Goal: Task Accomplishment & Management: Manage account settings

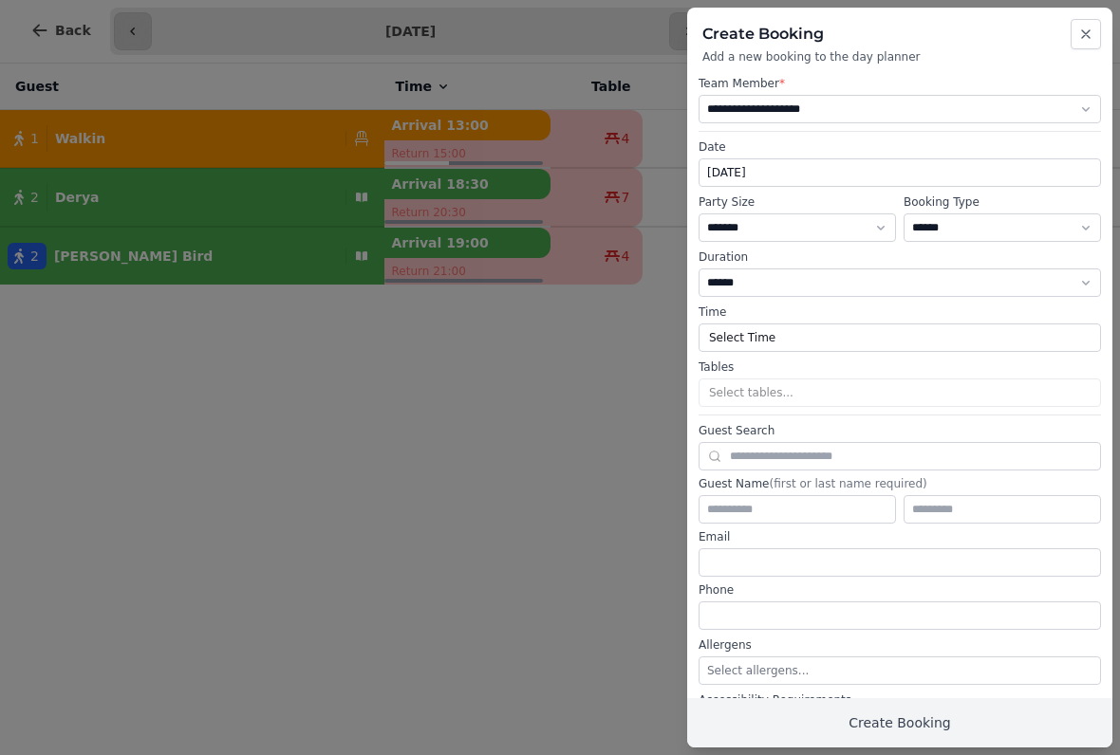
select select "****"
click at [1090, 29] on icon "button" at bounding box center [1085, 34] width 15 height 15
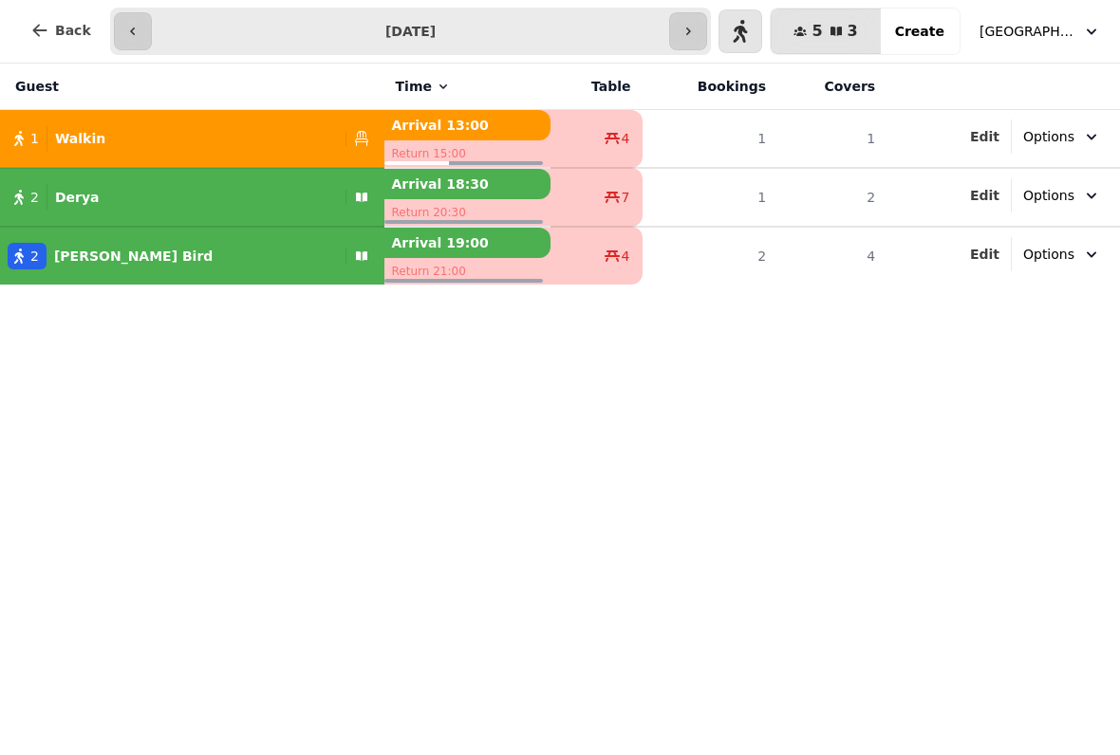
click at [754, 29] on button "button" at bounding box center [740, 31] width 44 height 44
select select "**********"
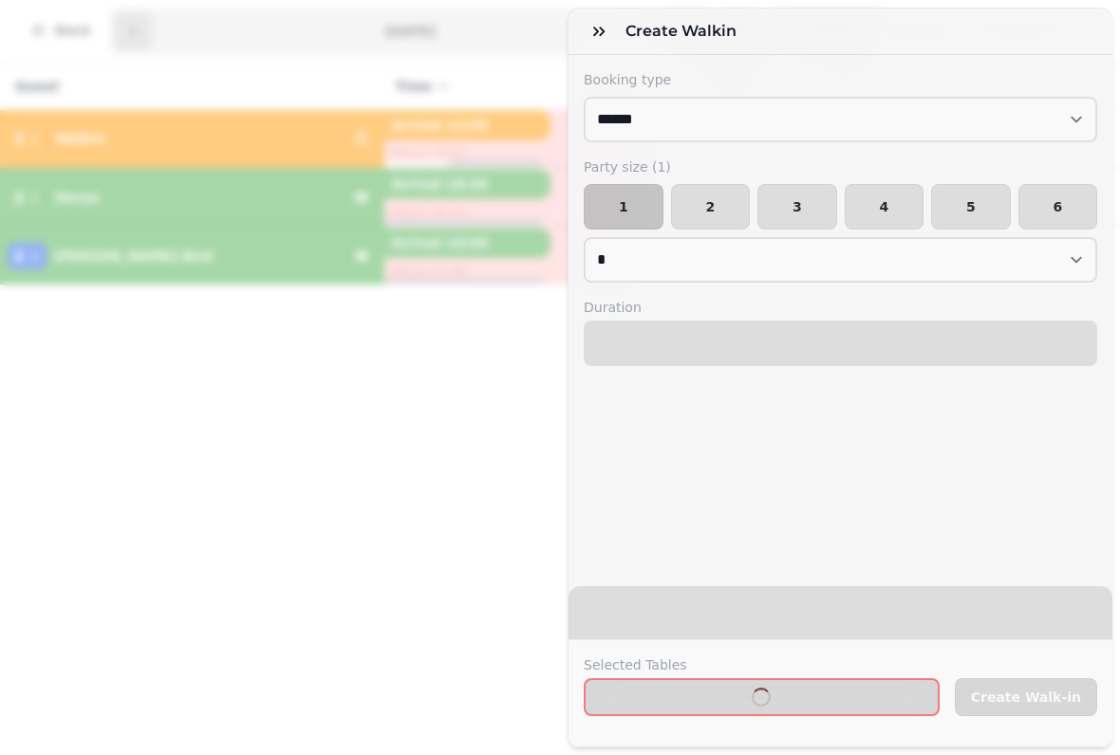
select select "****"
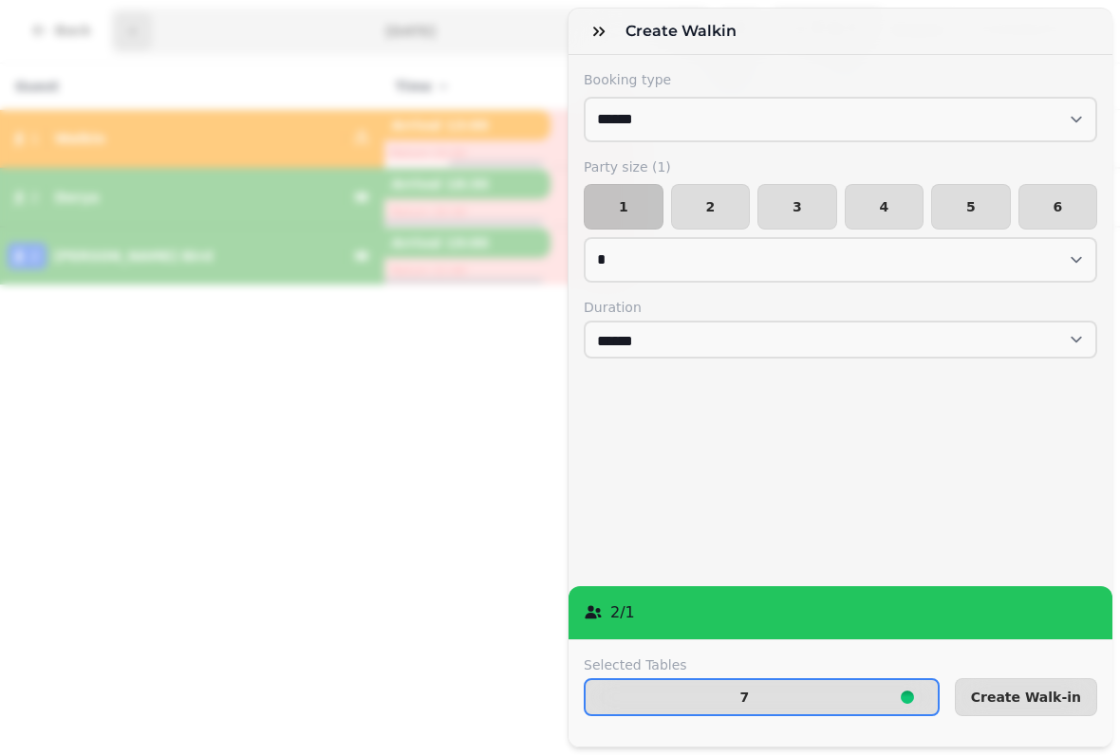
click at [615, 199] on button "1" at bounding box center [624, 207] width 80 height 46
click at [919, 688] on icon "button" at bounding box center [907, 697] width 23 height 23
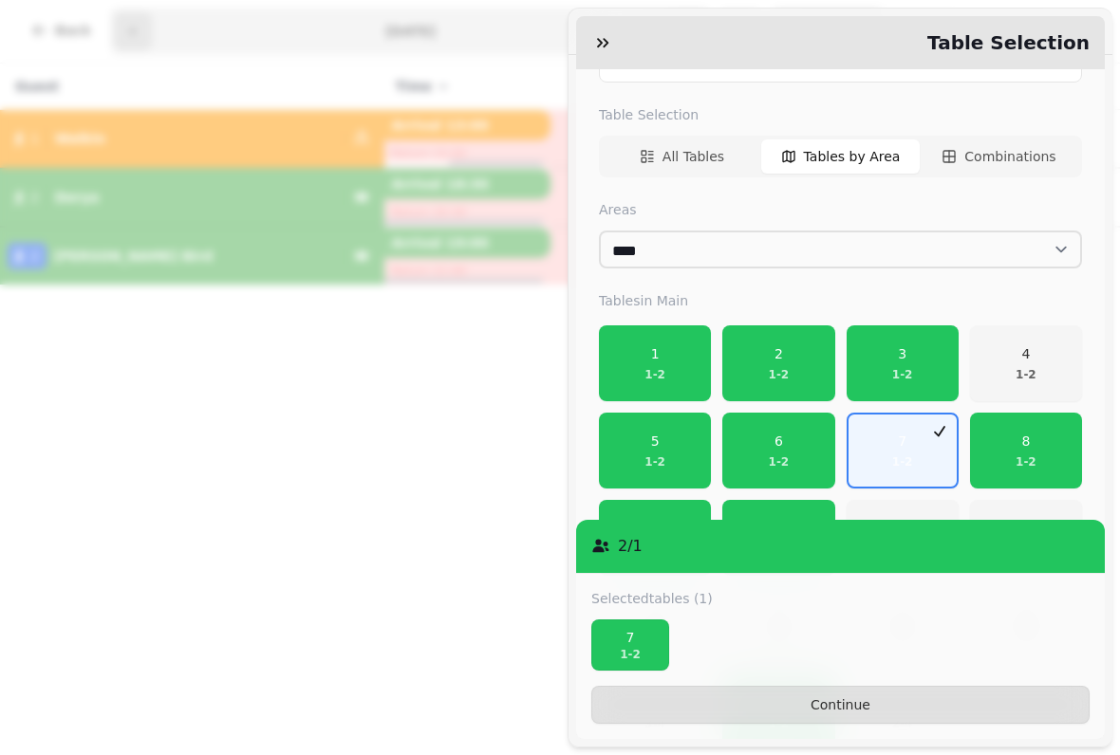
scroll to position [232, 0]
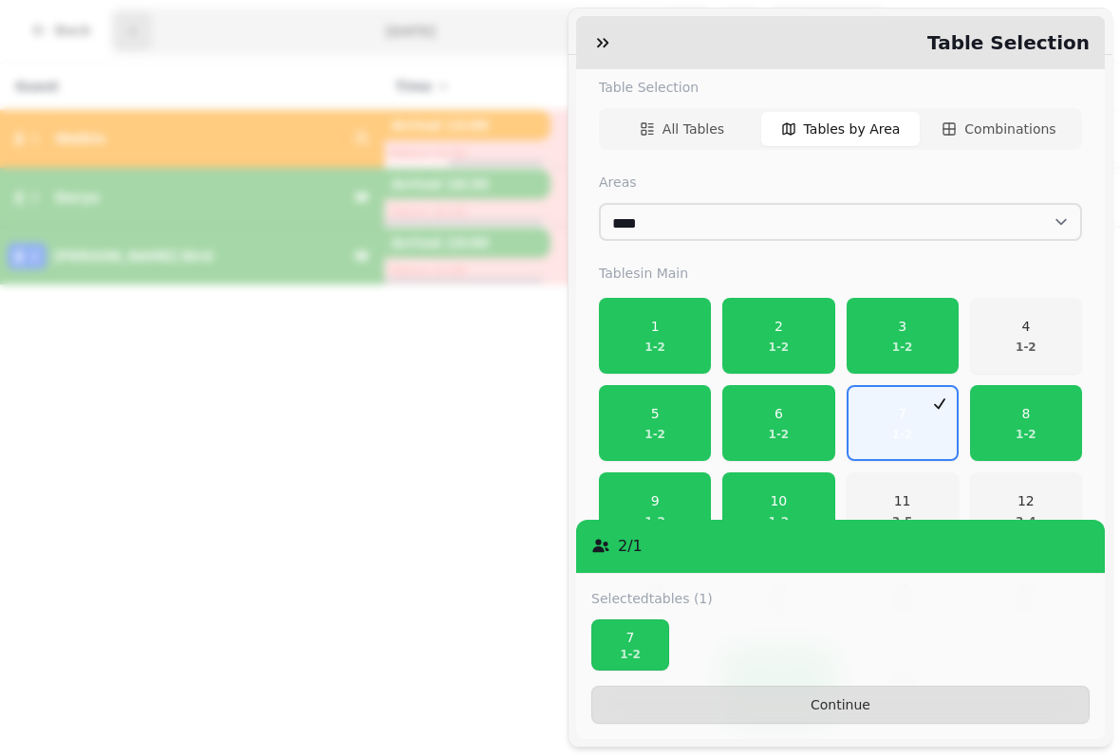
click at [912, 404] on p "7" at bounding box center [902, 413] width 21 height 19
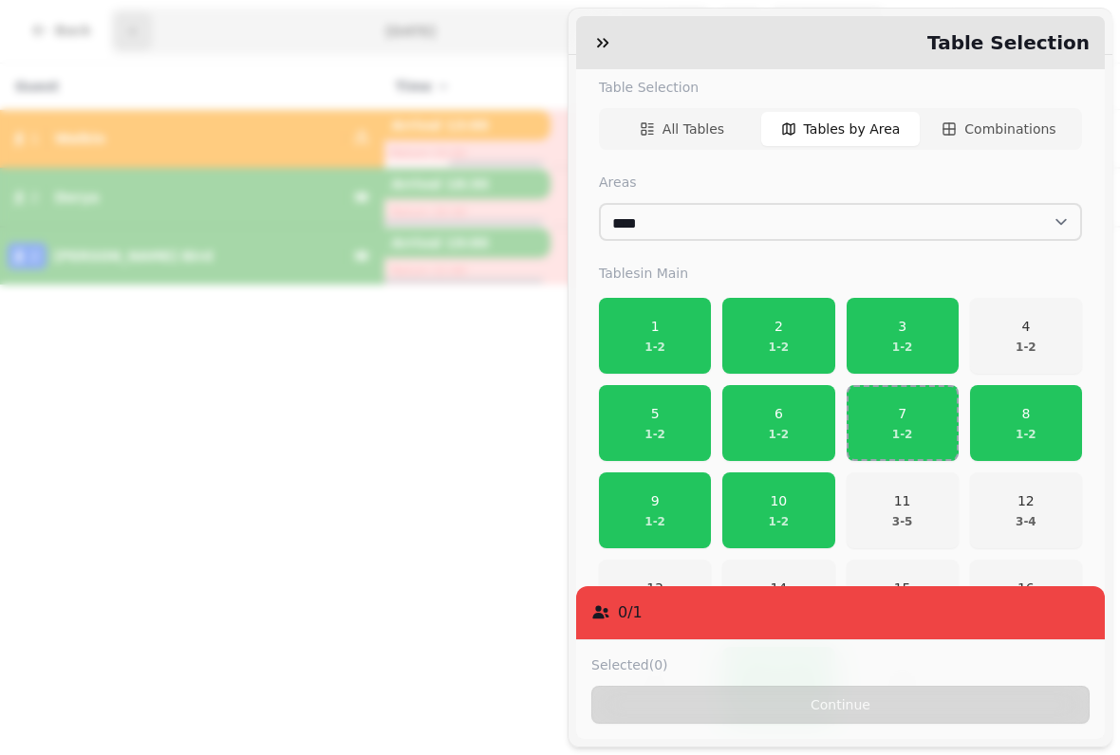
click at [783, 492] on p "10" at bounding box center [779, 501] width 21 height 19
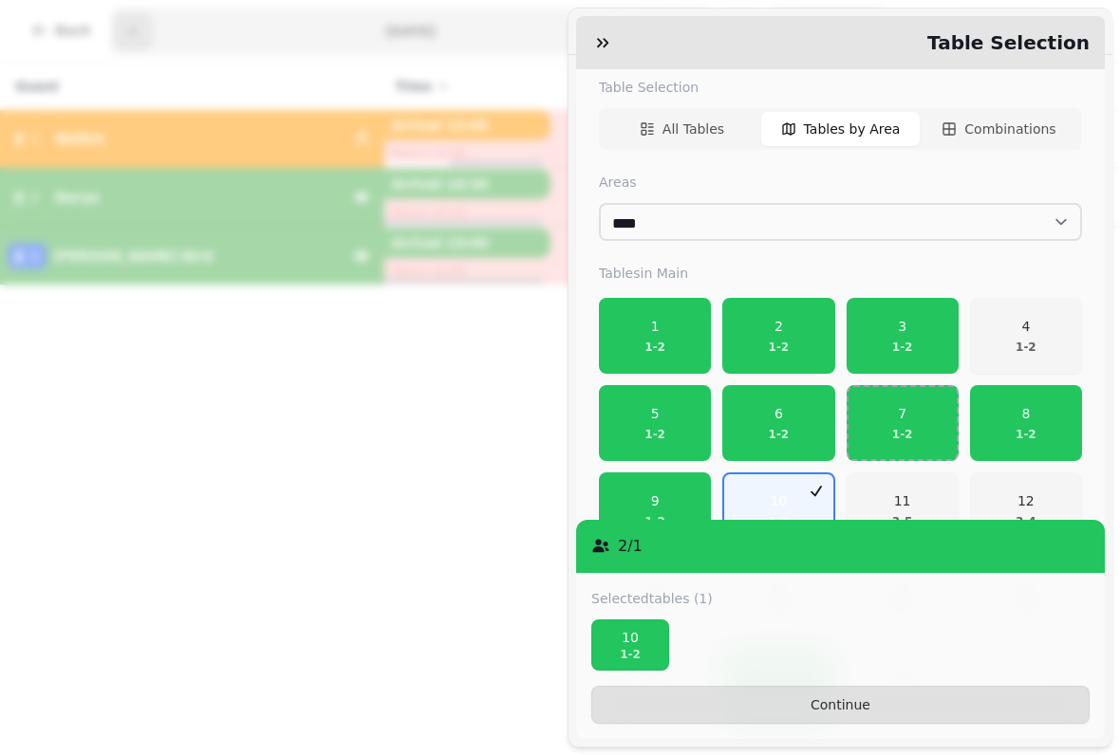
click at [882, 695] on button "Continue" at bounding box center [840, 705] width 498 height 38
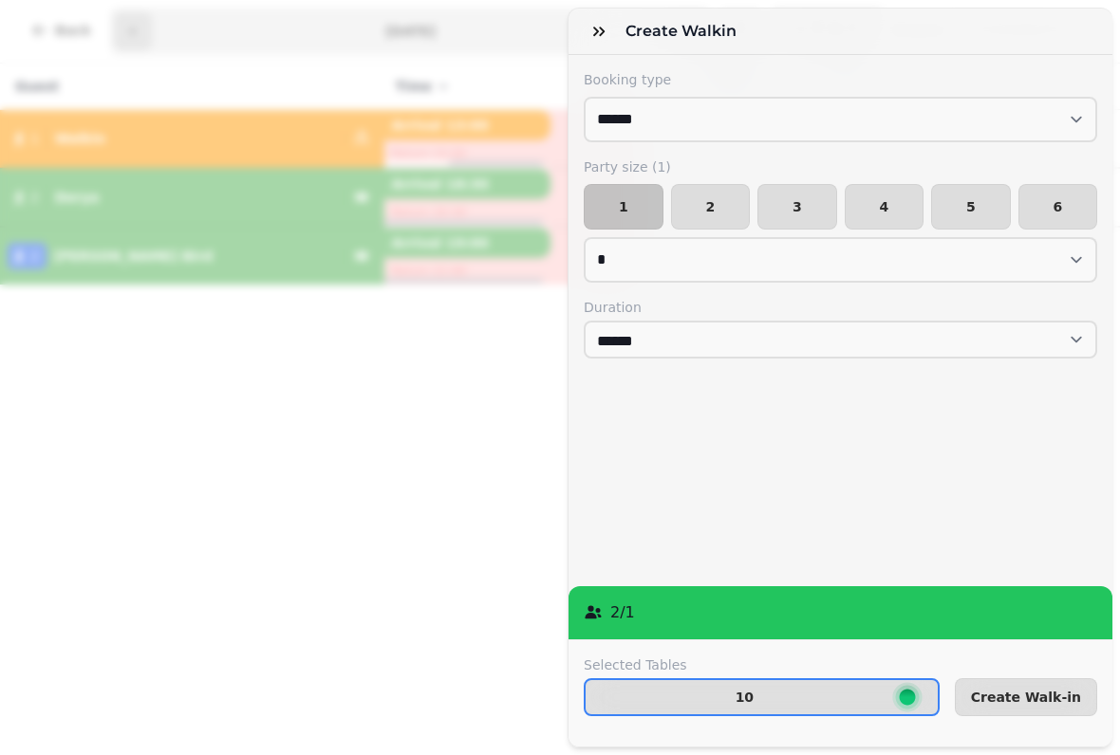
click at [1027, 691] on span "Create Walk-in" at bounding box center [1026, 697] width 110 height 13
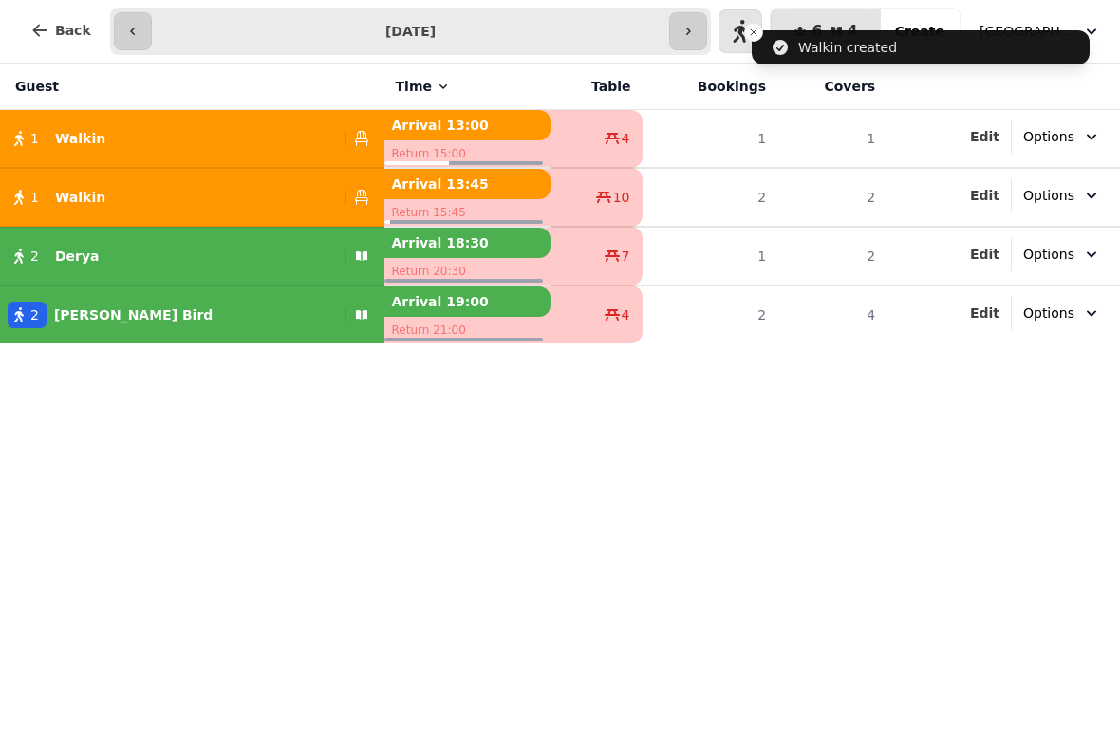
click at [737, 19] on button "button" at bounding box center [740, 31] width 44 height 44
select select "**********"
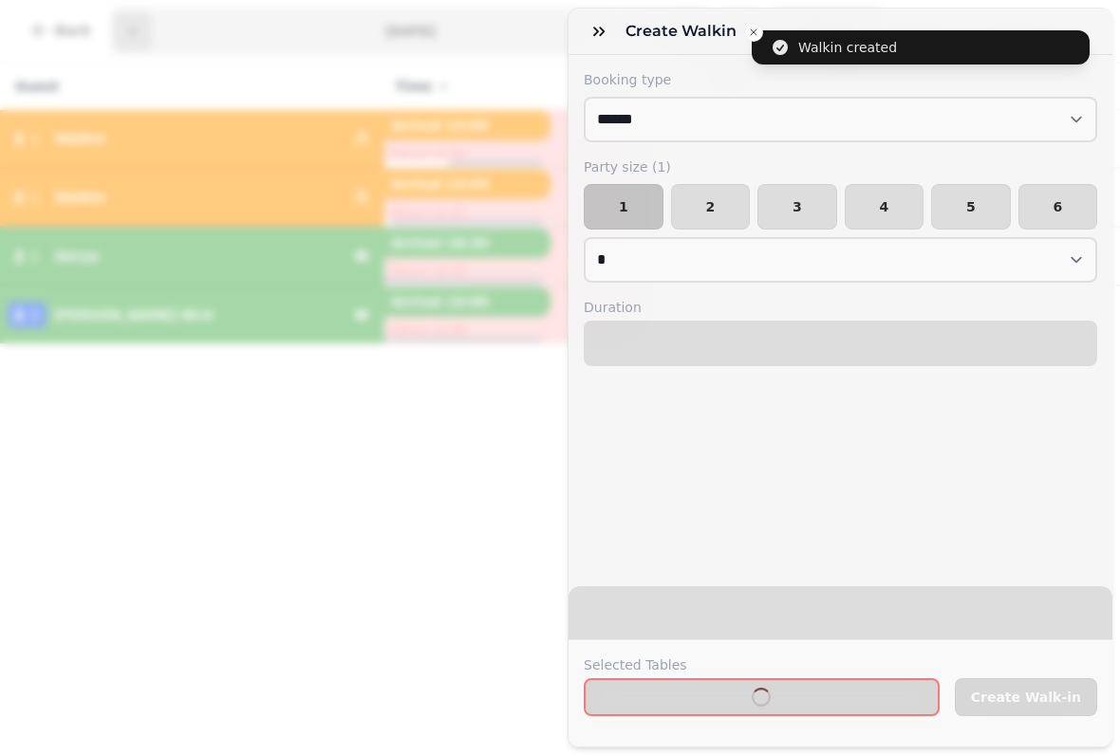
select select "****"
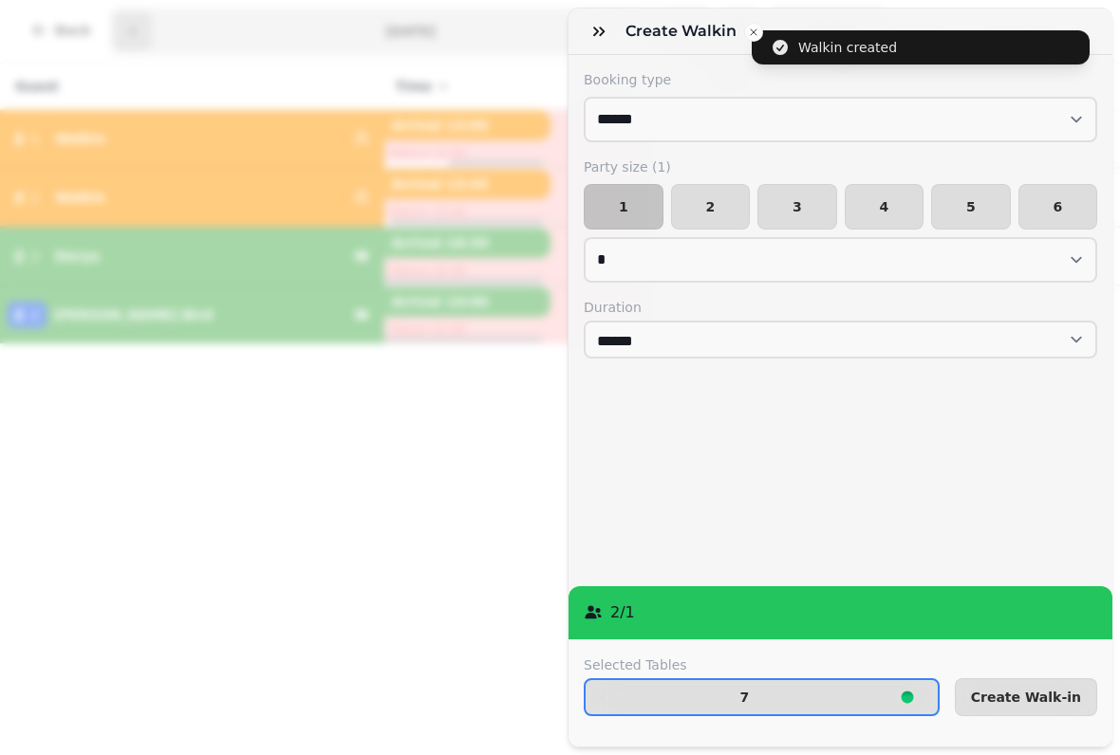
click at [710, 197] on button "2" at bounding box center [711, 207] width 80 height 46
select select "*"
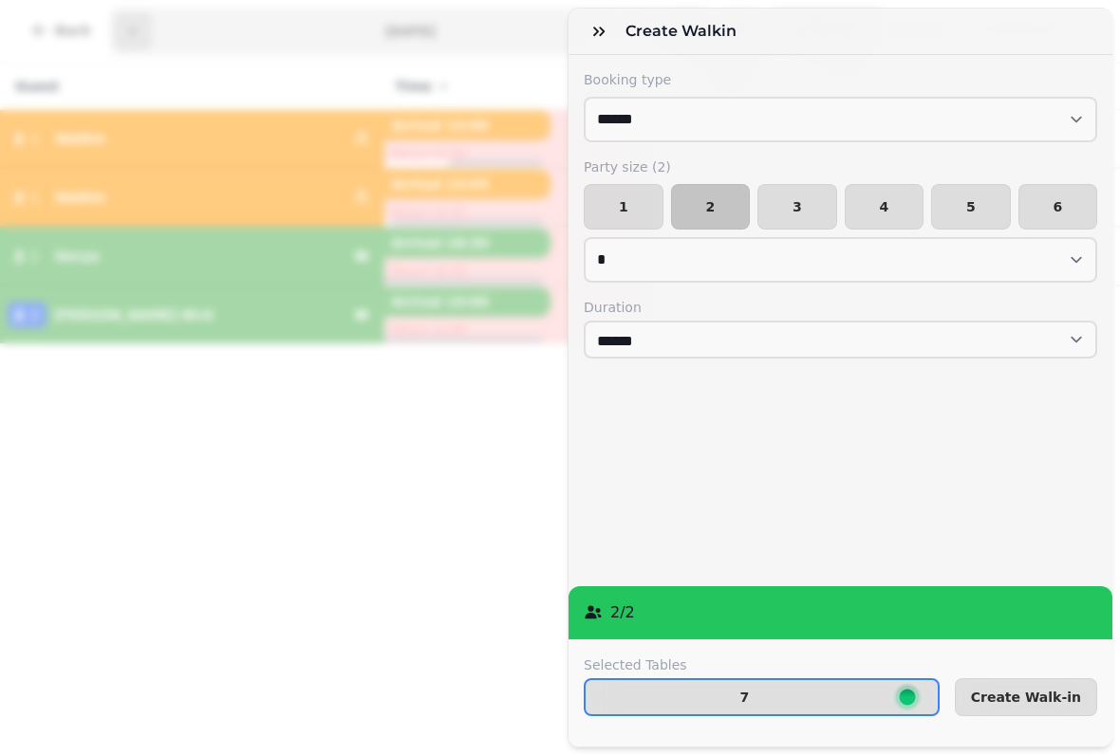
click at [888, 691] on span "7" at bounding box center [745, 697] width 288 height 13
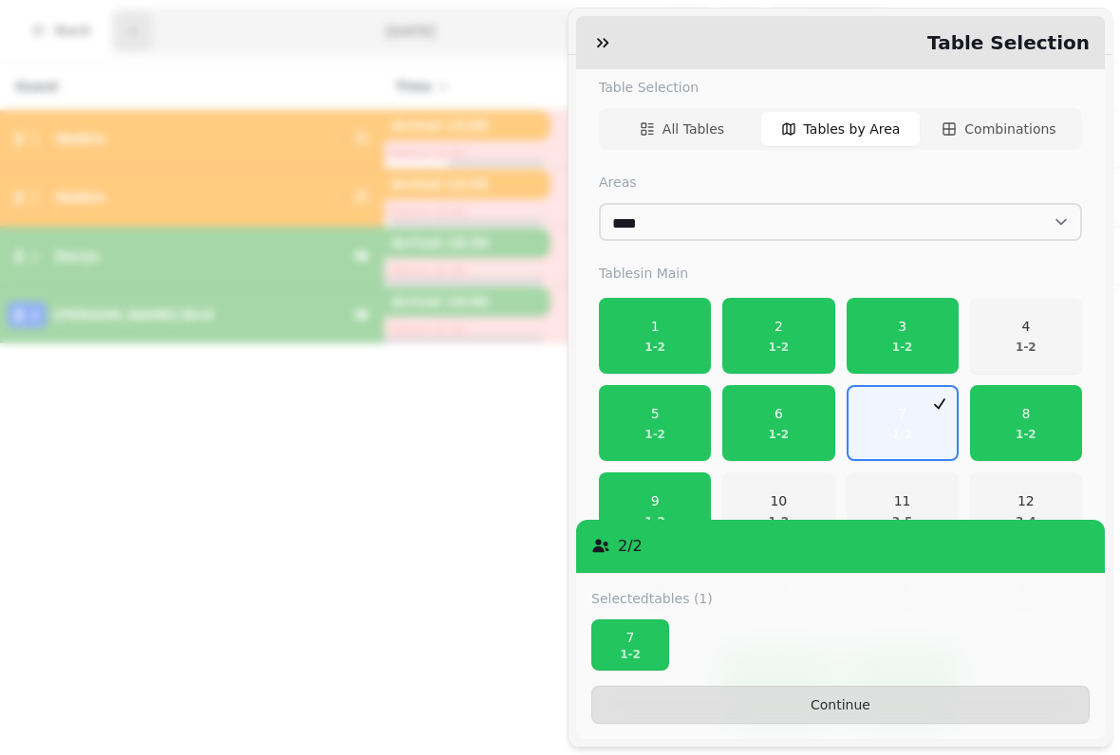
click at [931, 395] on icon "button" at bounding box center [939, 404] width 19 height 19
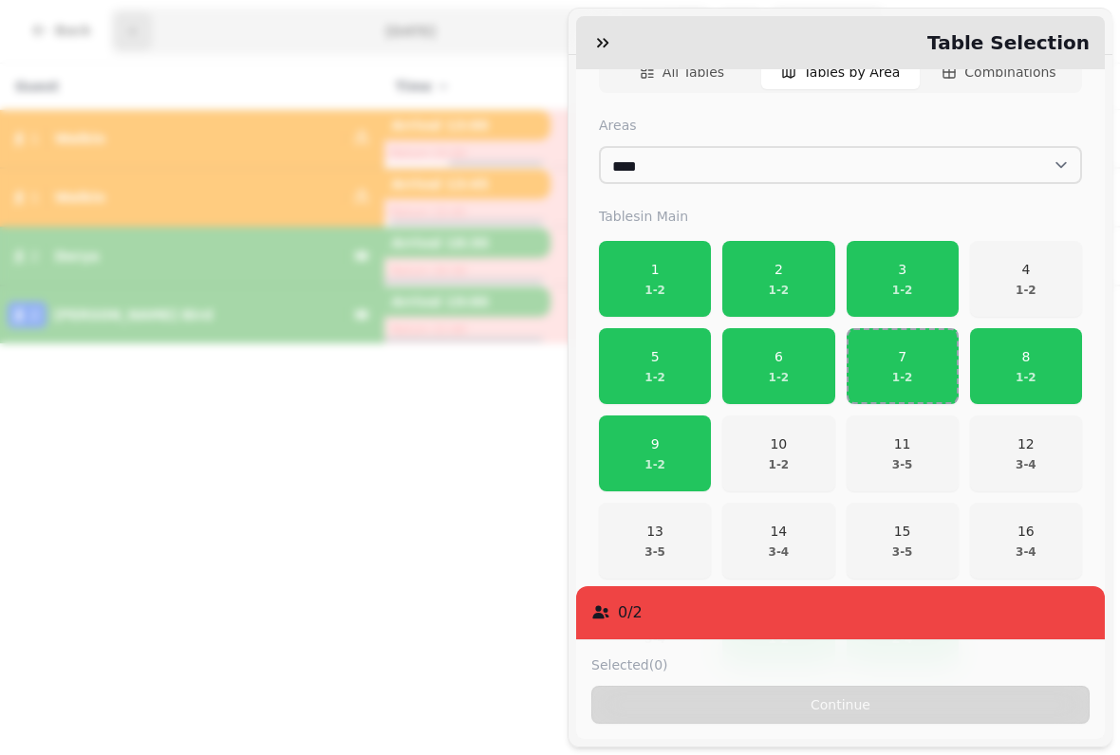
scroll to position [294, 0]
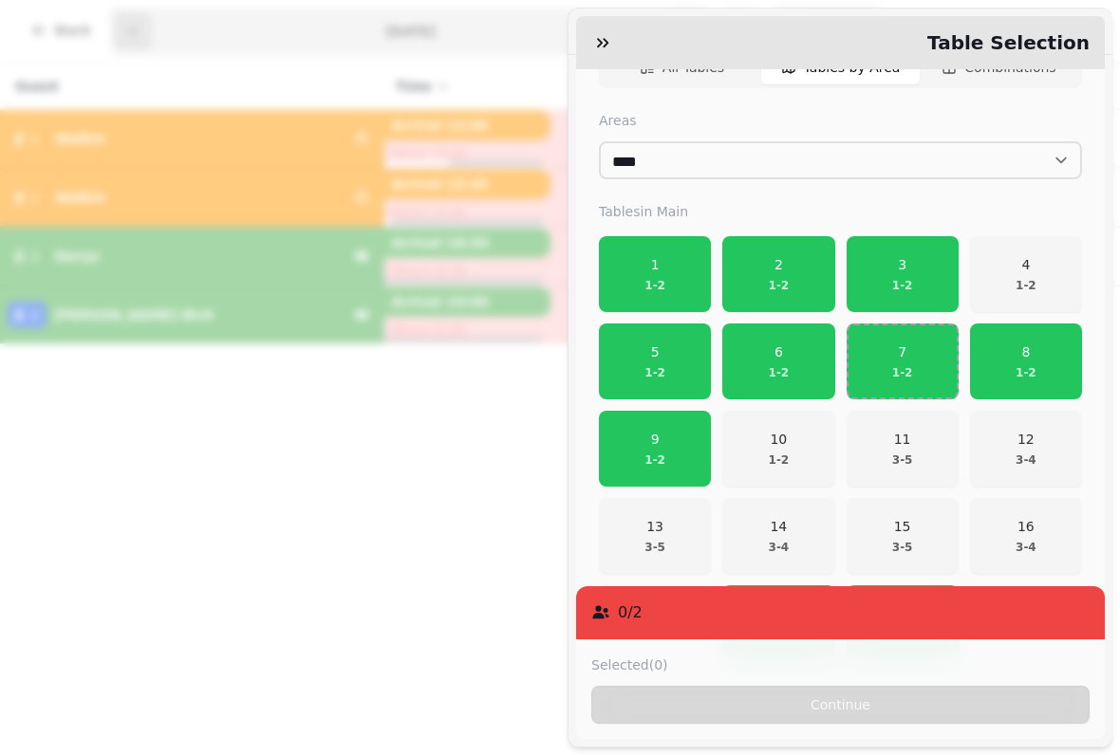
click at [923, 517] on span "15 3 - 5" at bounding box center [902, 536] width 87 height 38
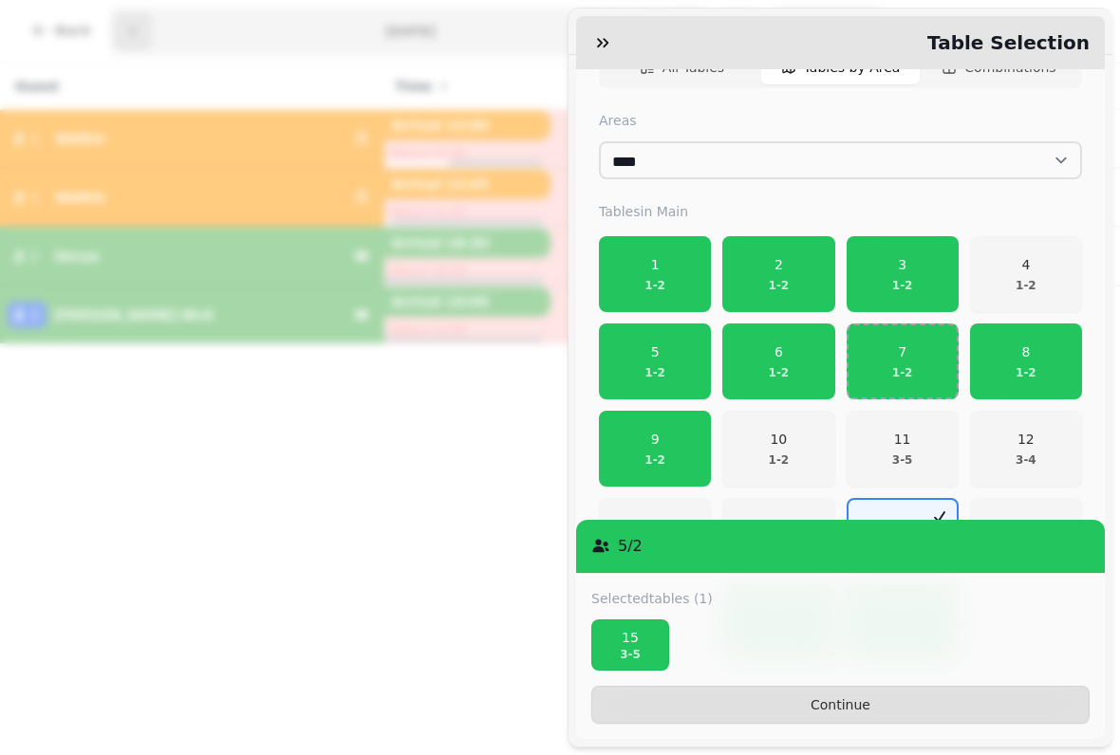
click at [920, 691] on button "Continue" at bounding box center [840, 705] width 498 height 38
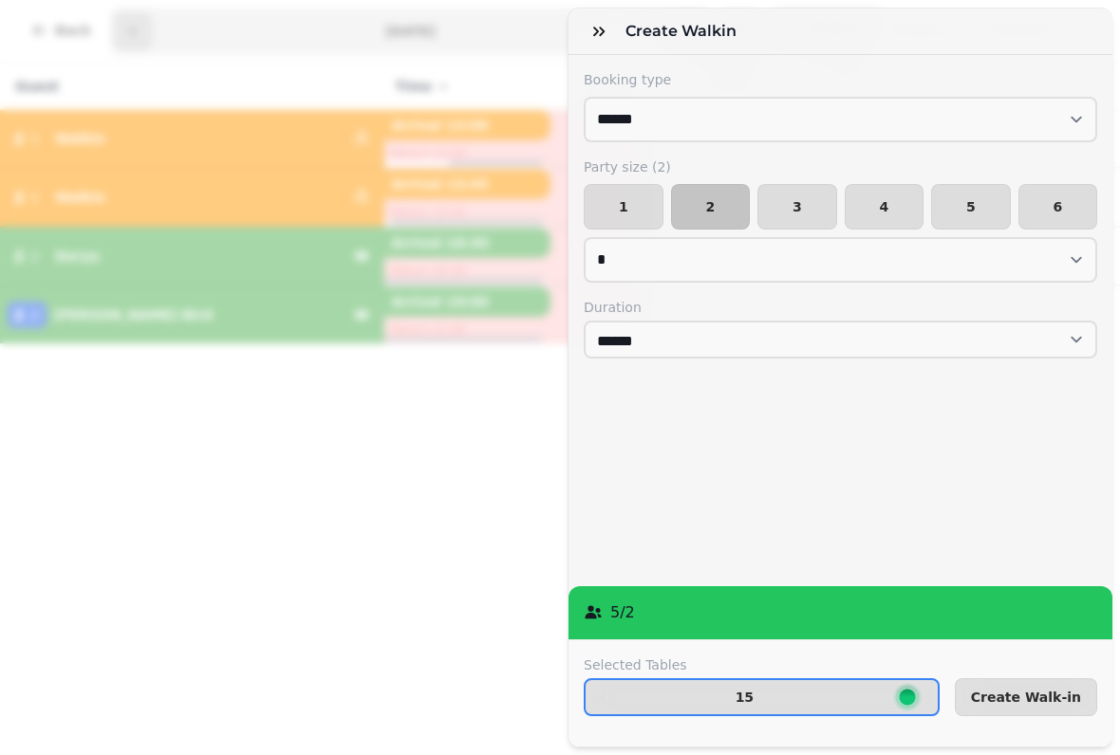
click at [1017, 682] on button "Create Walk-in" at bounding box center [1026, 697] width 142 height 38
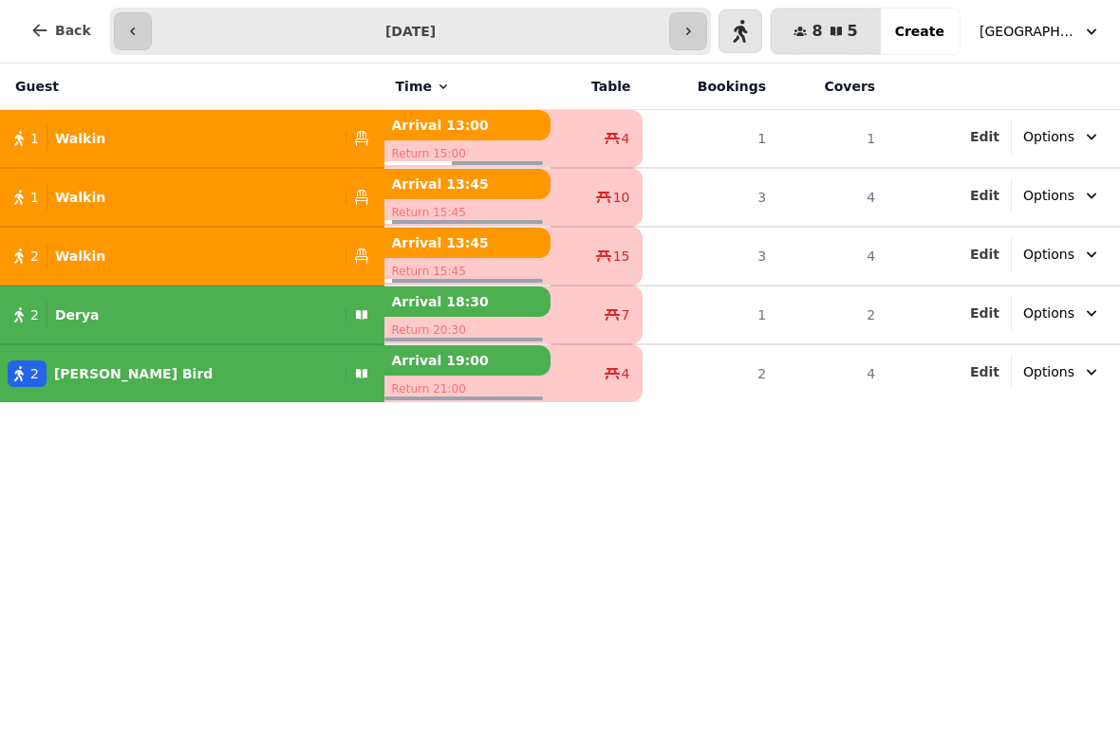
click at [917, 32] on span "Create" at bounding box center [919, 31] width 49 height 13
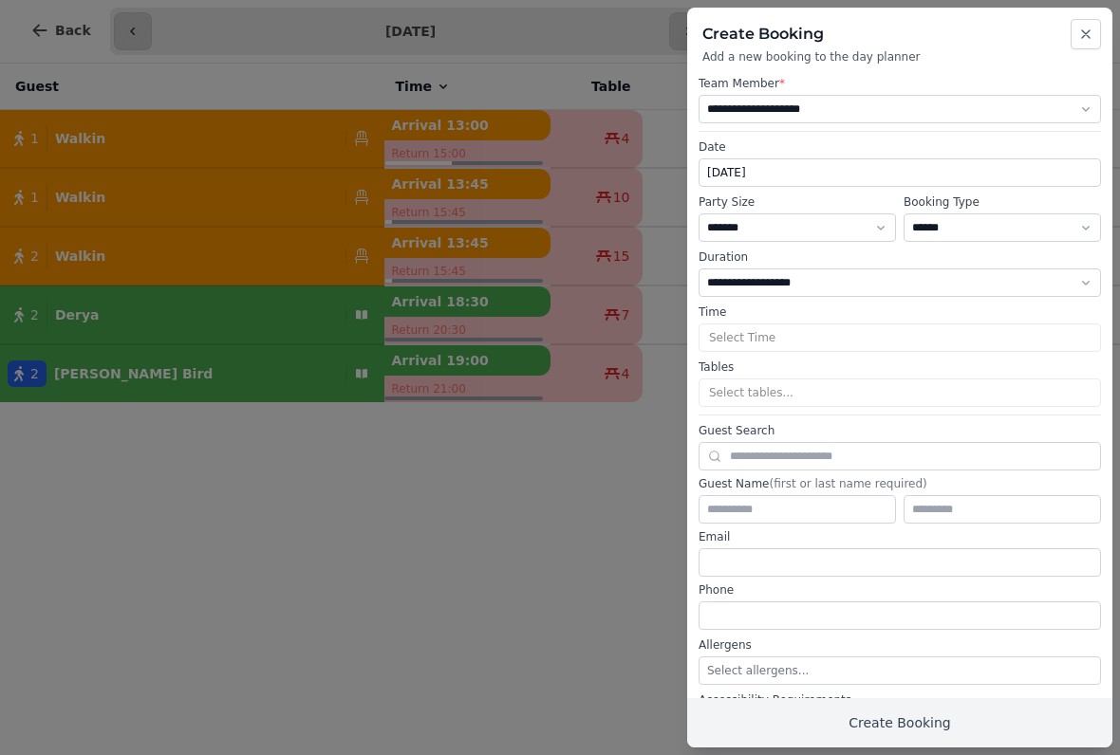
select select "****"
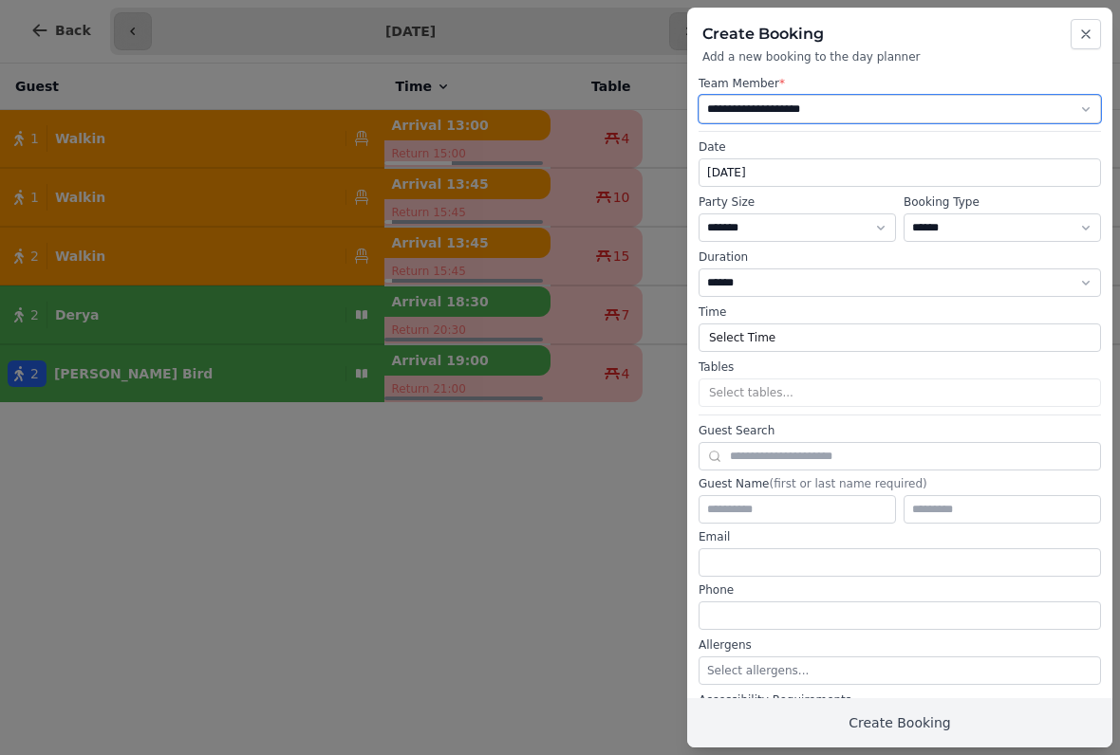
click at [847, 105] on select "**********" at bounding box center [899, 109] width 402 height 28
select select "**********"
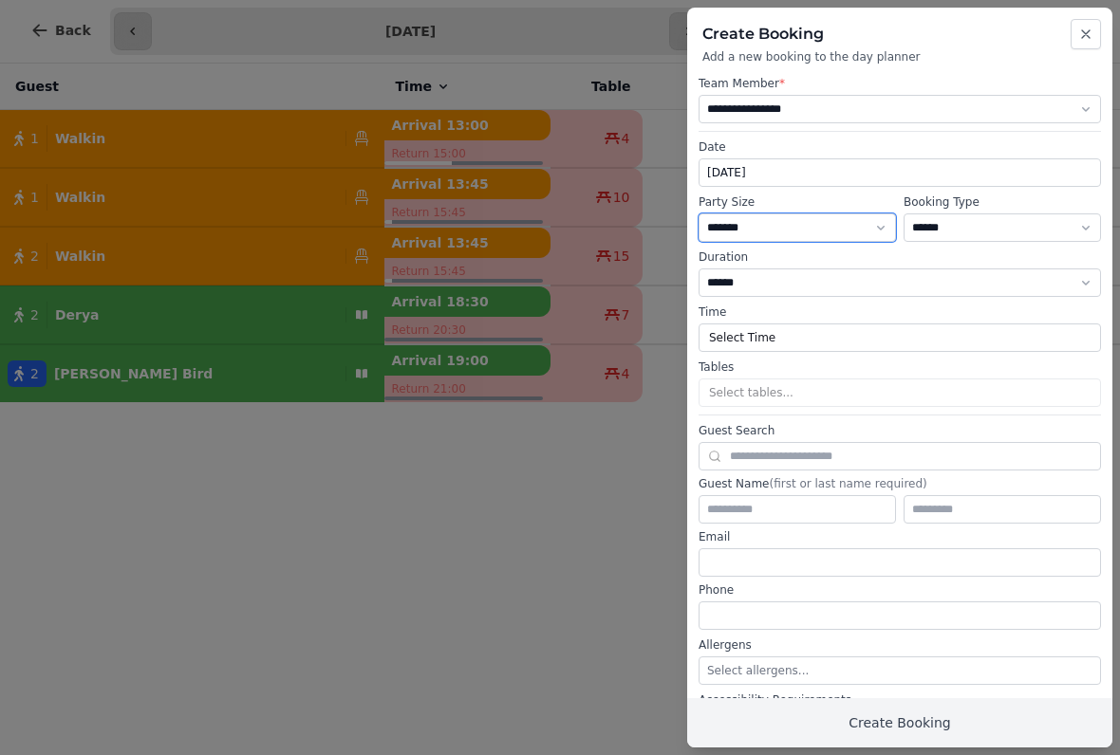
click at [865, 221] on select "* ***** * ****** * ****** * ****** * ****** * ****** * ****** * ****** * ******…" at bounding box center [796, 228] width 197 height 28
select select "*"
click at [827, 334] on button "Select Time" at bounding box center [899, 338] width 402 height 28
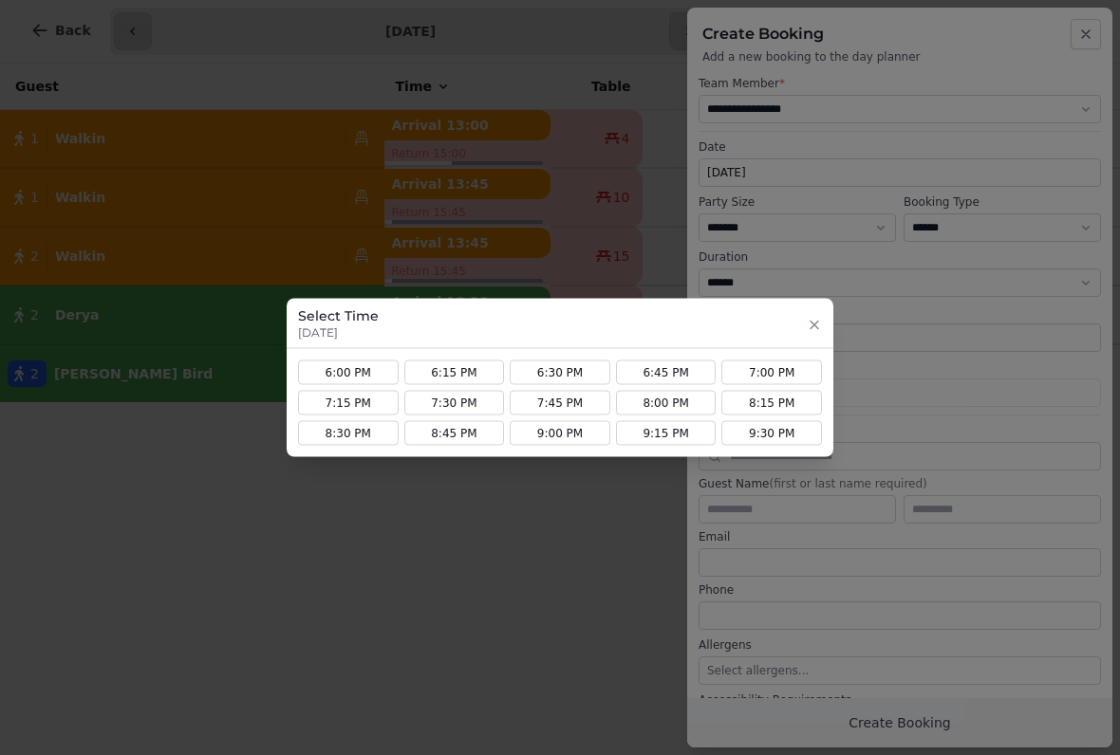
click at [376, 402] on button "7:15 PM" at bounding box center [348, 403] width 101 height 25
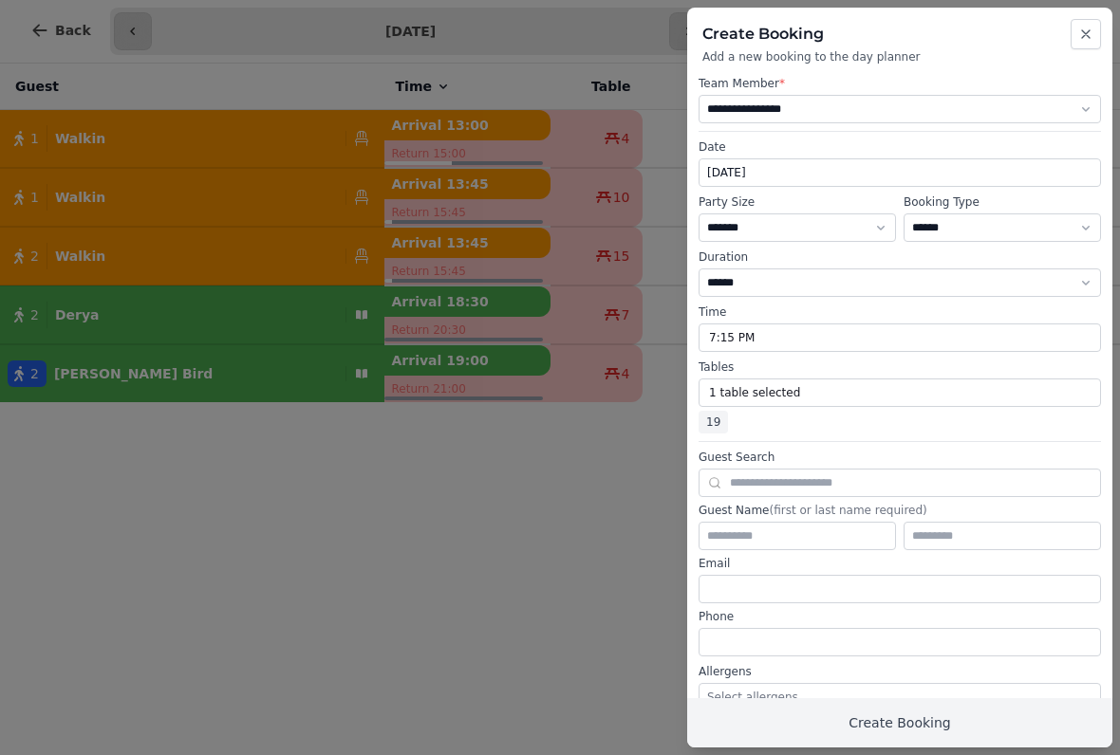
click at [709, 423] on span "19" at bounding box center [712, 422] width 29 height 23
click at [854, 384] on button "1 table selected" at bounding box center [899, 393] width 402 height 28
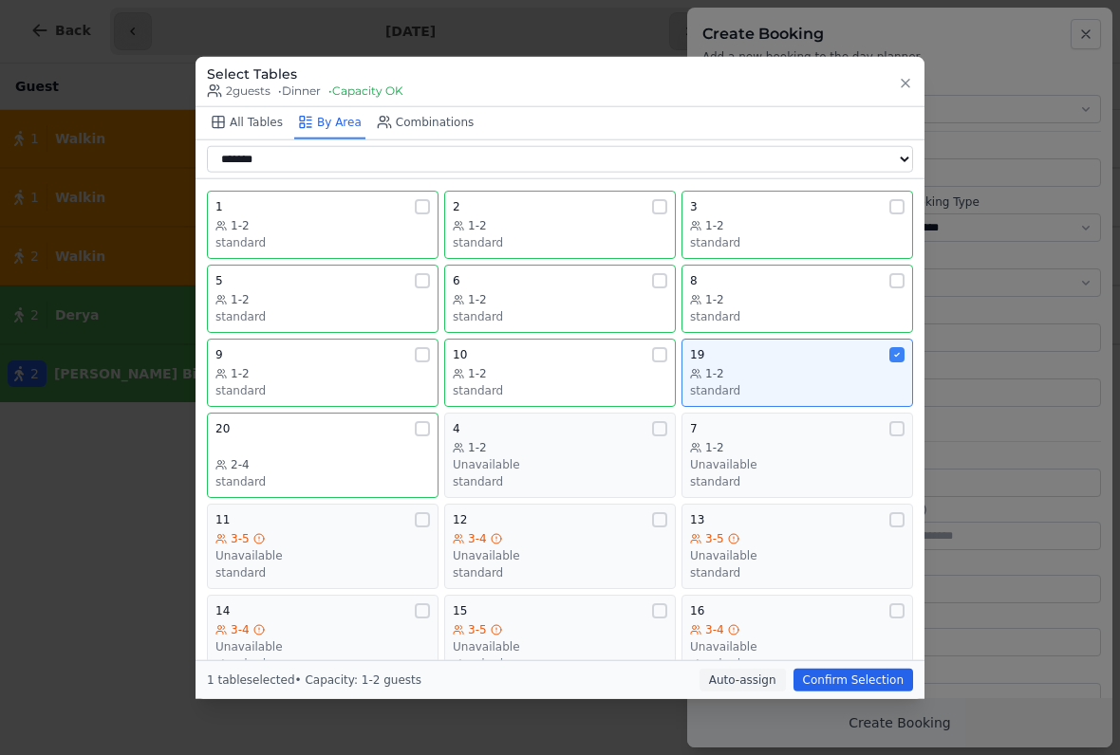
click at [892, 350] on icon at bounding box center [896, 354] width 9 height 9
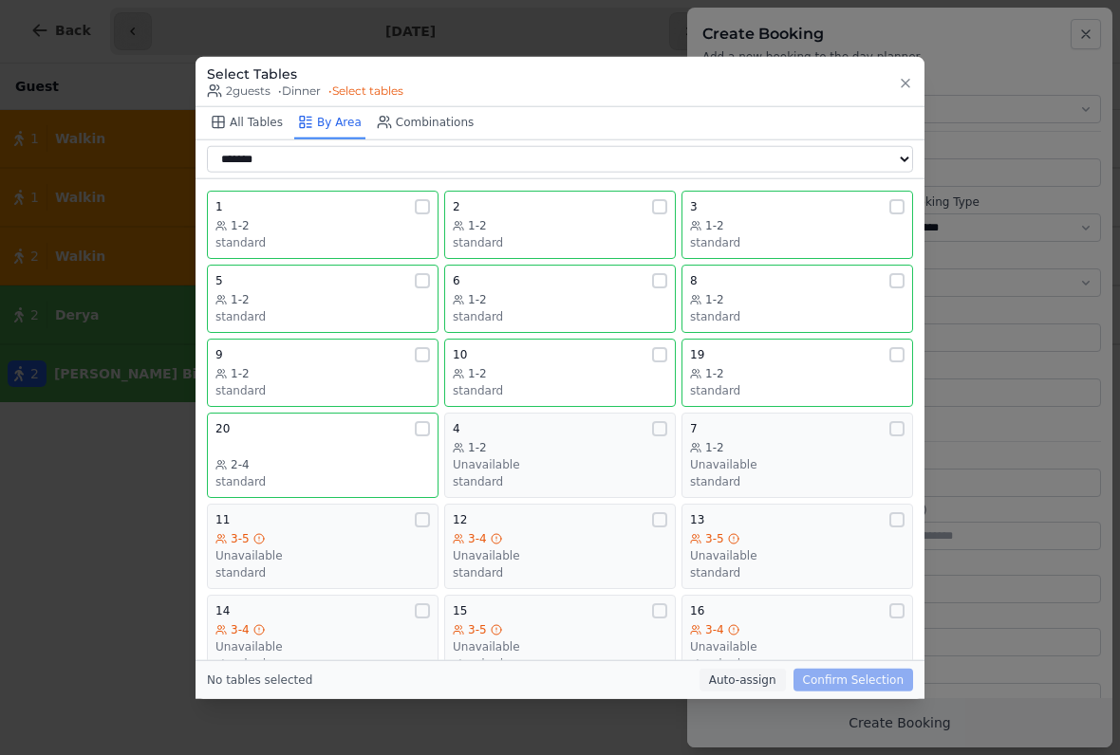
click at [614, 347] on div "10" at bounding box center [560, 354] width 214 height 15
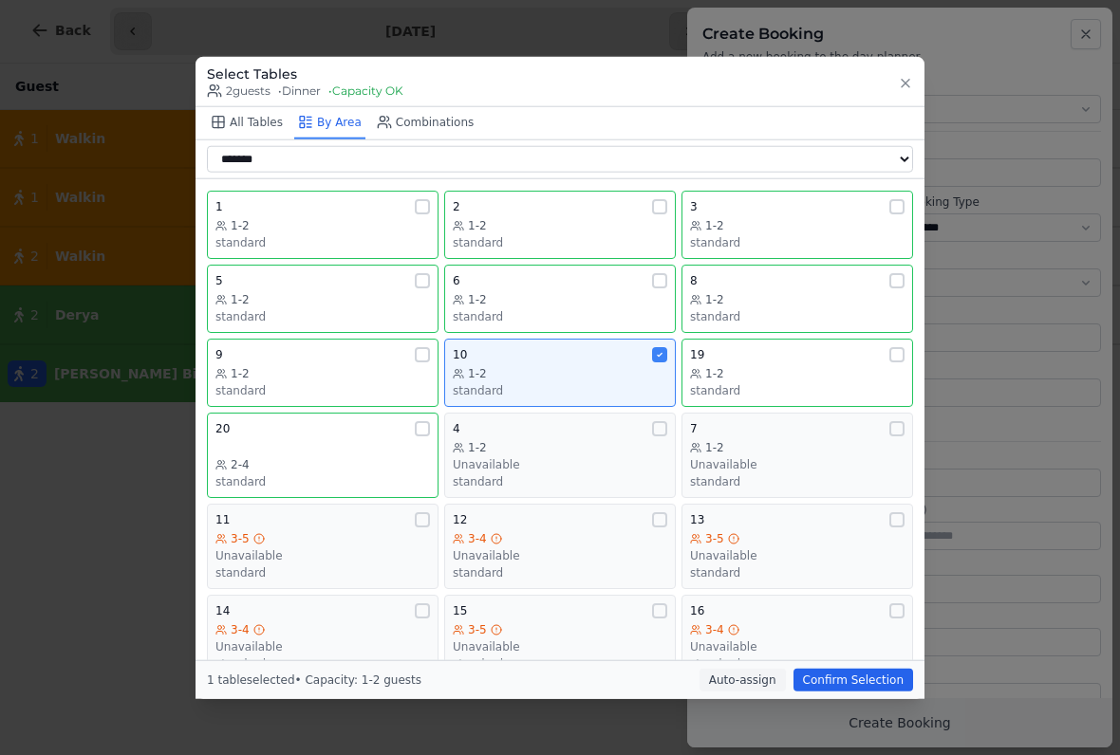
click at [879, 683] on button "Confirm Selection" at bounding box center [853, 679] width 120 height 23
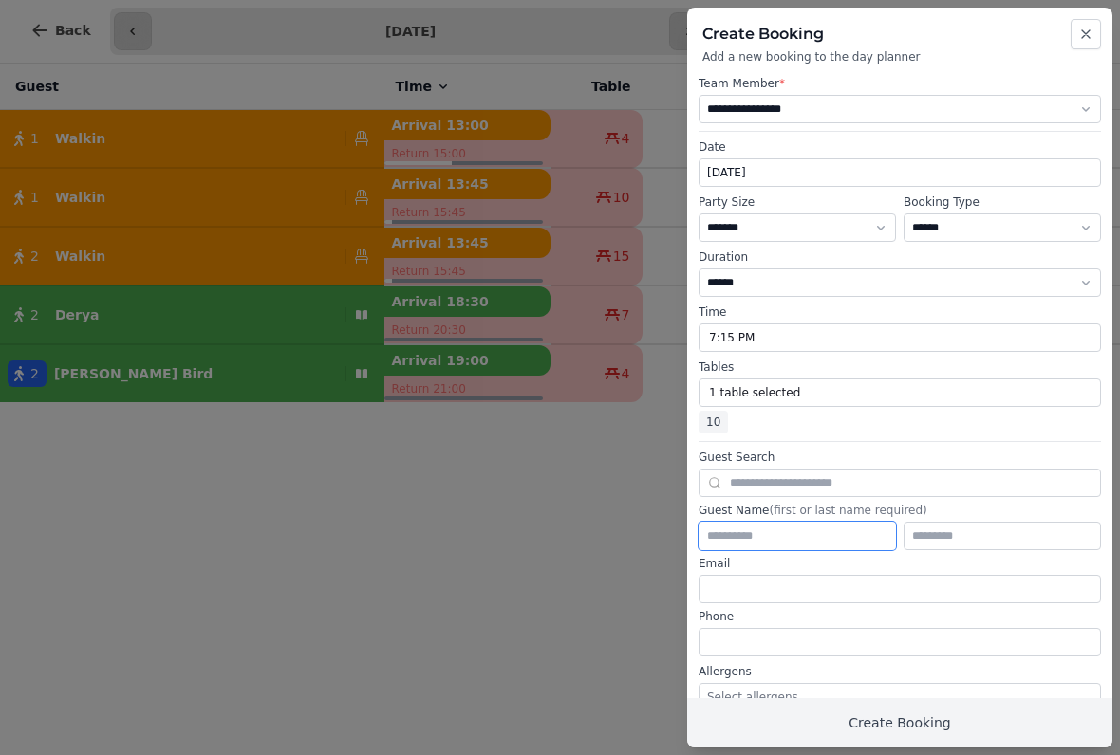
click at [847, 532] on input "text" at bounding box center [796, 536] width 197 height 28
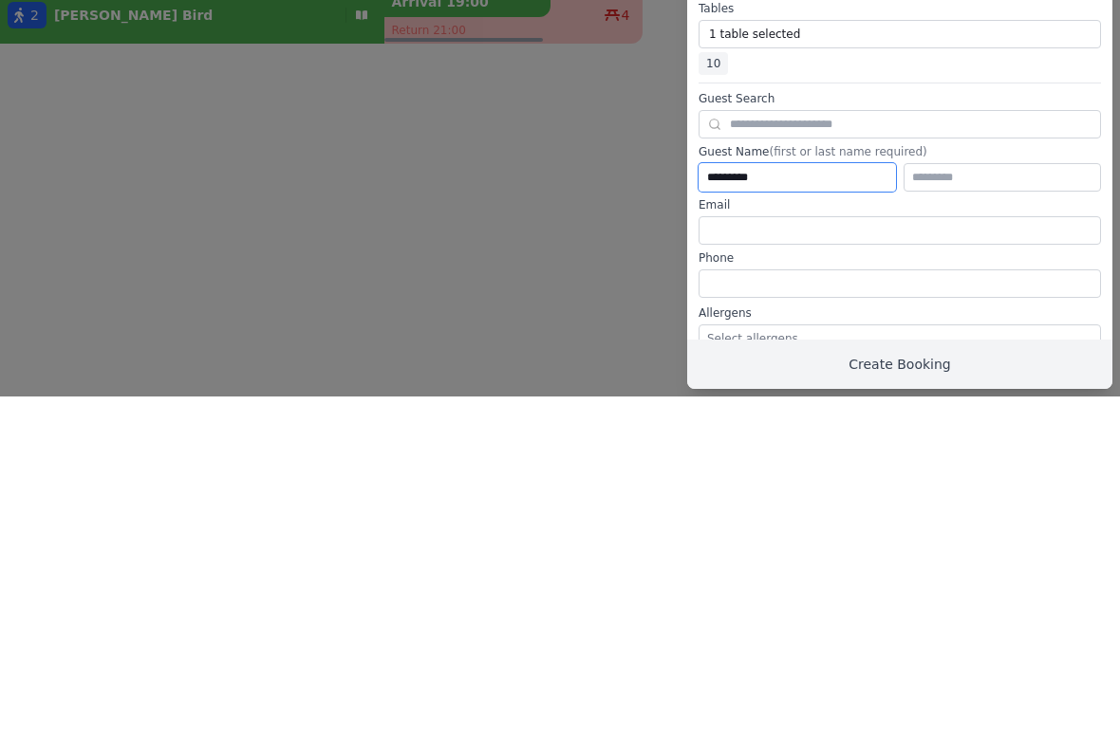
type input "*********"
click at [975, 522] on input "text" at bounding box center [1001, 536] width 197 height 28
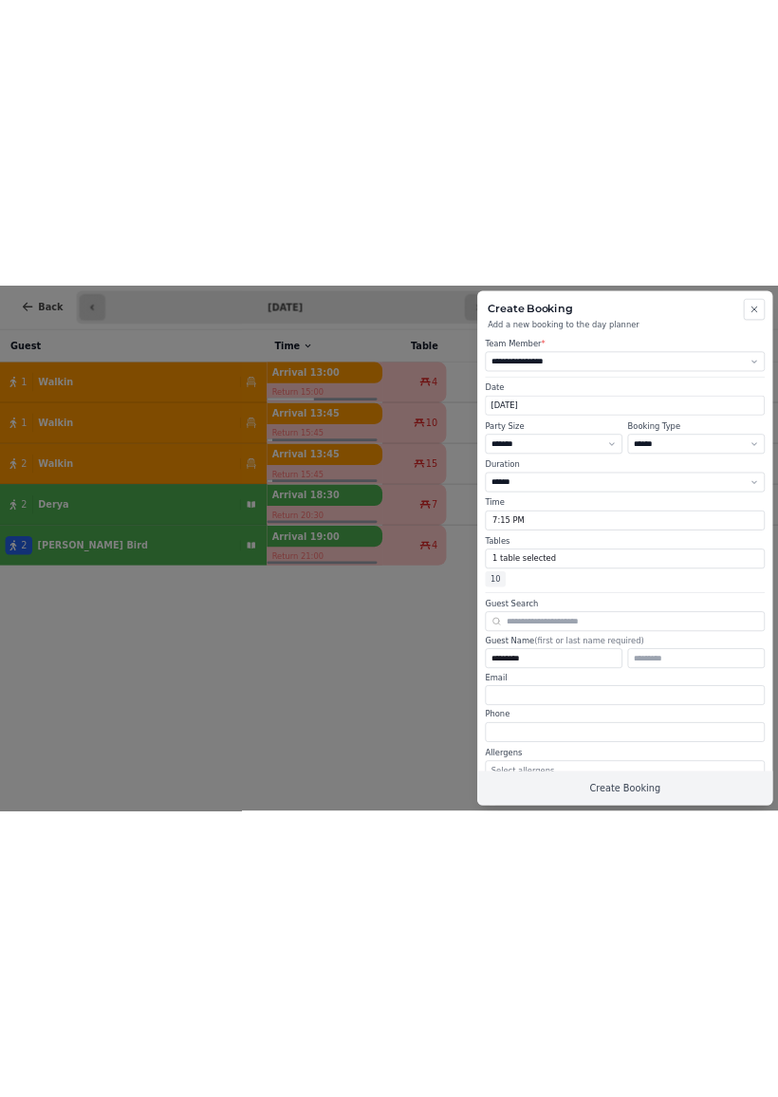
scroll to position [0, 0]
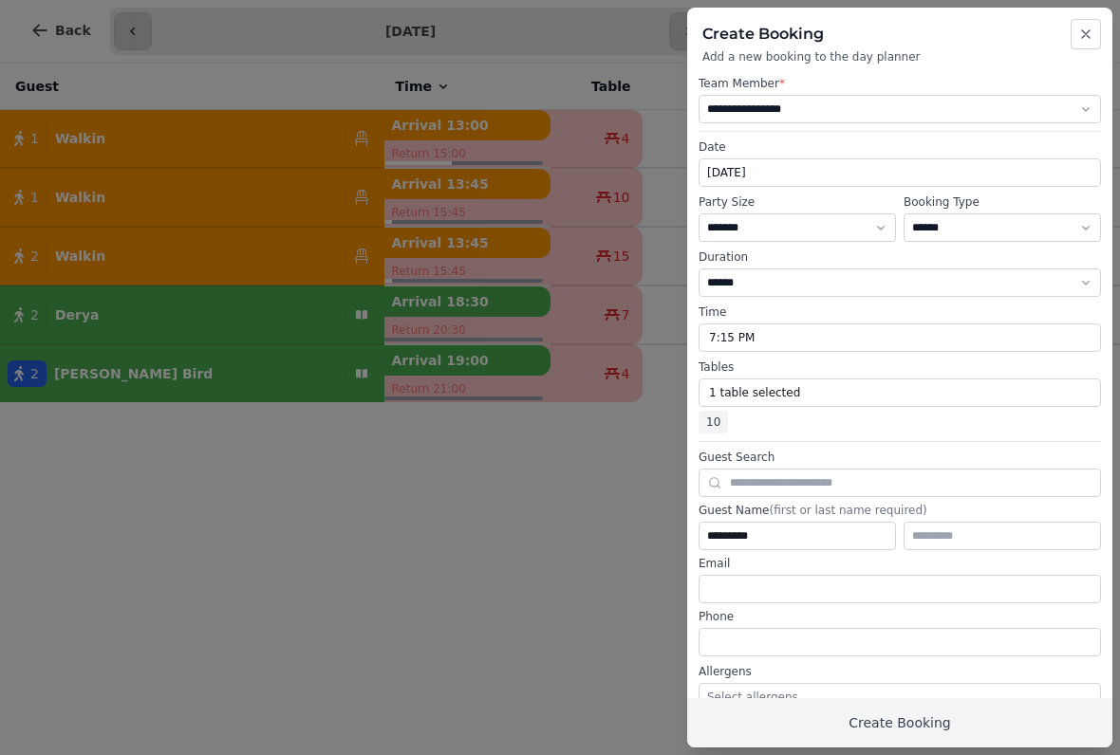
click at [900, 713] on button "Create Booking" at bounding box center [899, 722] width 425 height 49
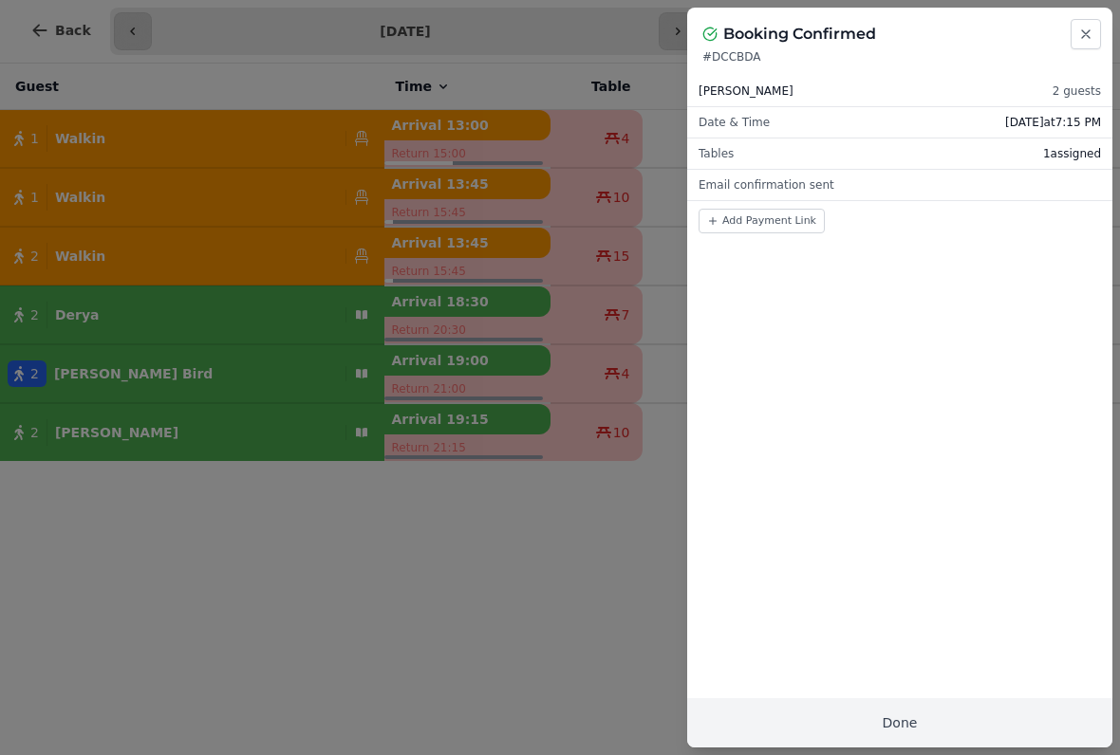
click at [1072, 28] on button "Close" at bounding box center [1085, 34] width 30 height 30
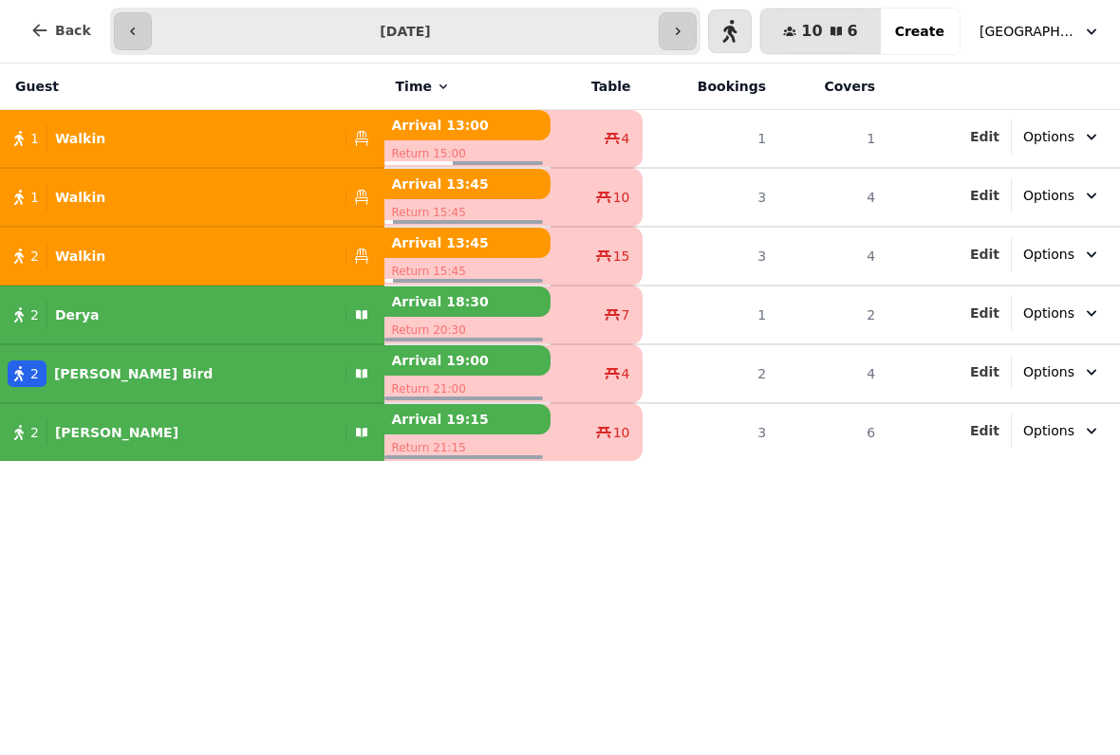
click at [1064, 426] on span "Options" at bounding box center [1048, 430] width 51 height 19
click at [986, 510] on button "Internal Notes" at bounding box center [1005, 511] width 203 height 34
select select "**********"
select select "*"
select select "****"
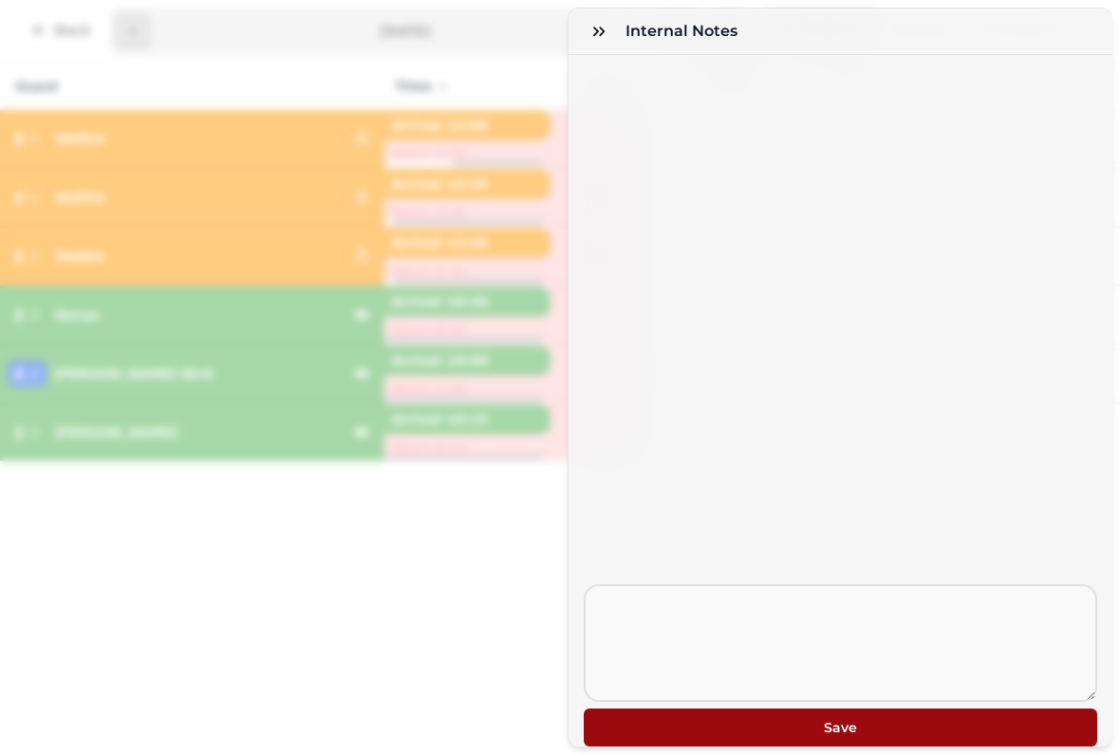
click at [985, 494] on div at bounding box center [840, 319] width 513 height 529
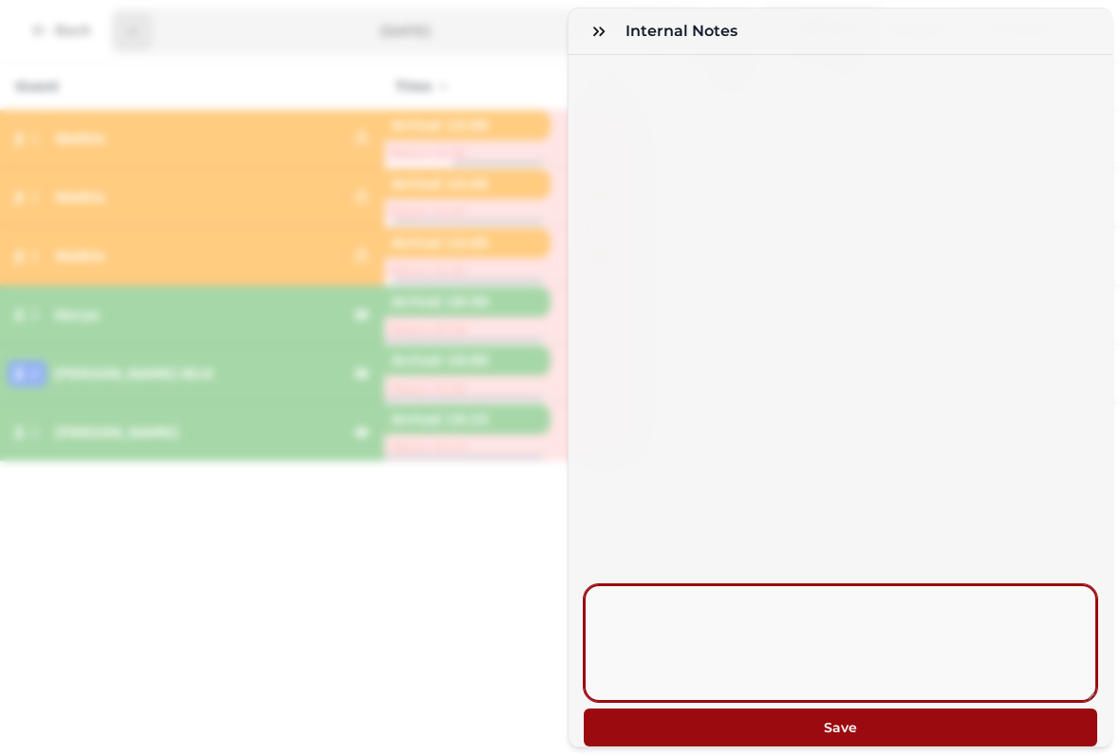
click at [902, 620] on textarea at bounding box center [840, 644] width 513 height 118
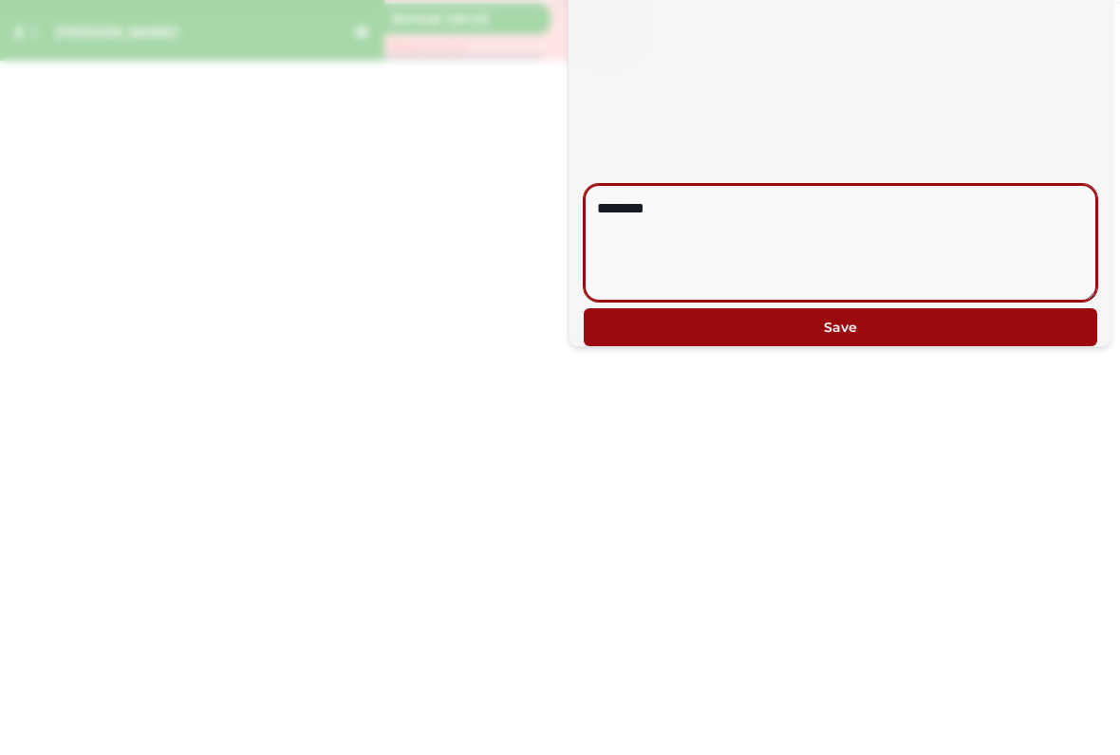
type textarea "********"
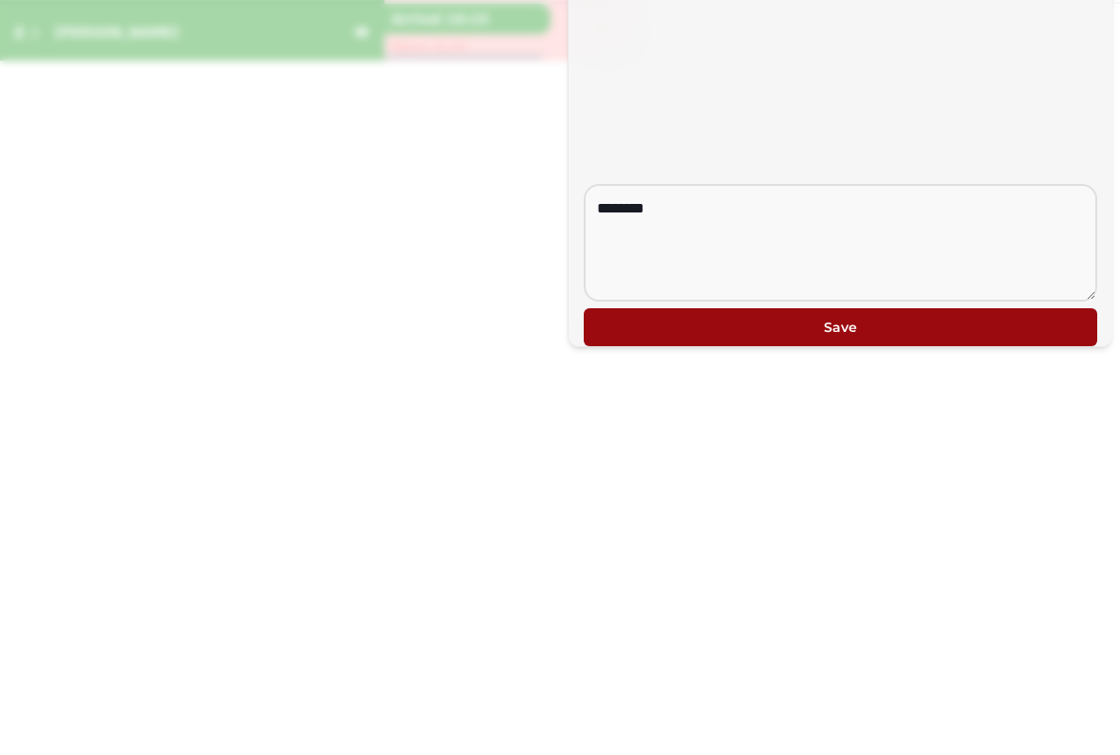
click at [887, 709] on button "Save" at bounding box center [840, 728] width 513 height 38
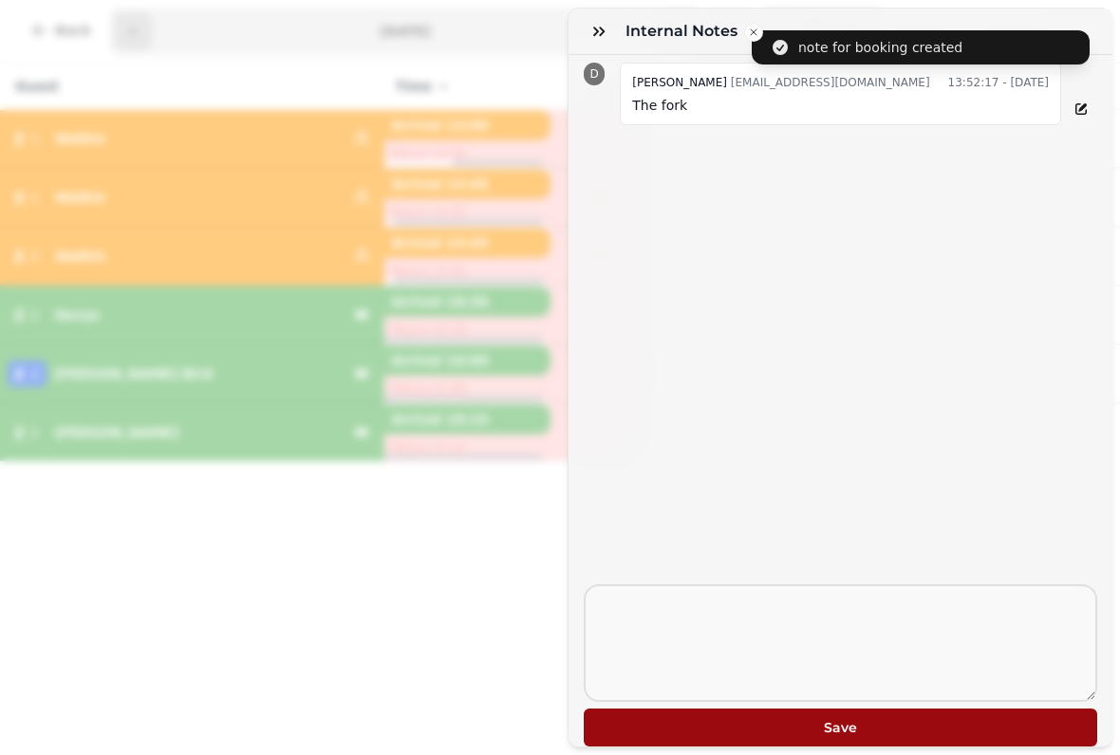
click at [853, 716] on button "Save" at bounding box center [840, 728] width 513 height 38
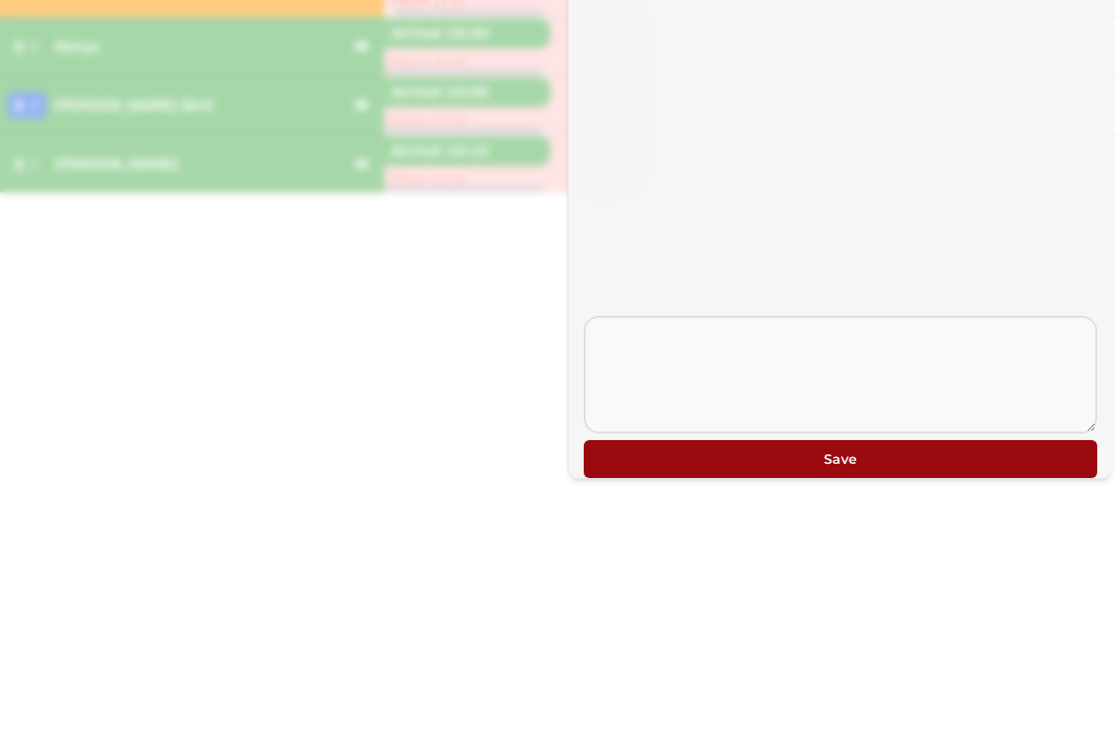
click at [602, 55] on div "D Dani Jones jonesdaniela@gmail.com 13:52:17 - 2025-08-19 The fork" at bounding box center [840, 319] width 513 height 529
click at [597, 55] on div "D Dani Jones jonesdaniela@gmail.com 13:52:17 - 2025-08-19 The fork" at bounding box center [840, 319] width 513 height 529
click at [610, 55] on div "D Dani Jones jonesdaniela@gmail.com 13:52:17 - 2025-08-19 The fork" at bounding box center [840, 319] width 513 height 529
click at [594, 55] on div "D Dani Jones jonesdaniela@gmail.com 13:52:17 - 2025-08-19 The fork" at bounding box center [840, 319] width 513 height 529
click at [599, 55] on div "D Dani Jones jonesdaniela@gmail.com 13:52:17 - 2025-08-19 The fork" at bounding box center [840, 319] width 513 height 529
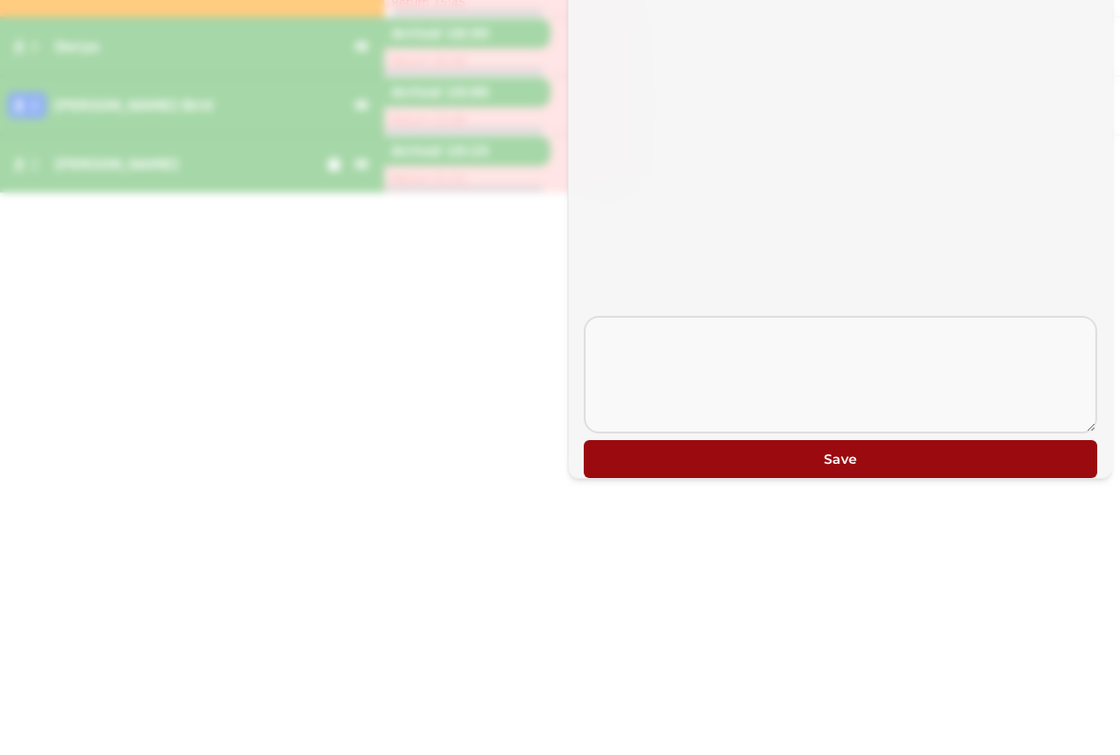
click at [597, 55] on div "D Dani Jones jonesdaniela@gmail.com 13:52:17 - 2025-08-19 The fork" at bounding box center [840, 319] width 513 height 529
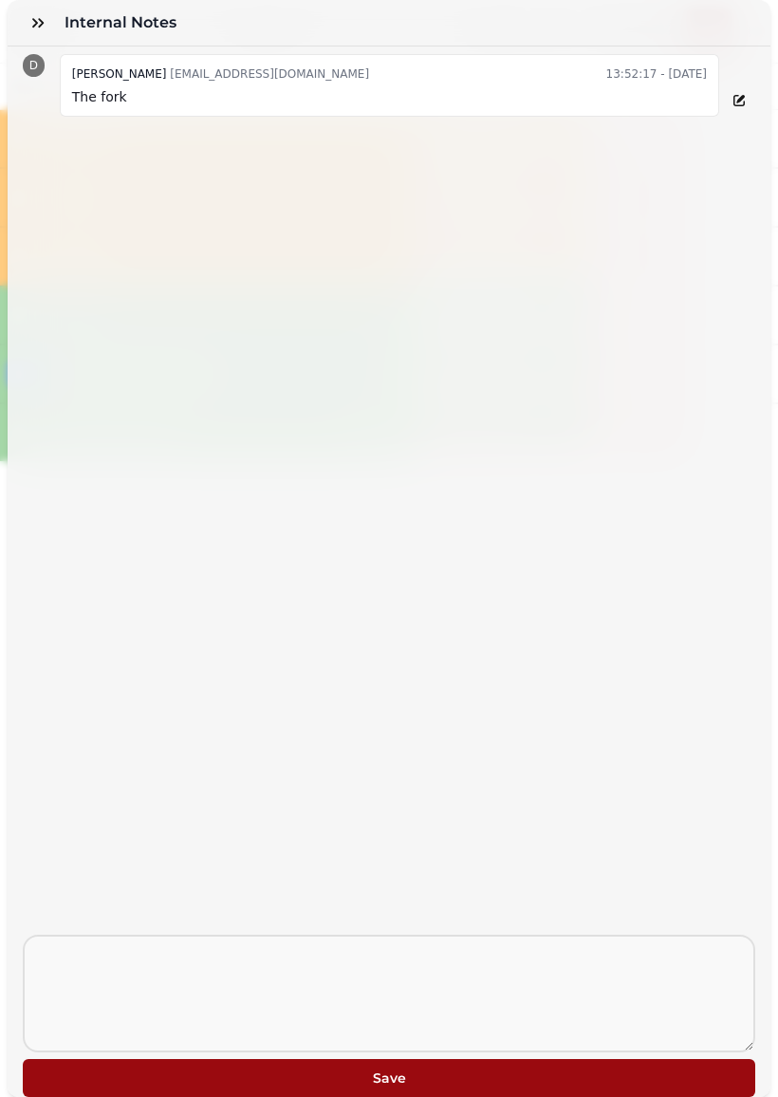
click at [659, 754] on button "Save" at bounding box center [389, 1078] width 733 height 38
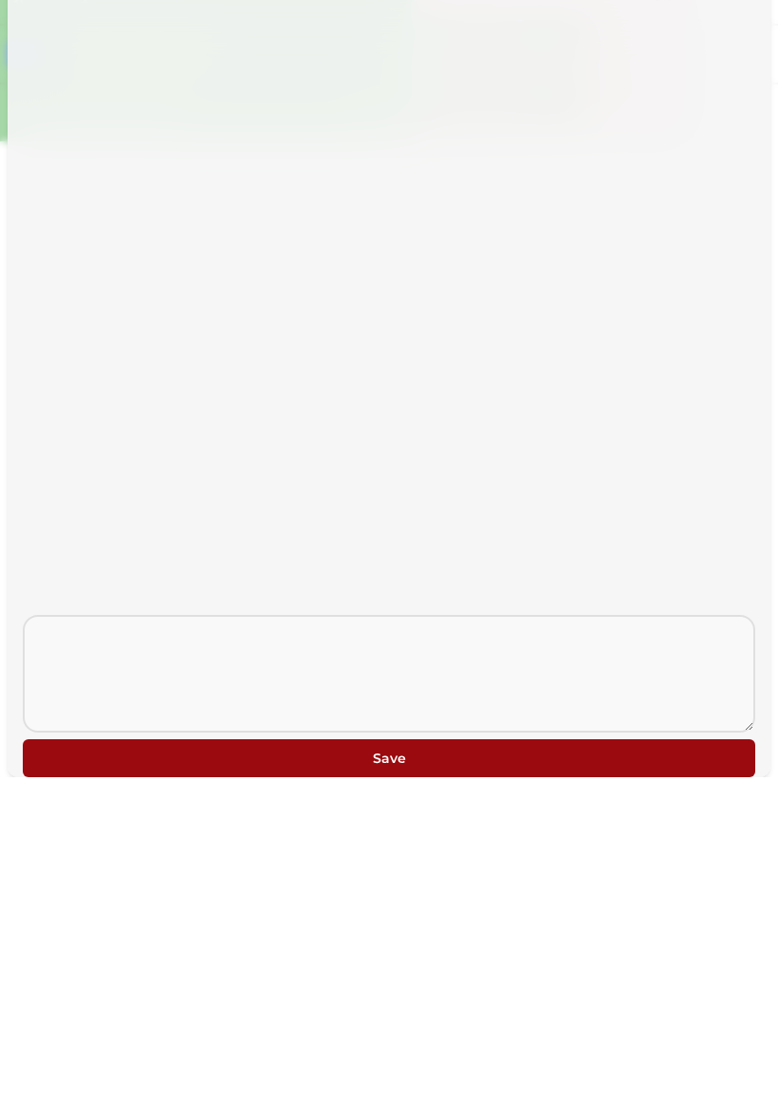
click at [631, 754] on span "Save" at bounding box center [389, 1077] width 702 height 13
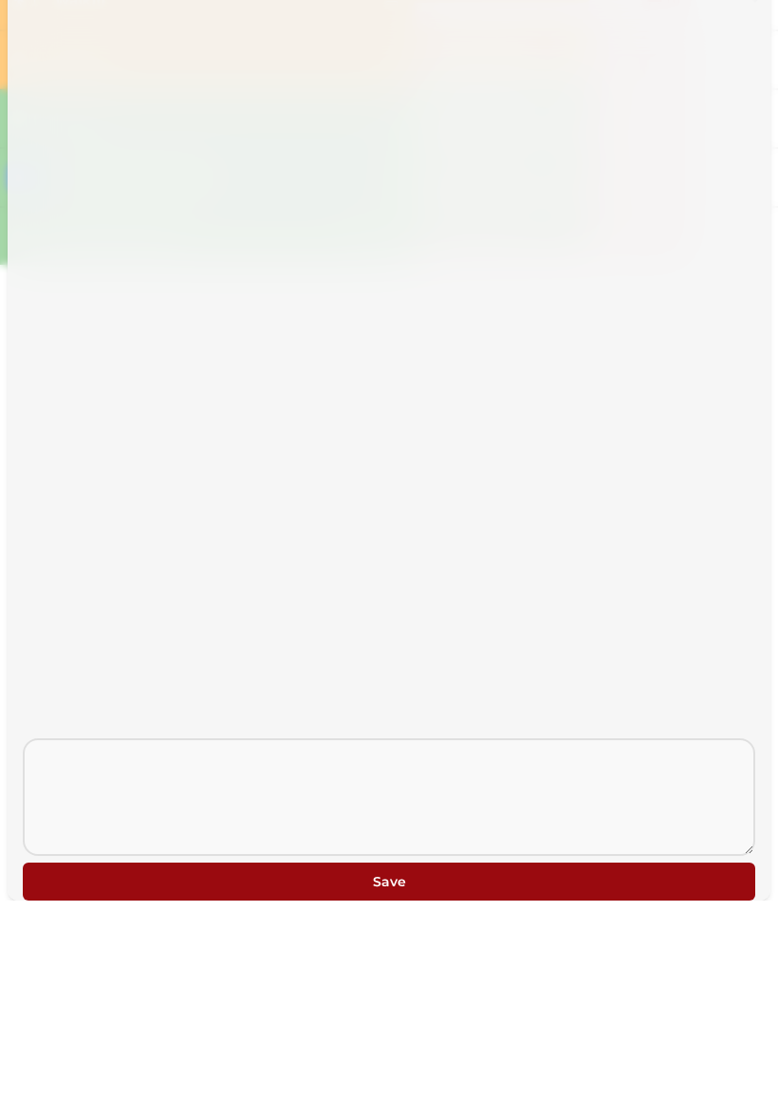
click at [57, 46] on div "D Dani Jones jonesdaniela@gmail.com 13:52:17 - 2025-08-19 The fork" at bounding box center [389, 490] width 733 height 888
click at [48, 46] on div "D Dani Jones jonesdaniela@gmail.com 13:52:17 - 2025-08-19 The fork" at bounding box center [389, 490] width 733 height 888
click at [42, 46] on div "D Dani Jones jonesdaniela@gmail.com 13:52:17 - 2025-08-19 The fork" at bounding box center [389, 490] width 733 height 888
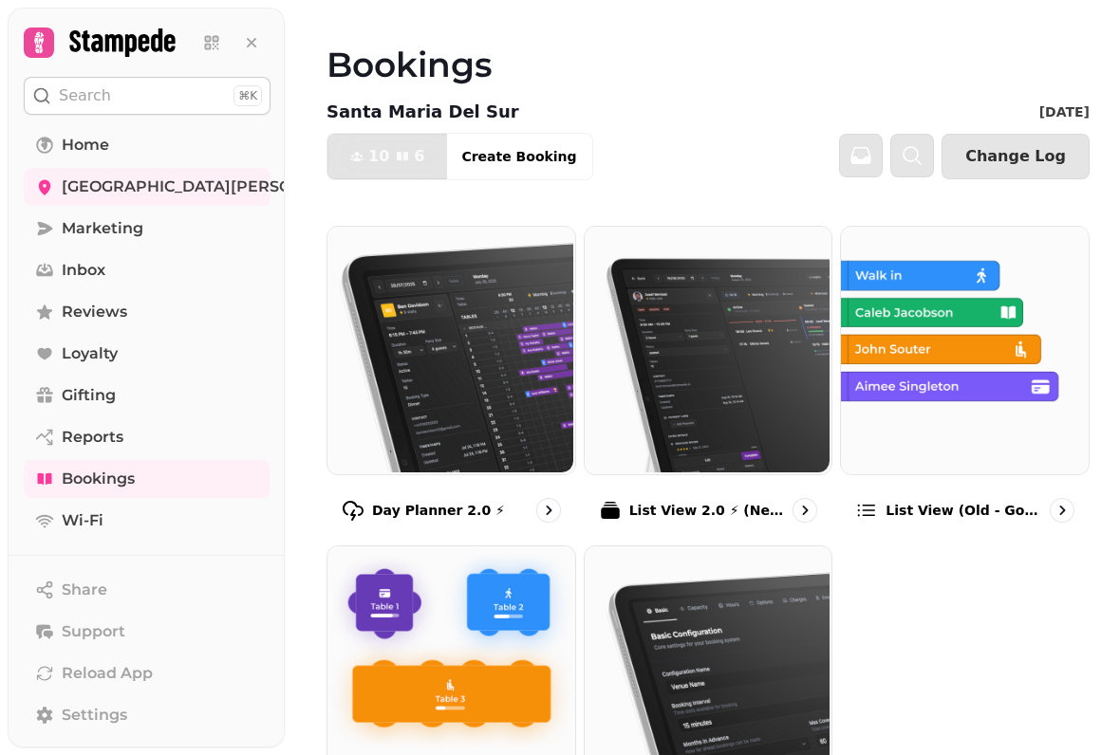
click at [477, 661] on img at bounding box center [449, 669] width 248 height 248
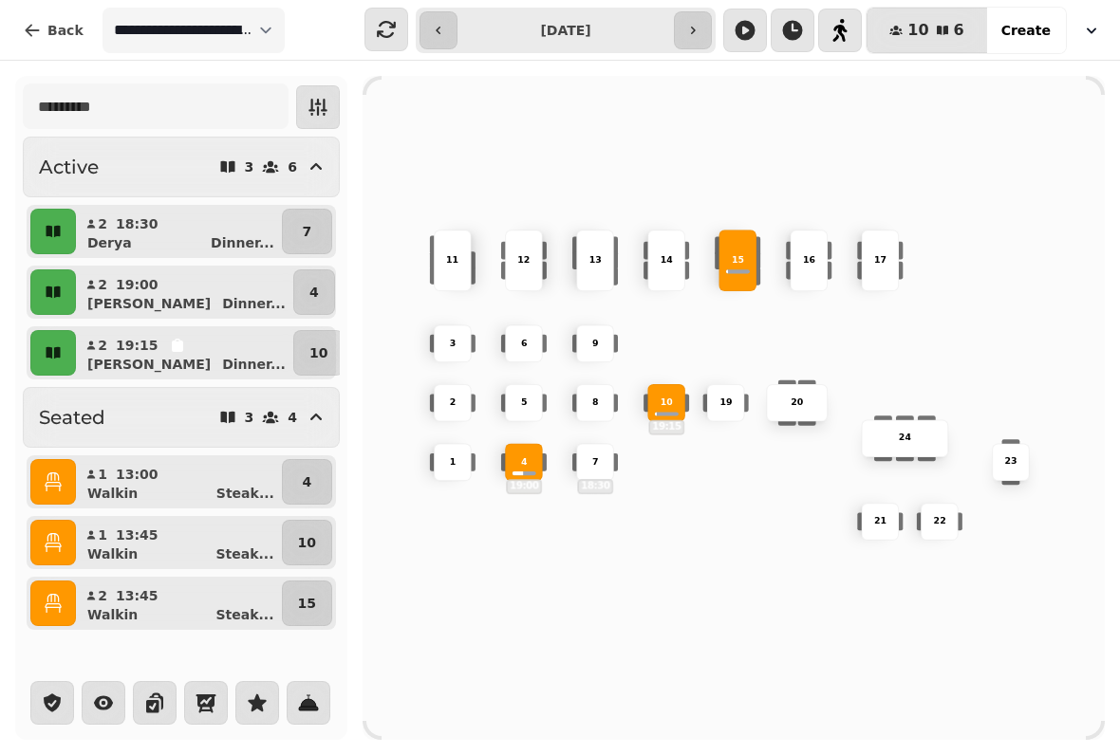
click at [104, 696] on icon "button" at bounding box center [103, 703] width 19 height 14
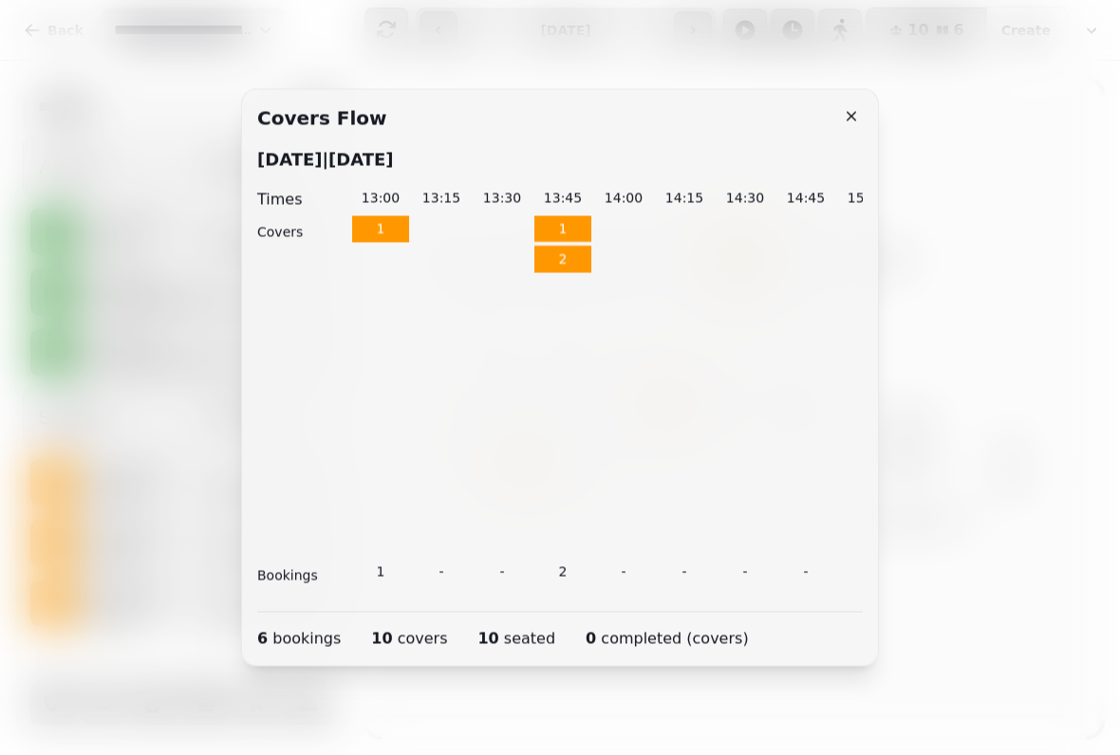
click at [844, 117] on icon "button" at bounding box center [851, 116] width 19 height 19
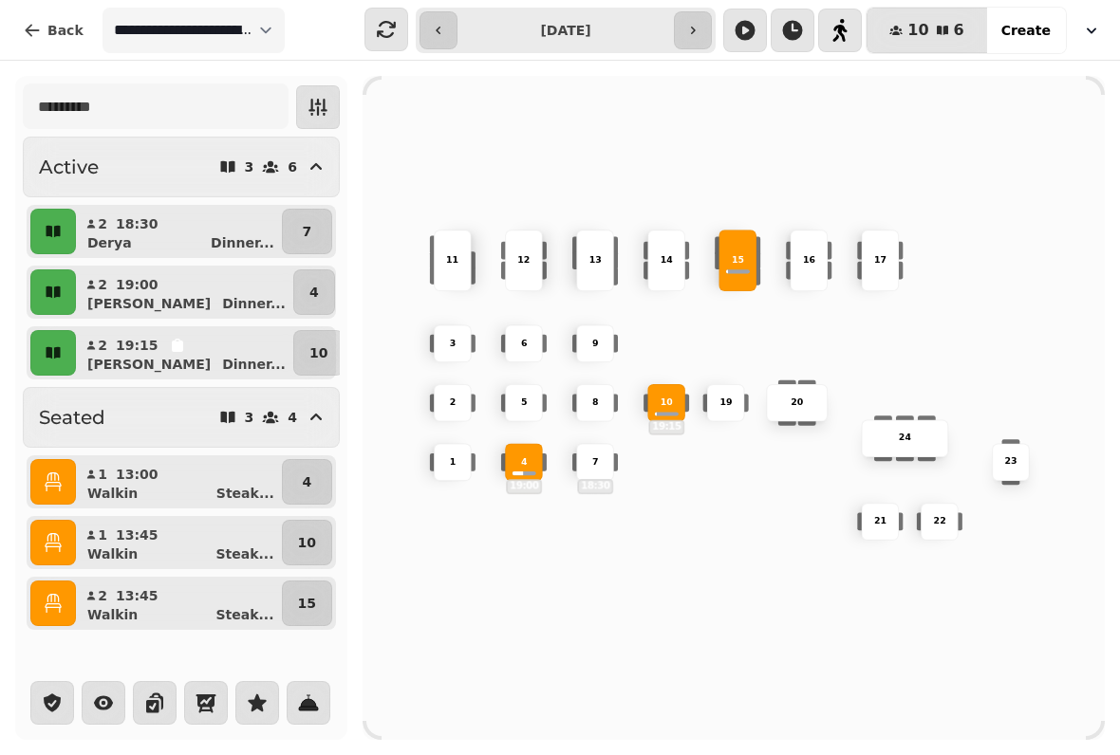
click at [57, 692] on icon "button" at bounding box center [52, 703] width 23 height 23
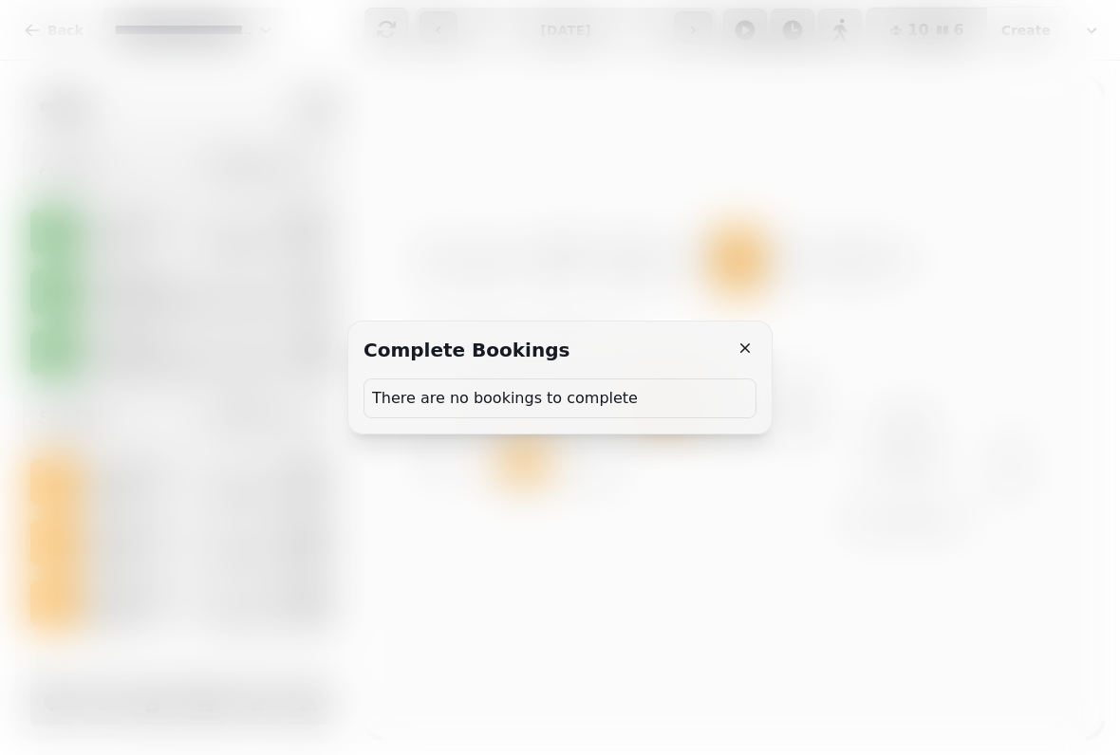
click at [739, 348] on icon "button" at bounding box center [744, 348] width 19 height 19
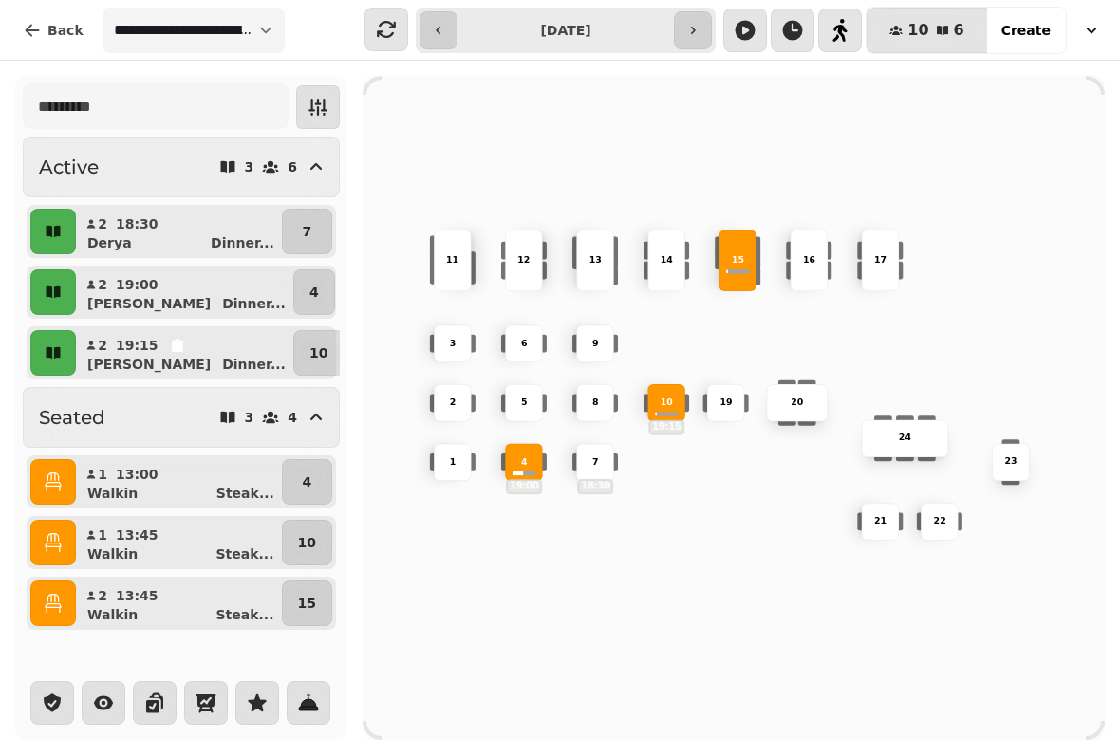
click at [158, 692] on icon "button" at bounding box center [154, 703] width 23 height 23
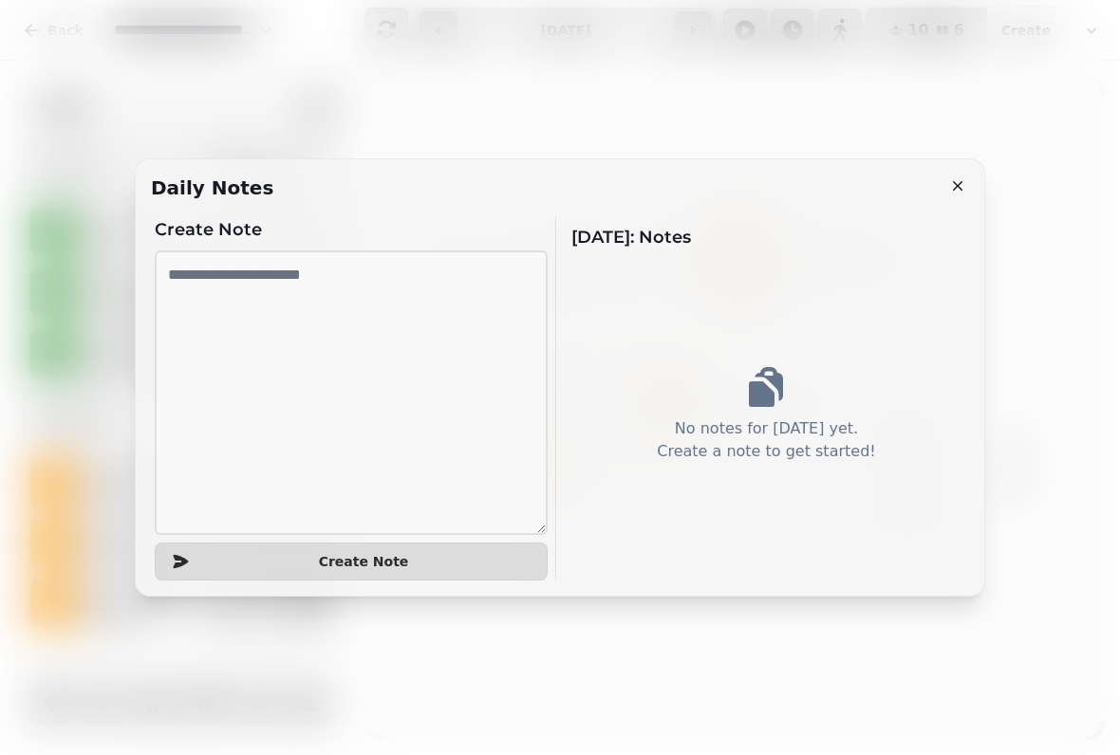
click at [956, 178] on icon "button" at bounding box center [957, 185] width 19 height 19
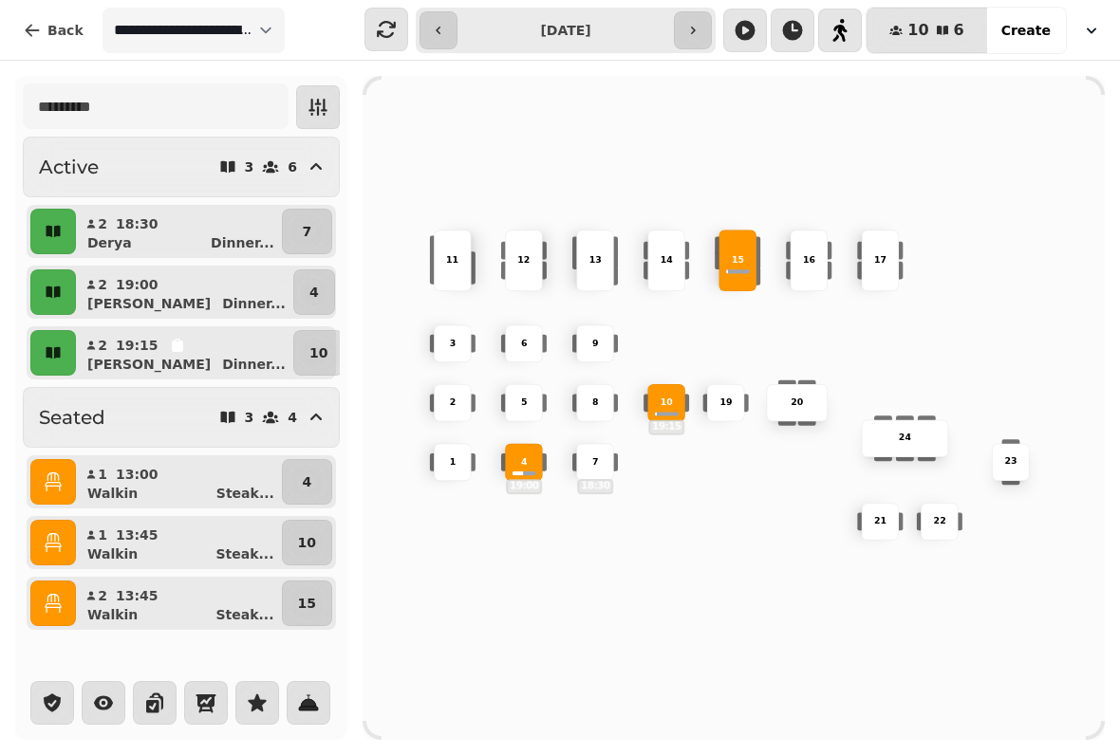
click at [205, 692] on icon "button" at bounding box center [206, 703] width 23 height 23
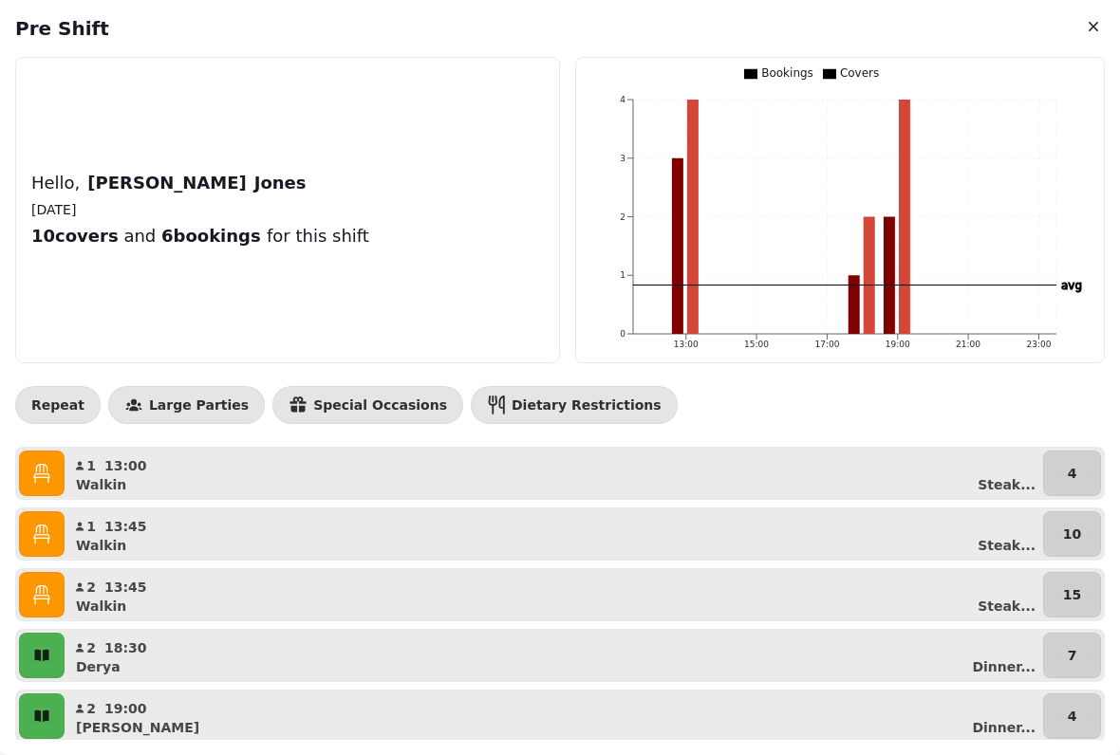
click at [1085, 30] on icon "button" at bounding box center [1093, 26] width 19 height 19
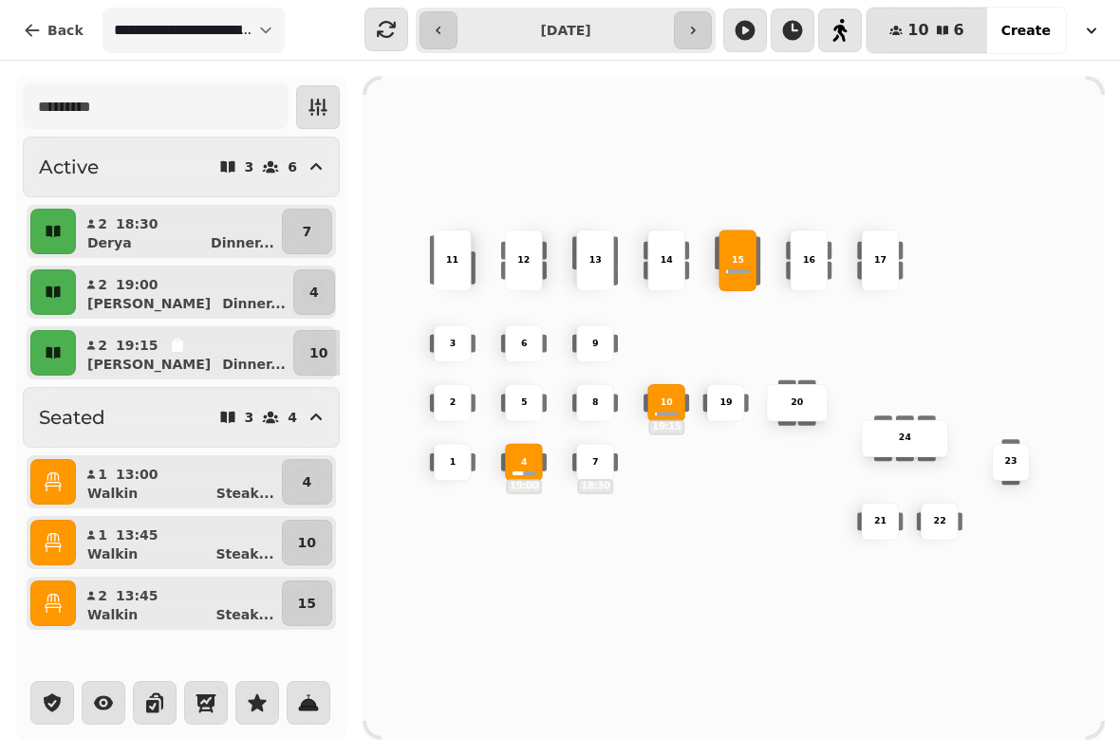
click at [258, 695] on icon "button" at bounding box center [257, 704] width 18 height 18
click at [251, 695] on icon "button" at bounding box center [257, 704] width 18 height 18
click at [312, 699] on icon "button" at bounding box center [308, 703] width 15 height 8
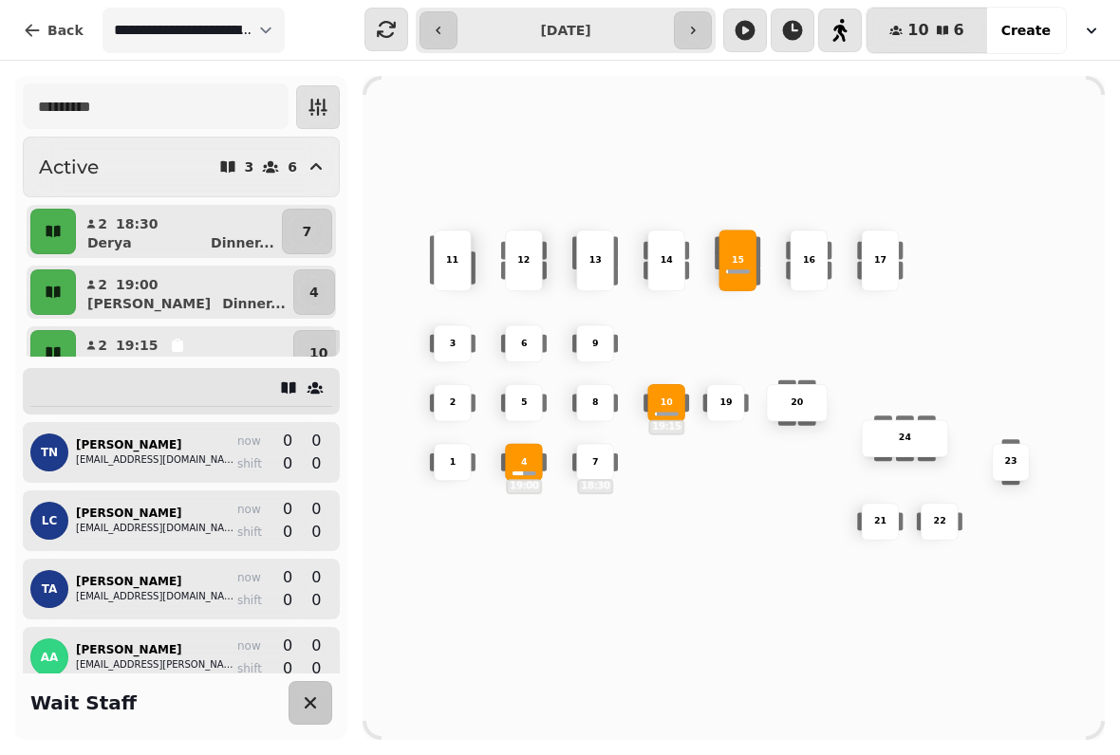
click at [311, 692] on icon "button" at bounding box center [310, 703] width 23 height 23
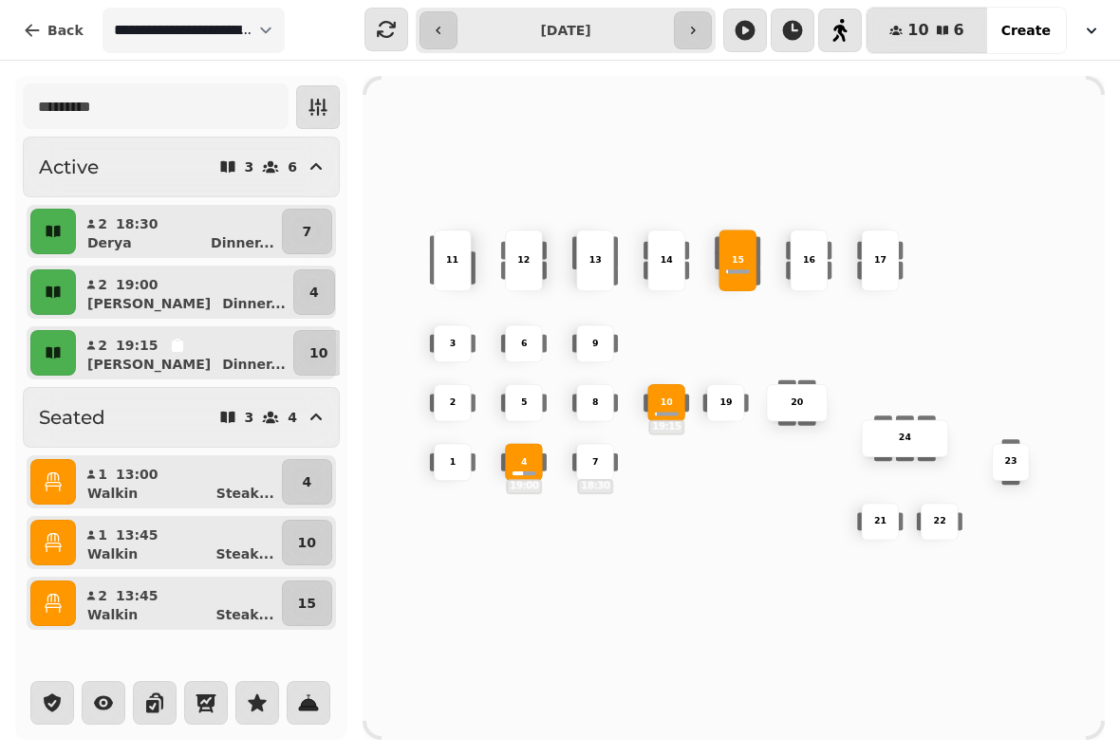
click at [46, 481] on icon "button" at bounding box center [53, 482] width 19 height 19
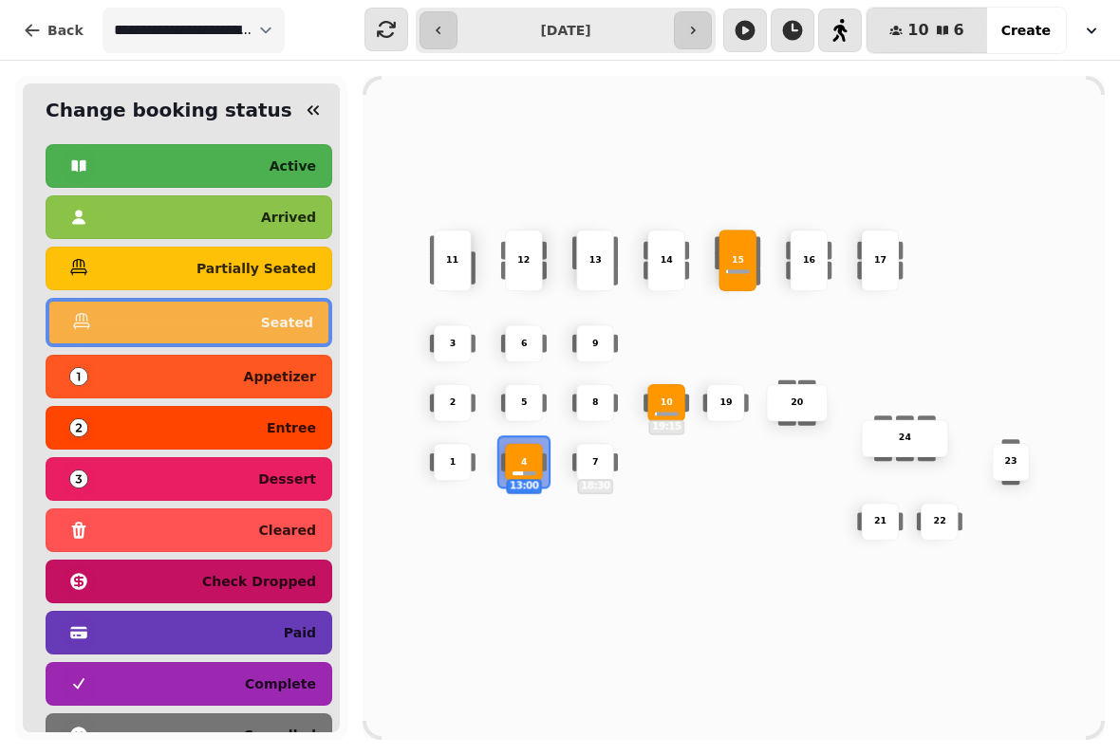
click at [271, 680] on p "complete" at bounding box center [280, 684] width 71 height 13
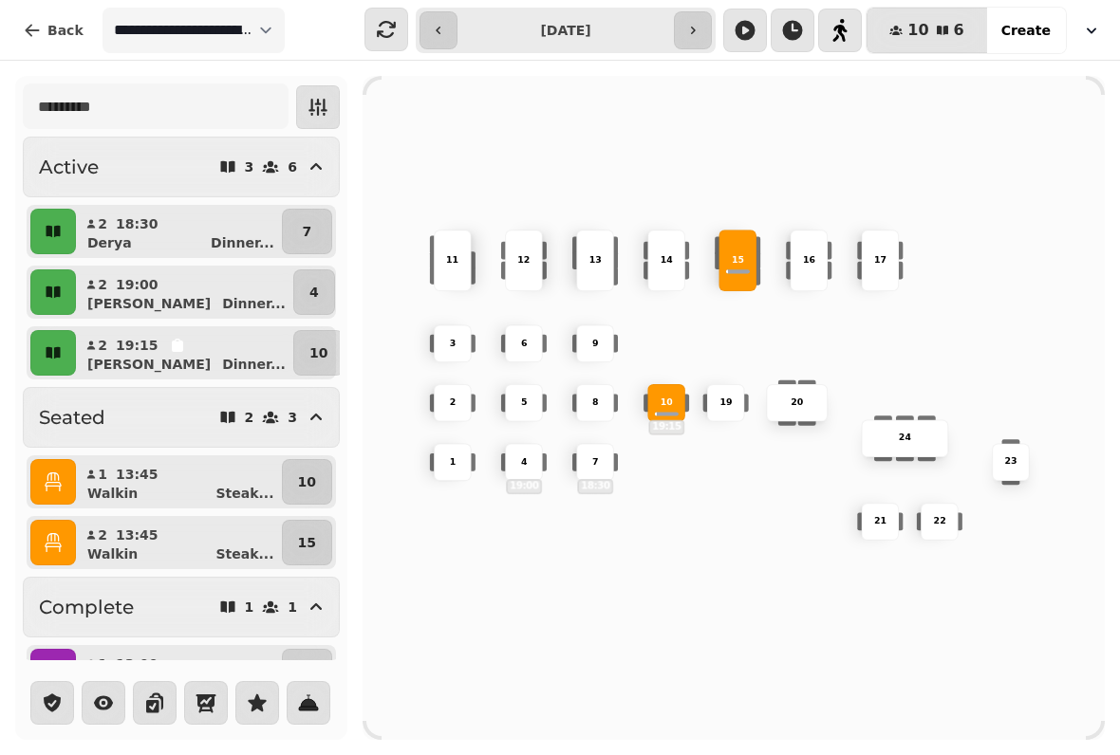
click at [752, 34] on icon "button" at bounding box center [745, 30] width 20 height 20
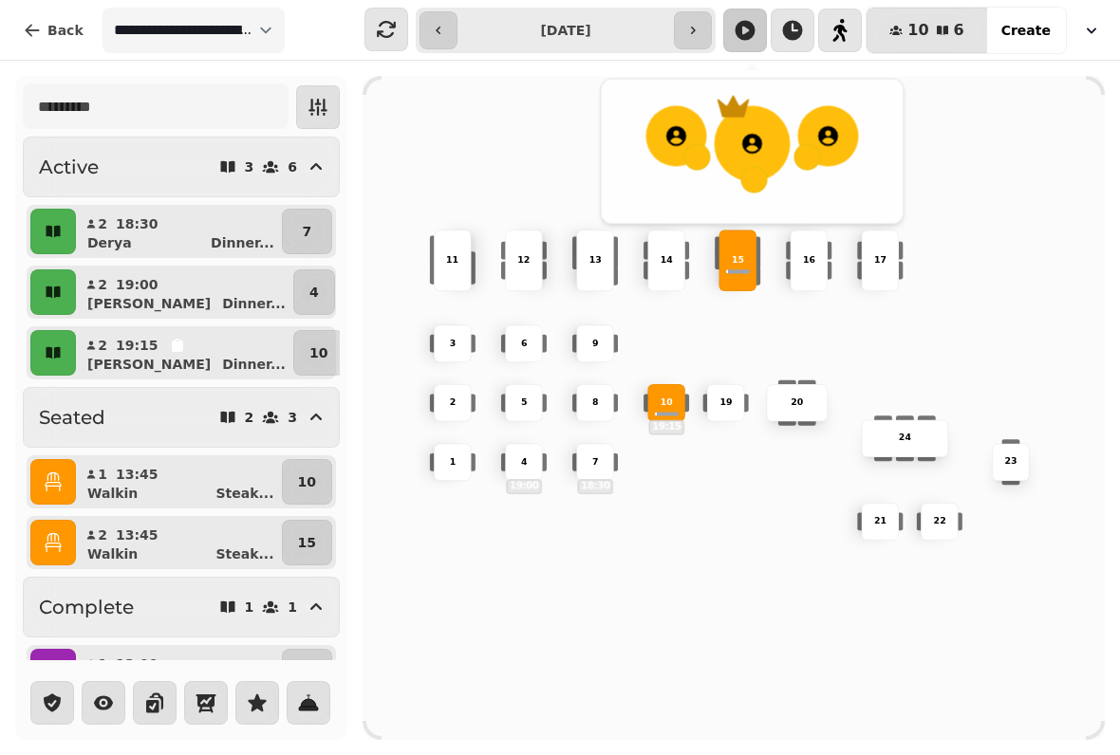
click at [768, 129] on div at bounding box center [753, 144] width 76 height 76
click at [839, 147] on icon at bounding box center [828, 136] width 23 height 23
click at [752, 30] on icon "button" at bounding box center [744, 30] width 23 height 23
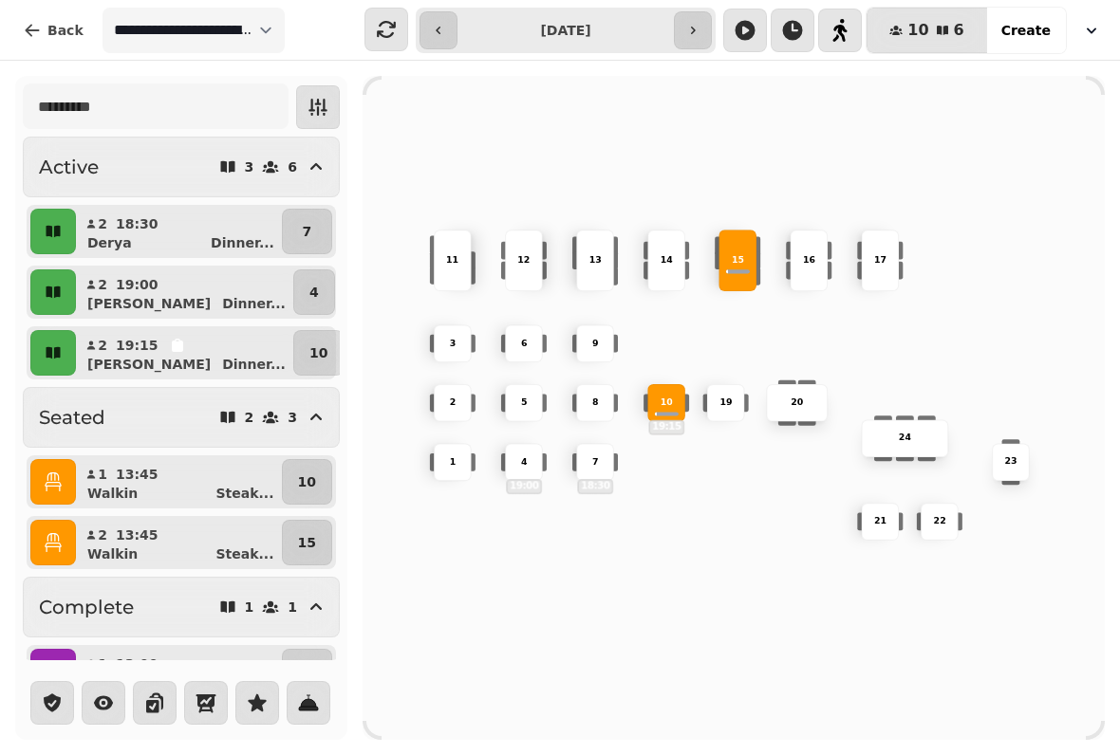
click at [801, 30] on icon "button" at bounding box center [792, 30] width 23 height 23
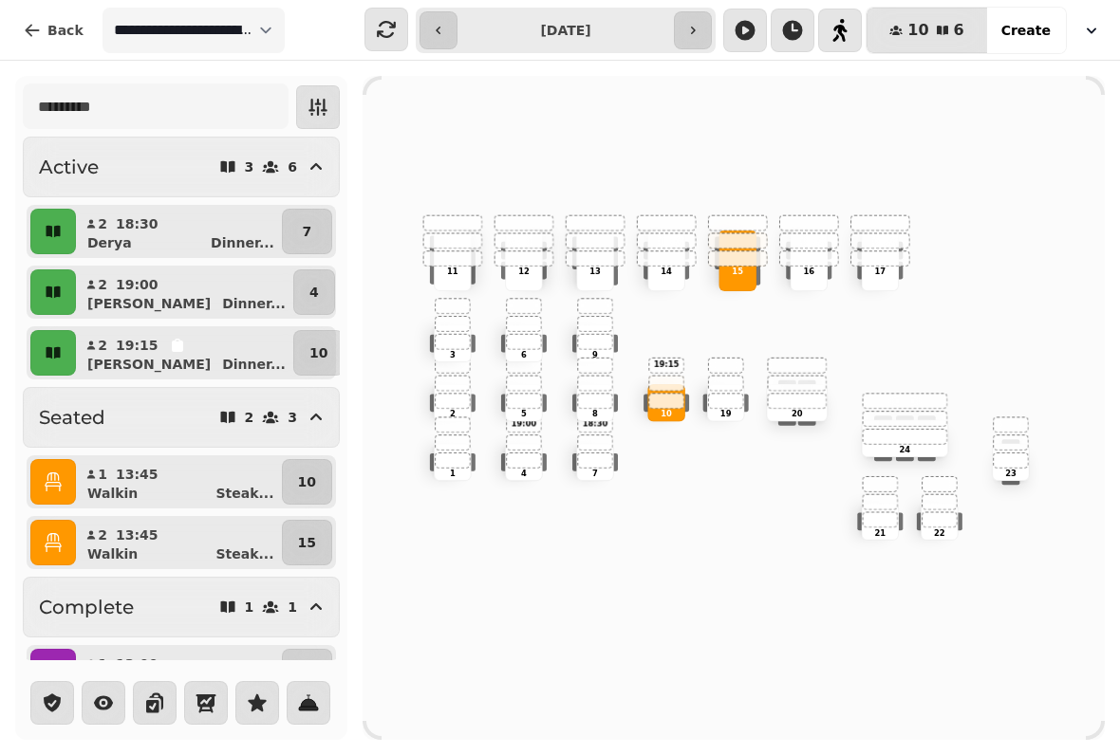
click at [796, 30] on icon "button" at bounding box center [793, 30] width 20 height 20
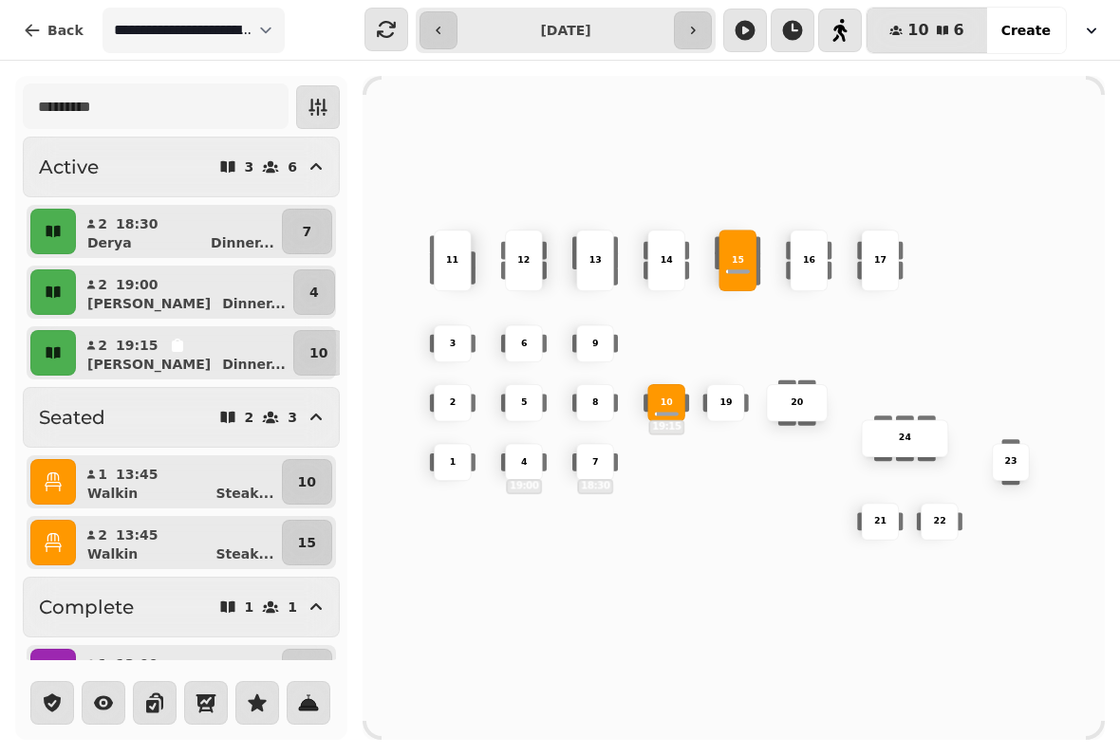
click at [946, 29] on icon "button" at bounding box center [942, 30] width 15 height 15
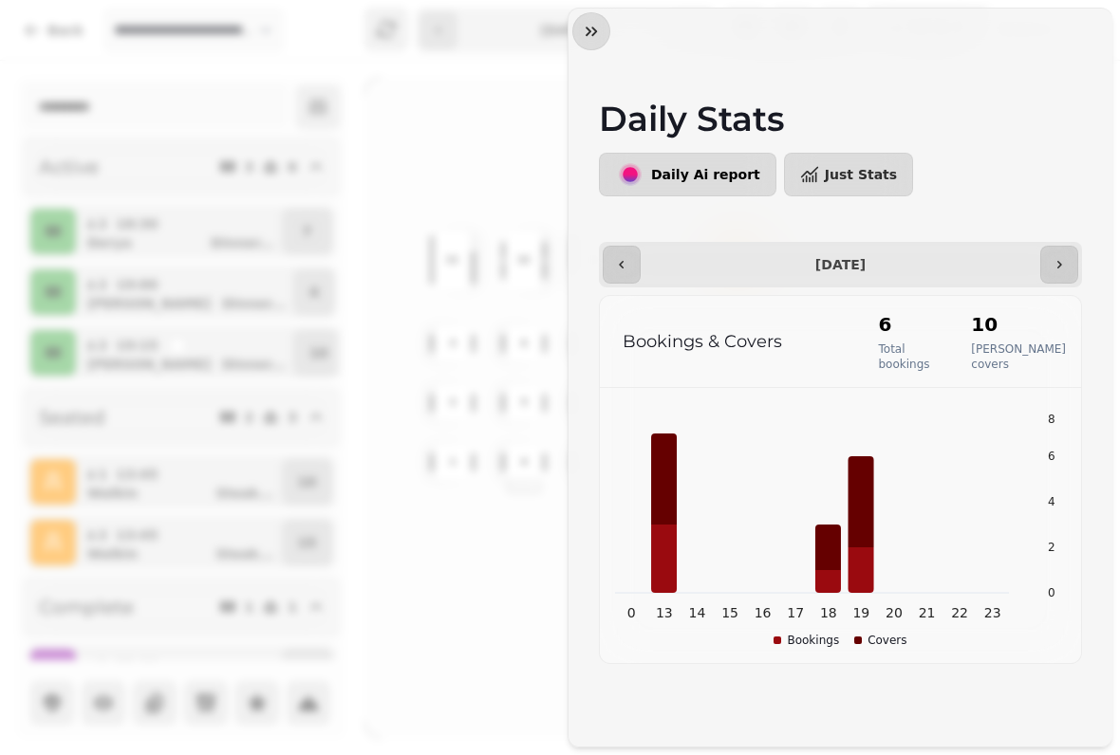
click at [1102, 15] on div at bounding box center [840, 32] width 544 height 46
click at [1063, 269] on icon "button" at bounding box center [1058, 264] width 15 height 15
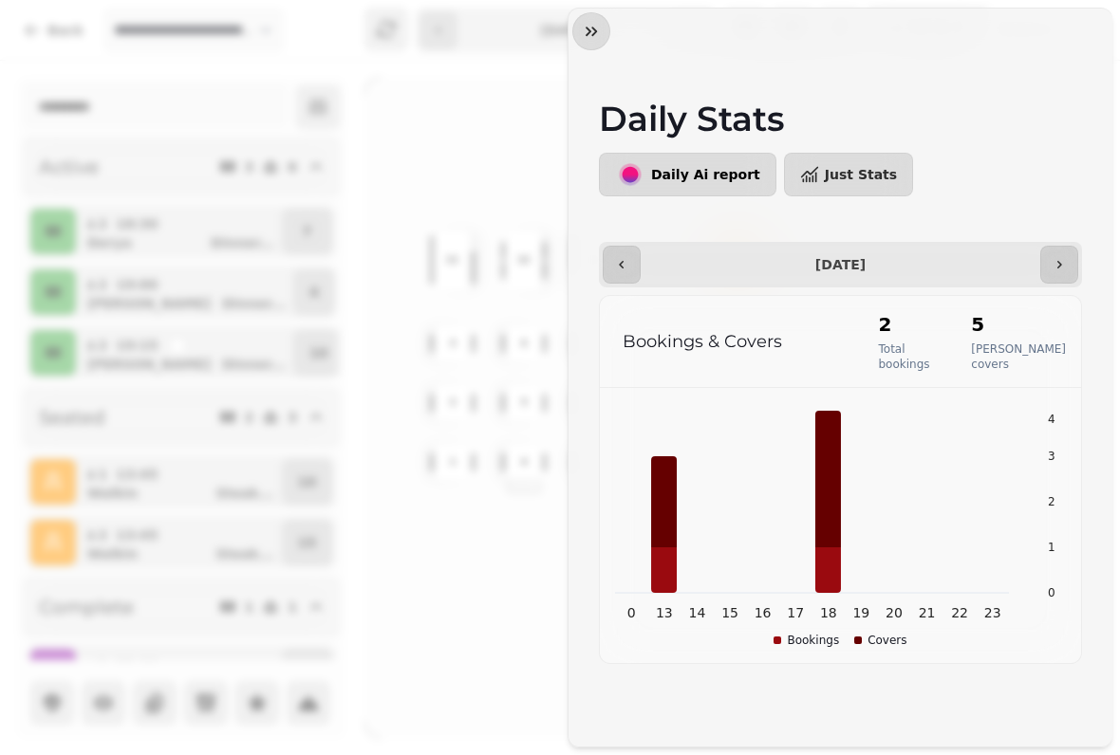
click at [611, 273] on button "button" at bounding box center [622, 265] width 38 height 38
type input "**********"
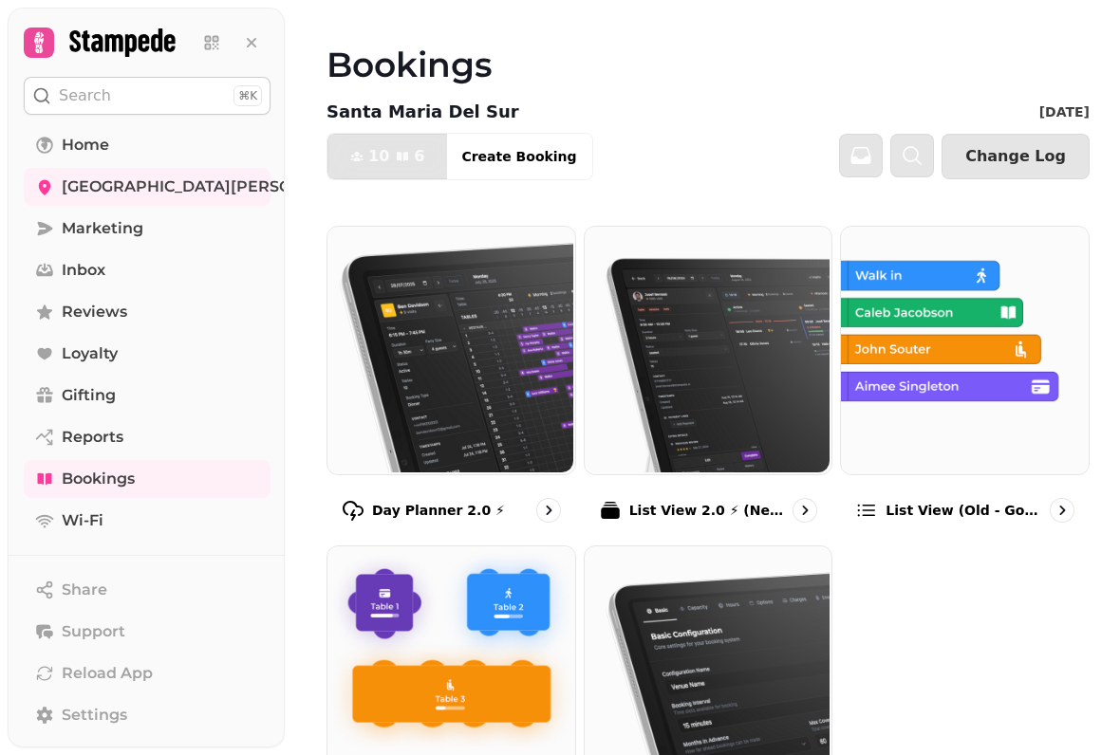
click at [484, 641] on img at bounding box center [449, 669] width 248 height 248
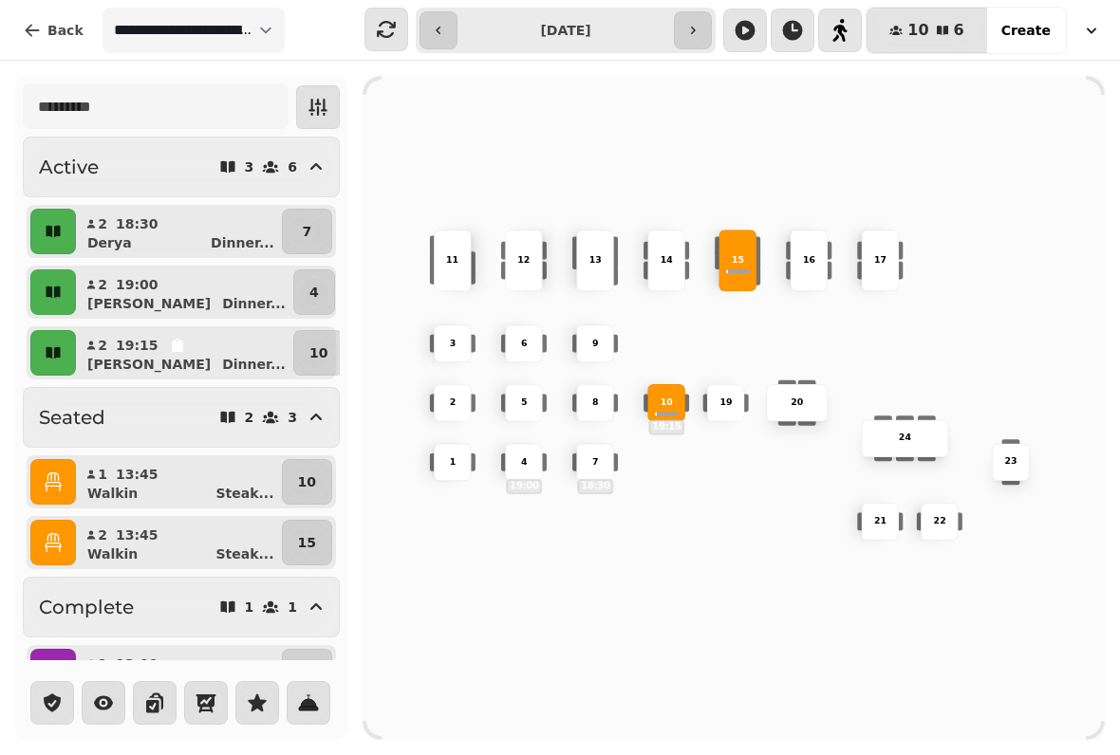
click at [1088, 34] on icon "button" at bounding box center [1091, 30] width 19 height 19
click at [1094, 28] on icon "button" at bounding box center [1090, 31] width 9 height 6
click at [63, 37] on span "Back" at bounding box center [65, 30] width 36 height 13
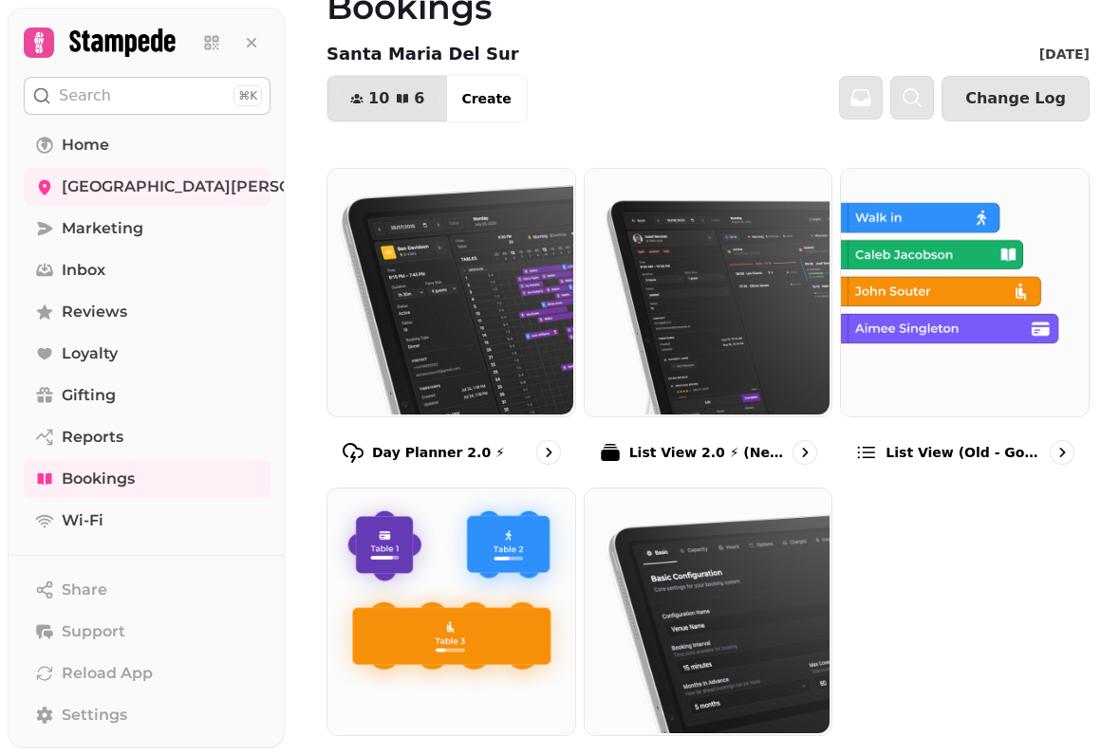
scroll to position [57, 0]
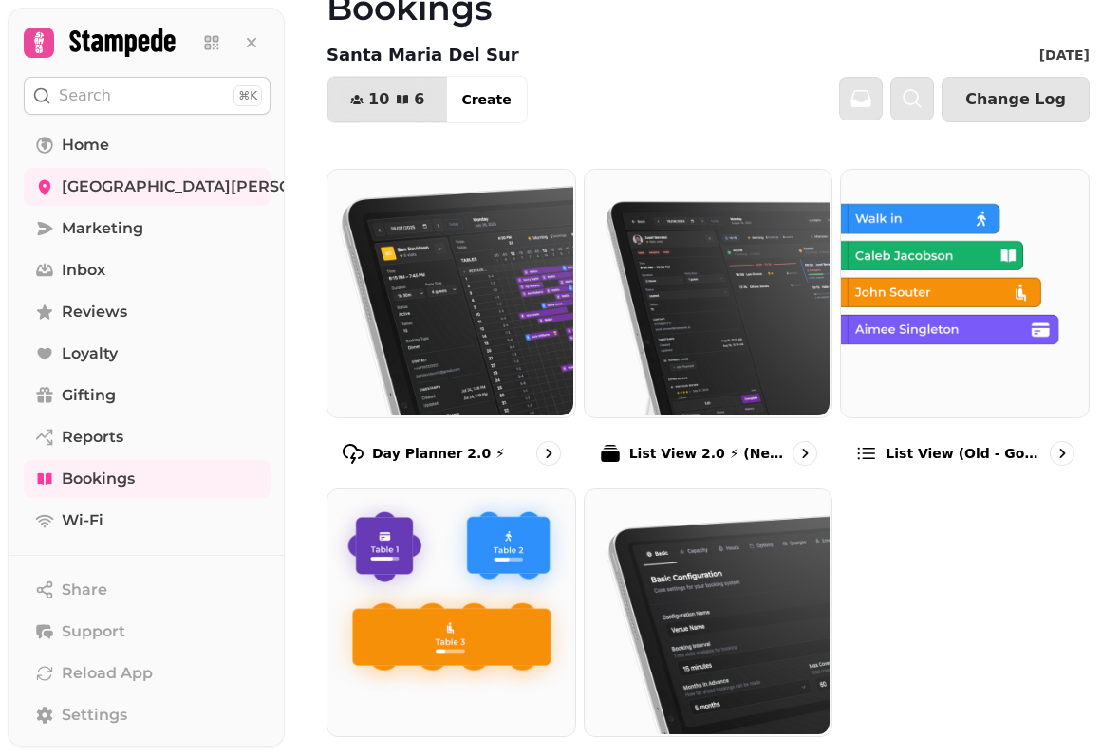
click at [773, 364] on img at bounding box center [707, 292] width 248 height 248
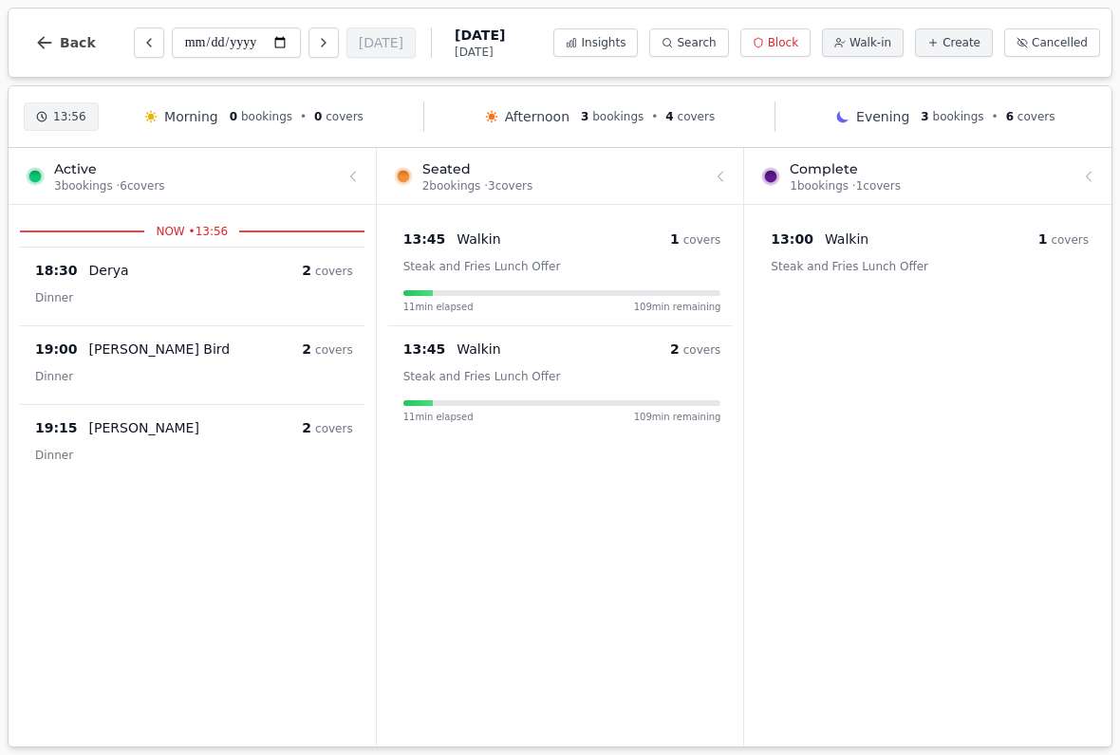
click at [51, 42] on icon "button" at bounding box center [44, 42] width 19 height 19
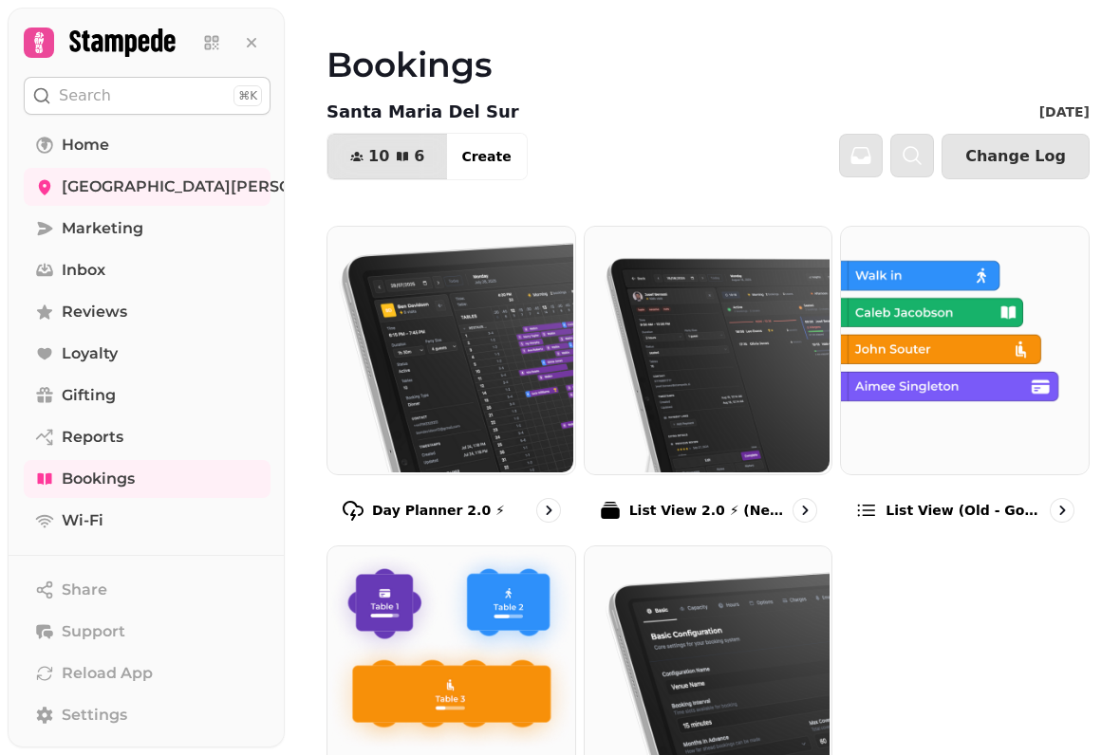
click at [947, 411] on img at bounding box center [963, 349] width 248 height 248
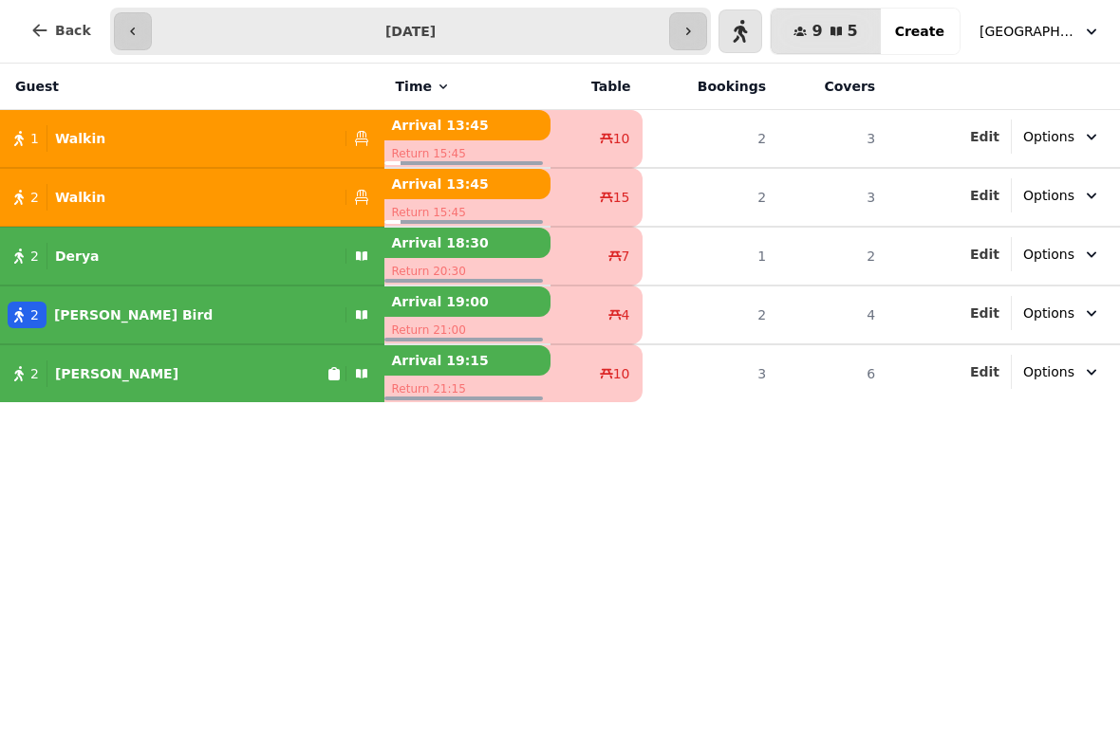
click at [37, 25] on icon "button" at bounding box center [39, 30] width 19 height 19
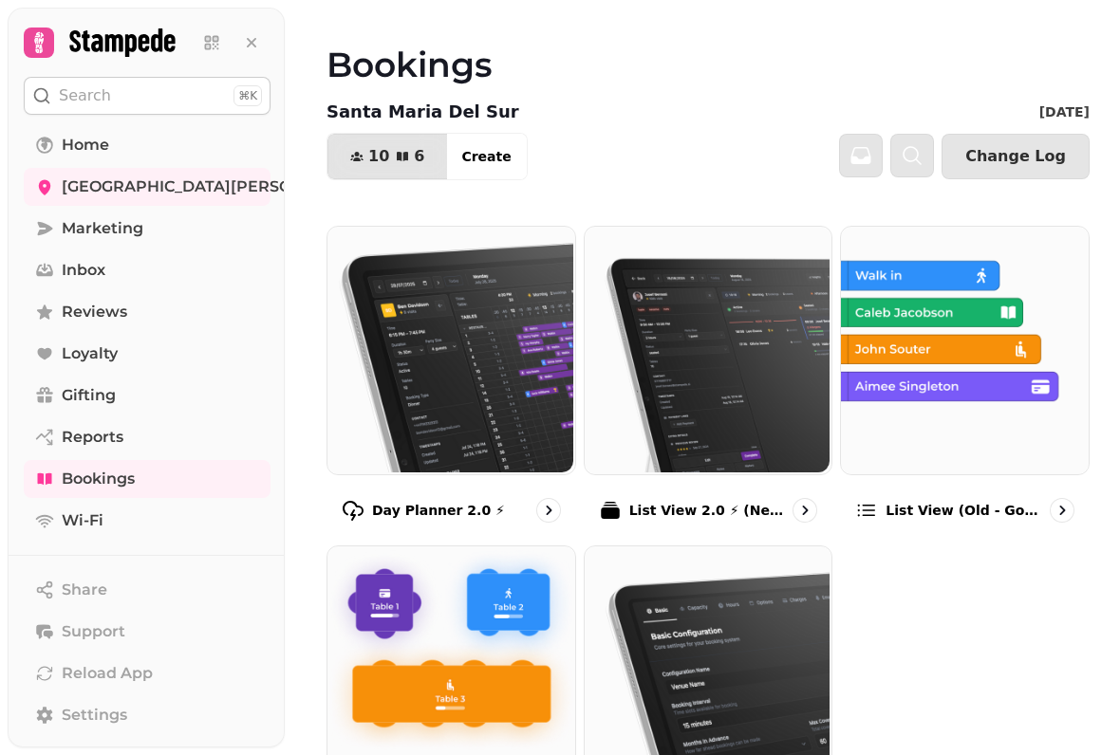
click at [716, 391] on img at bounding box center [707, 349] width 248 height 248
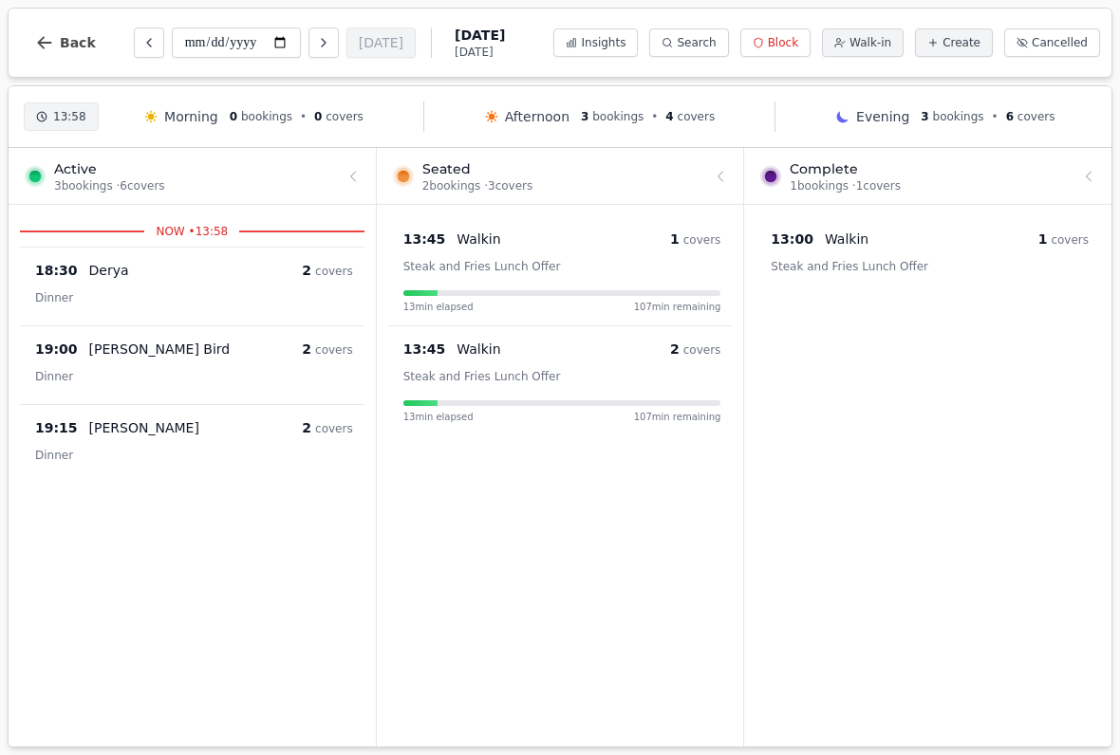
click at [64, 41] on span "Back" at bounding box center [78, 42] width 36 height 13
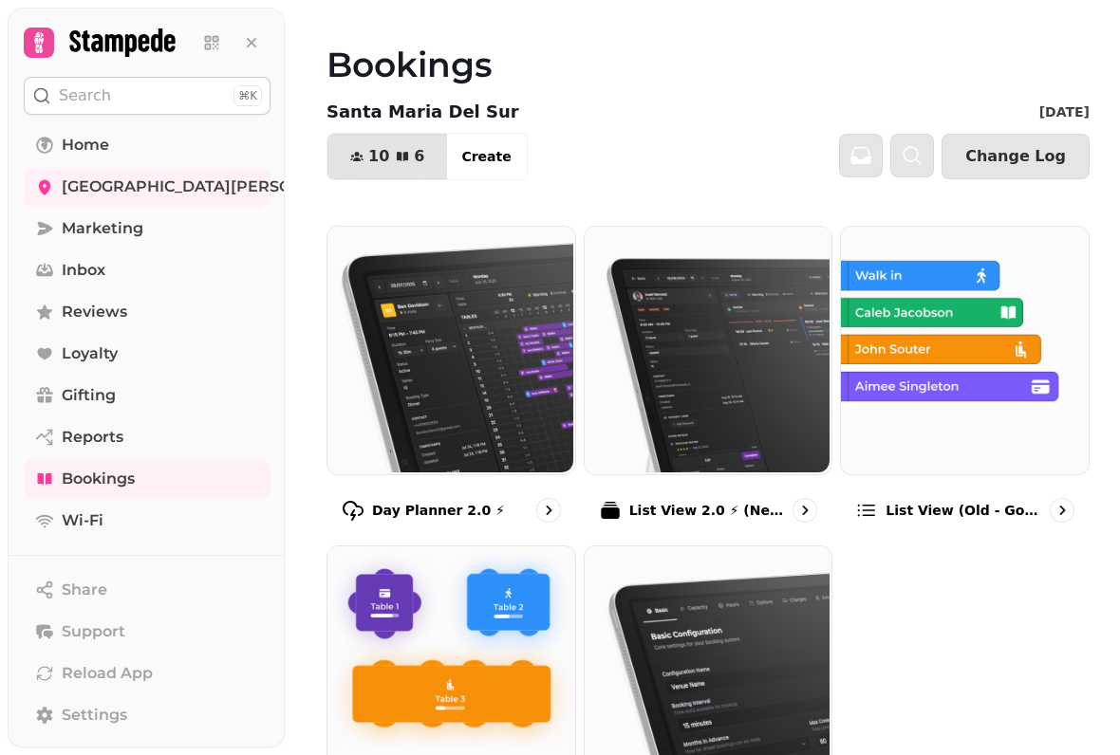
click at [456, 376] on img at bounding box center [449, 349] width 248 height 248
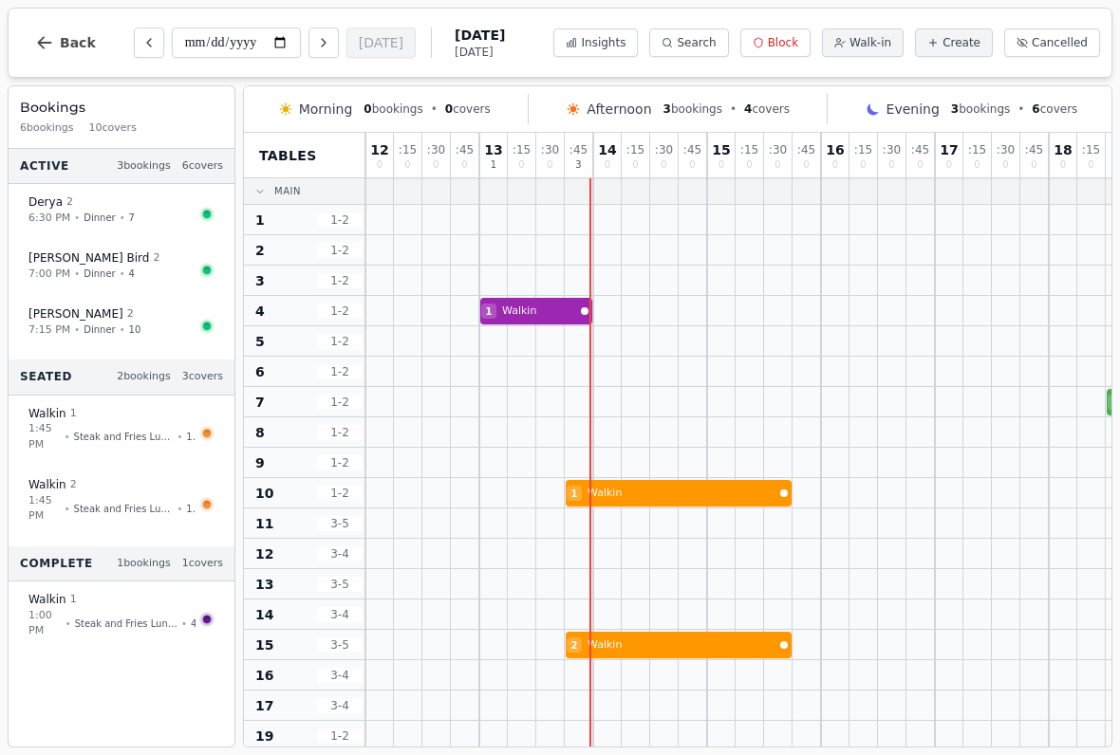
click at [63, 43] on span "Back" at bounding box center [78, 42] width 36 height 13
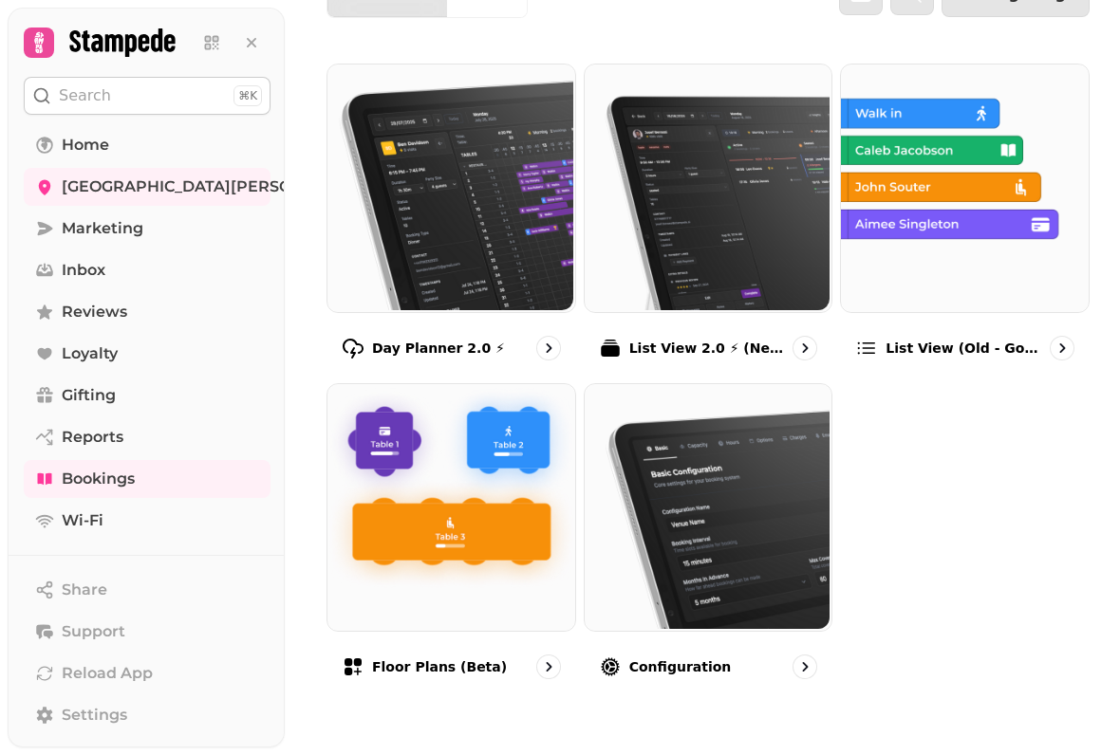
scroll to position [174, 0]
click at [796, 655] on div at bounding box center [804, 667] width 25 height 25
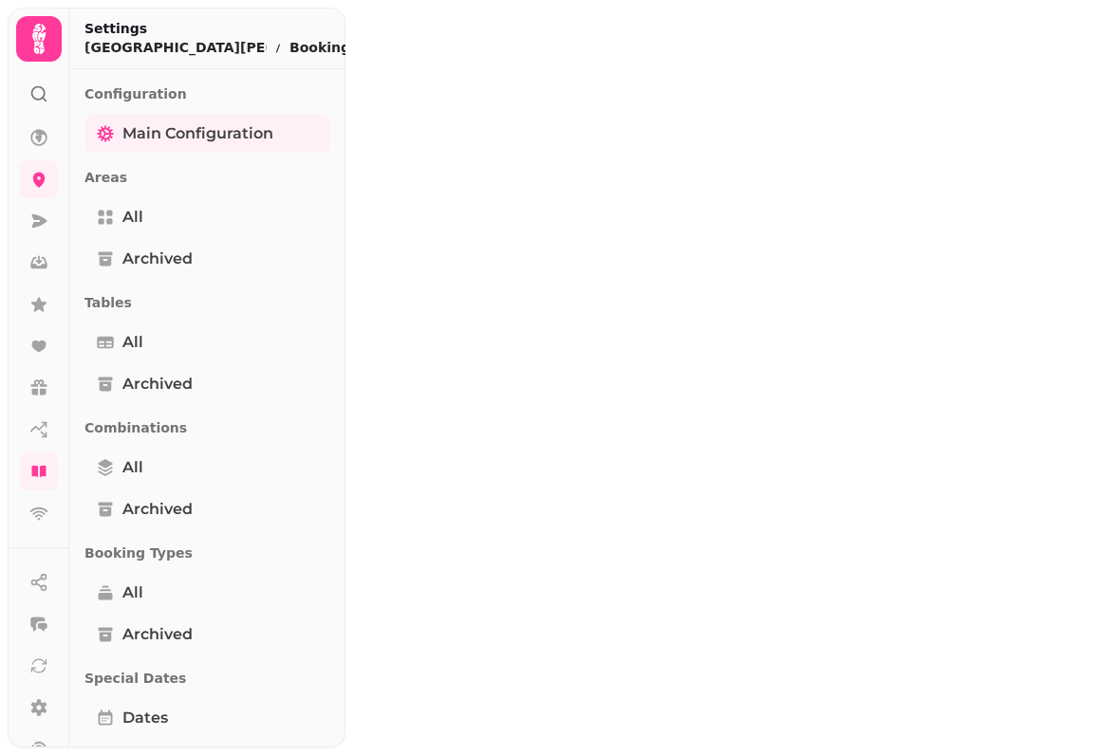
select select "**********"
select select "**"
select select "***"
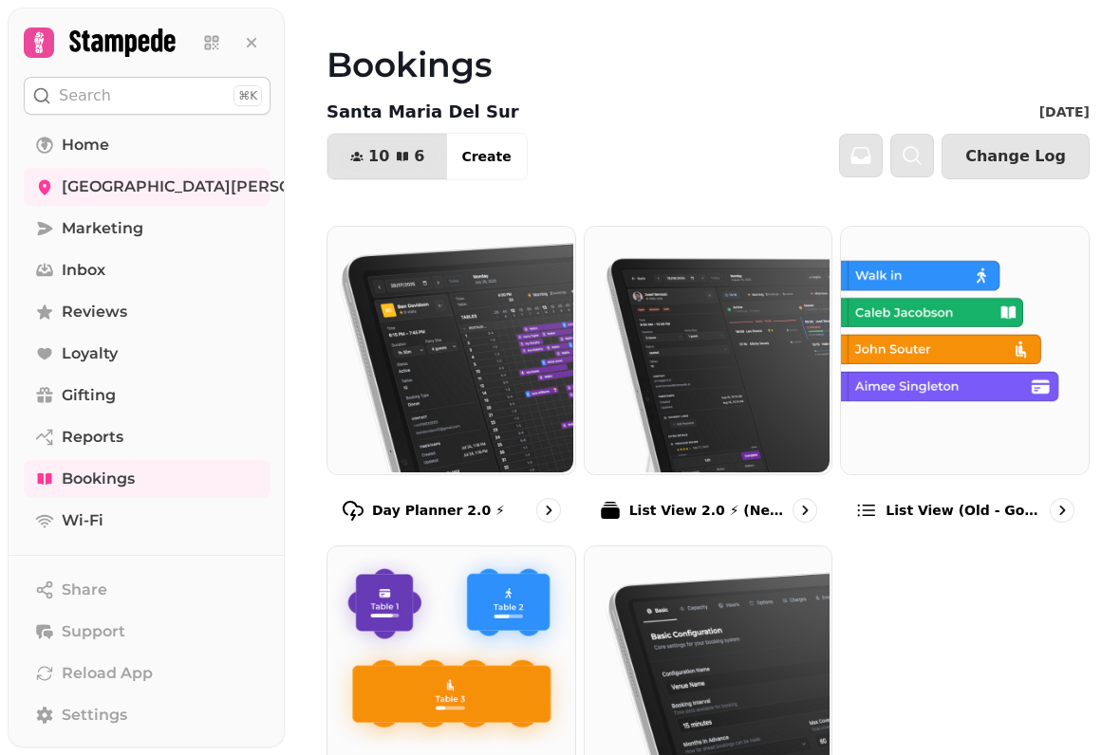
click at [737, 362] on img at bounding box center [707, 349] width 248 height 248
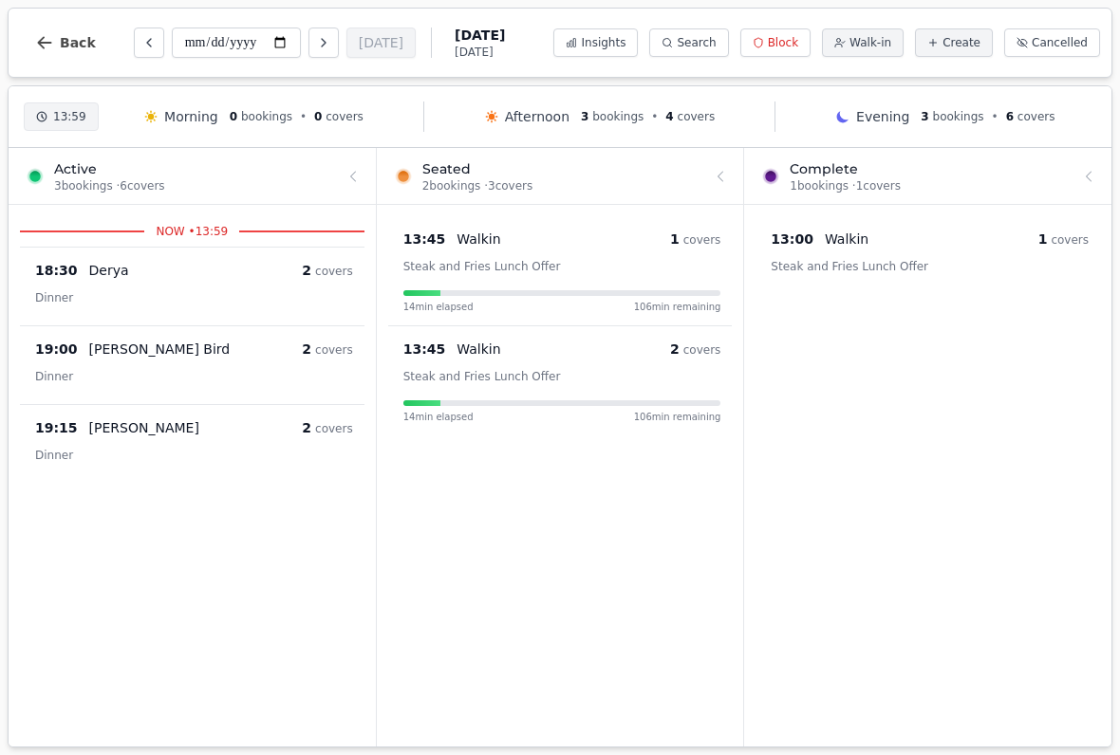
click at [53, 31] on button "Back" at bounding box center [65, 43] width 91 height 46
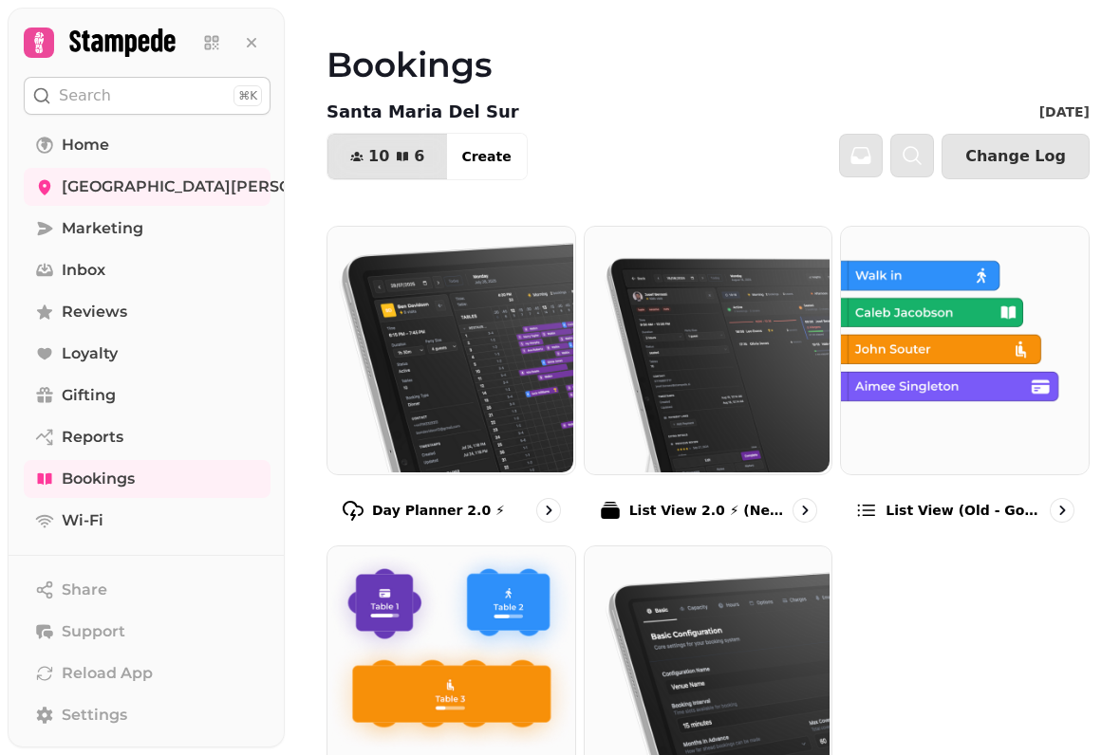
click at [486, 411] on img at bounding box center [449, 349] width 248 height 248
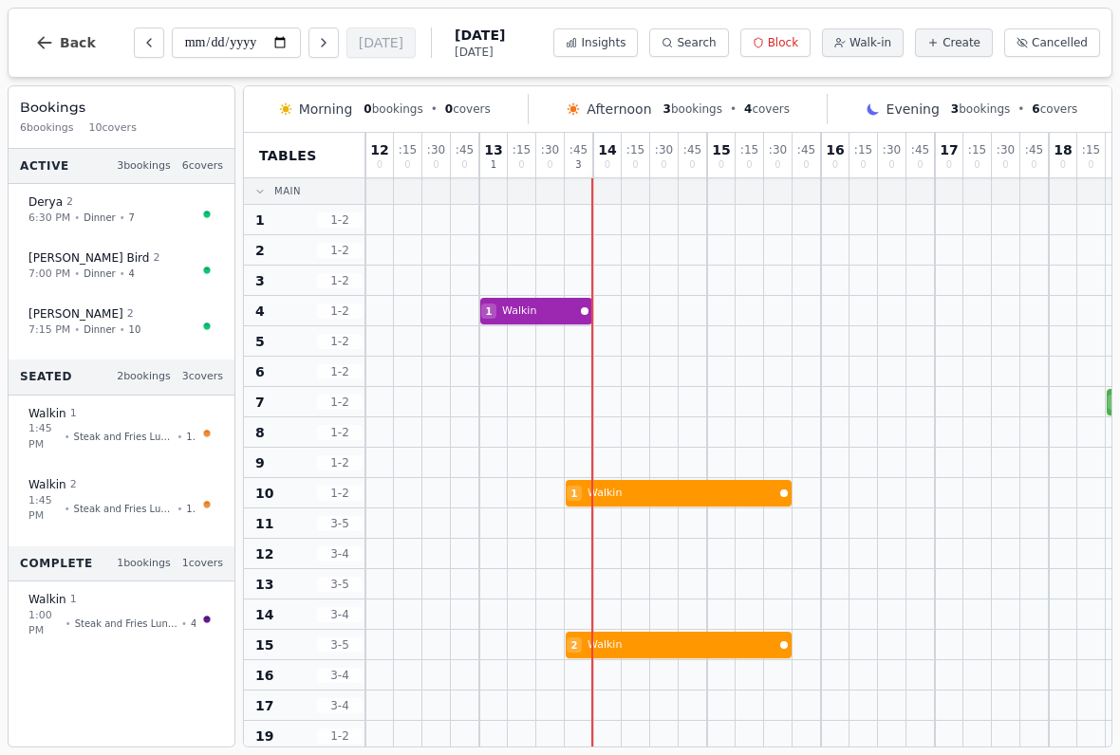
click at [59, 62] on button "Back" at bounding box center [65, 43] width 91 height 46
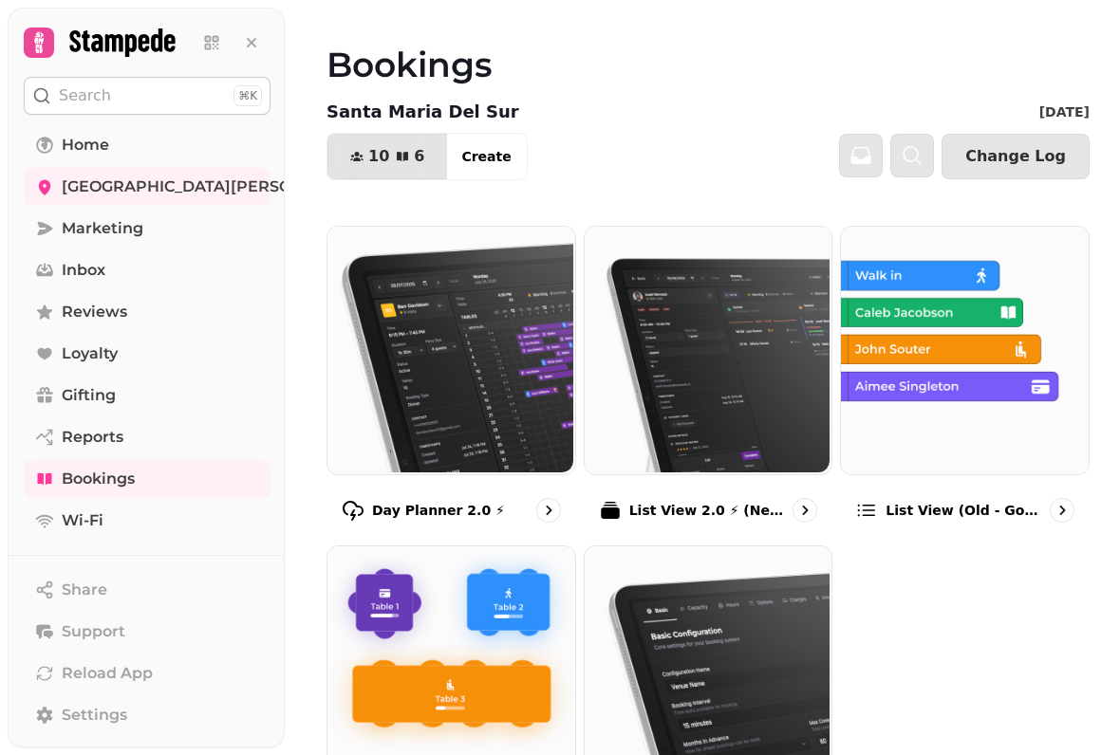
click at [471, 579] on img at bounding box center [449, 669] width 248 height 248
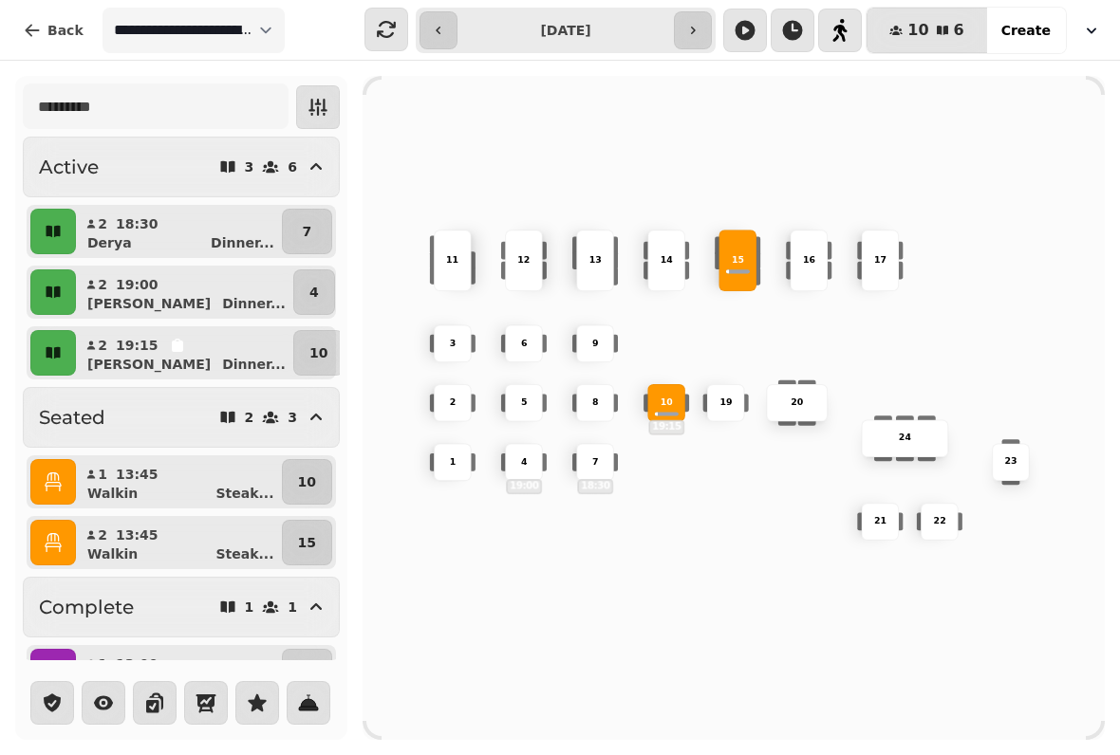
click at [42, 24] on button "Back" at bounding box center [53, 31] width 91 height 46
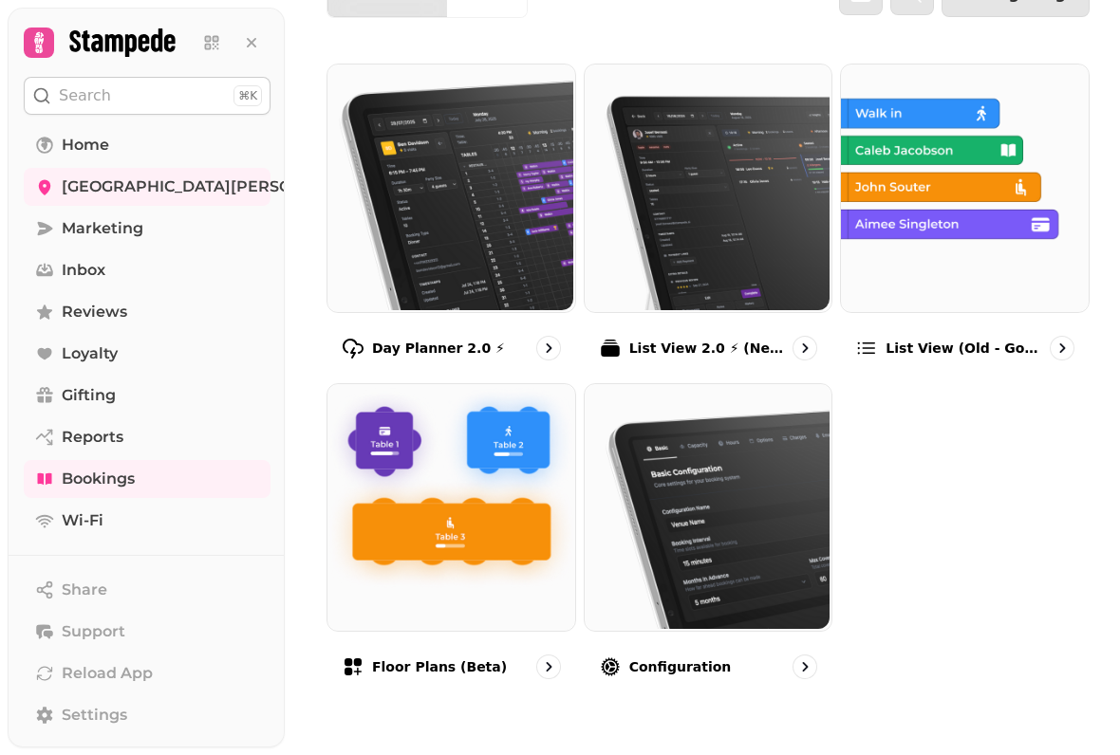
scroll to position [174, 0]
click at [463, 246] on img at bounding box center [449, 187] width 248 height 248
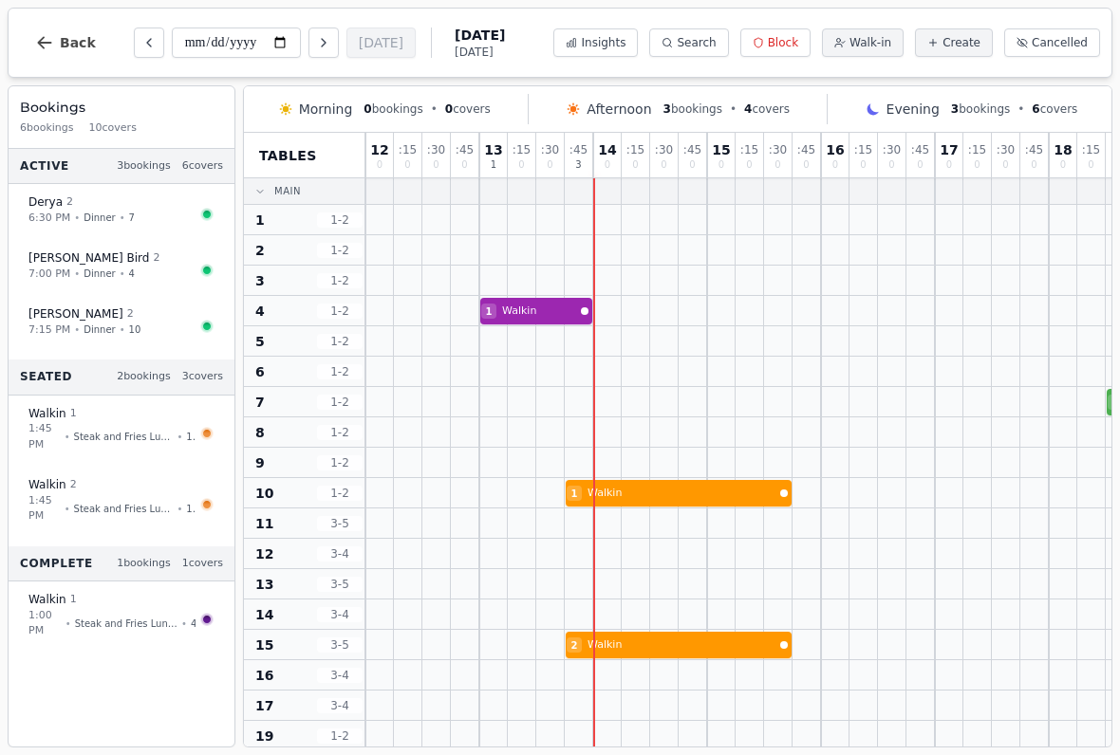
click at [54, 39] on button "Back" at bounding box center [65, 43] width 91 height 46
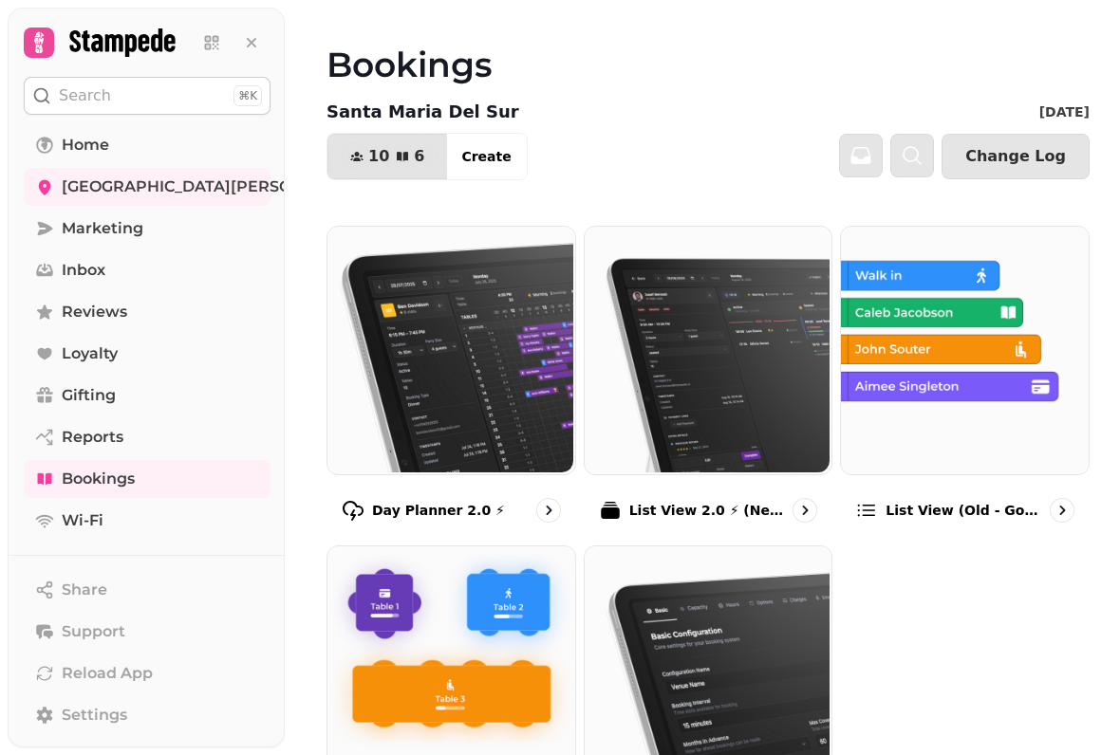
click at [543, 505] on icon "go to" at bounding box center [548, 510] width 19 height 19
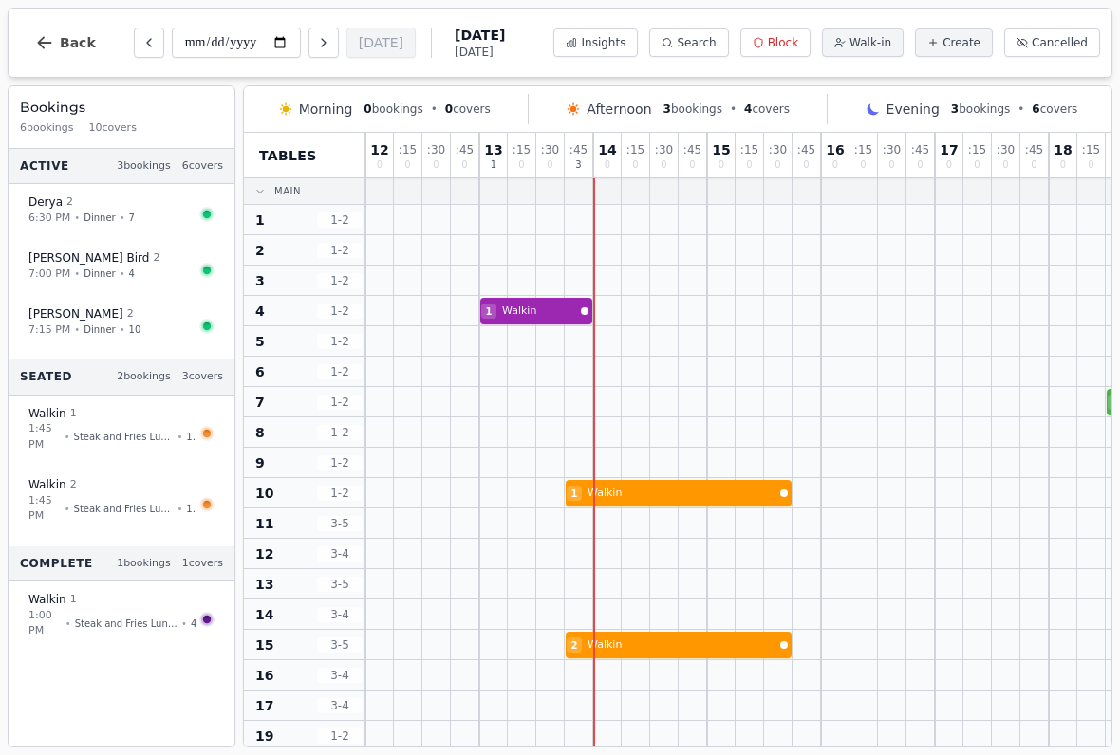
click at [39, 42] on icon "button" at bounding box center [45, 42] width 14 height 12
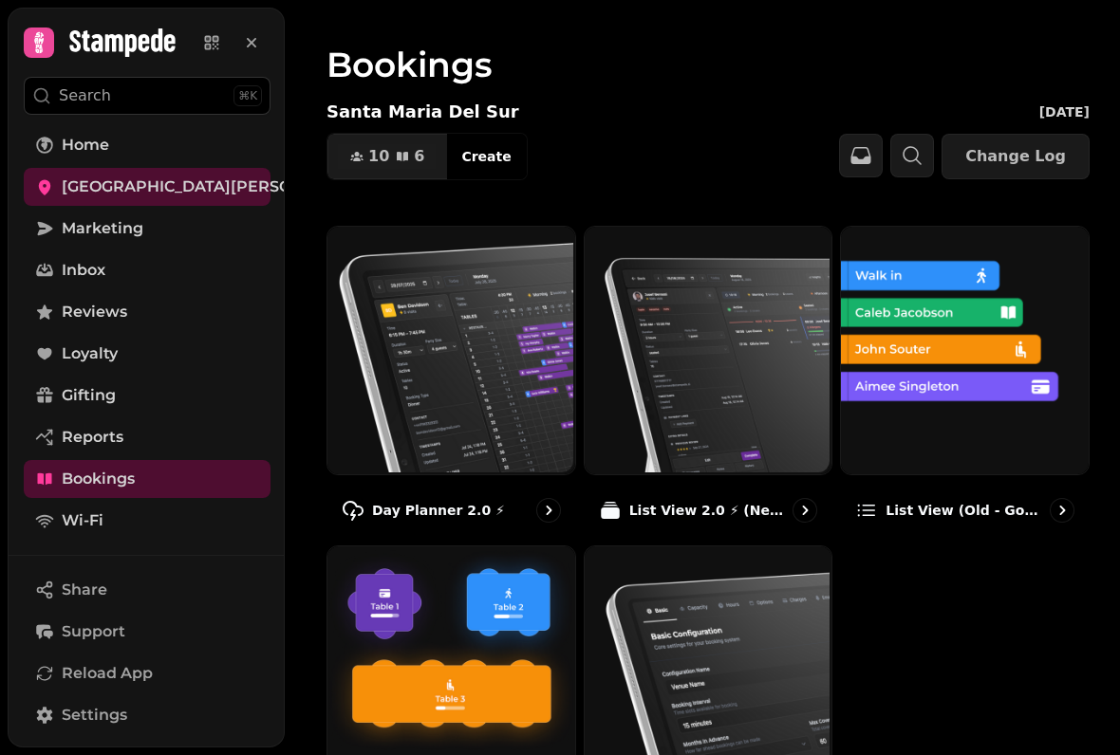
click at [453, 663] on img at bounding box center [449, 669] width 248 height 248
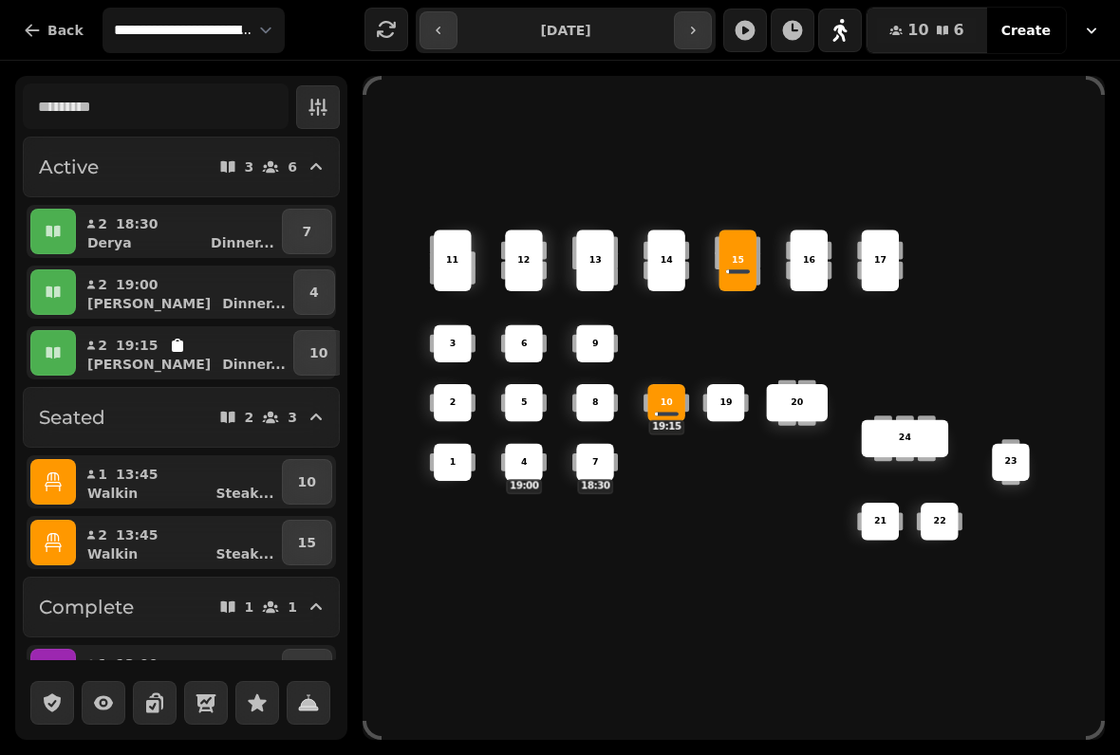
click at [46, 22] on button "Back" at bounding box center [53, 31] width 91 height 46
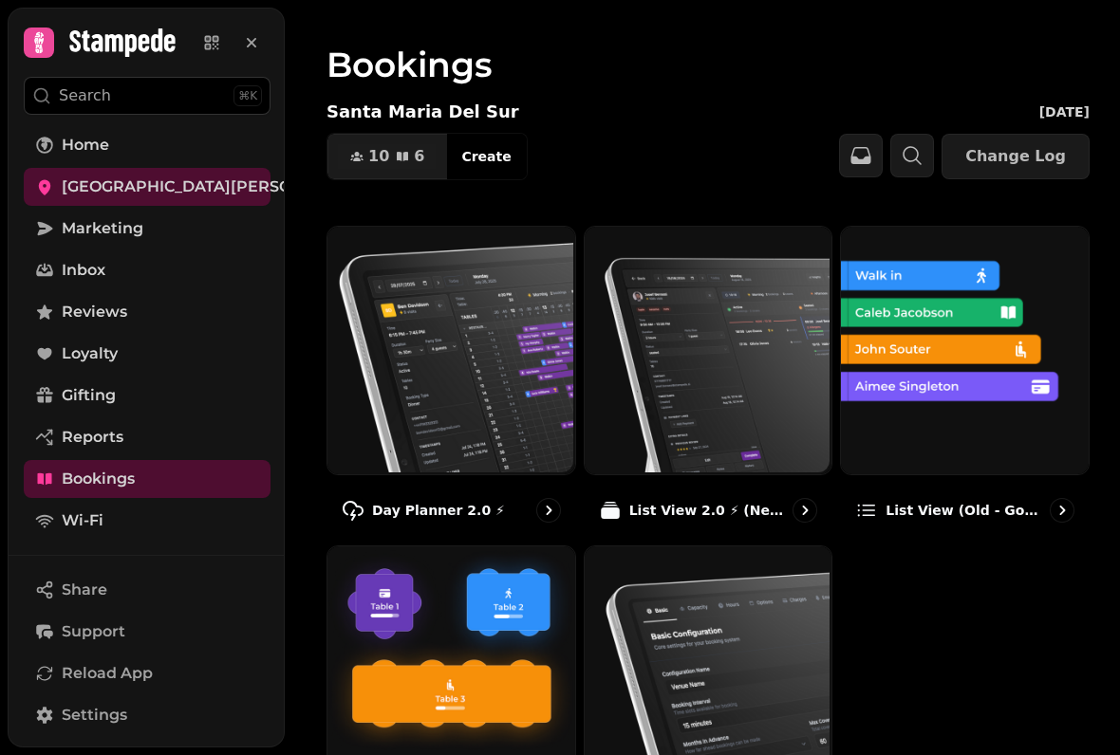
click at [128, 717] on link "Settings" at bounding box center [147, 715] width 247 height 38
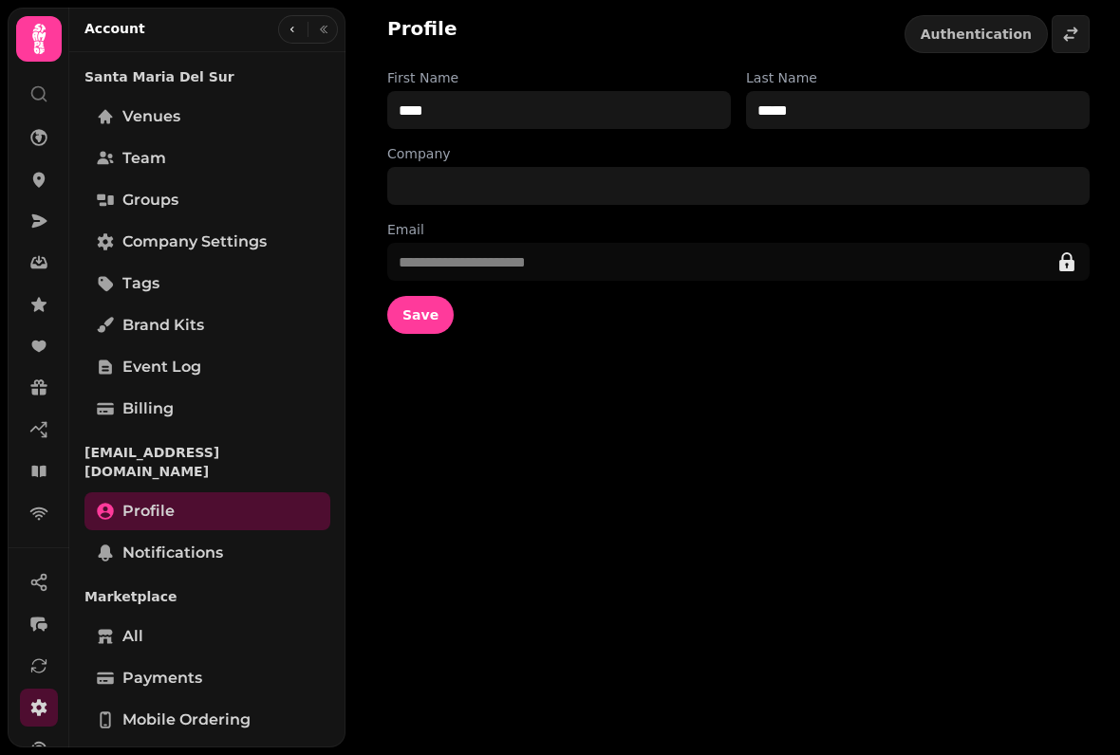
click at [303, 21] on div at bounding box center [308, 29] width 60 height 28
click at [325, 20] on button "button" at bounding box center [323, 29] width 23 height 23
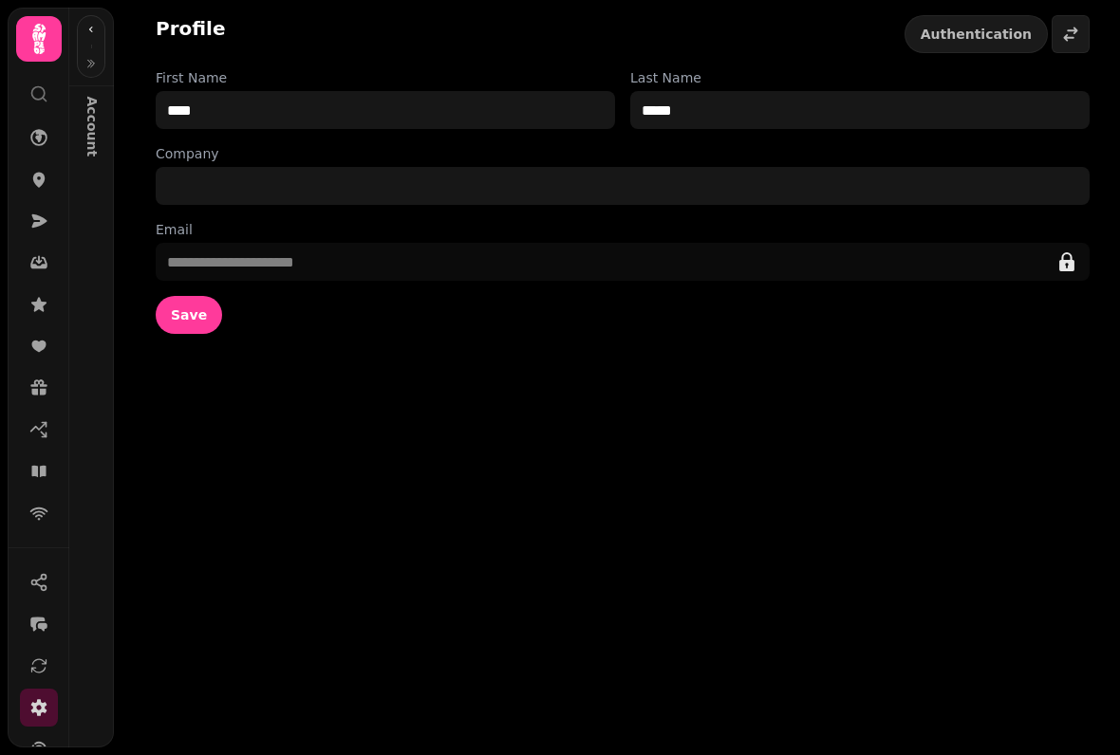
click at [94, 57] on button "button" at bounding box center [91, 63] width 23 height 23
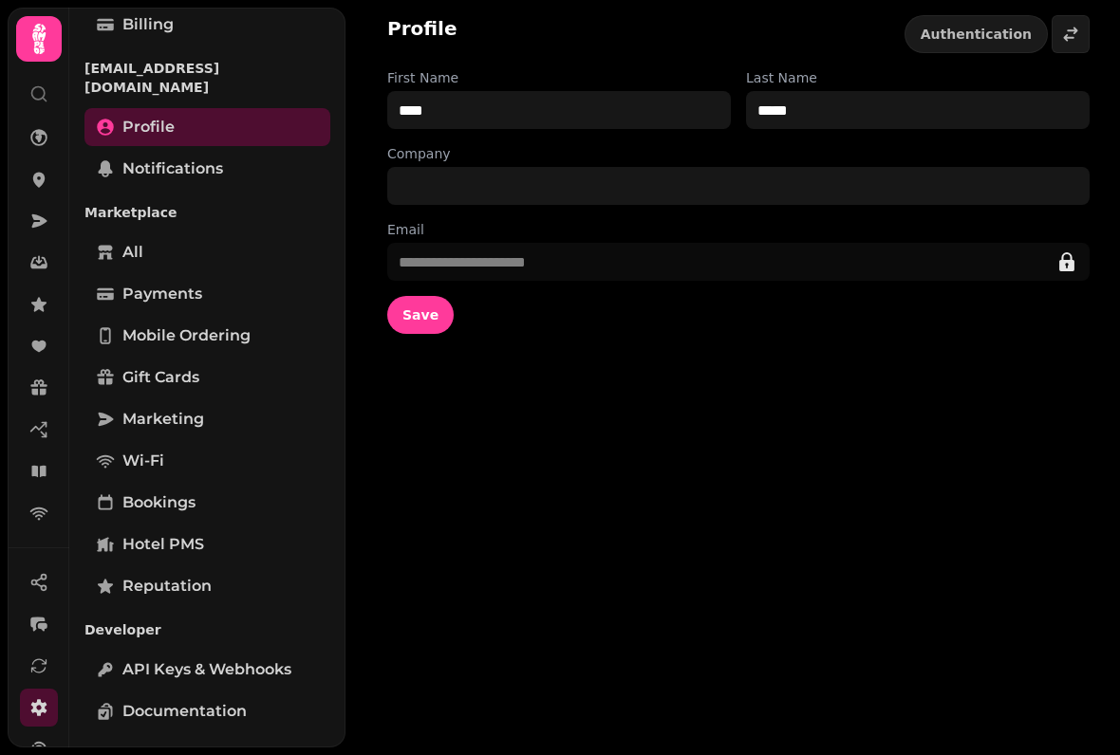
scroll to position [382, 0]
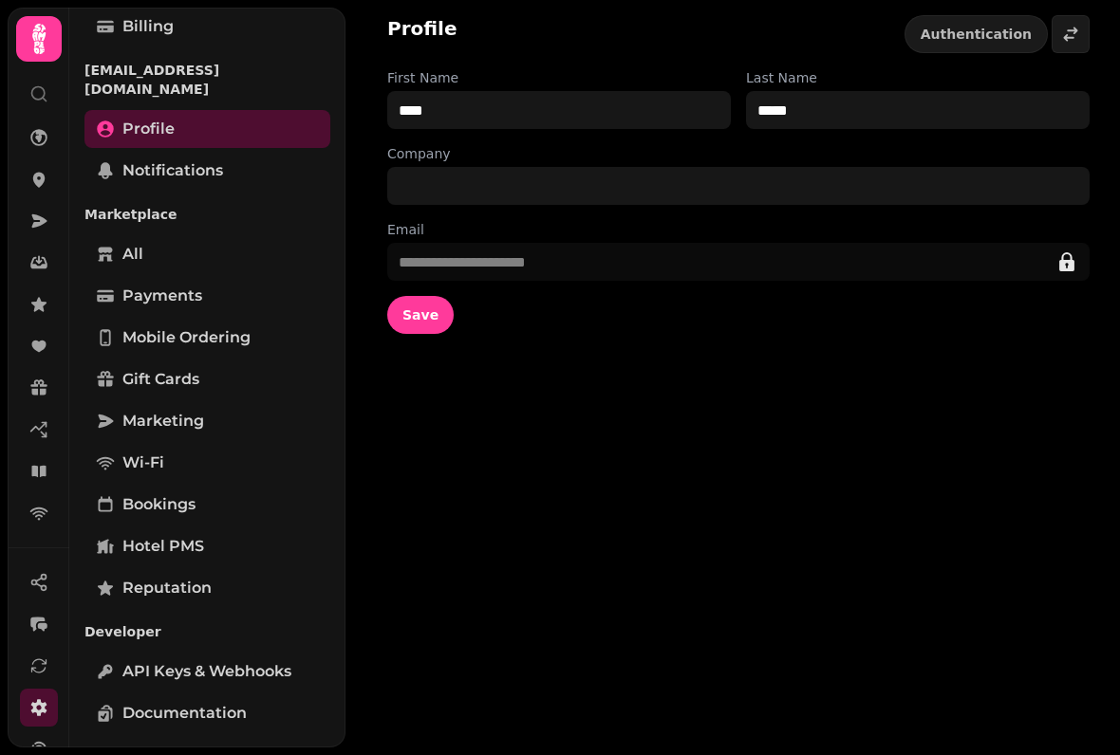
click at [176, 486] on link "Bookings" at bounding box center [207, 505] width 246 height 38
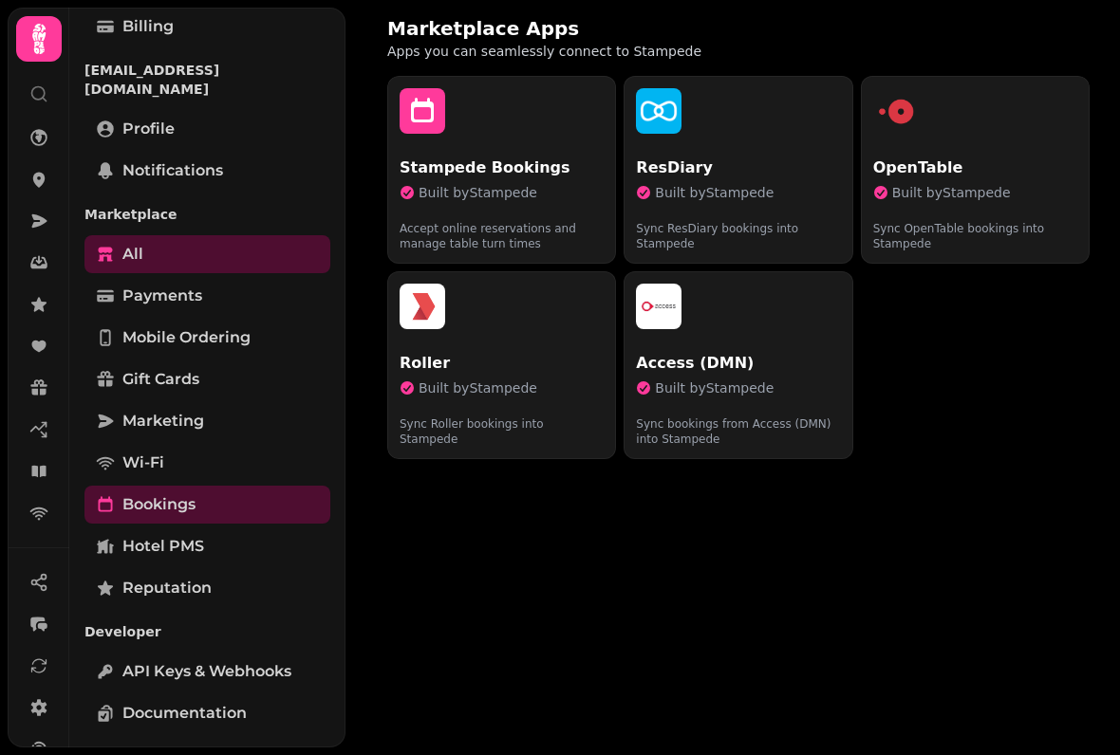
click at [525, 212] on p "Accept online reservations and manage table turn times" at bounding box center [501, 229] width 204 height 46
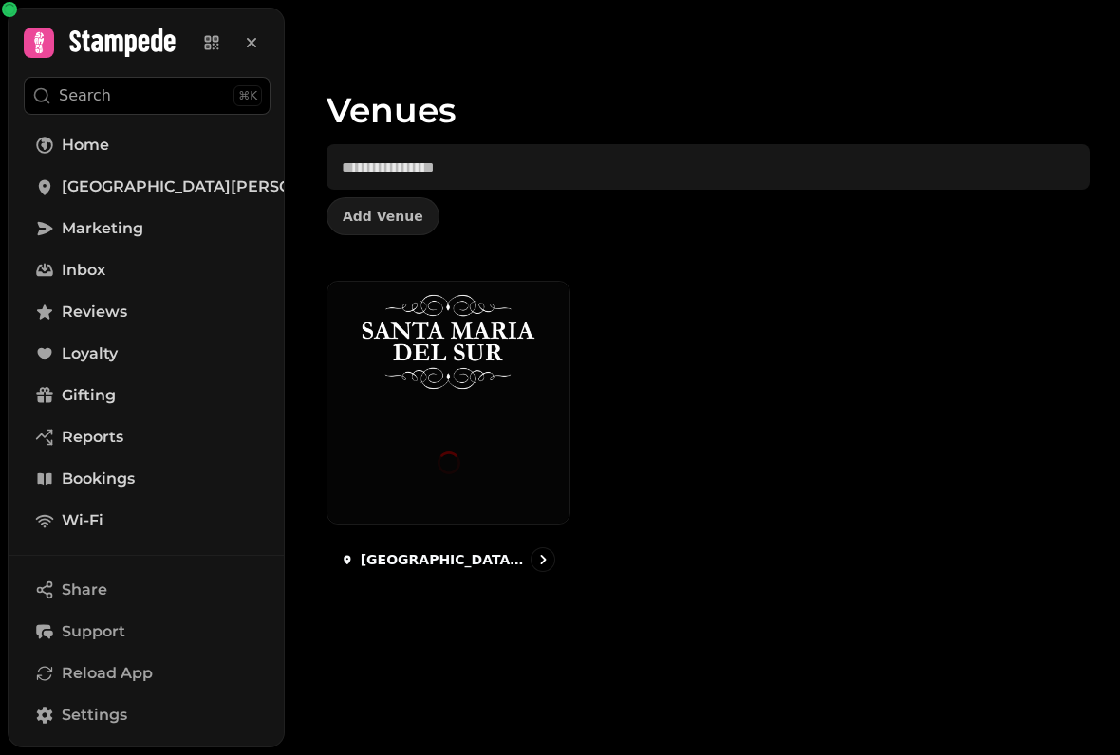
click at [468, 548] on div "[GEOGRAPHIC_DATA][PERSON_NAME]" at bounding box center [448, 559] width 244 height 55
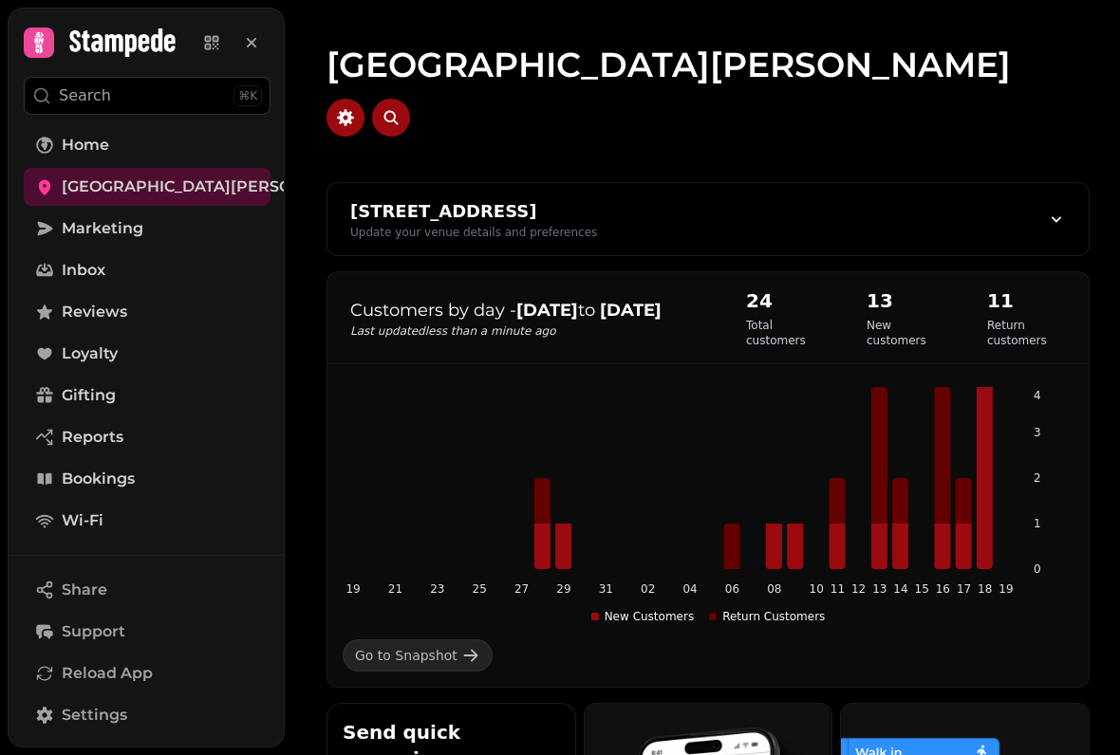
click at [140, 480] on link "Bookings" at bounding box center [147, 479] width 247 height 38
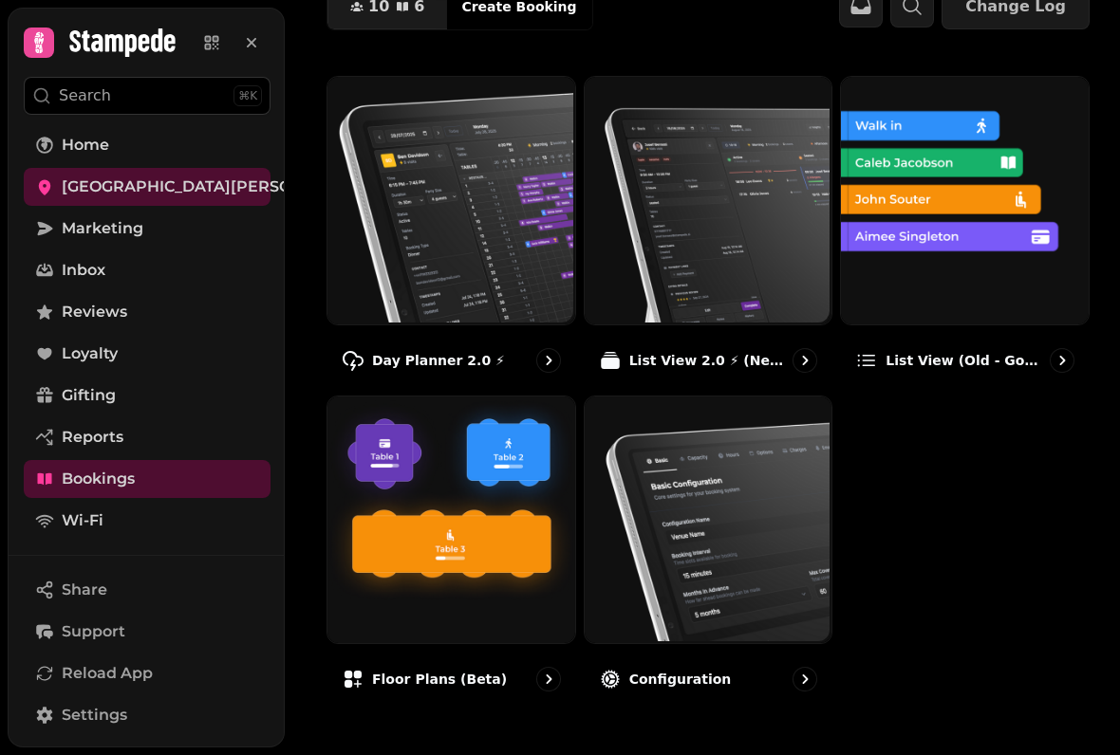
scroll to position [149, 0]
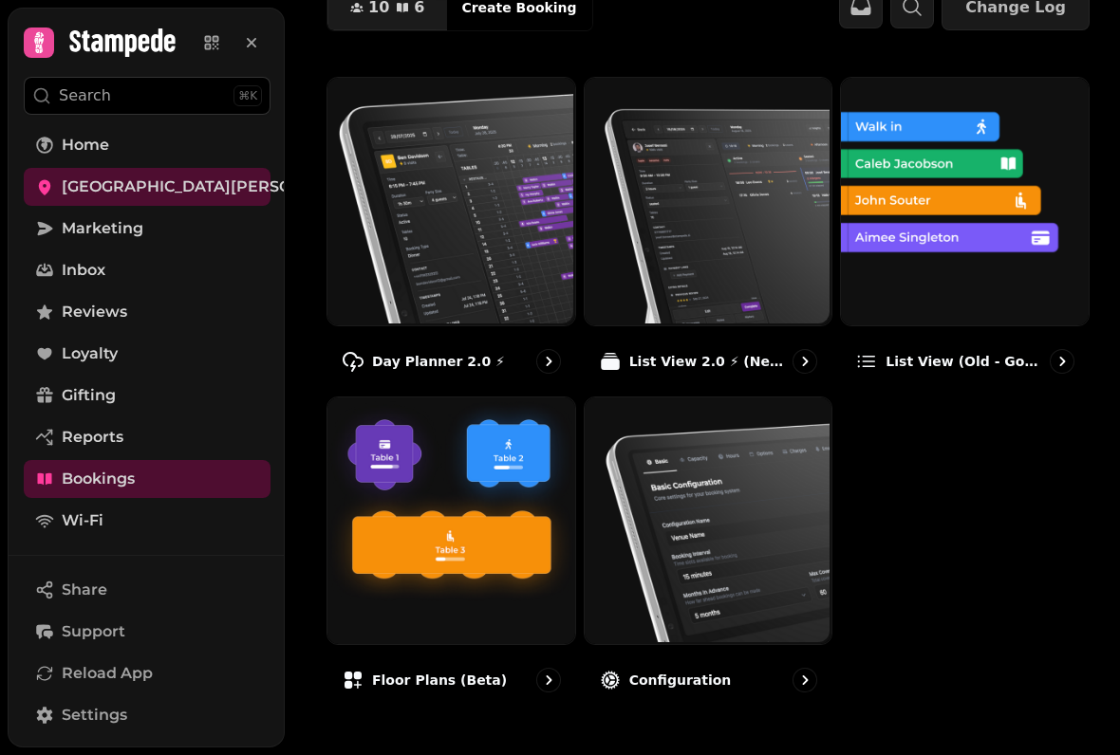
click at [728, 673] on div "Configuration" at bounding box center [709, 680] width 250 height 55
select select "**********"
select select "**"
select select "***"
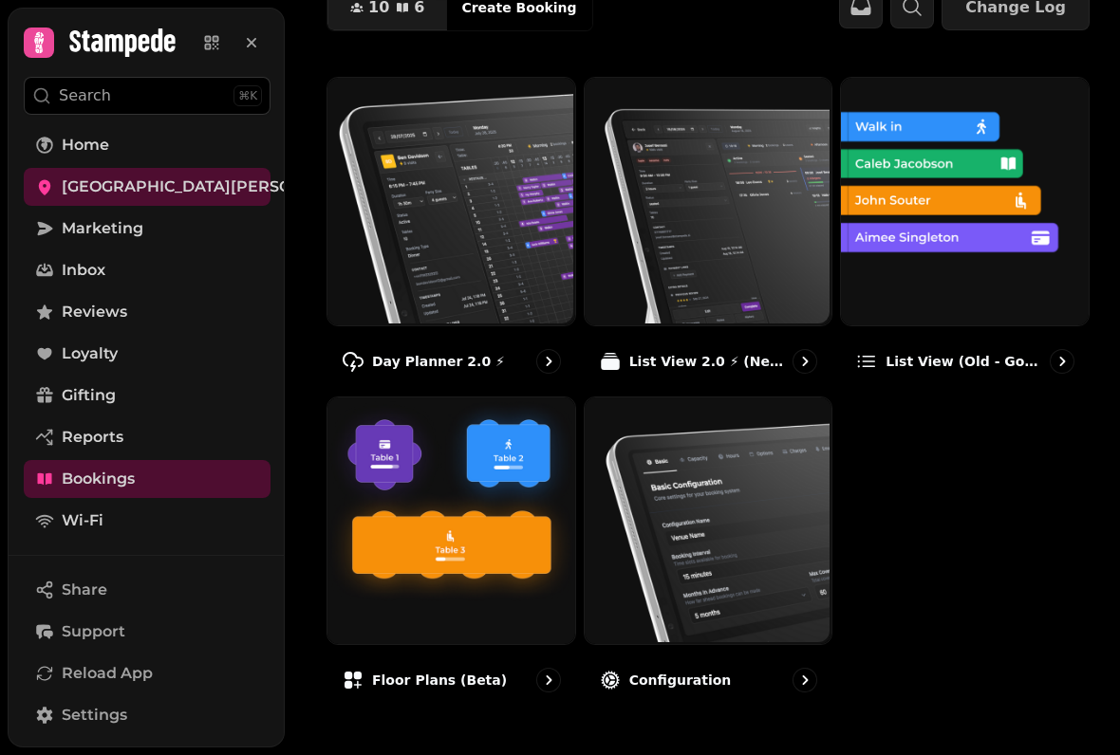
select select "**********"
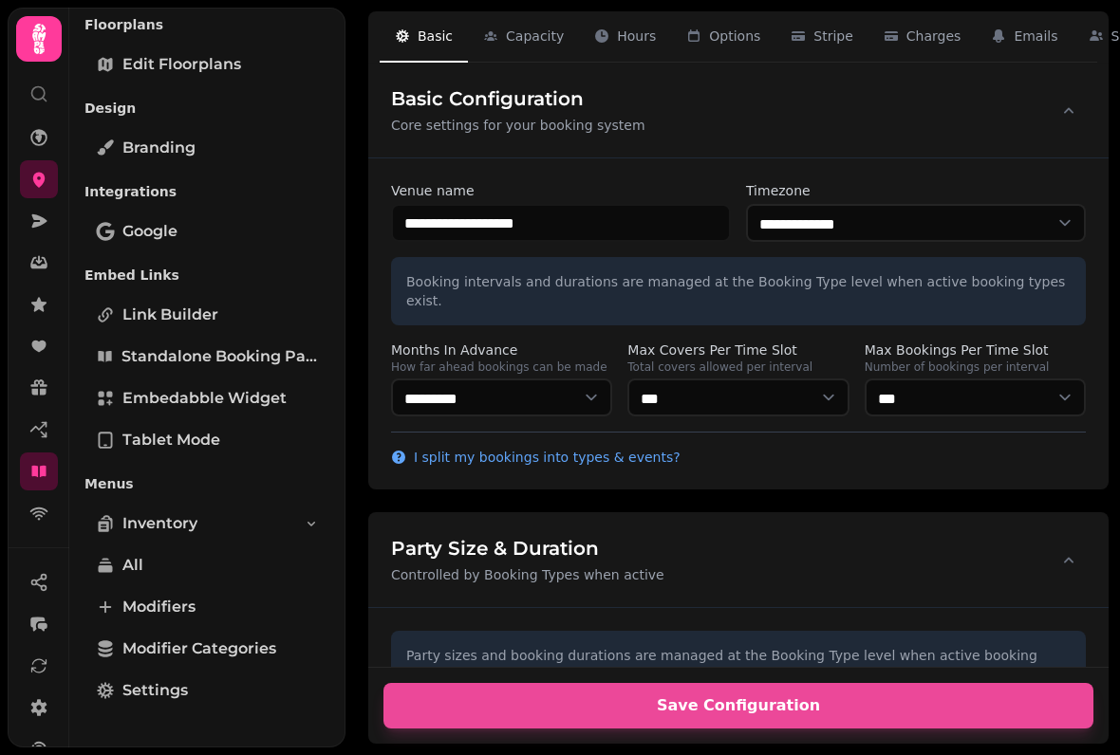
scroll to position [779, 0]
click at [175, 690] on span "Settings" at bounding box center [154, 690] width 65 height 23
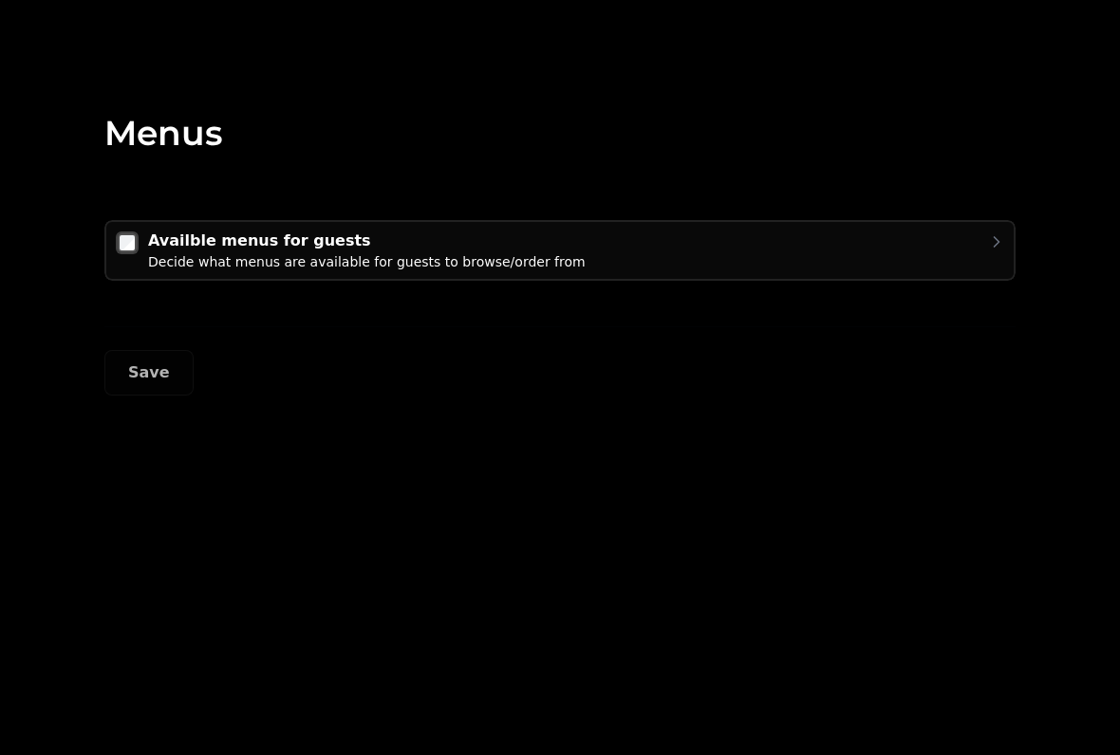
click at [166, 365] on button "Save" at bounding box center [148, 373] width 89 height 46
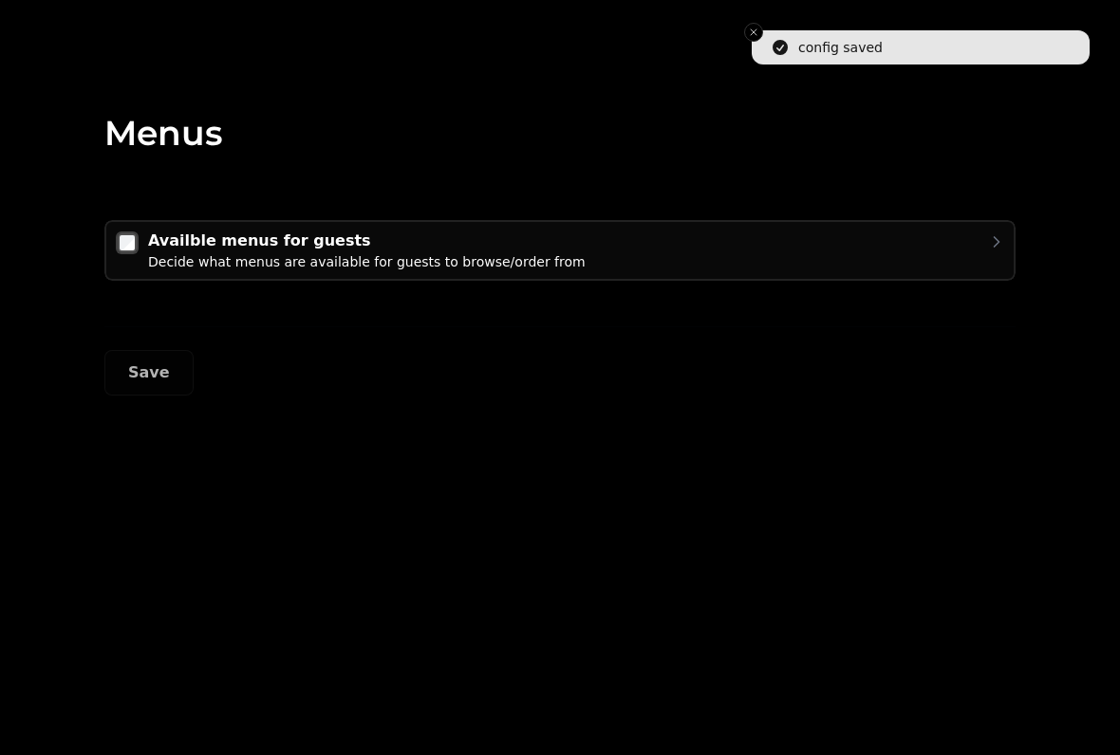
select select "**********"
select select "**"
select select "***"
select select "**********"
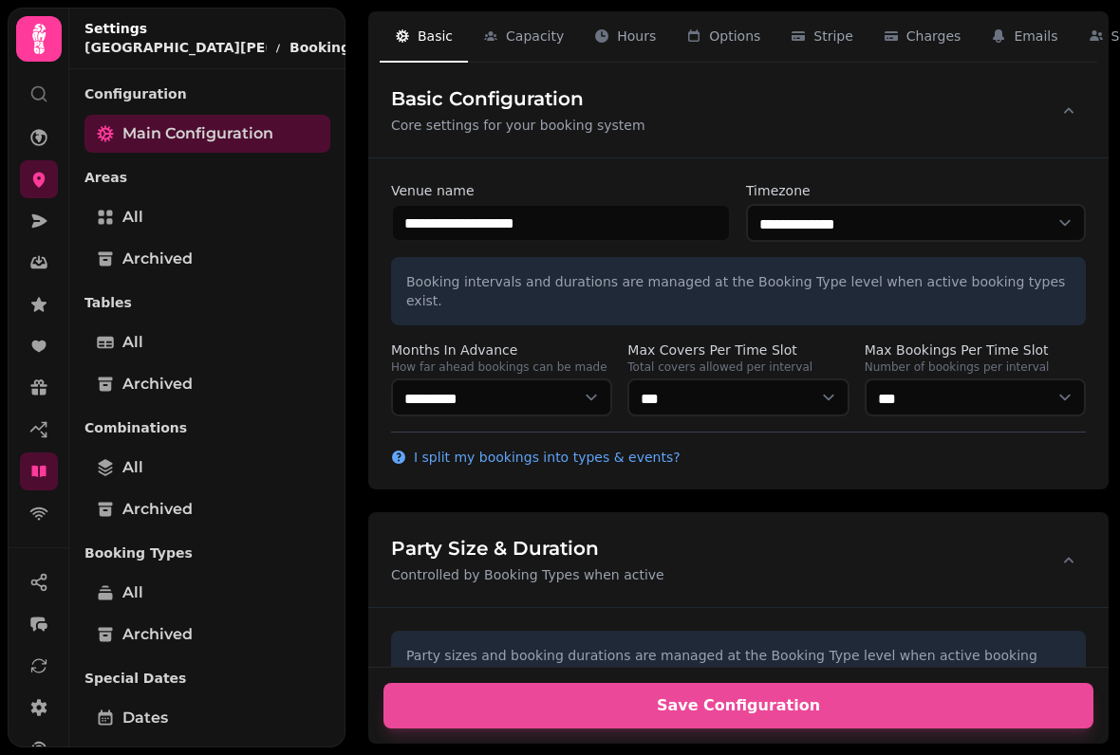
click at [125, 295] on p "Tables" at bounding box center [207, 303] width 246 height 34
click at [129, 339] on span "All" at bounding box center [132, 342] width 21 height 23
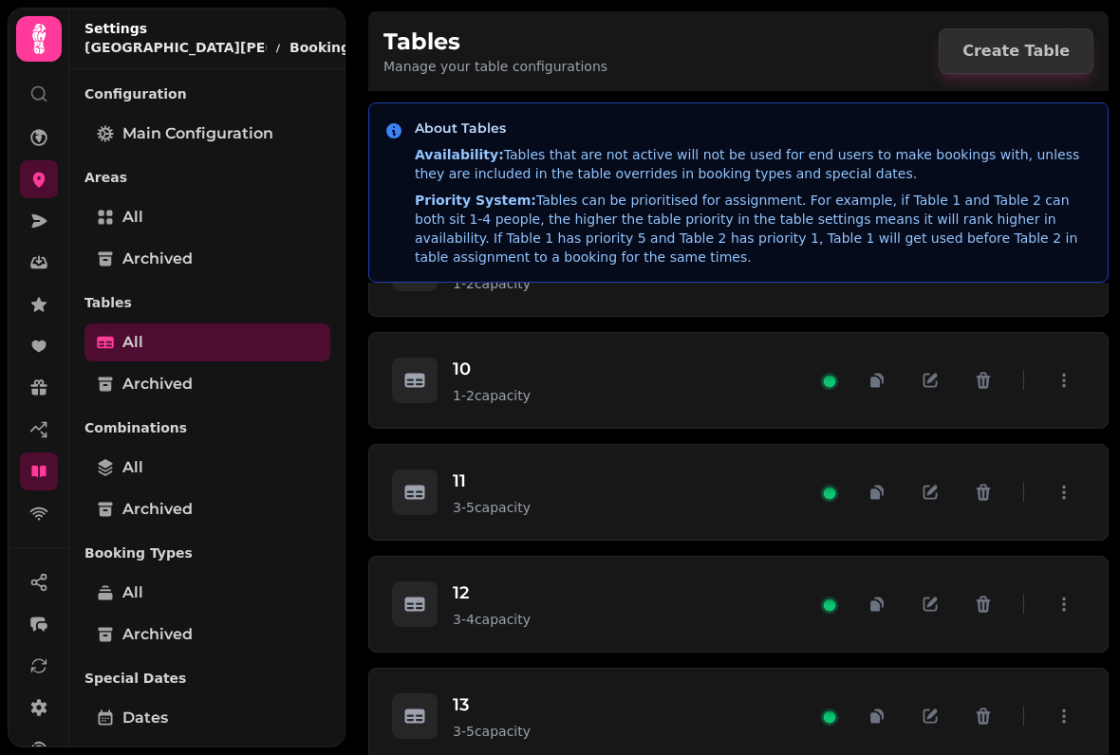
scroll to position [1065, 0]
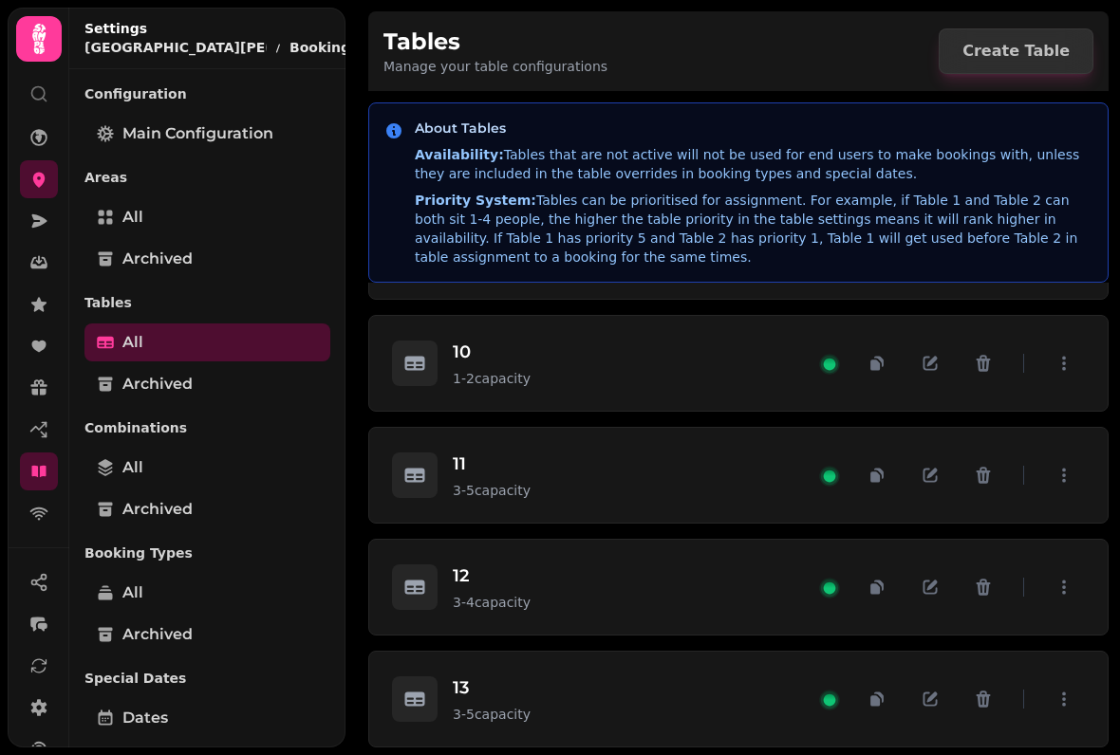
click at [935, 473] on icon "button" at bounding box center [932, 474] width 10 height 10
select select "*"
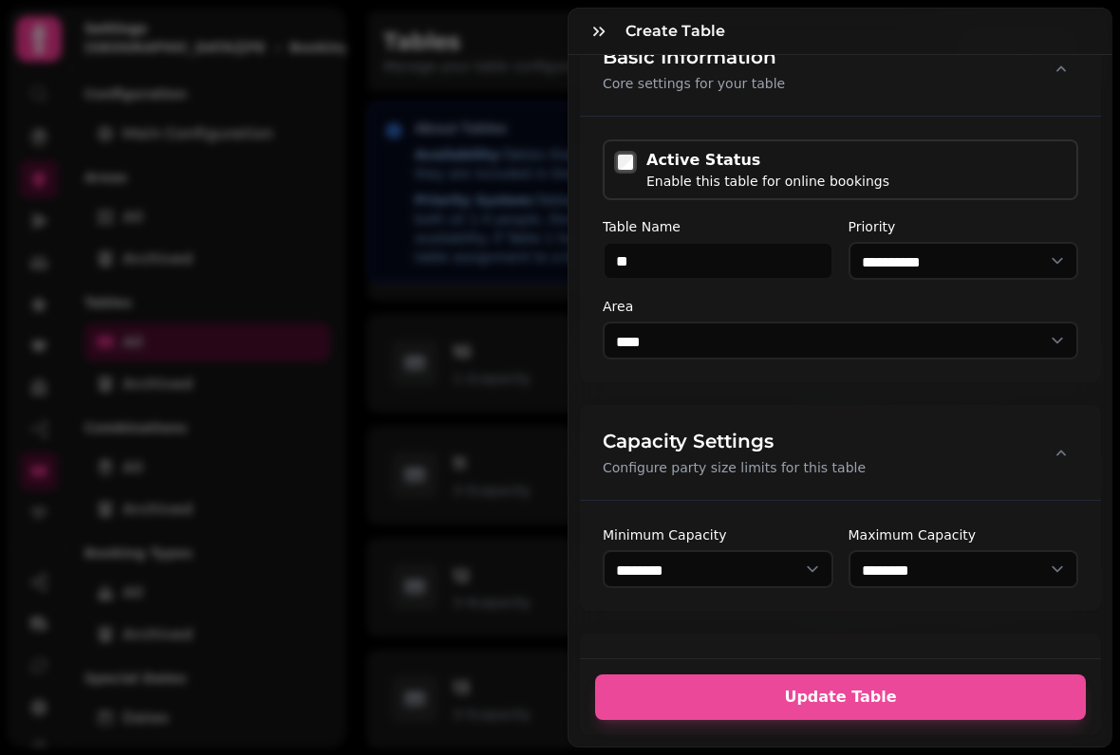
scroll to position [46, 0]
click at [811, 561] on select "* ****** * ****** * ****** * ****** * ****** * ****** * ****** * ****** * *****…" at bounding box center [718, 568] width 231 height 38
select select "*"
click at [868, 690] on span "Update Table" at bounding box center [840, 697] width 445 height 15
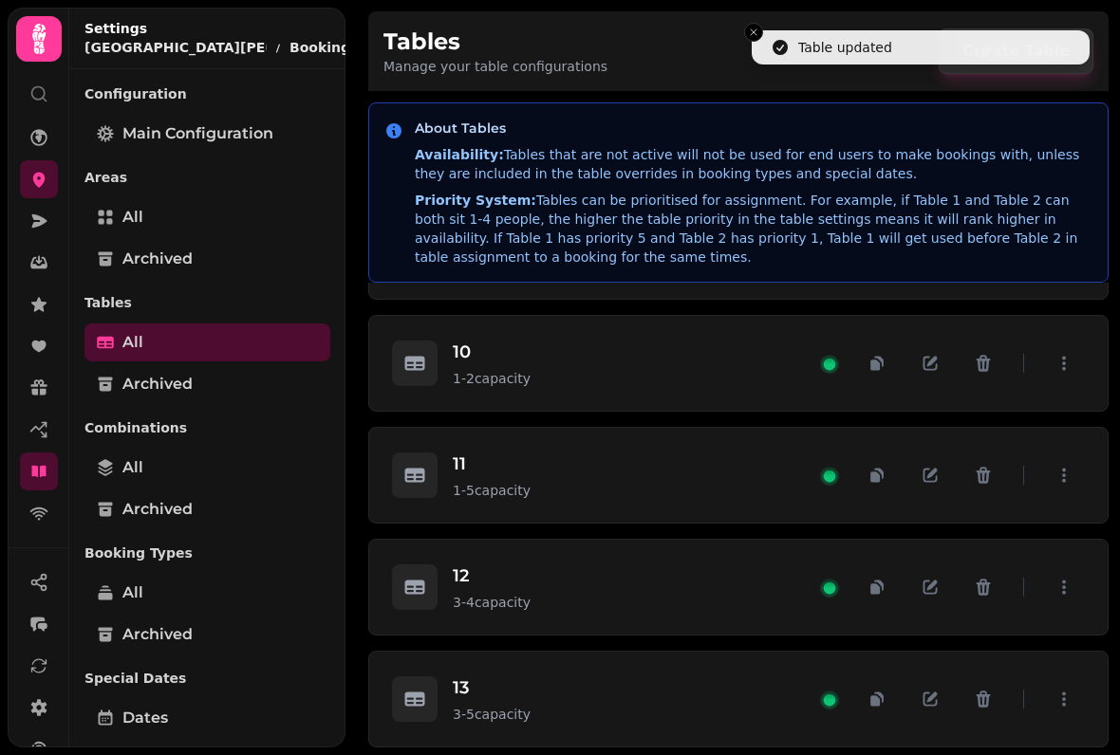
click at [924, 587] on icon "button" at bounding box center [930, 588] width 14 height 14
select select "*"
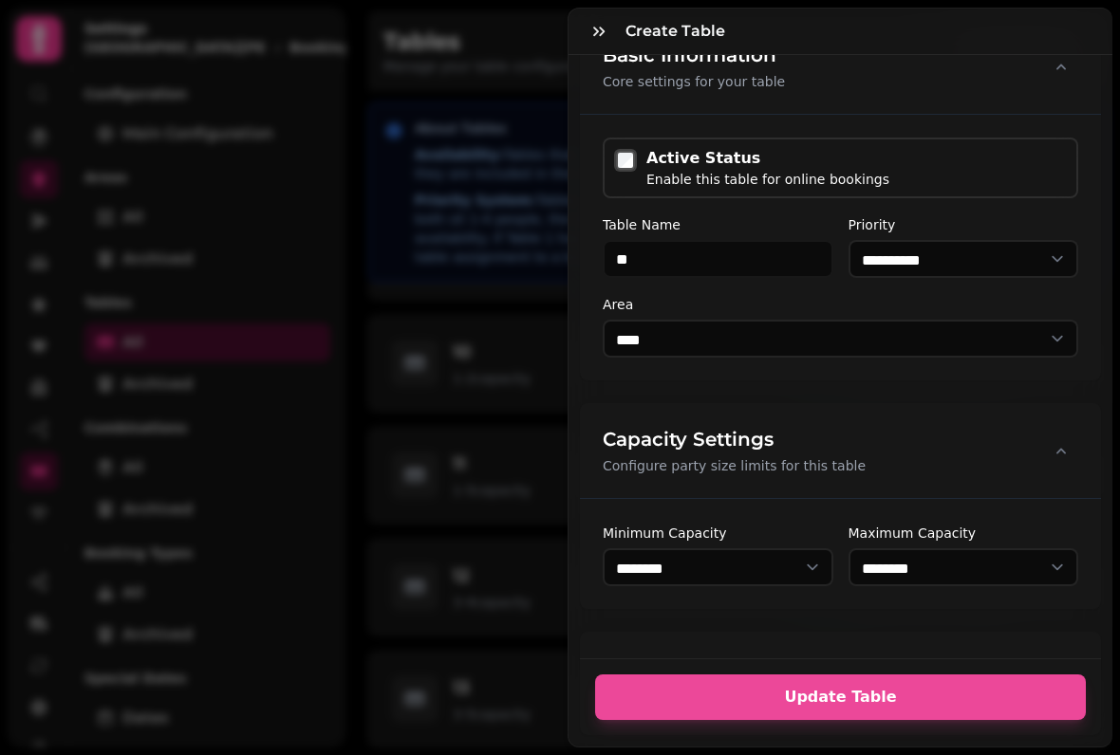
scroll to position [53, 0]
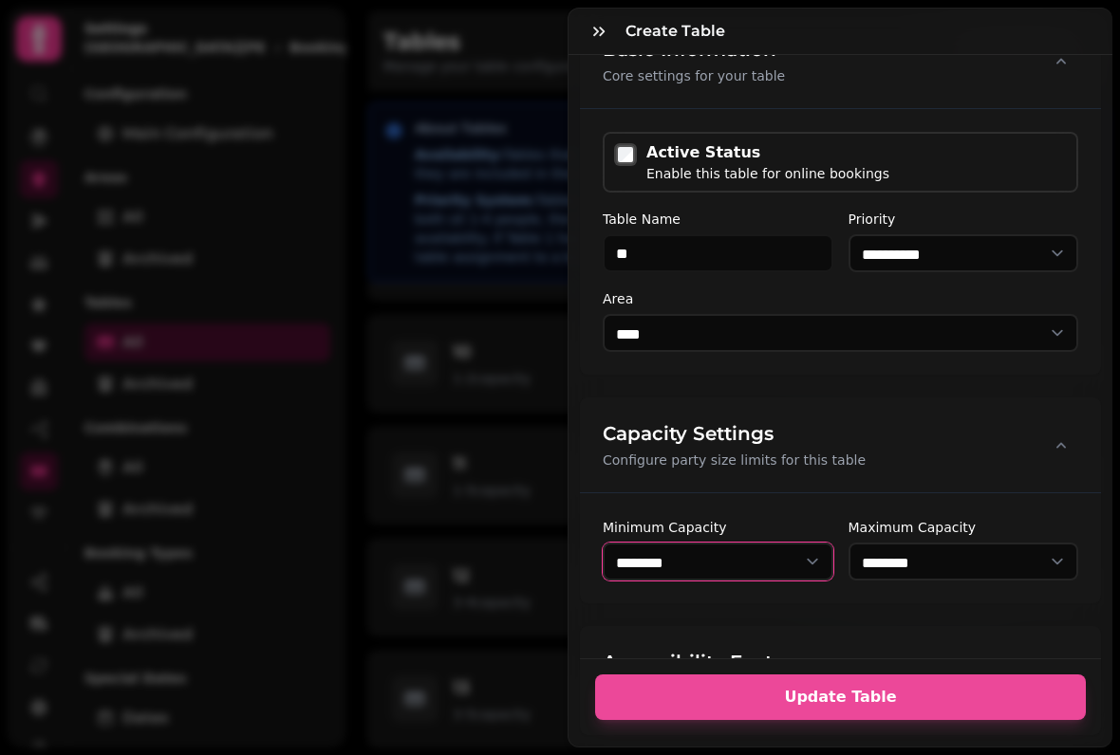
click at [802, 566] on select "* ****** * ****** * ****** * ****** * ****** * ****** * ****** * ****** * *****…" at bounding box center [718, 562] width 231 height 38
select select "*"
click at [886, 707] on button "Update Table" at bounding box center [840, 698] width 491 height 46
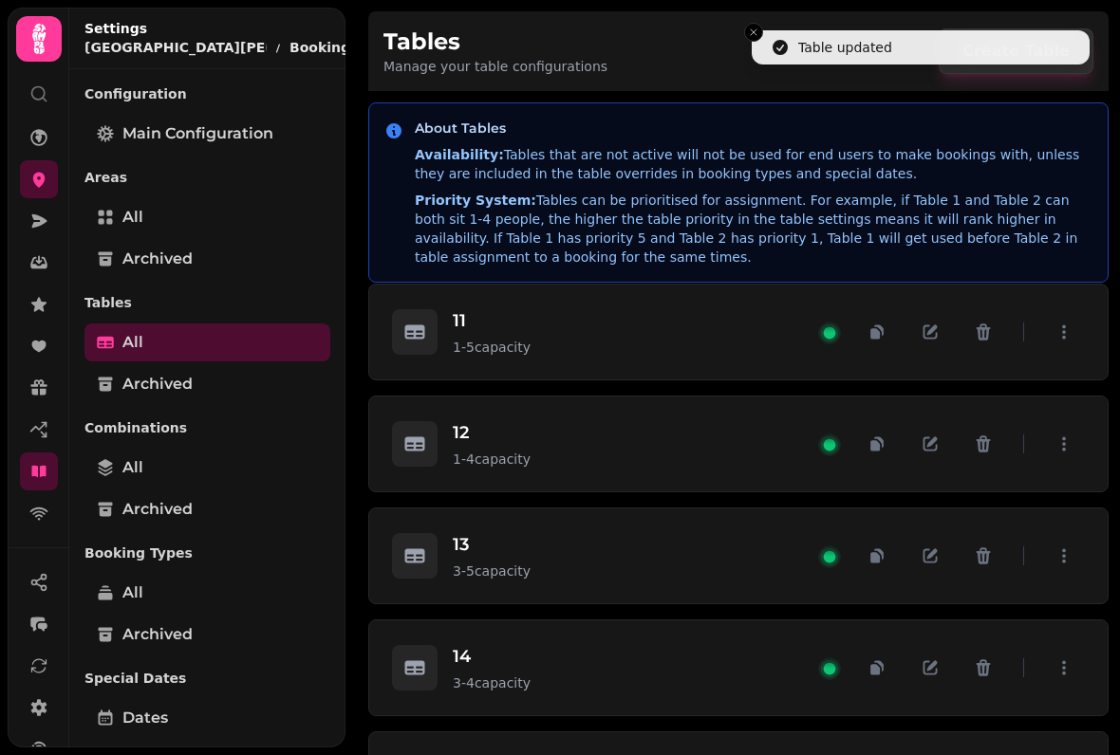
scroll to position [1217, 0]
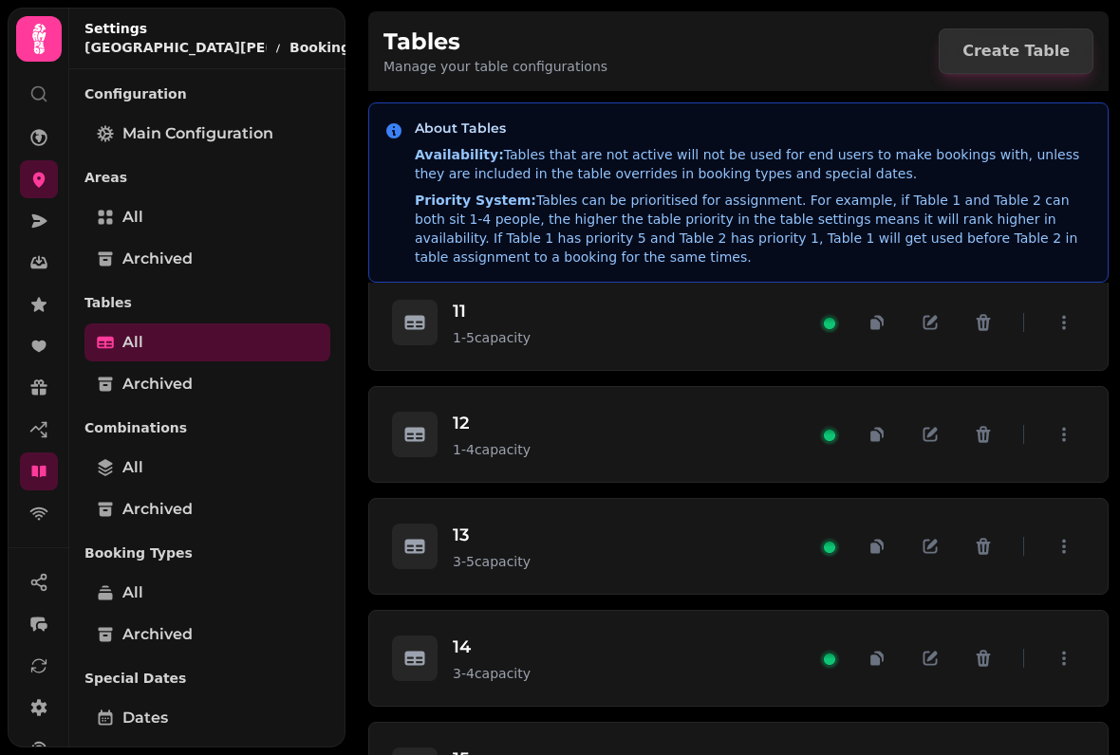
click at [930, 543] on icon "button" at bounding box center [929, 546] width 19 height 19
select select "*"
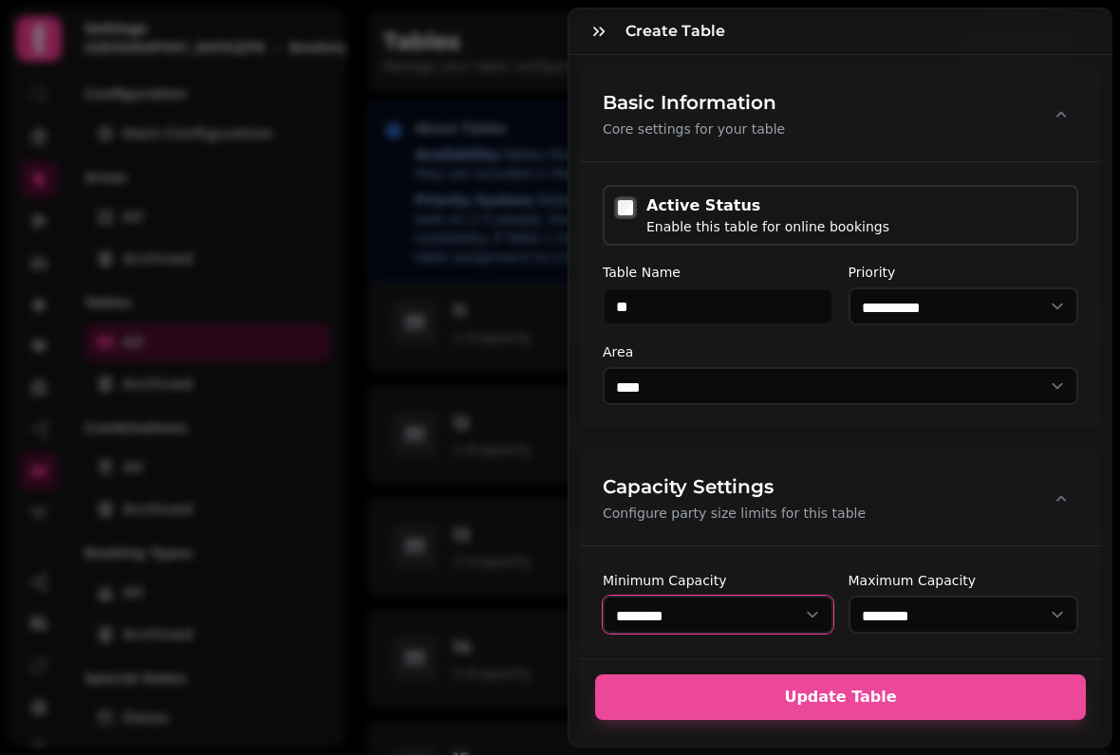
click at [805, 608] on select "* ****** * ****** * ****** * ****** * ****** * ****** * ****** * ****** * *****…" at bounding box center [718, 615] width 231 height 38
select select "*"
click at [892, 700] on span "Update Table" at bounding box center [840, 697] width 445 height 15
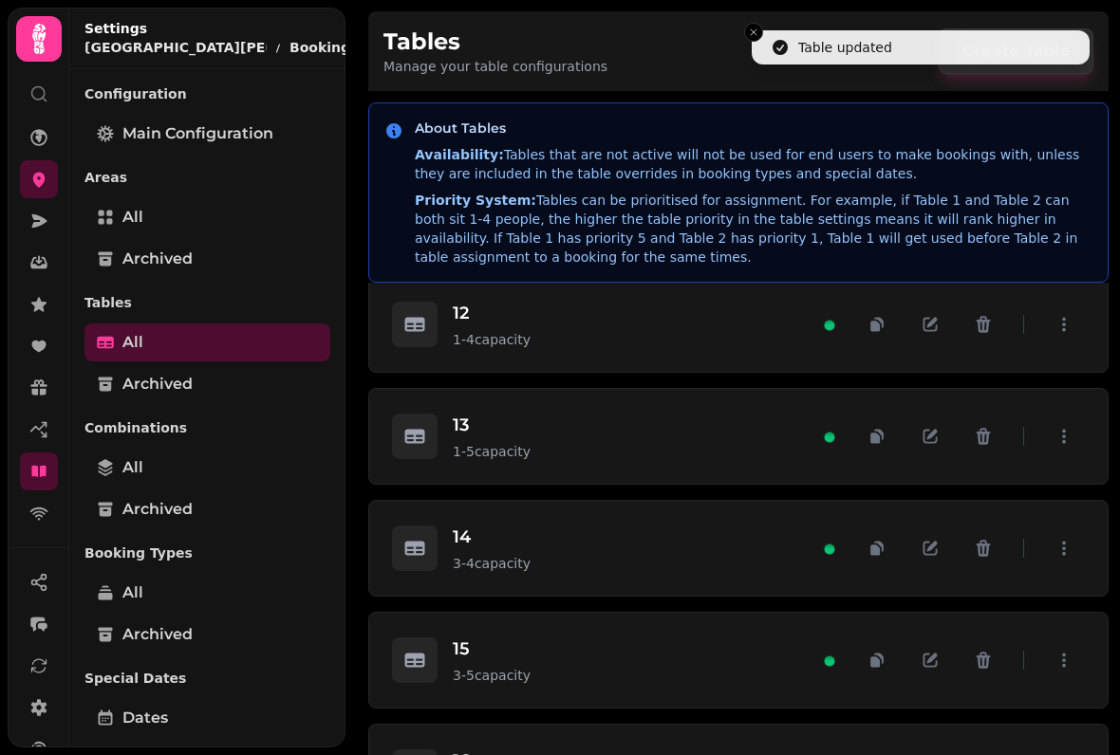
scroll to position [1328, 0]
click at [927, 541] on icon "button" at bounding box center [930, 548] width 14 height 14
select select "*"
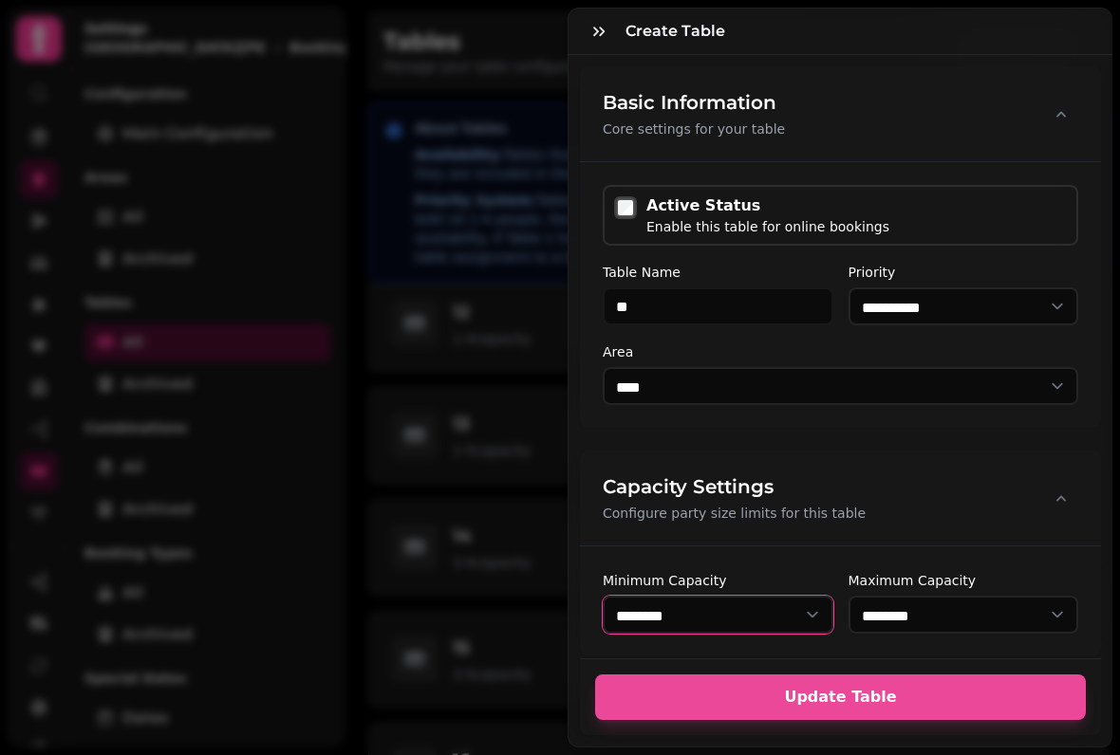
click at [797, 615] on select "* ****** * ****** * ****** * ****** * ****** * ****** * ****** * ****** * *****…" at bounding box center [718, 615] width 231 height 38
select select "*"
click at [1036, 615] on select "* ****** * ****** * ****** * ****** * ****** * ****** * ****** * ****** * *****…" at bounding box center [963, 615] width 231 height 38
select select "*"
click at [904, 690] on span "Update Table" at bounding box center [840, 697] width 445 height 15
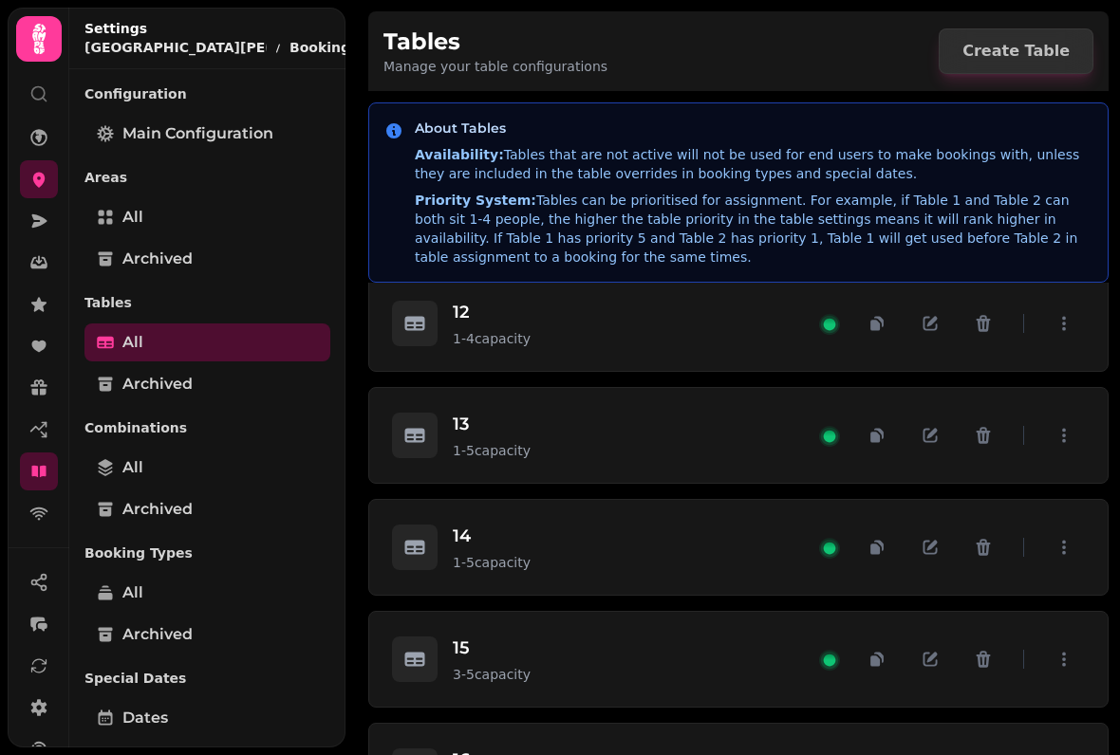
click at [919, 655] on button "button" at bounding box center [930, 660] width 42 height 42
select select "*"
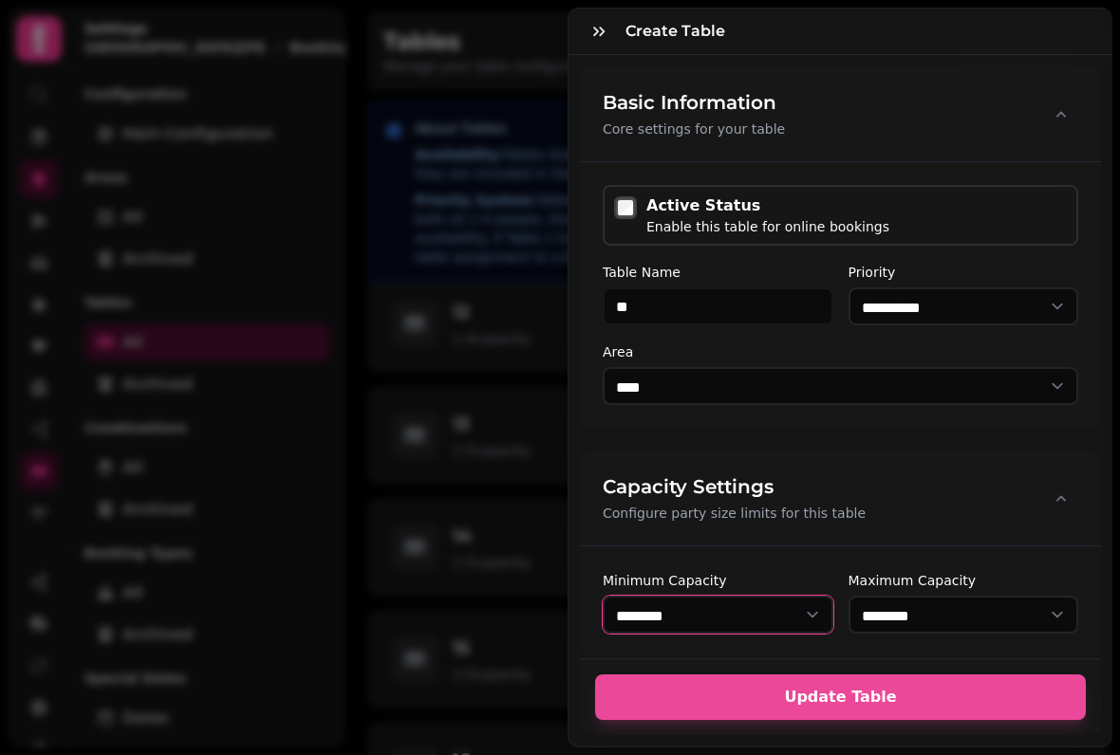
click at [817, 603] on select "* ****** * ****** * ****** * ****** * ****** * ****** * ****** * ****** * *****…" at bounding box center [718, 615] width 231 height 38
select select "*"
click at [907, 693] on span "Update Table" at bounding box center [840, 697] width 445 height 15
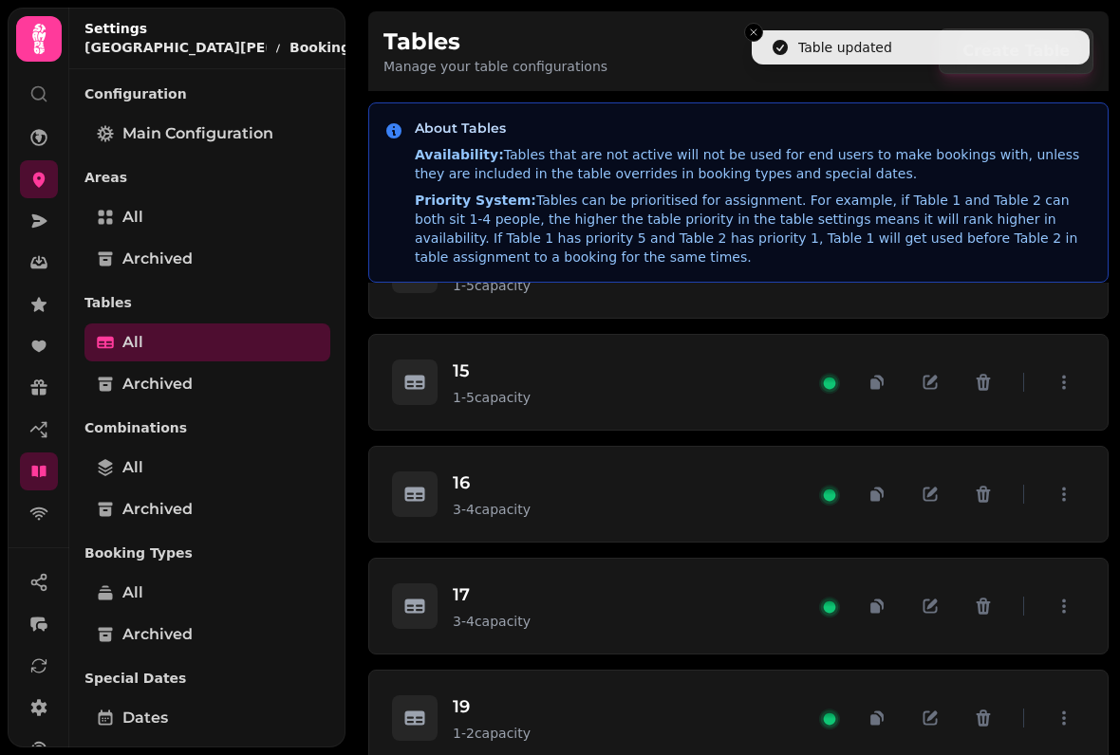
scroll to position [1609, 0]
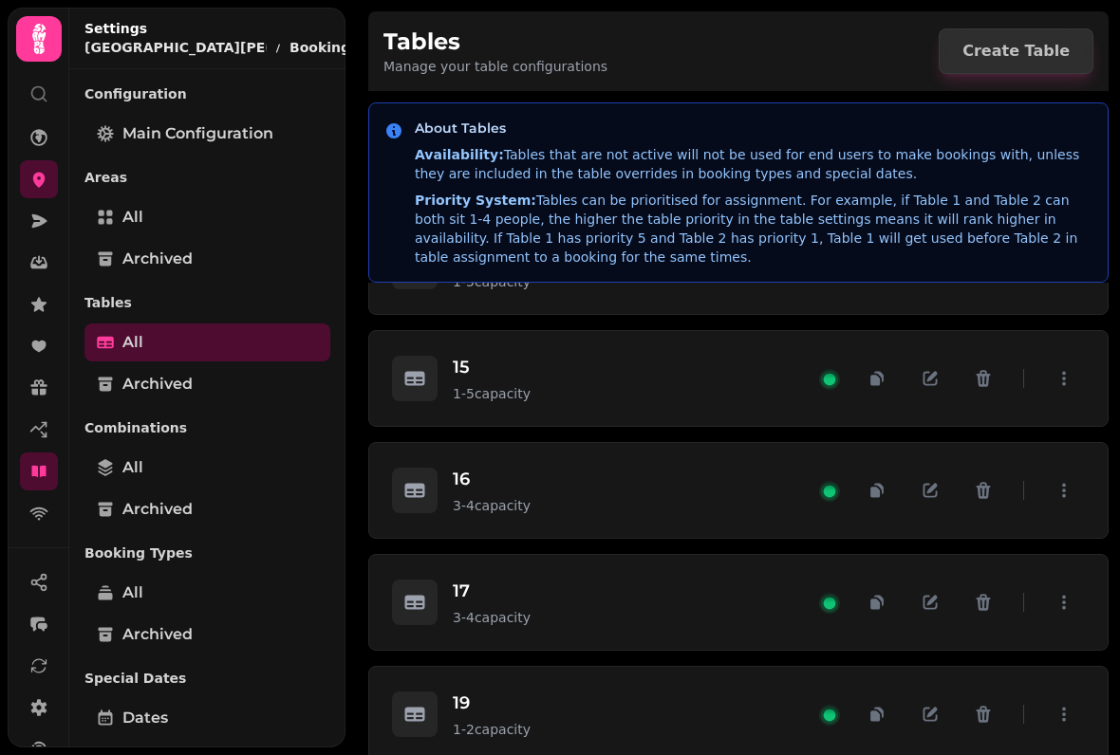
click at [925, 499] on icon "button" at bounding box center [929, 490] width 19 height 19
select select "*"
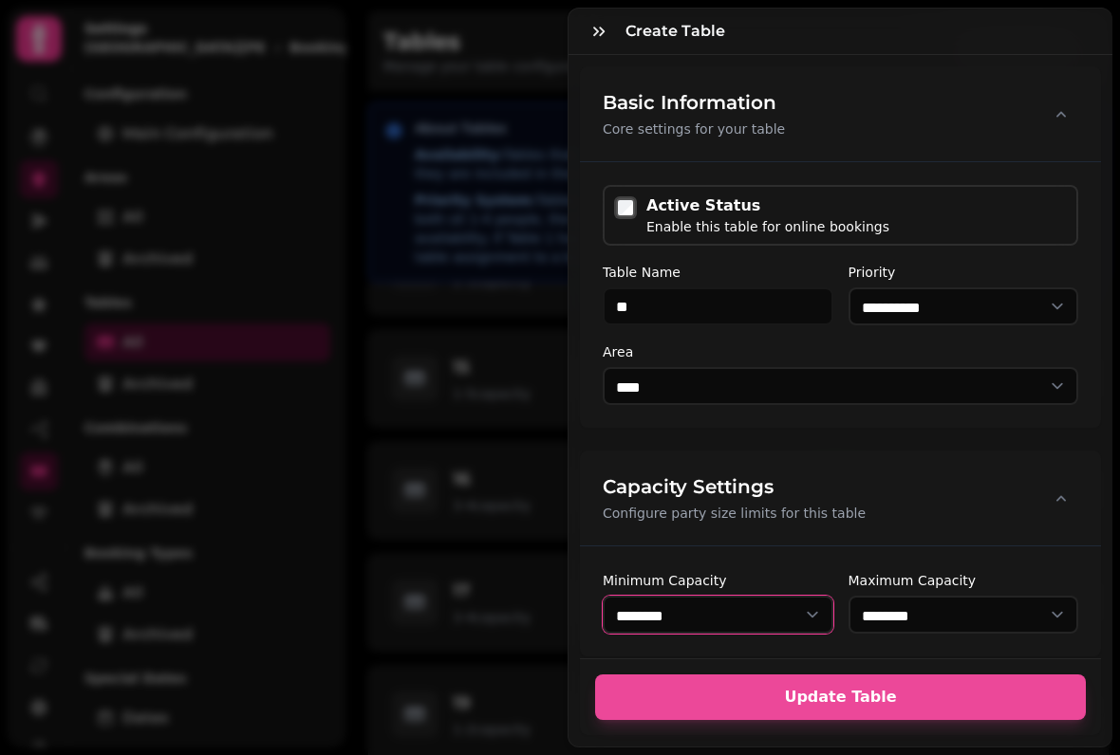
click at [801, 608] on select "* ****** * ****** * ****** * ****** * ****** * ****** * ****** * ****** * *****…" at bounding box center [718, 615] width 231 height 38
select select "*"
click at [883, 694] on span "Update Table" at bounding box center [840, 697] width 445 height 15
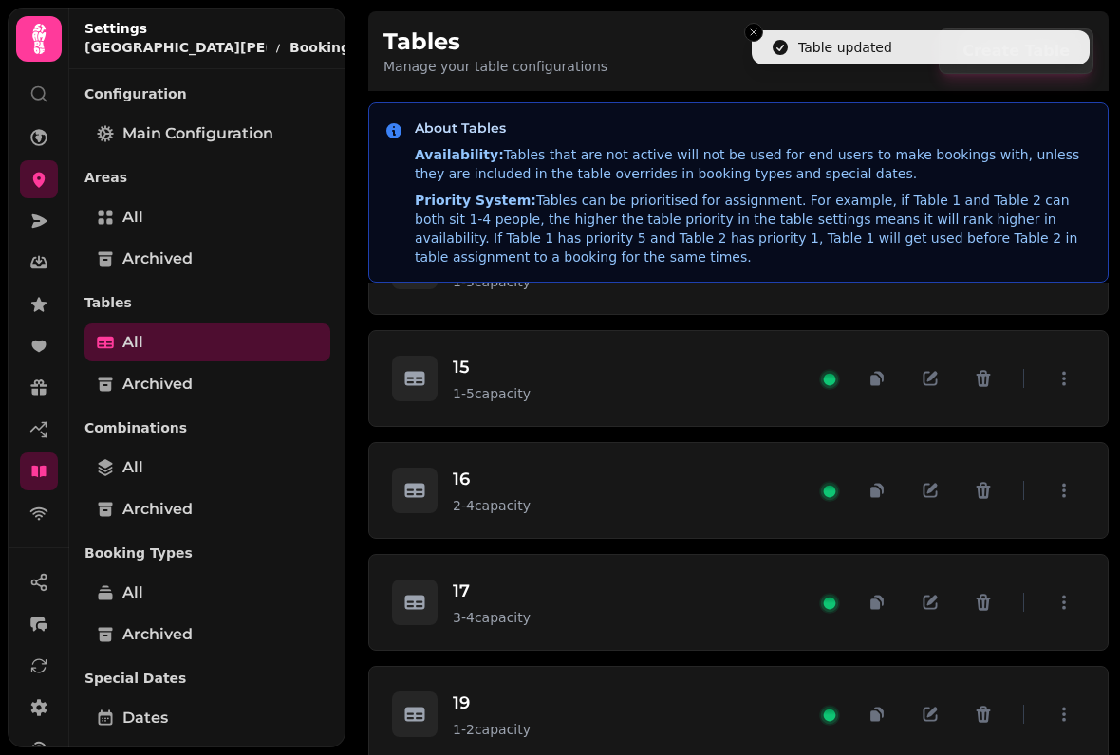
click at [923, 493] on icon "button" at bounding box center [930, 491] width 14 height 14
select select "*"
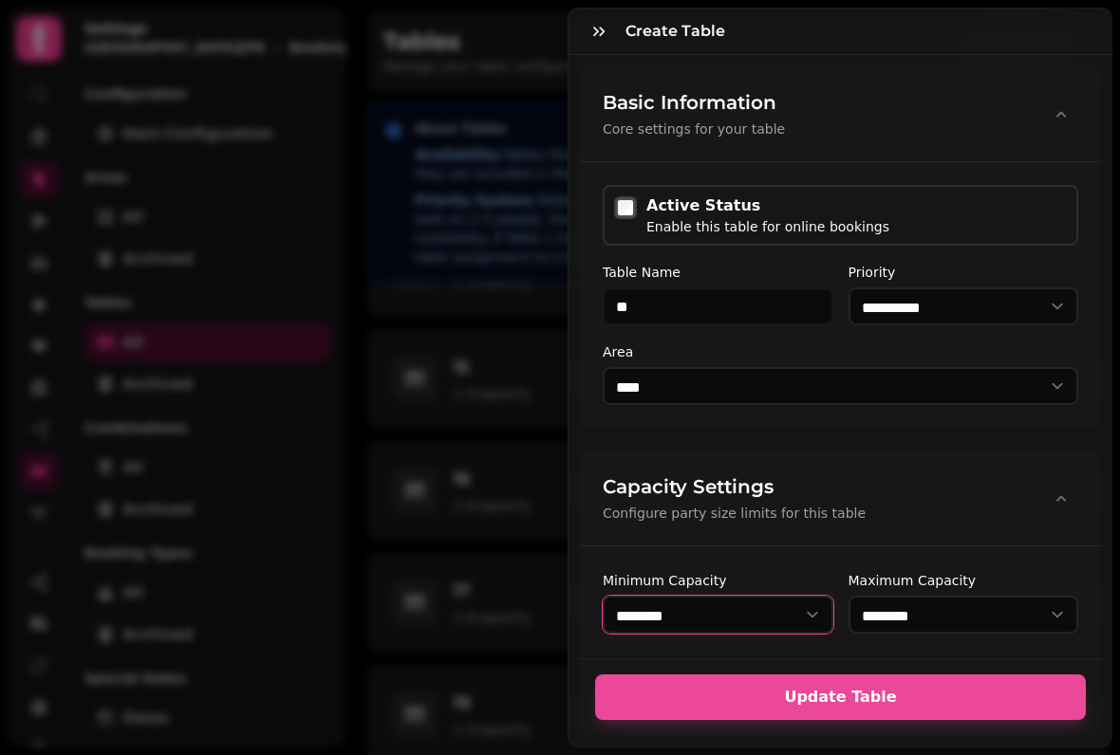
click at [786, 616] on select "* ****** * ****** * ****** * ****** * ****** * ****** * ****** * ****** * *****…" at bounding box center [718, 615] width 231 height 38
select select "*"
click at [878, 696] on span "Update Table" at bounding box center [840, 697] width 445 height 15
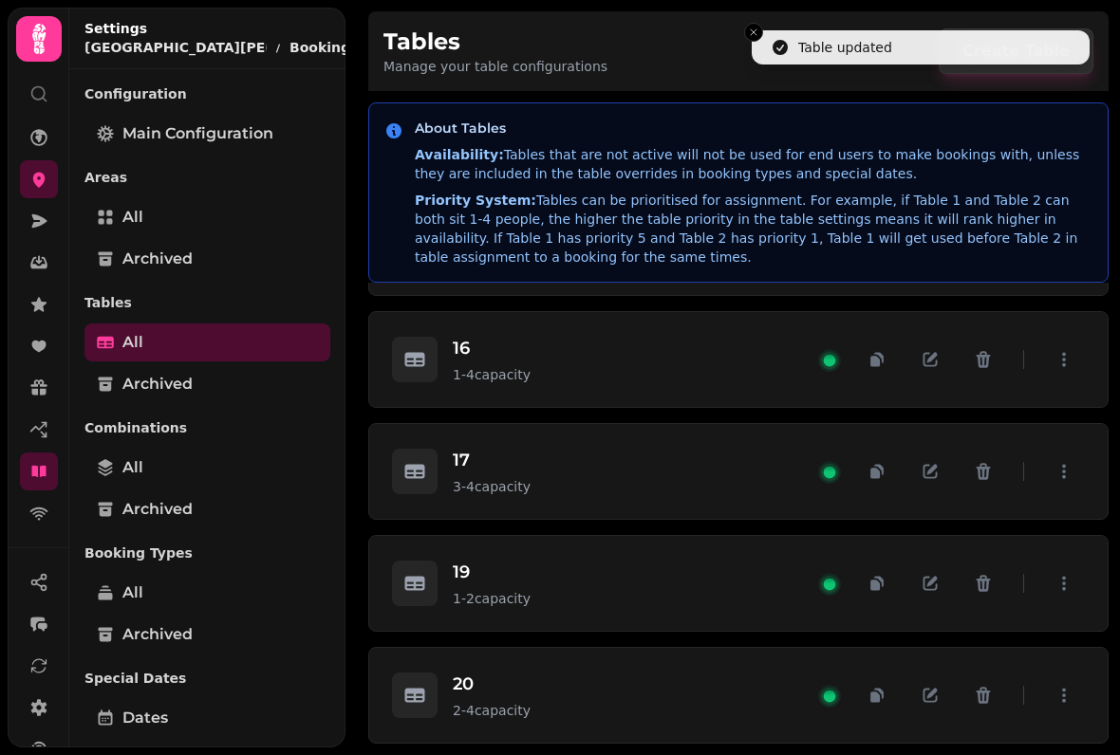
scroll to position [1752, 0]
click at [925, 462] on icon "button" at bounding box center [929, 471] width 19 height 19
select select "*"
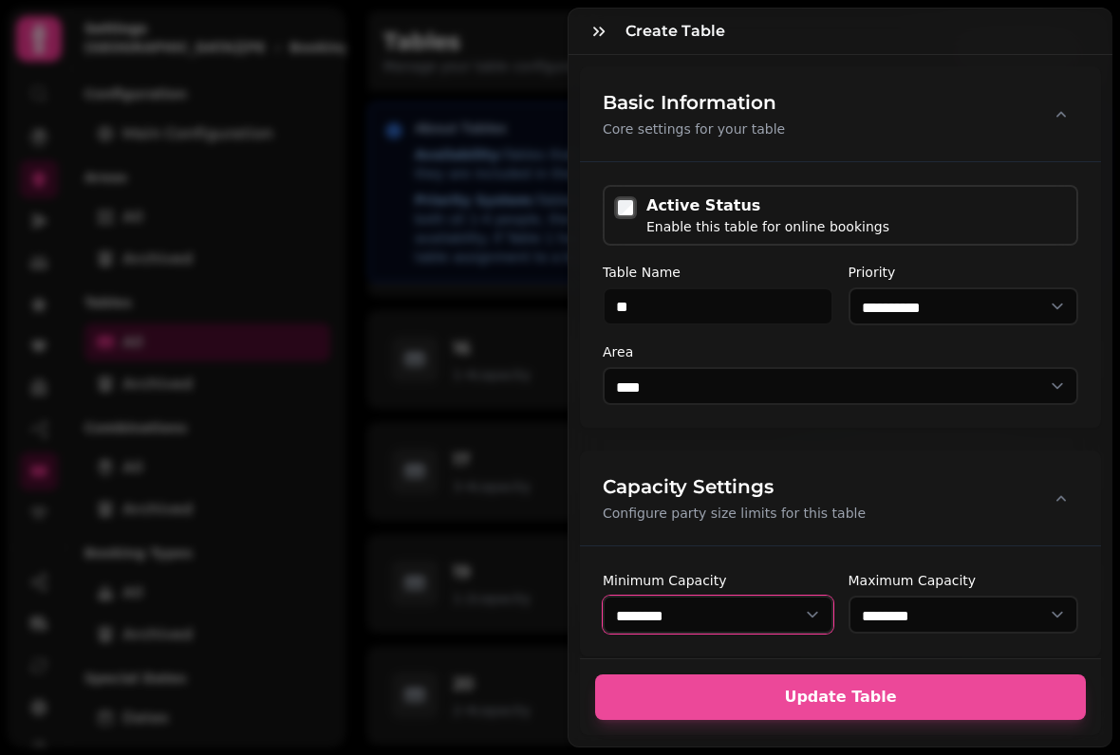
click at [810, 607] on select "* ****** * ****** * ****** * ****** * ****** * ****** * ****** * ****** * *****…" at bounding box center [718, 615] width 231 height 38
select select "*"
click at [888, 690] on span "Update Table" at bounding box center [840, 697] width 445 height 15
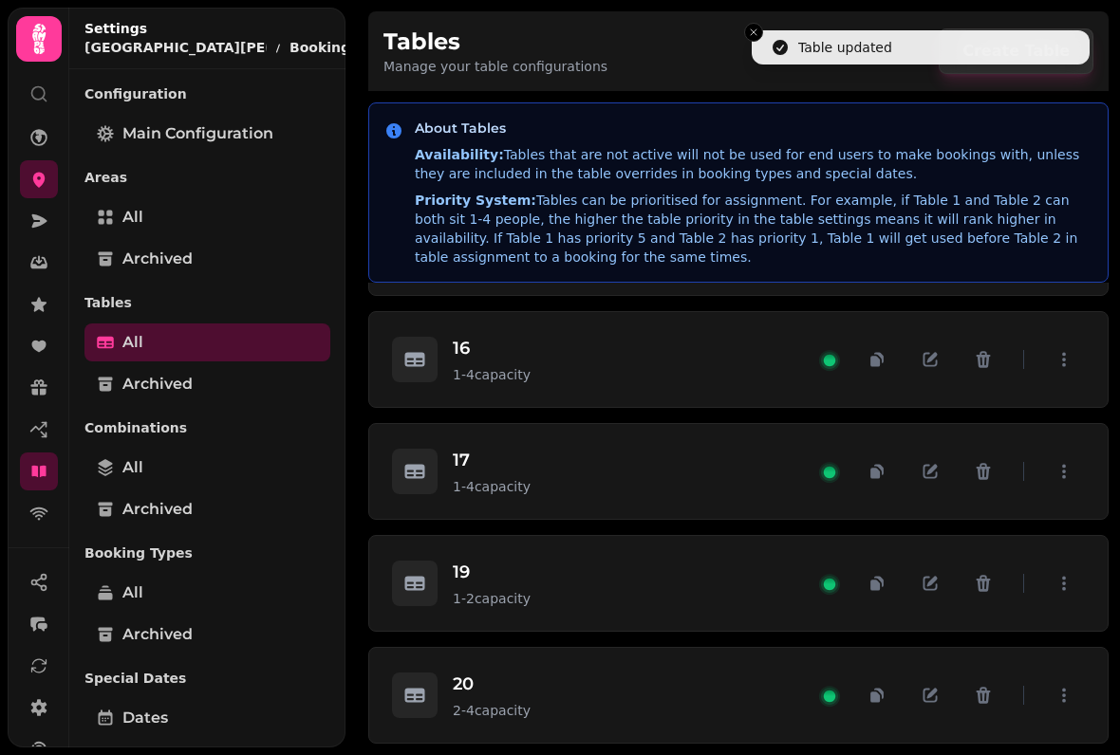
click at [925, 686] on icon "button" at bounding box center [929, 695] width 19 height 19
select select "*"
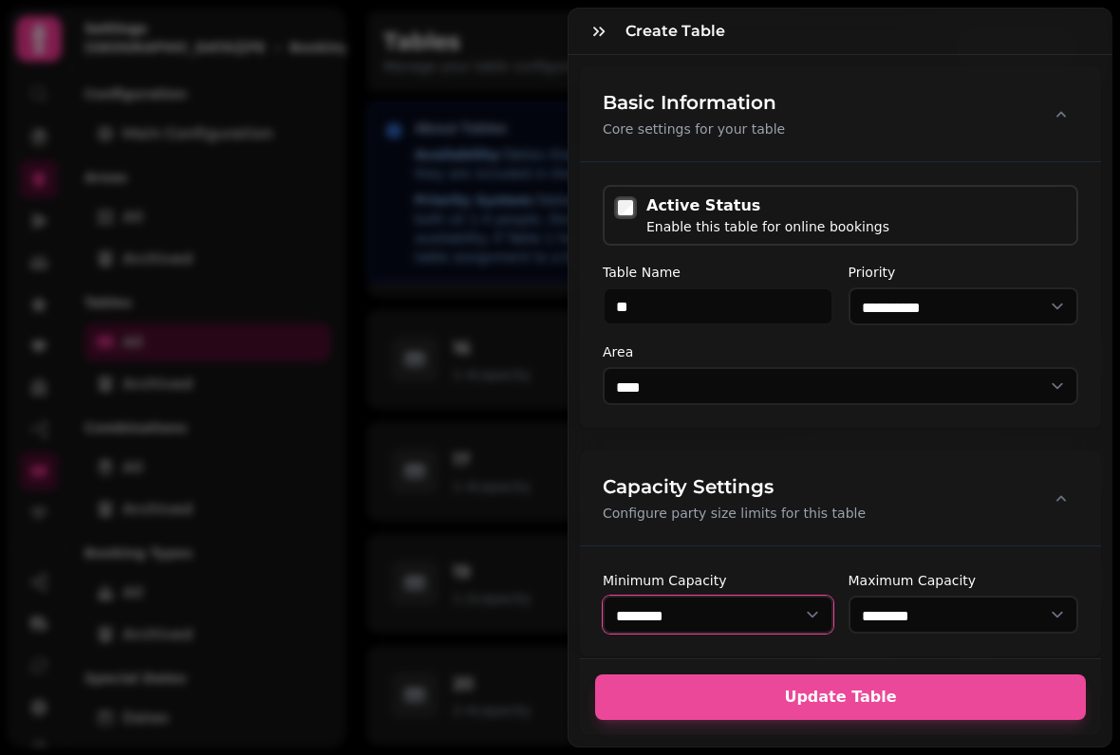
click at [798, 617] on select "* ****** * ****** * ****** * ****** * ****** * ****** * ****** * ****** * *****…" at bounding box center [718, 615] width 231 height 38
select select "*"
click at [900, 689] on button "Update Table" at bounding box center [840, 698] width 491 height 46
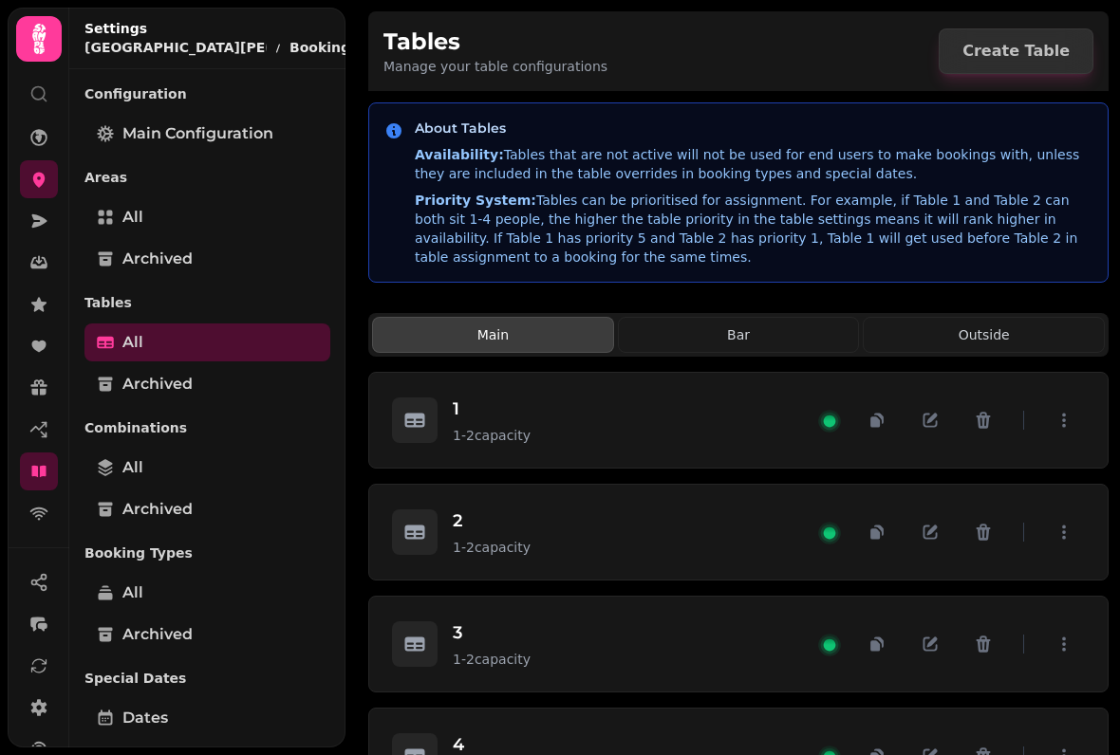
scroll to position [0, 0]
click at [1065, 414] on icon "button" at bounding box center [1064, 421] width 4 height 14
click at [1057, 418] on icon "button" at bounding box center [1063, 420] width 19 height 19
click at [925, 418] on icon "button" at bounding box center [929, 420] width 19 height 19
select select "*"
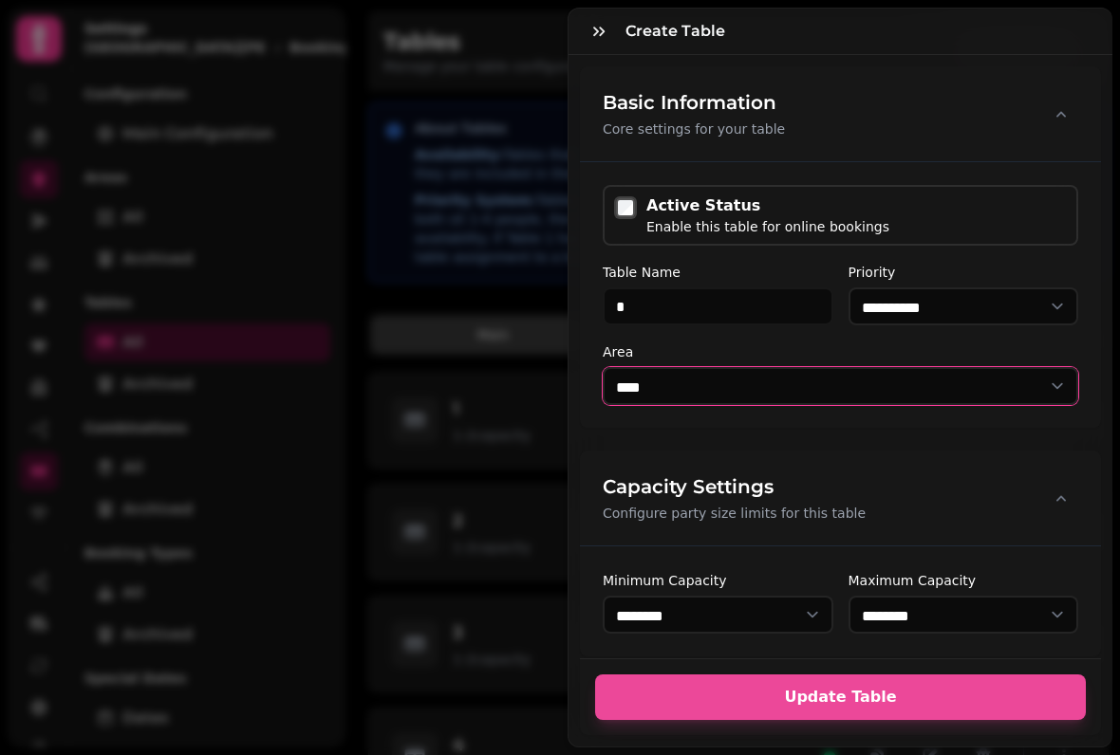
click at [1055, 379] on select "**** *** *******" at bounding box center [840, 386] width 475 height 38
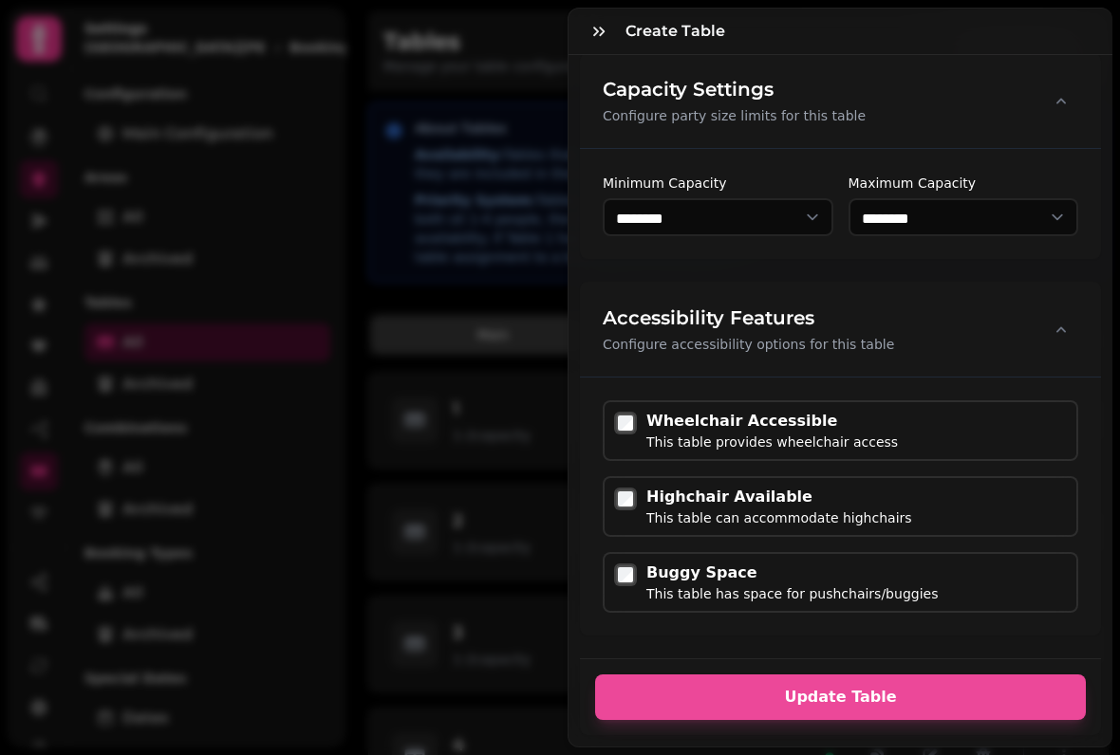
scroll to position [398, 0]
click at [1045, 324] on button "button" at bounding box center [1061, 329] width 34 height 38
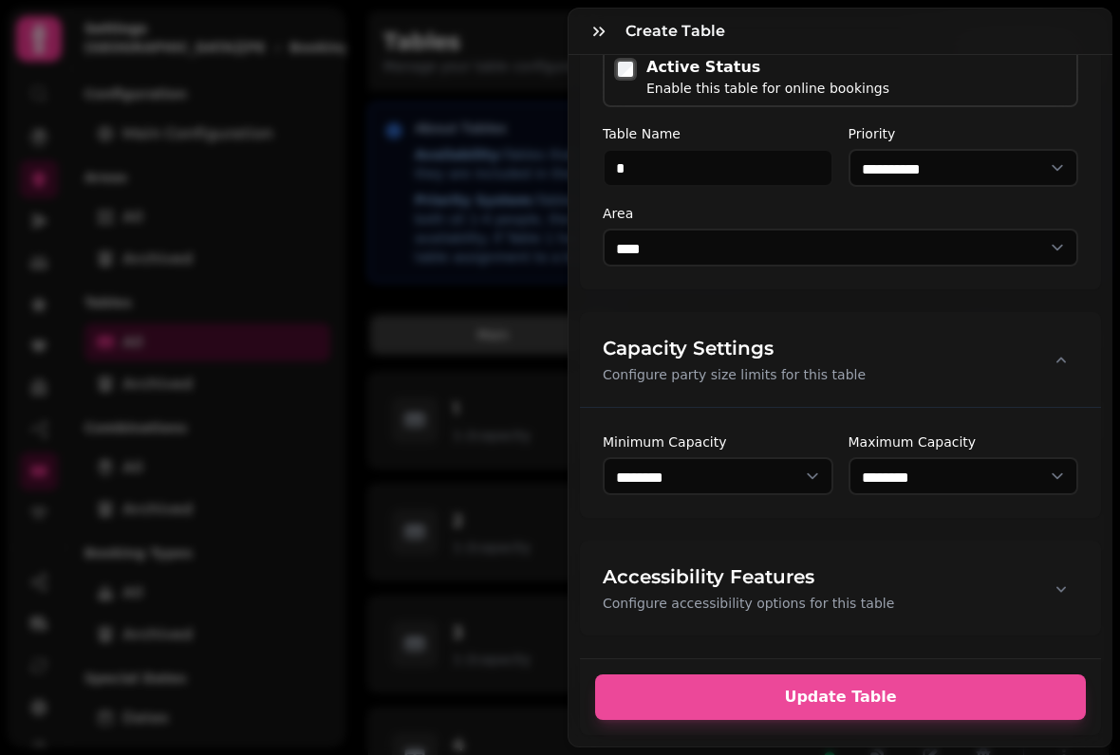
scroll to position [139, 0]
click at [1044, 588] on button "button" at bounding box center [1061, 588] width 34 height 38
click at [1045, 592] on button "button" at bounding box center [1061, 588] width 34 height 38
click at [1054, 589] on icon "button" at bounding box center [1060, 589] width 19 height 19
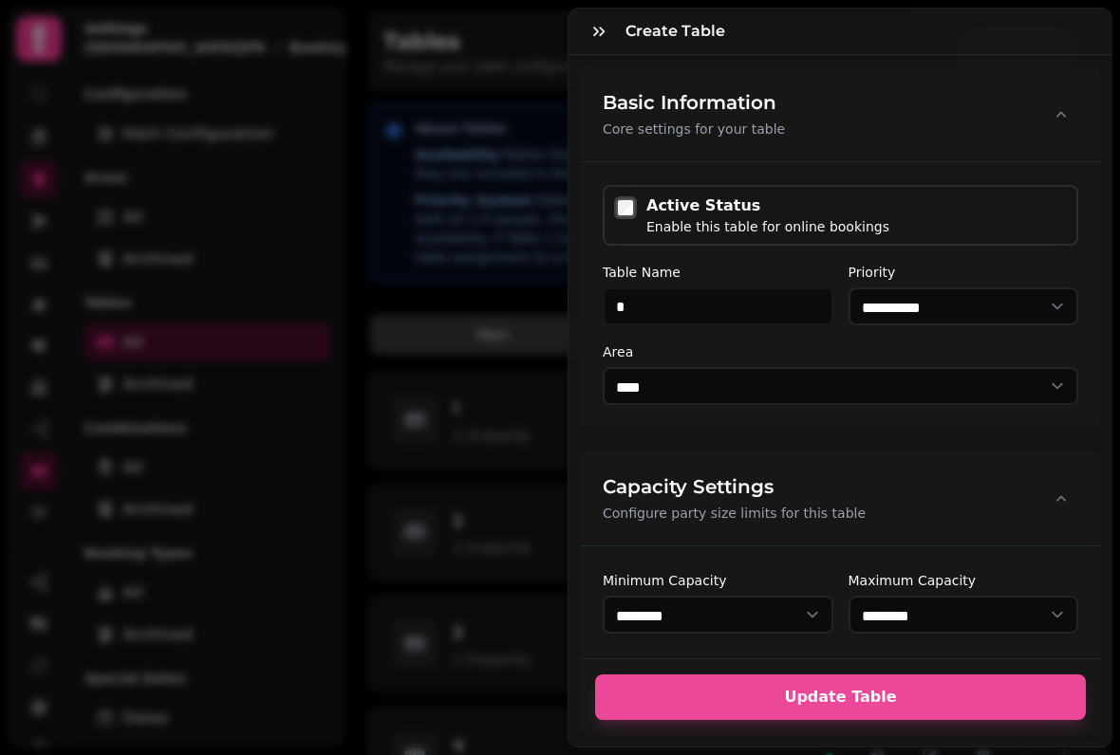
scroll to position [0, 0]
click at [571, 37] on div "Create table" at bounding box center [840, 32] width 544 height 46
click at [614, 19] on button "button" at bounding box center [599, 31] width 38 height 38
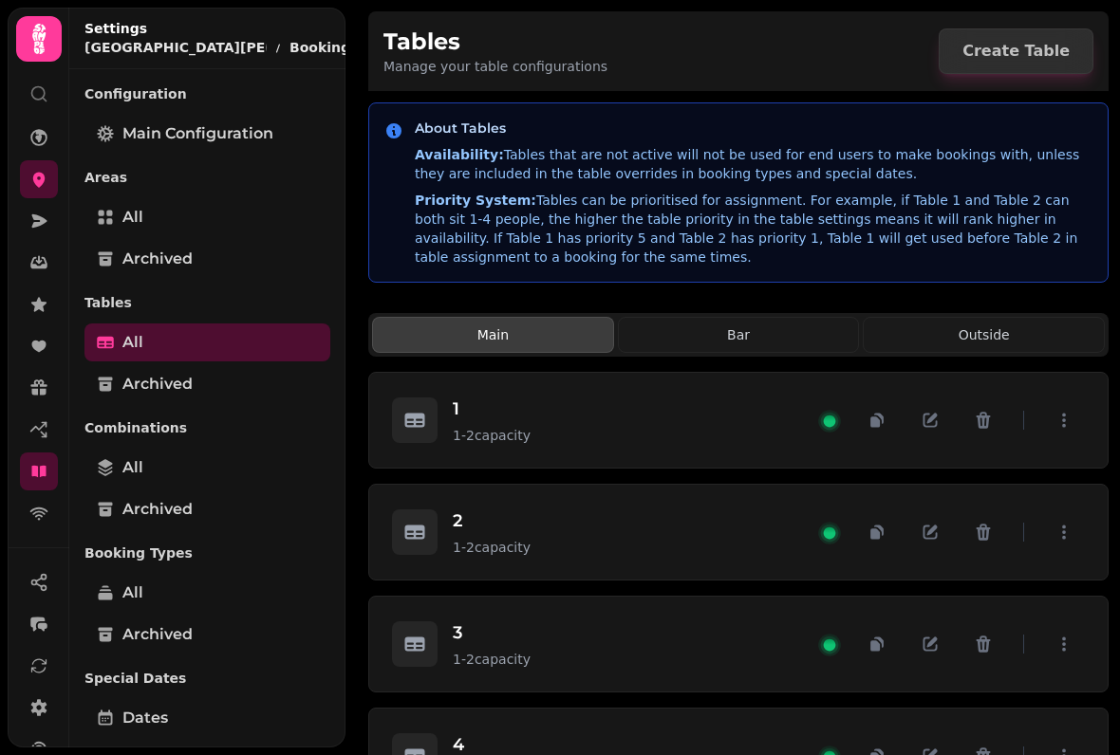
click at [728, 336] on button "Bar" at bounding box center [739, 335] width 242 height 36
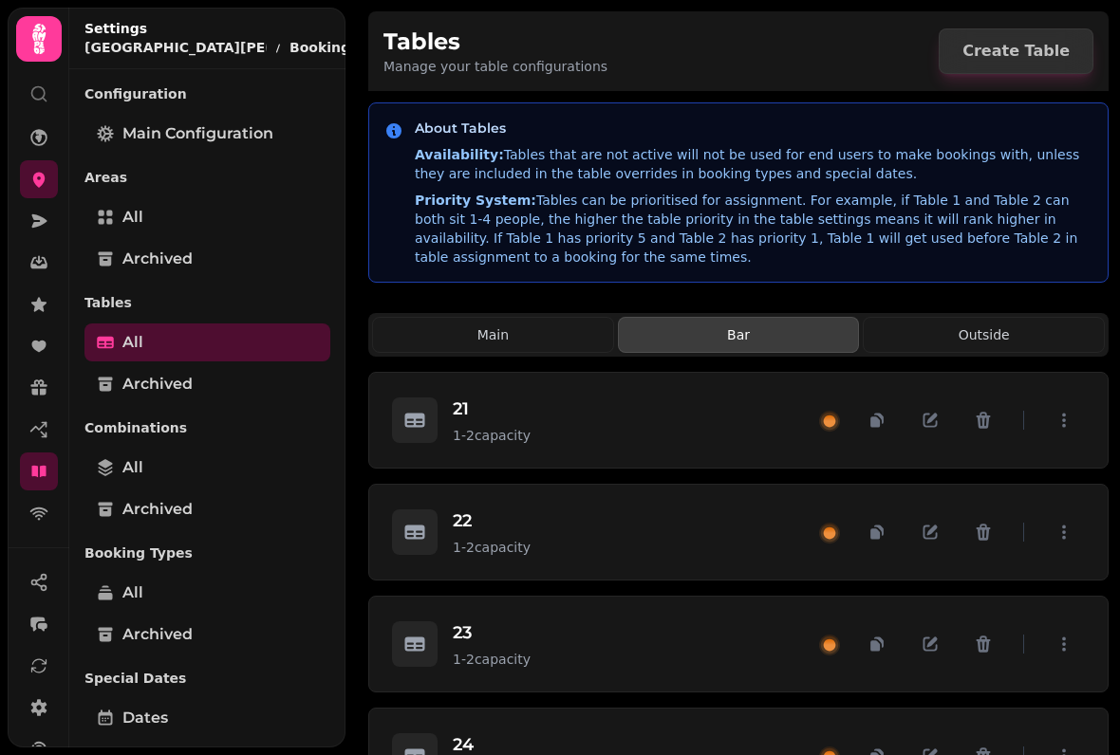
click at [969, 325] on button "Outside" at bounding box center [984, 335] width 242 height 36
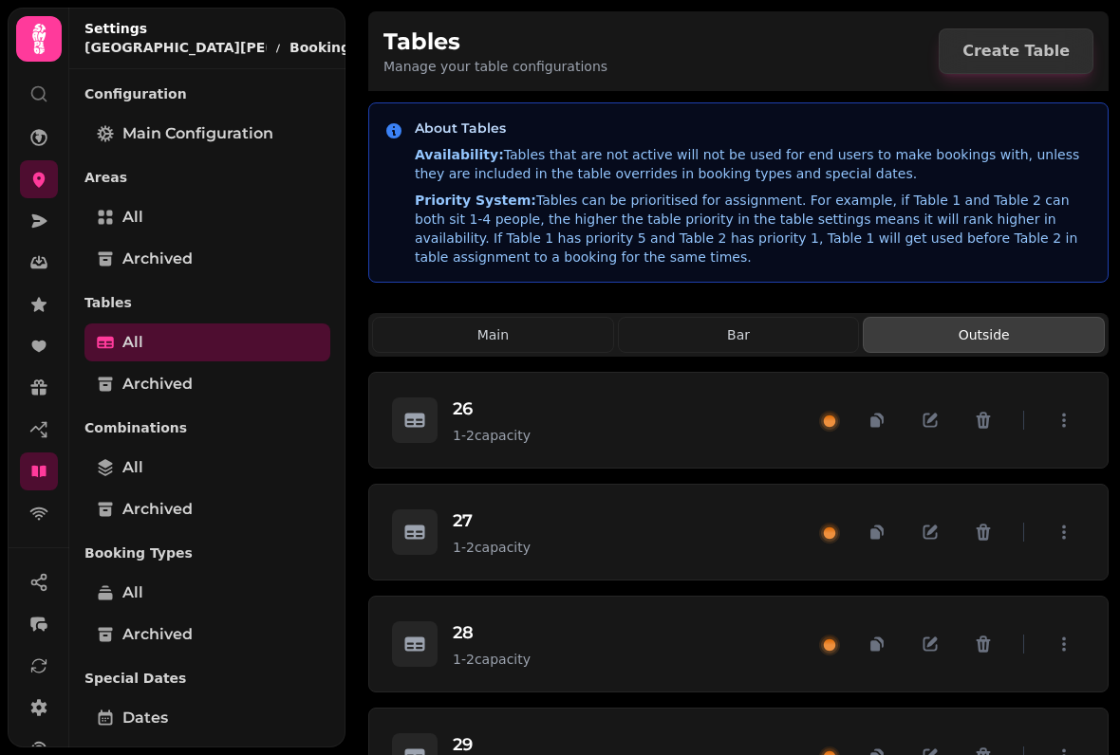
click at [164, 379] on span "Archived" at bounding box center [157, 384] width 70 height 23
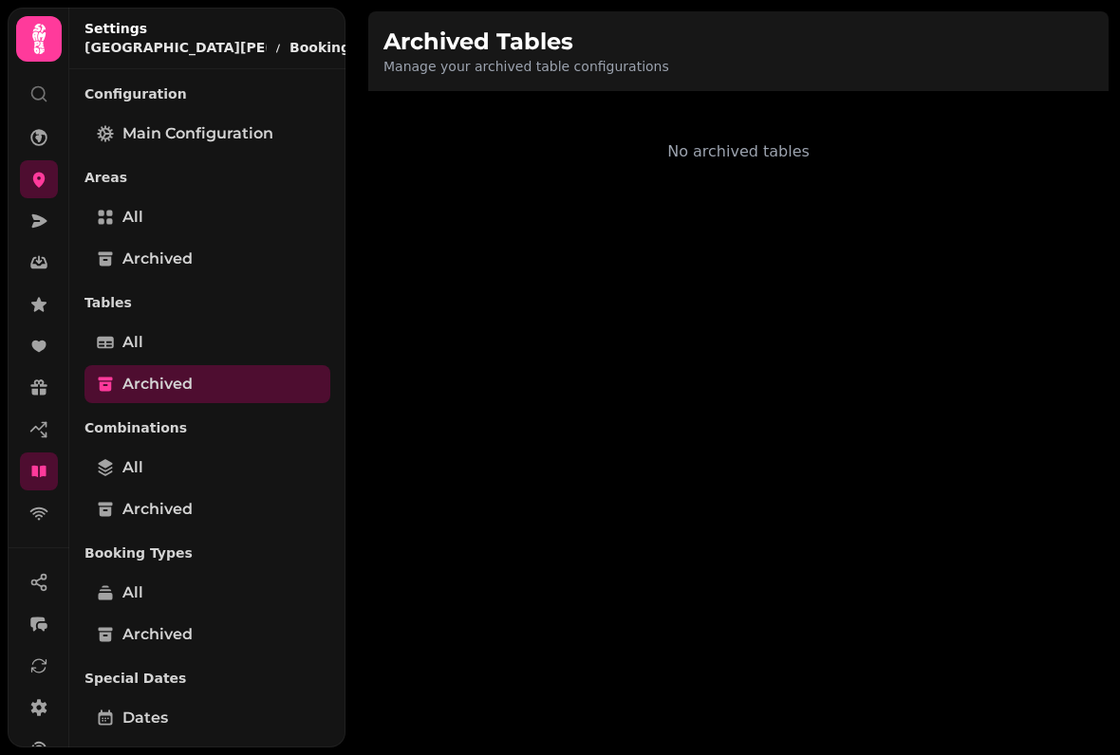
click at [179, 334] on link "All" at bounding box center [207, 343] width 246 height 38
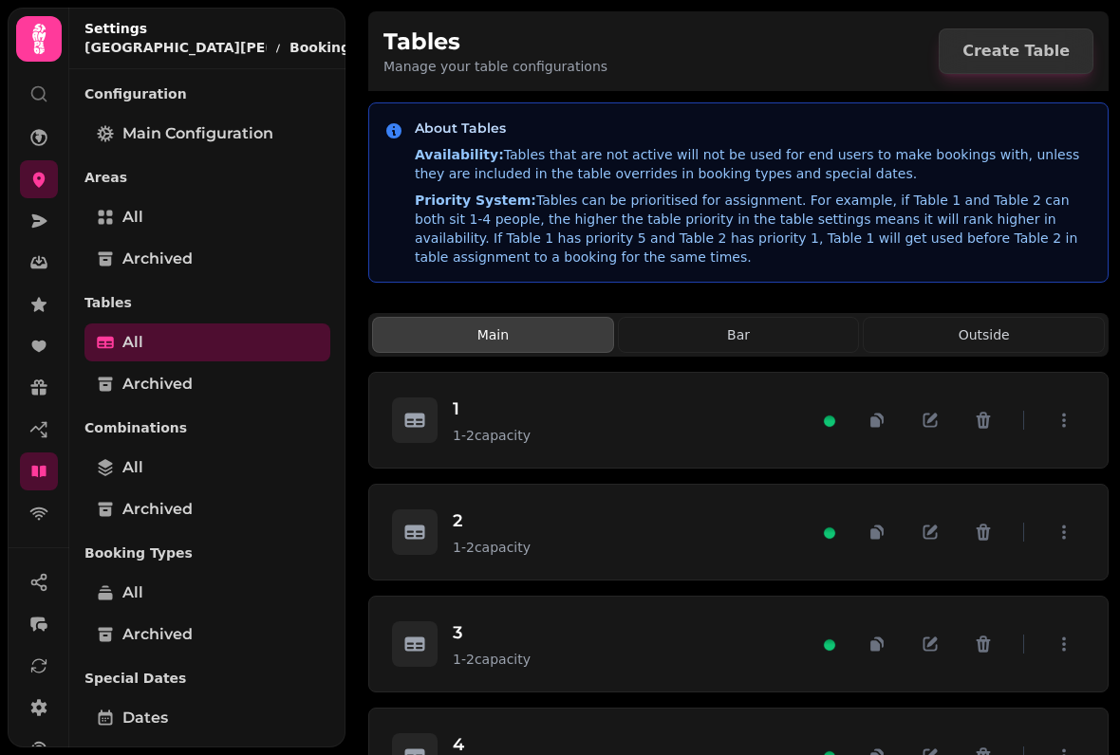
click at [186, 338] on link "All" at bounding box center [207, 343] width 246 height 38
click at [139, 457] on span "All" at bounding box center [132, 467] width 21 height 23
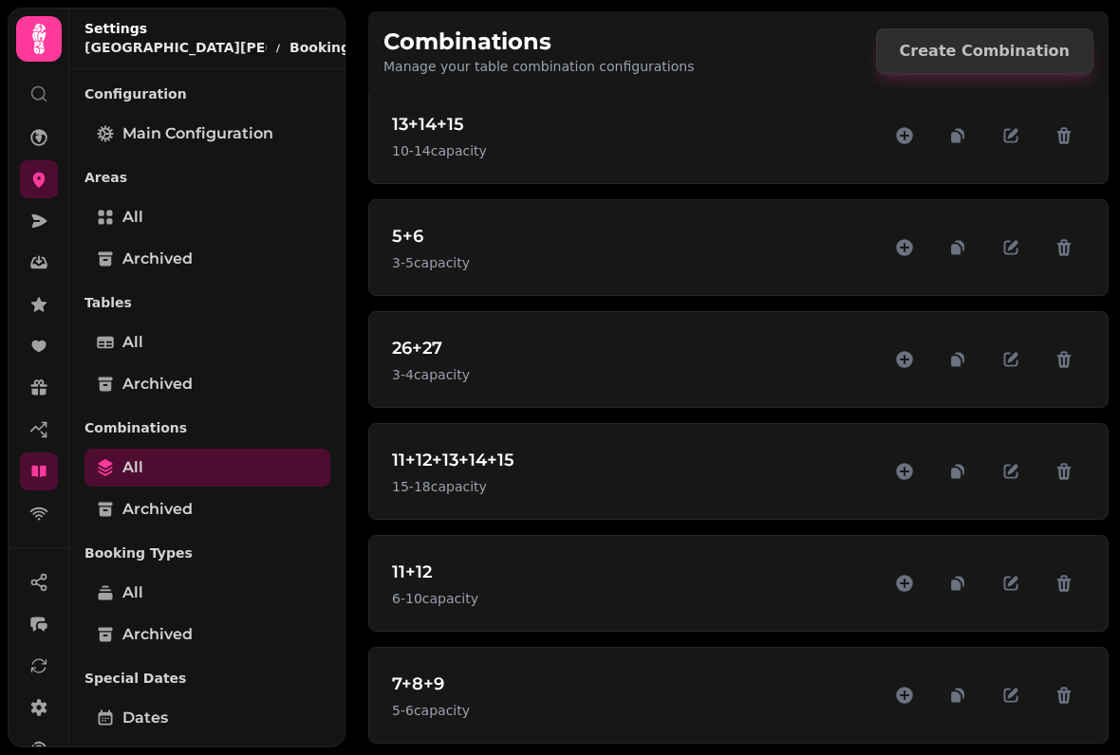
scroll to position [1558, 0]
click at [1036, 45] on span "Create Combination" at bounding box center [985, 51] width 170 height 15
select select "*"
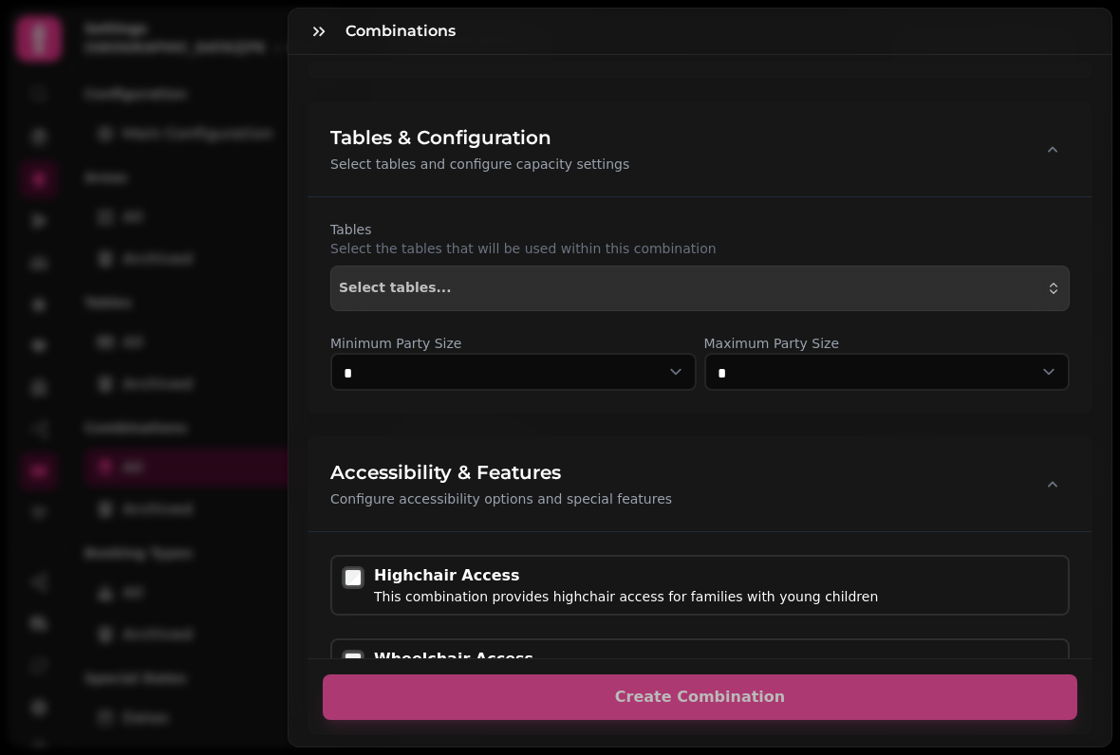
scroll to position [413, 0]
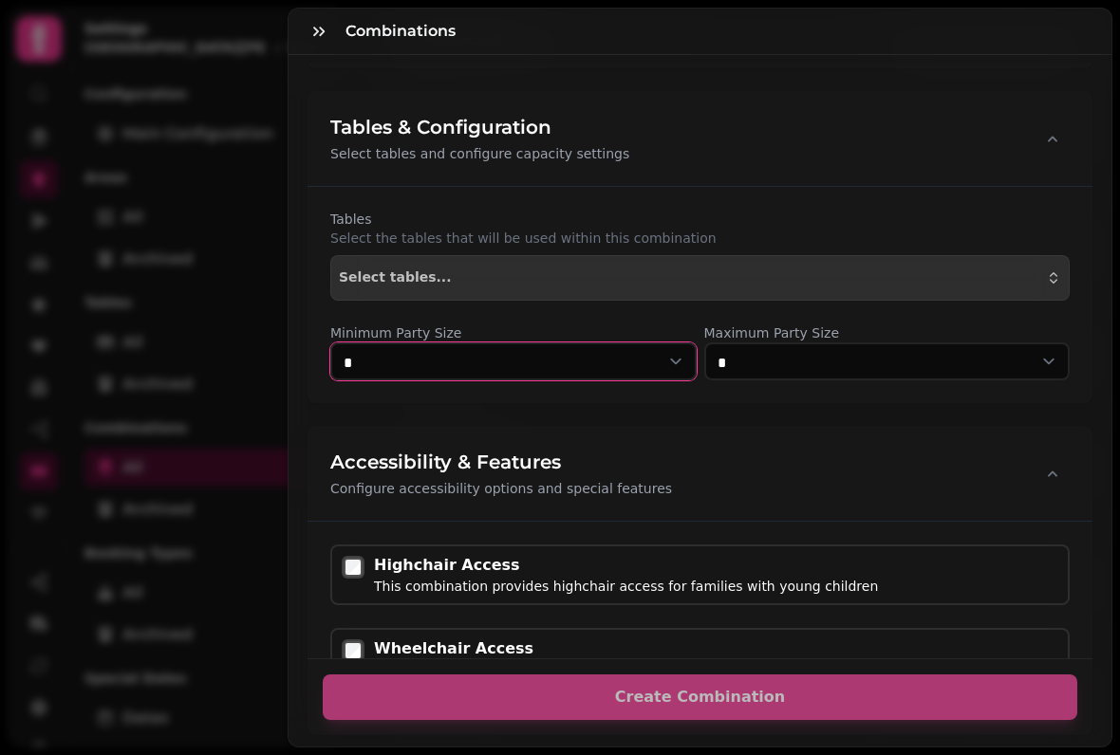
click at [667, 355] on select "* * * * * * * * * ** ** ** ** ** ** ** ** ** ** **" at bounding box center [513, 362] width 366 height 38
select select "*"
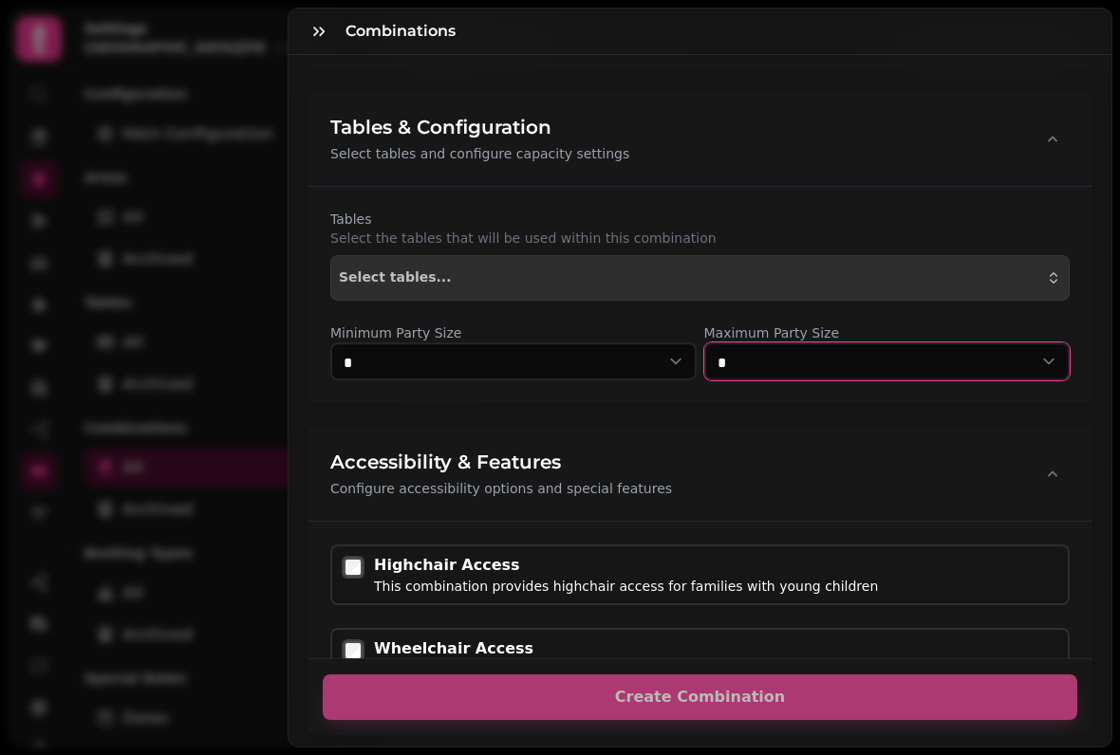
click at [1047, 353] on select "* * * * * * * * * ** ** ** ** ** ** ** ** ** ** **" at bounding box center [887, 362] width 366 height 38
select select "*"
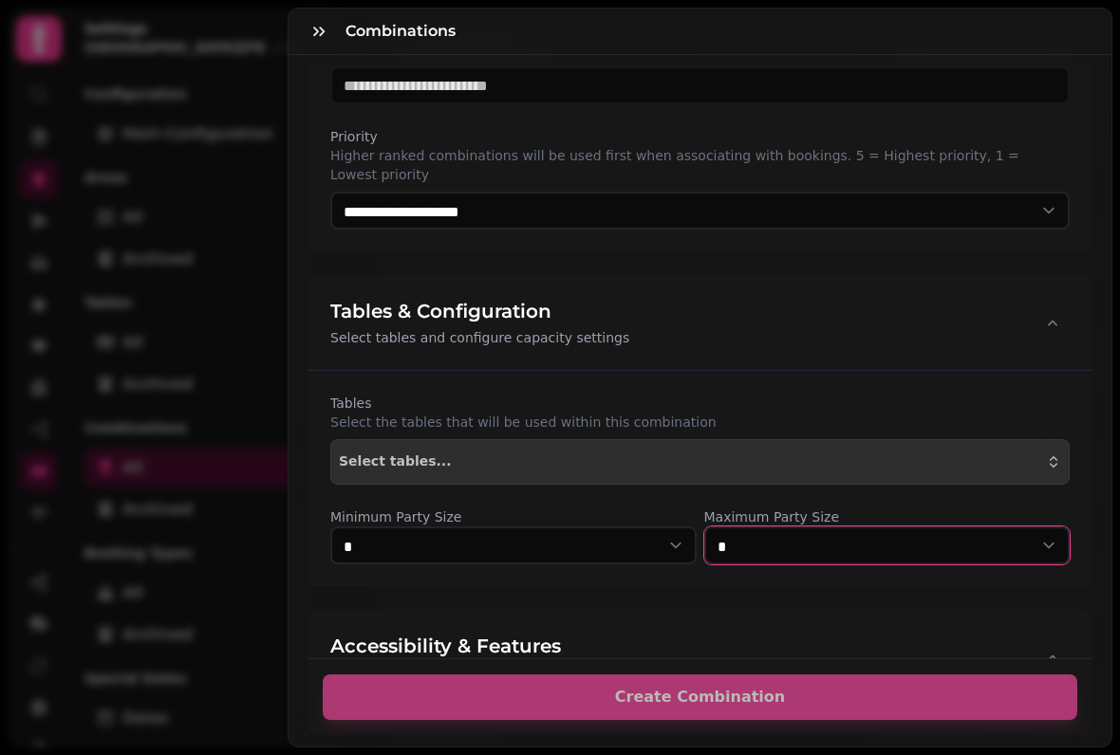
scroll to position [228, 0]
click at [990, 458] on div "Select tables..." at bounding box center [700, 462] width 722 height 15
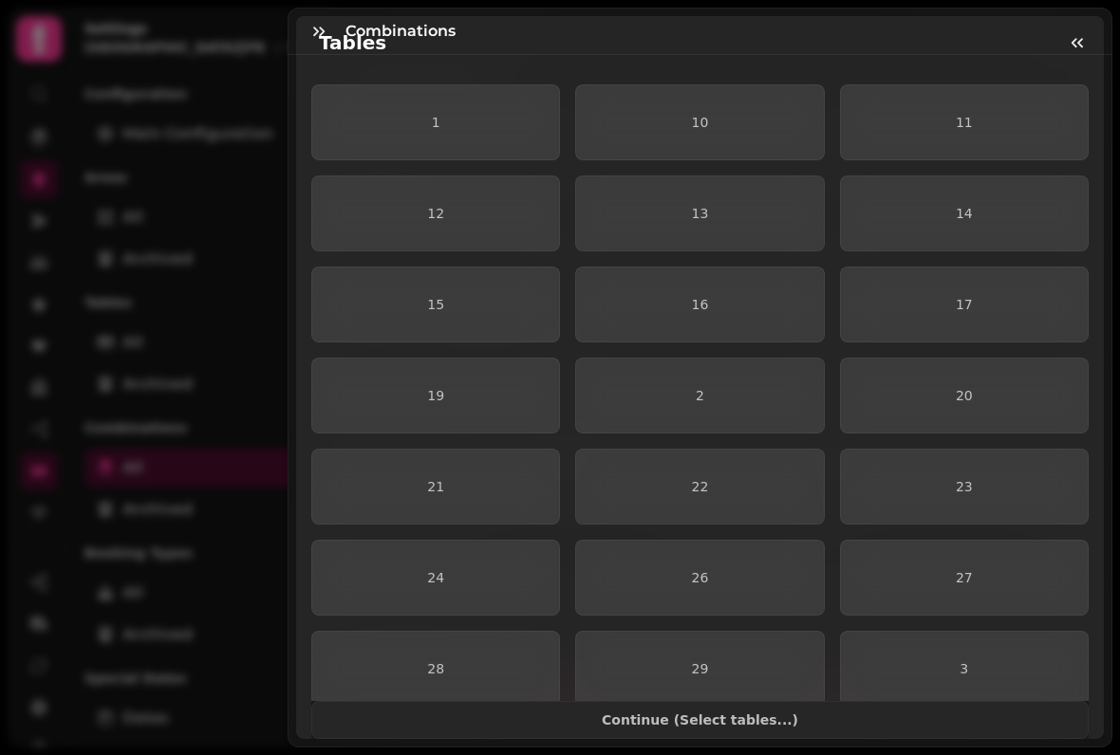
click at [470, 396] on span "19" at bounding box center [435, 395] width 216 height 13
click at [982, 396] on span "20" at bounding box center [964, 395] width 216 height 13
type input "*****"
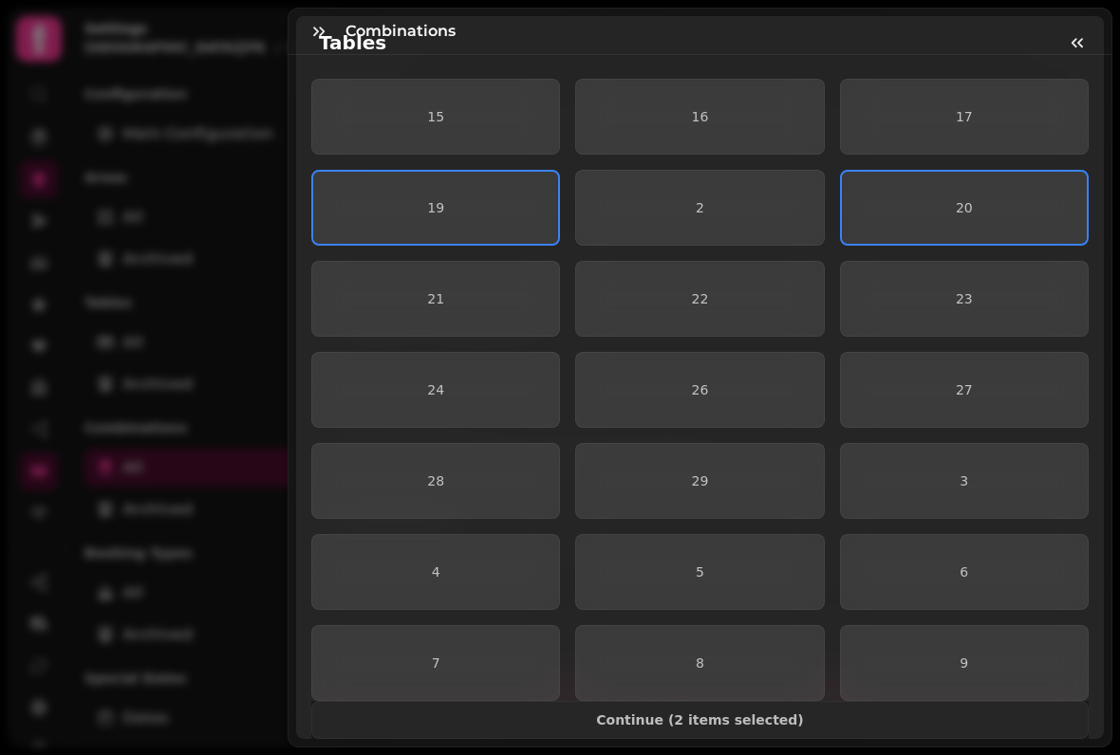
scroll to position [188, 0]
click at [757, 714] on span "Continue ( 2 items selected )" at bounding box center [699, 720] width 745 height 13
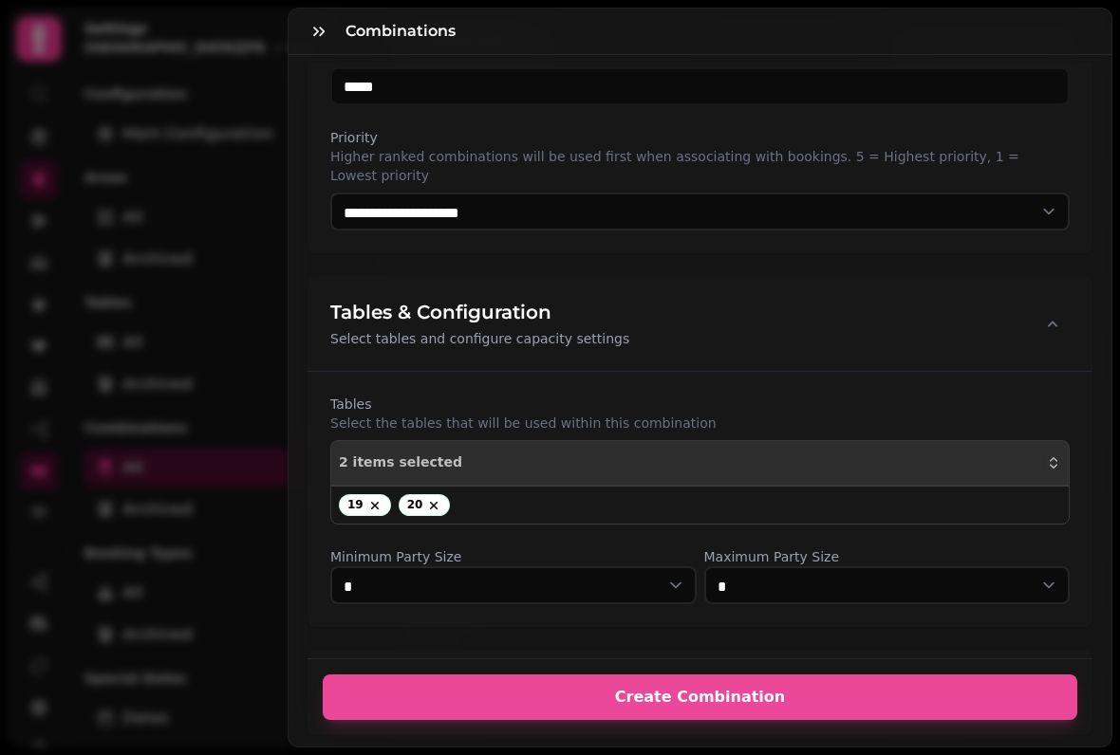
click at [795, 693] on span "Create Combination" at bounding box center [699, 697] width 709 height 15
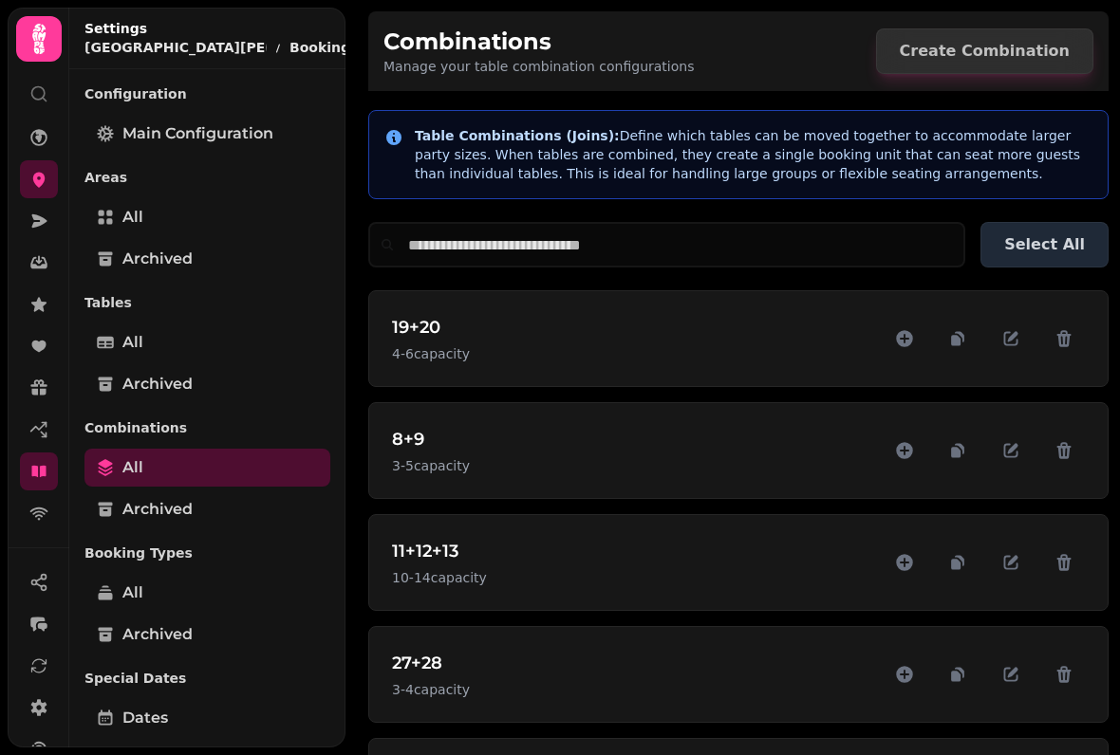
click at [1005, 333] on icon "button" at bounding box center [1011, 339] width 14 height 14
select select "*"
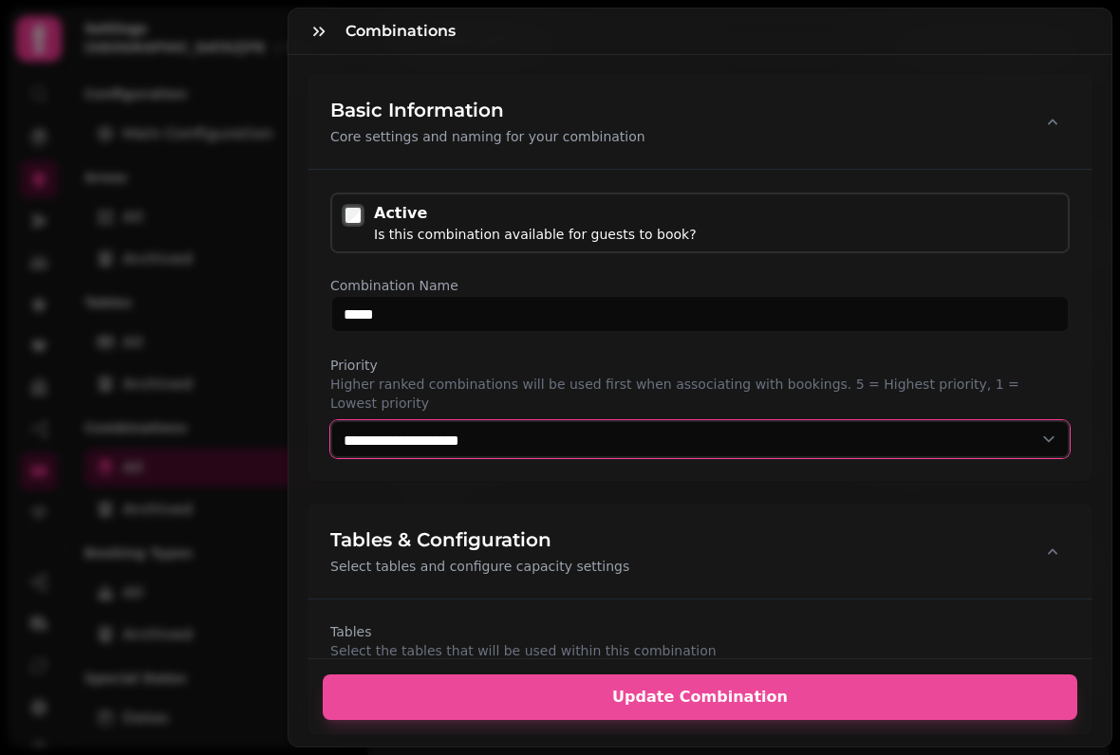
click at [1041, 434] on select "**********" at bounding box center [699, 439] width 739 height 38
select select "*"
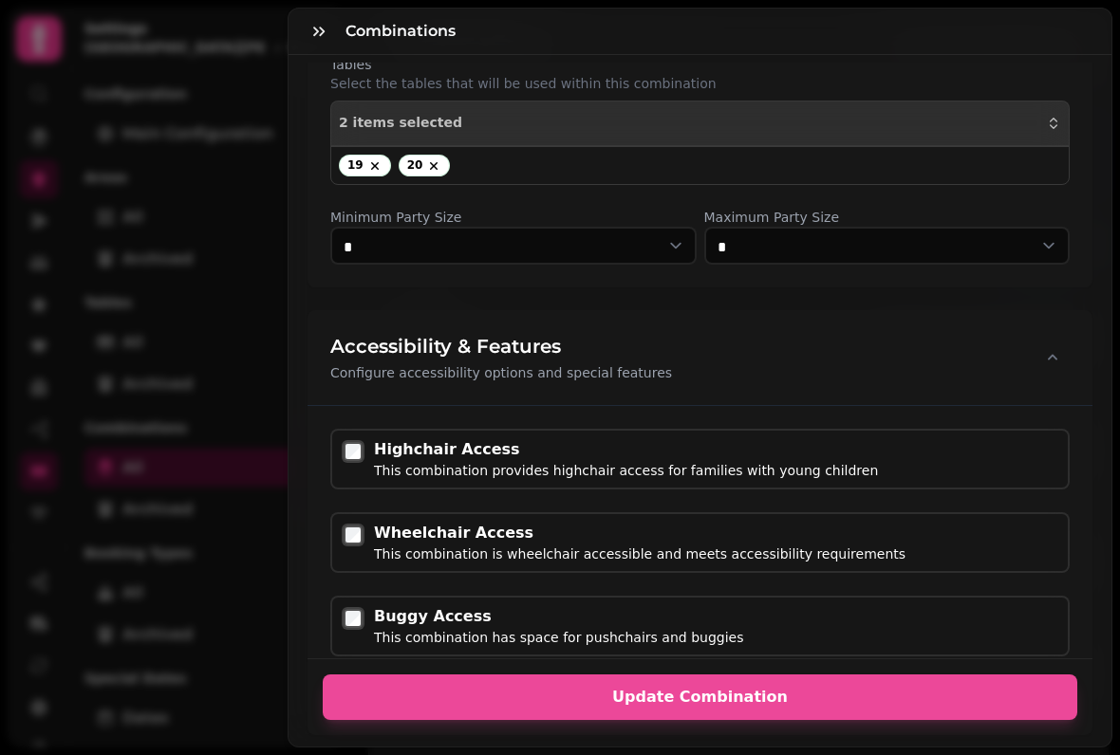
scroll to position [566, 0]
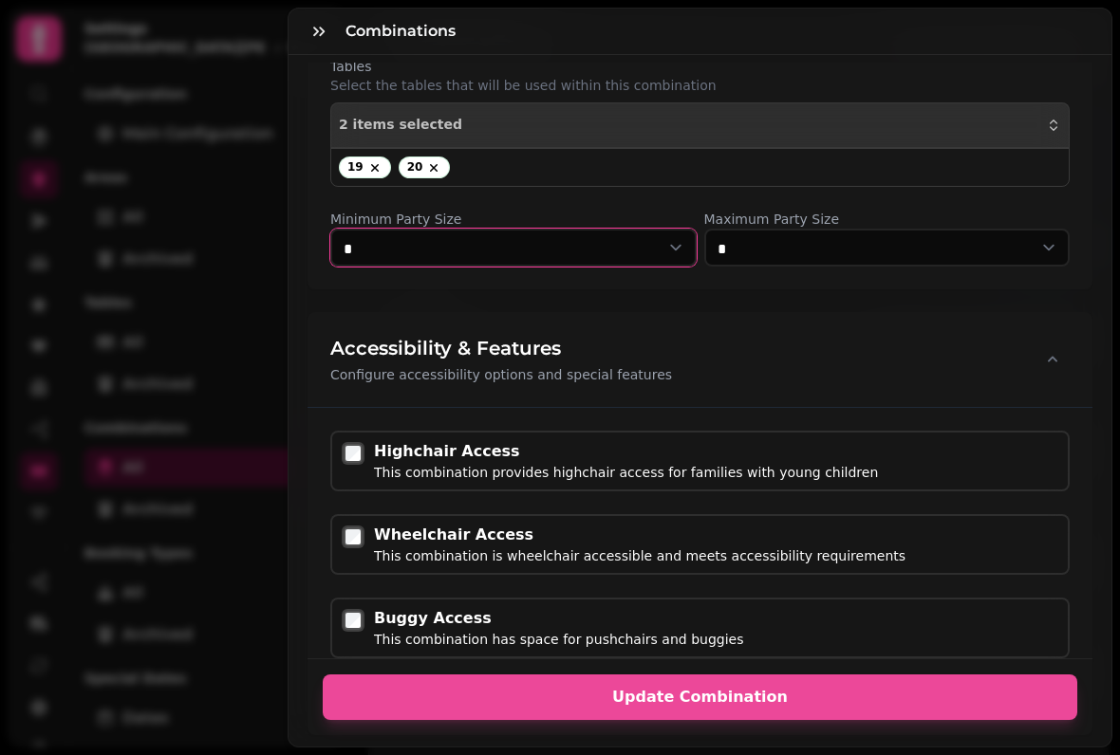
click at [671, 242] on select "* * * * * * * * * ** ** ** ** ** ** ** ** ** ** **" at bounding box center [513, 248] width 366 height 38
select select "*"
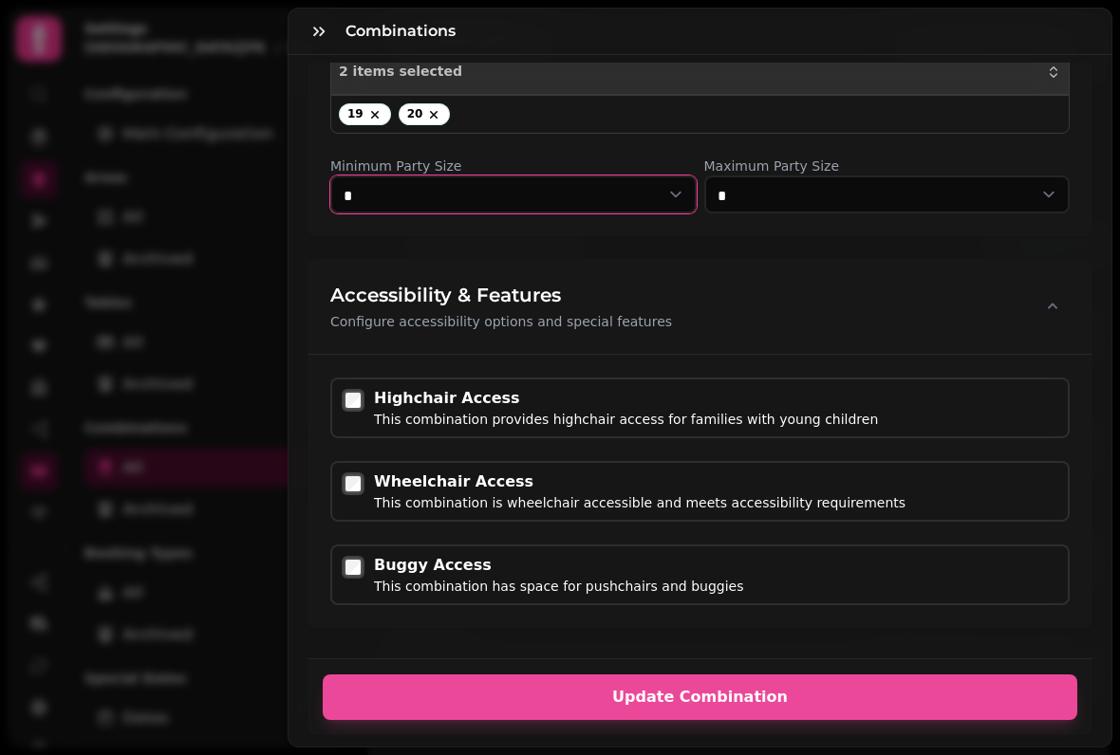
scroll to position [619, 0]
click at [726, 694] on span "Update Combination" at bounding box center [699, 697] width 709 height 15
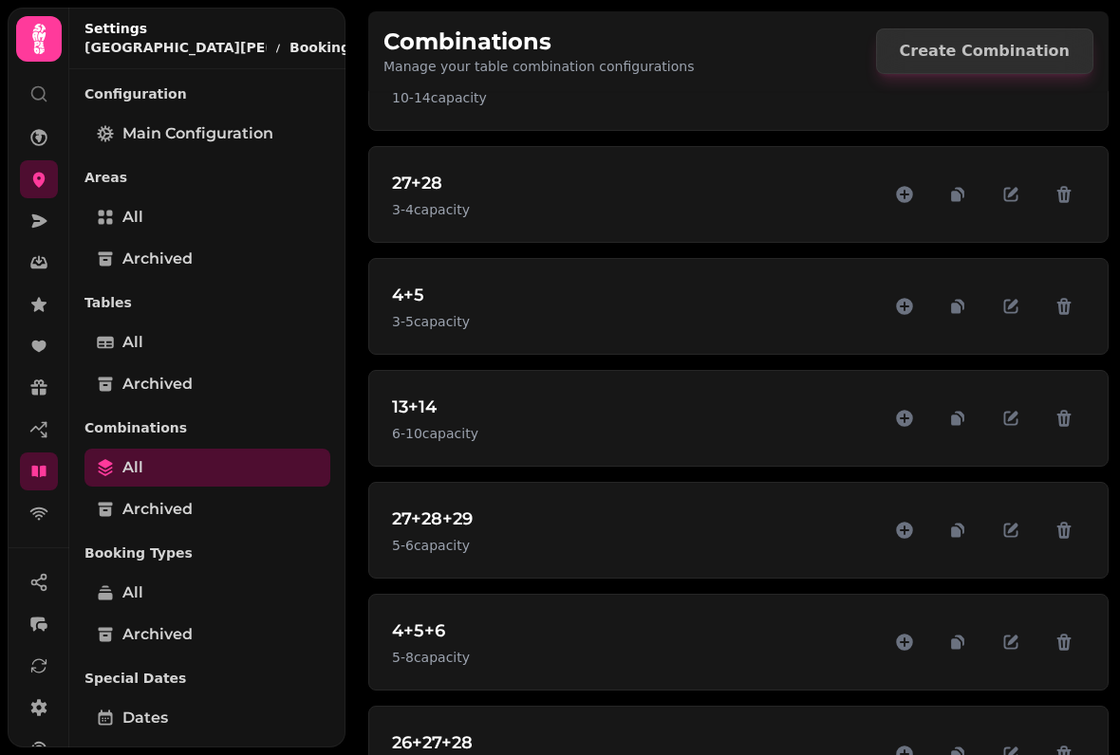
scroll to position [490, 0]
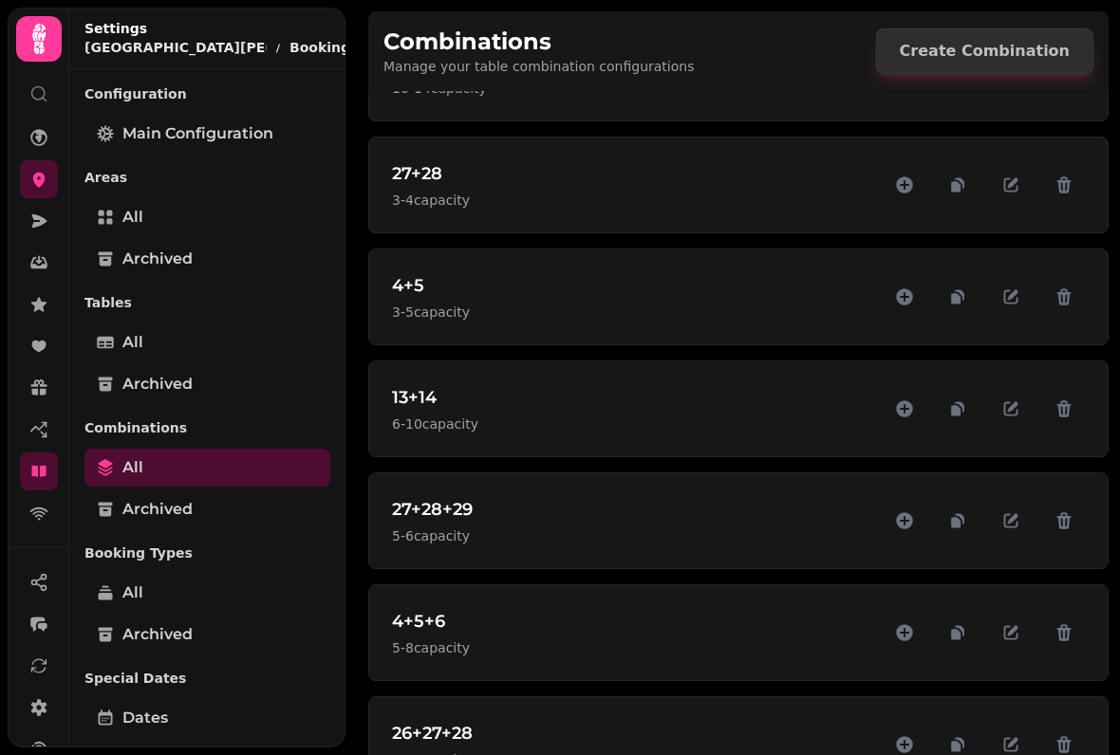
click at [1004, 400] on icon "button" at bounding box center [1010, 408] width 19 height 19
select select "*"
select select "**"
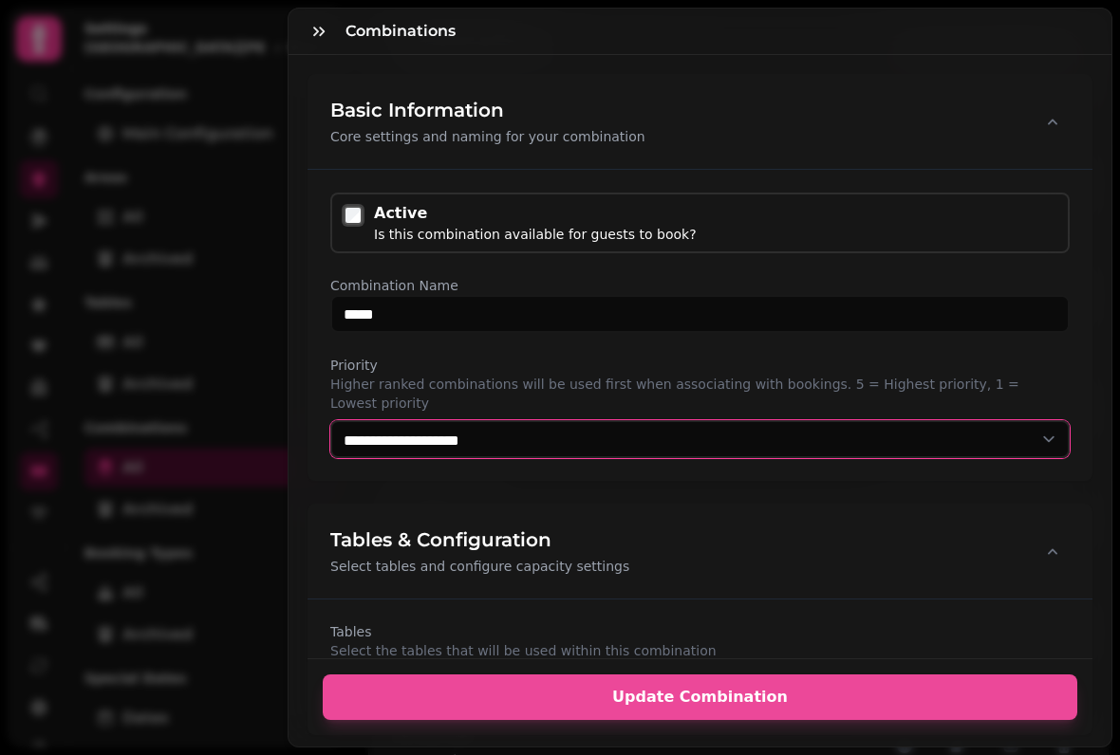
click at [1042, 429] on select "**********" at bounding box center [699, 439] width 739 height 38
select select "*"
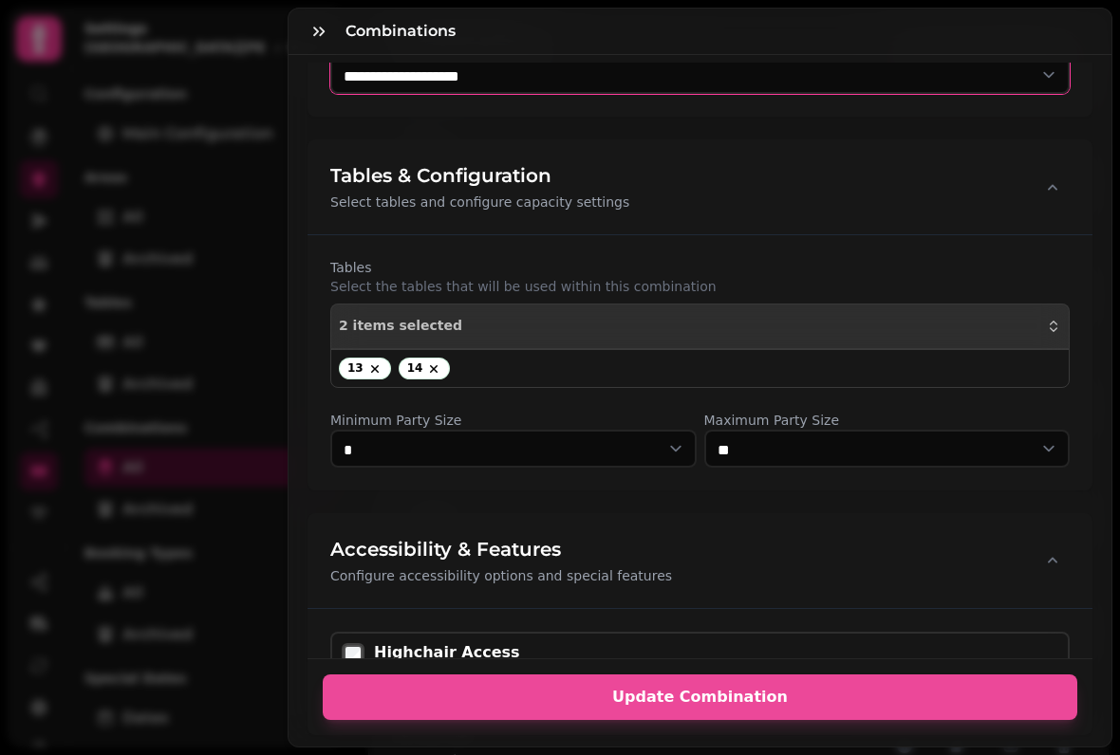
scroll to position [378, 0]
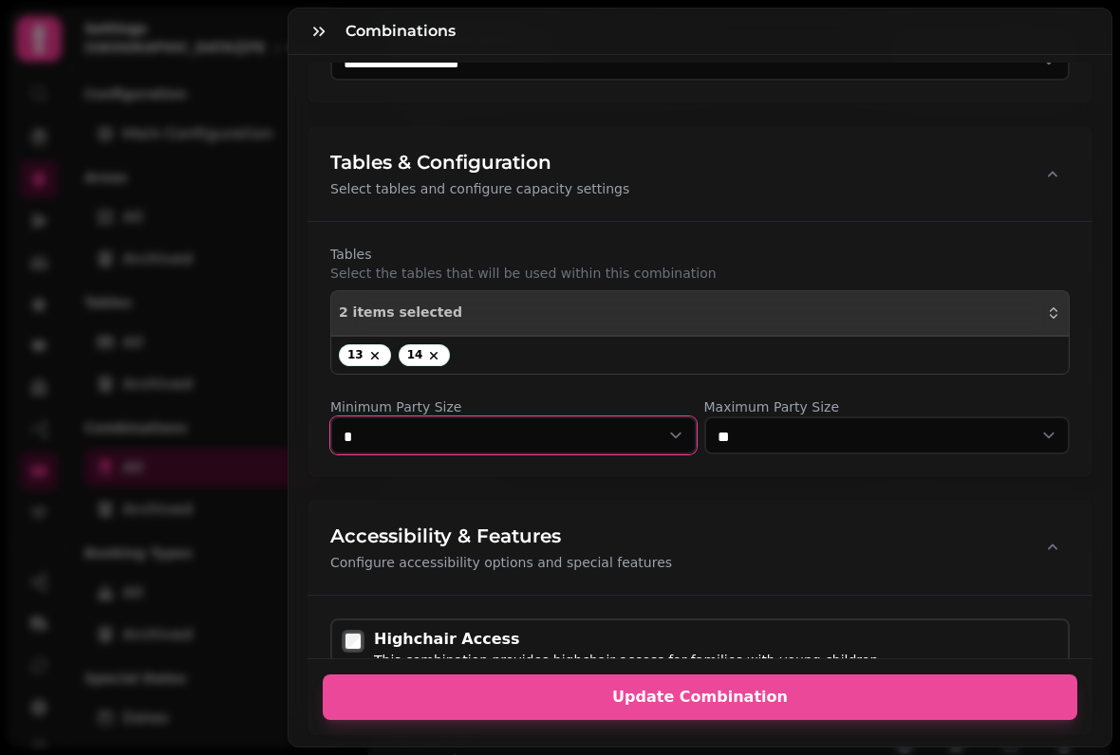
click at [660, 435] on select "* * * * * * * * * ** ** ** ** ** ** ** ** ** ** **" at bounding box center [513, 436] width 366 height 38
select select "*"
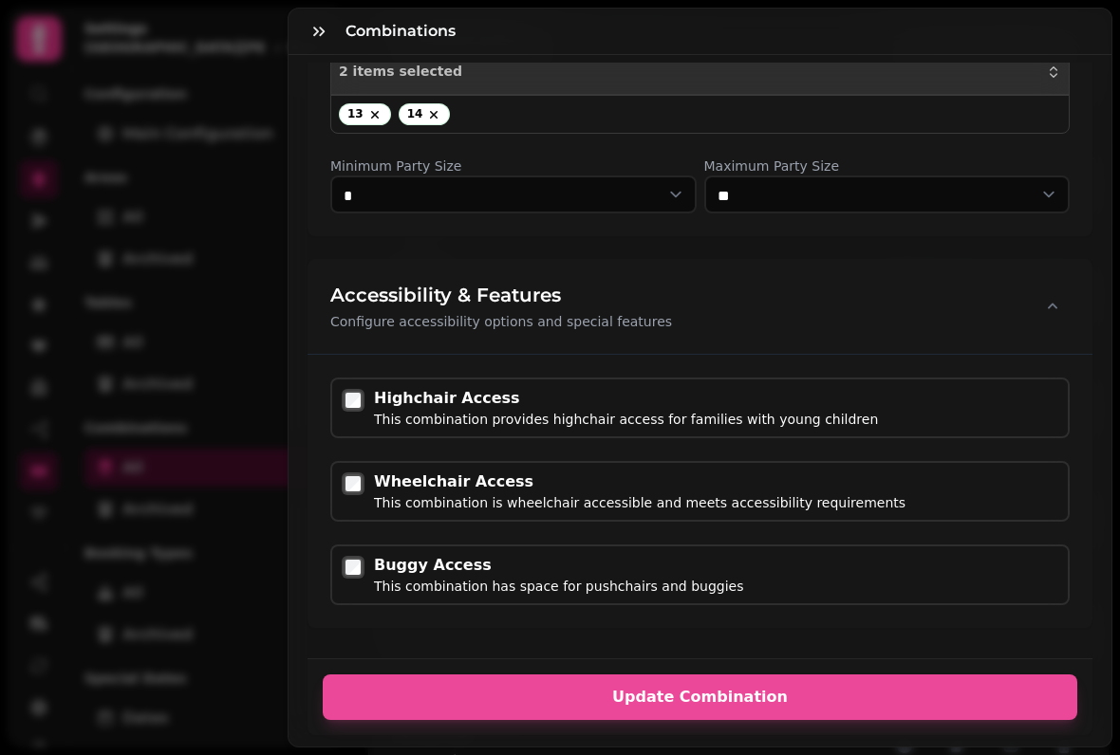
click at [875, 691] on span "Update Combination" at bounding box center [699, 697] width 709 height 15
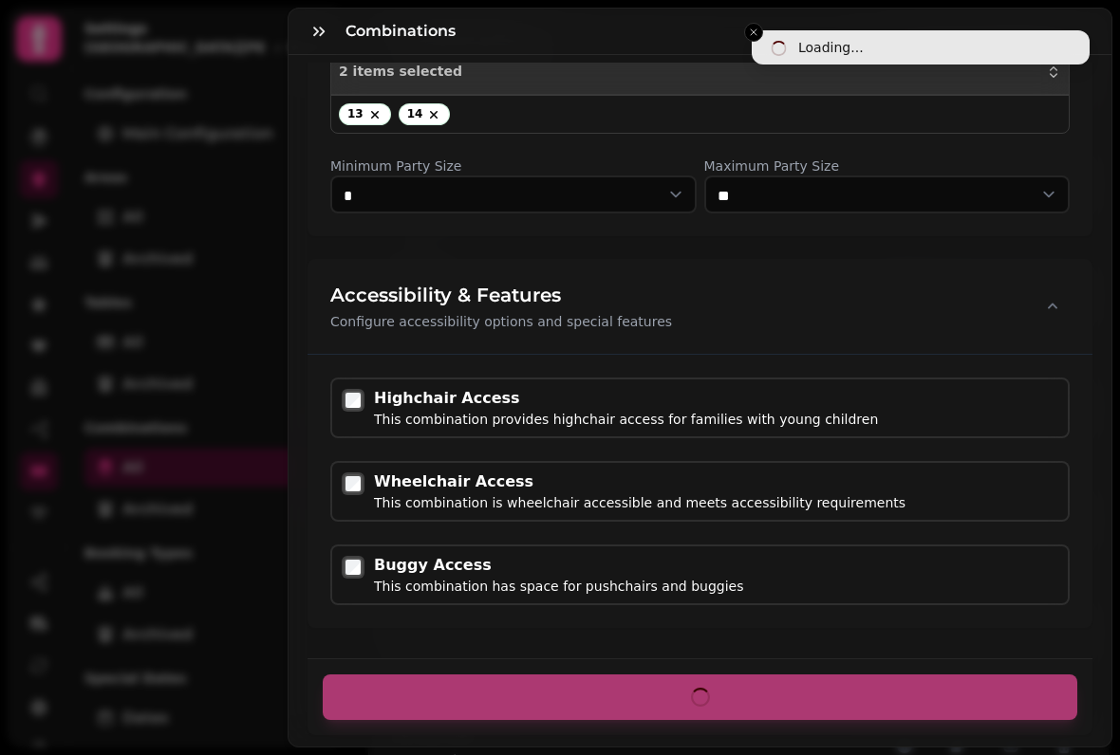
scroll to position [619, 0]
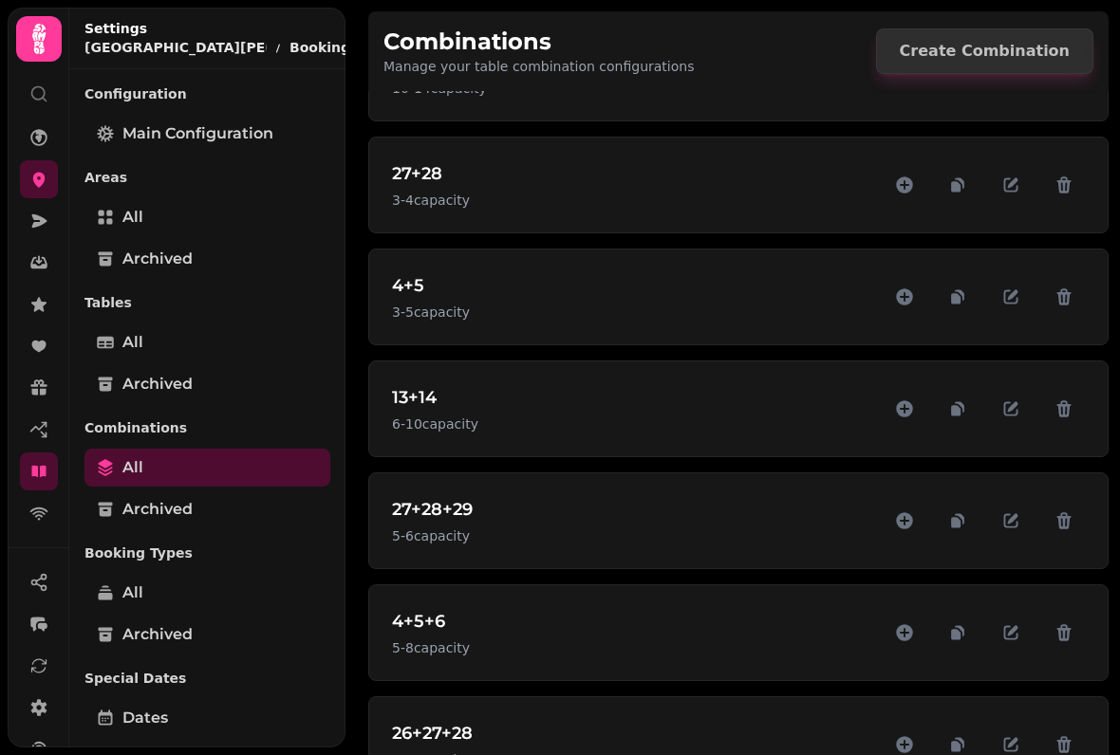
click at [132, 586] on span "All" at bounding box center [132, 593] width 21 height 23
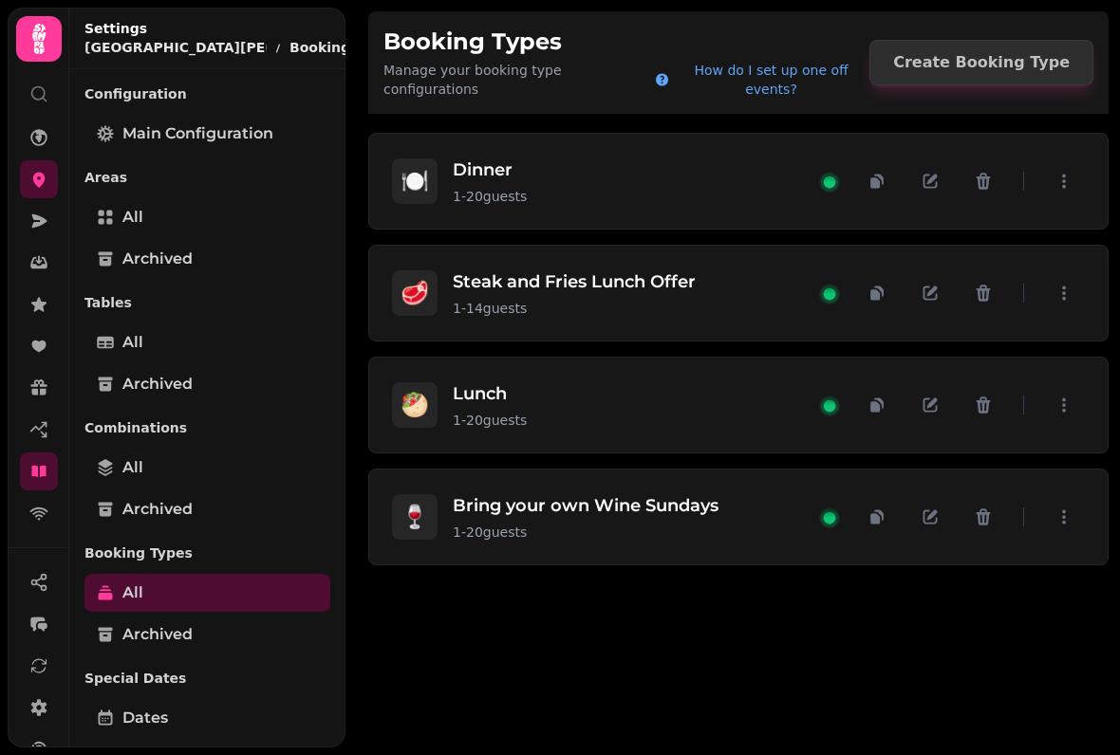
click at [134, 210] on span "All" at bounding box center [132, 217] width 21 height 23
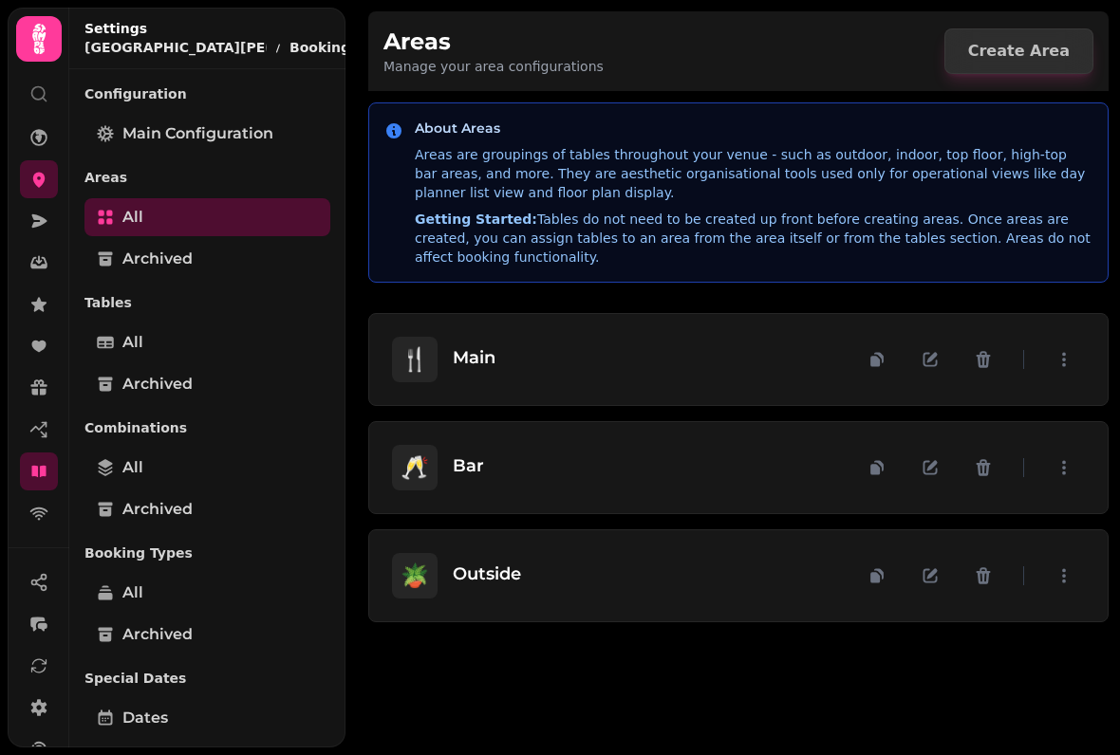
click at [925, 353] on icon "button" at bounding box center [930, 360] width 14 height 14
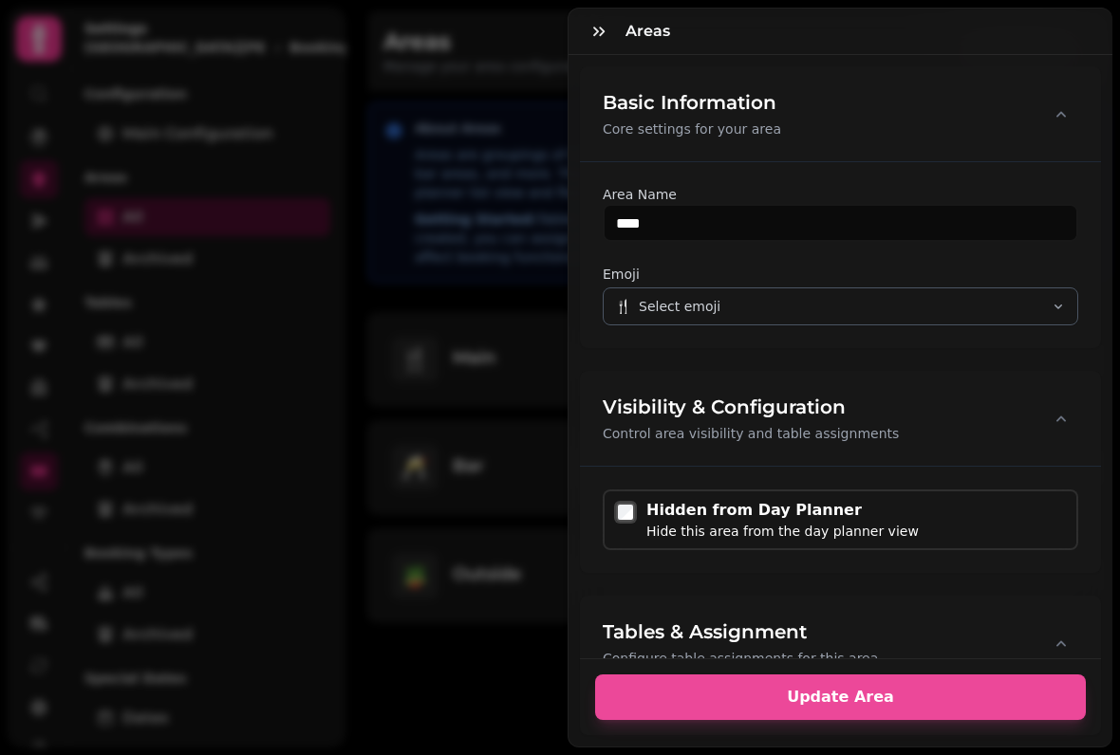
click at [1045, 424] on button "button" at bounding box center [1061, 418] width 34 height 38
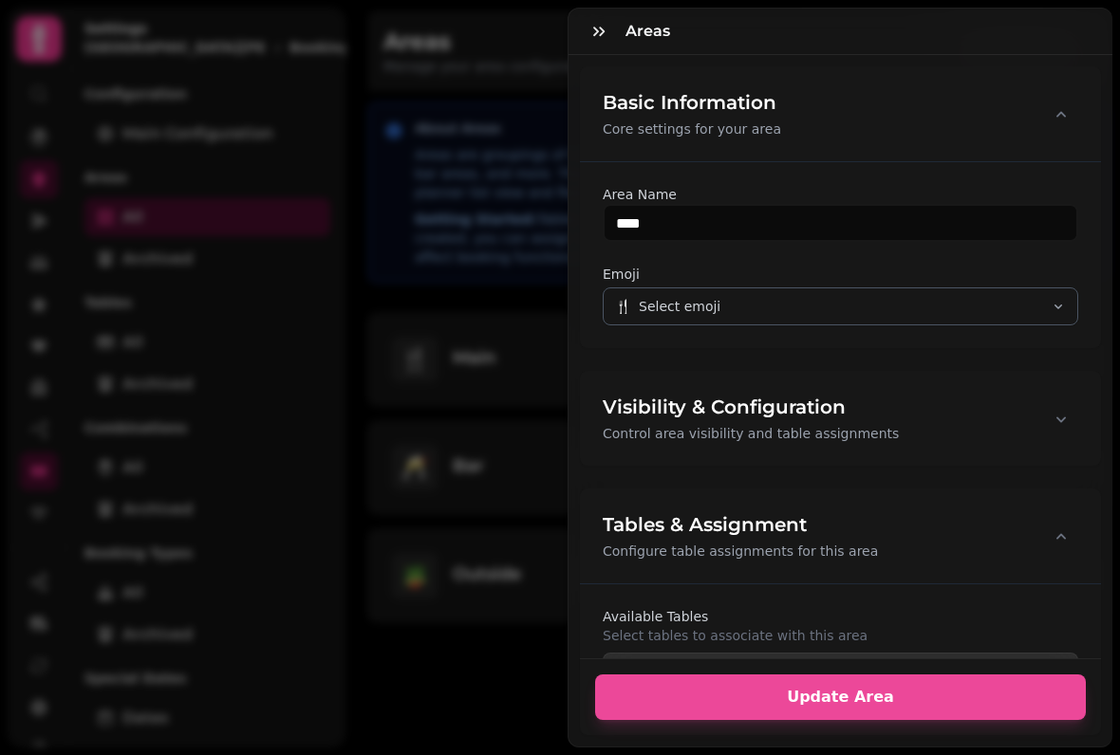
click at [1047, 419] on button "button" at bounding box center [1061, 418] width 34 height 38
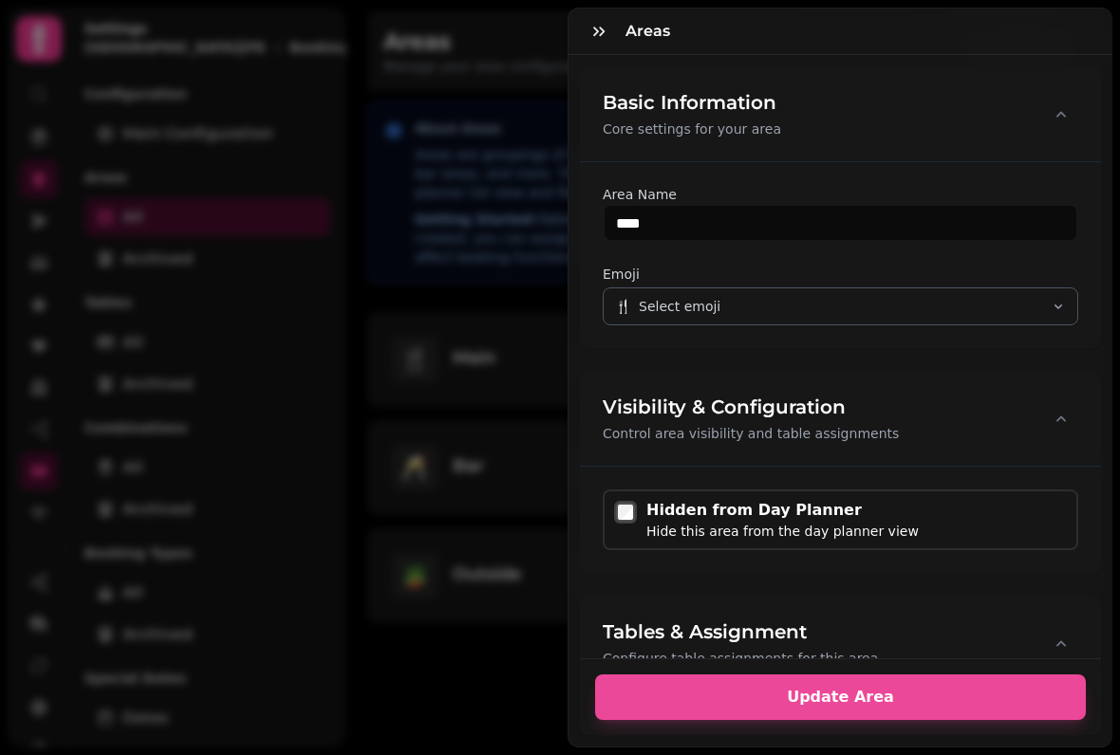
click at [1045, 418] on button "button" at bounding box center [1061, 418] width 34 height 38
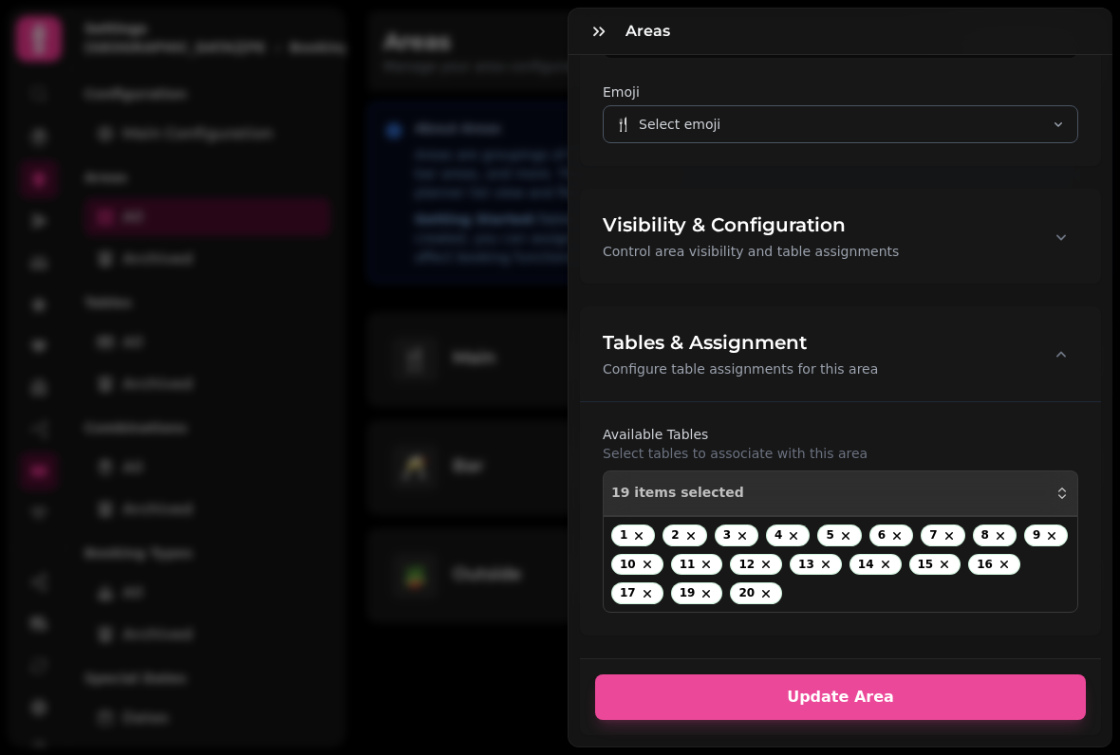
scroll to position [182, 0]
click at [594, 41] on button "button" at bounding box center [599, 31] width 38 height 38
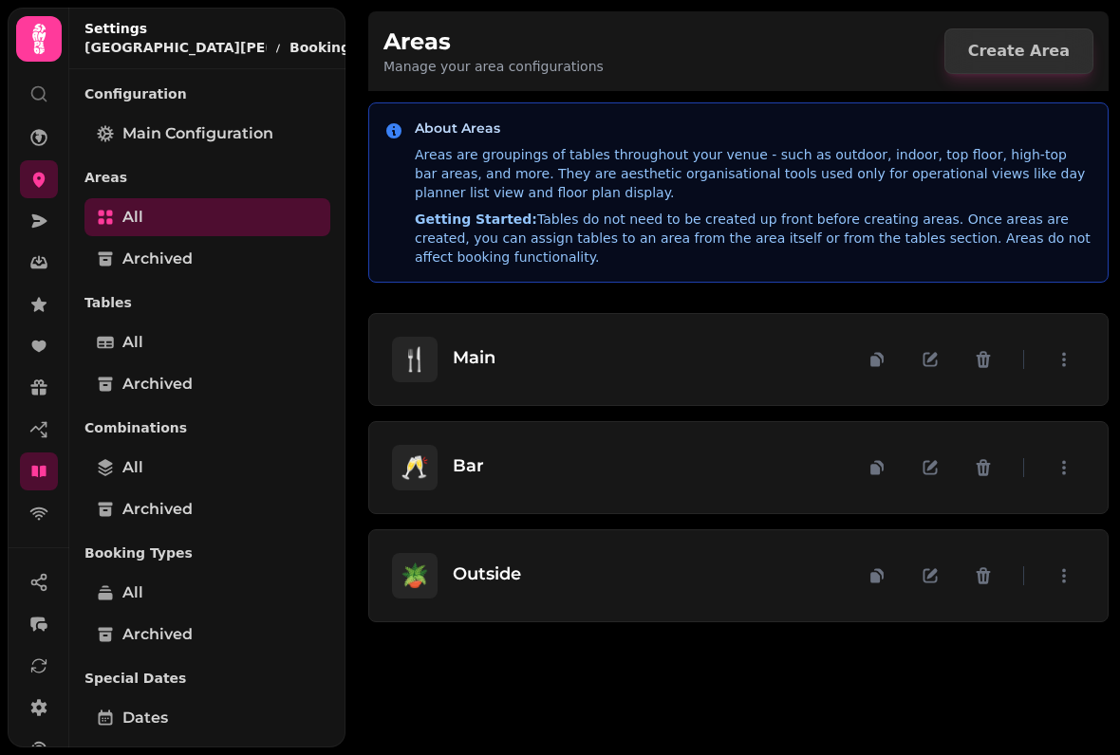
click at [1022, 53] on span "Create Area" at bounding box center [1019, 51] width 102 height 15
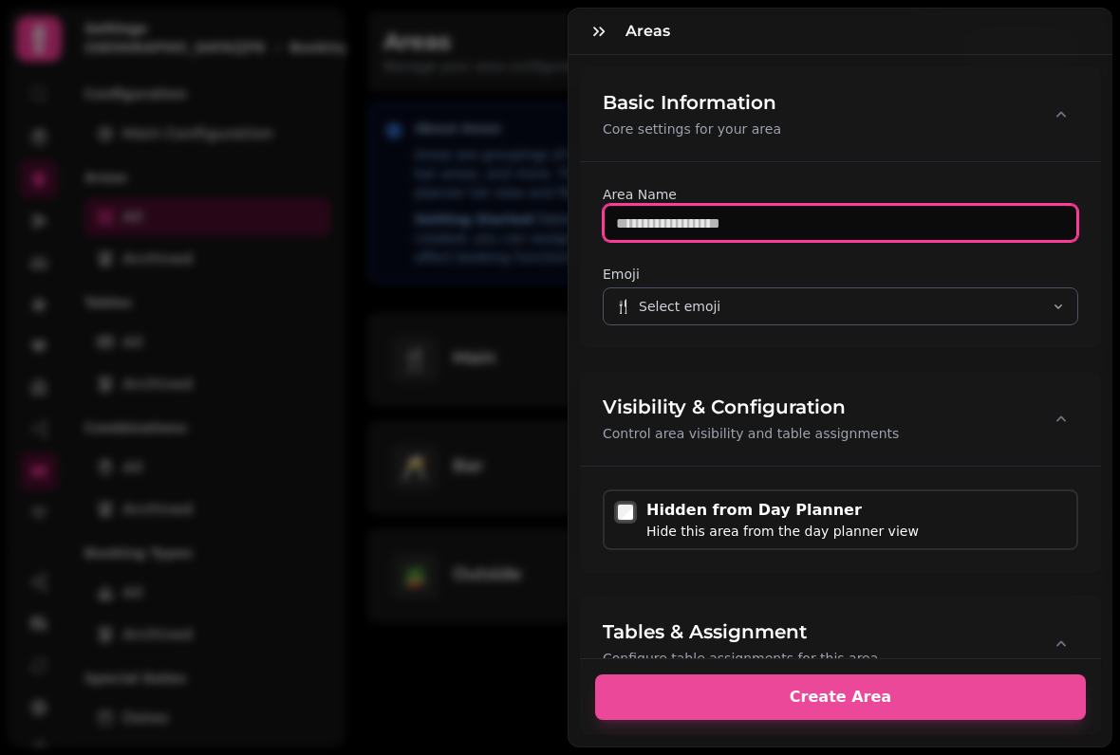
click at [745, 212] on input "text" at bounding box center [840, 223] width 475 height 38
click at [1052, 300] on icon "button" at bounding box center [1057, 306] width 15 height 15
type input "**********"
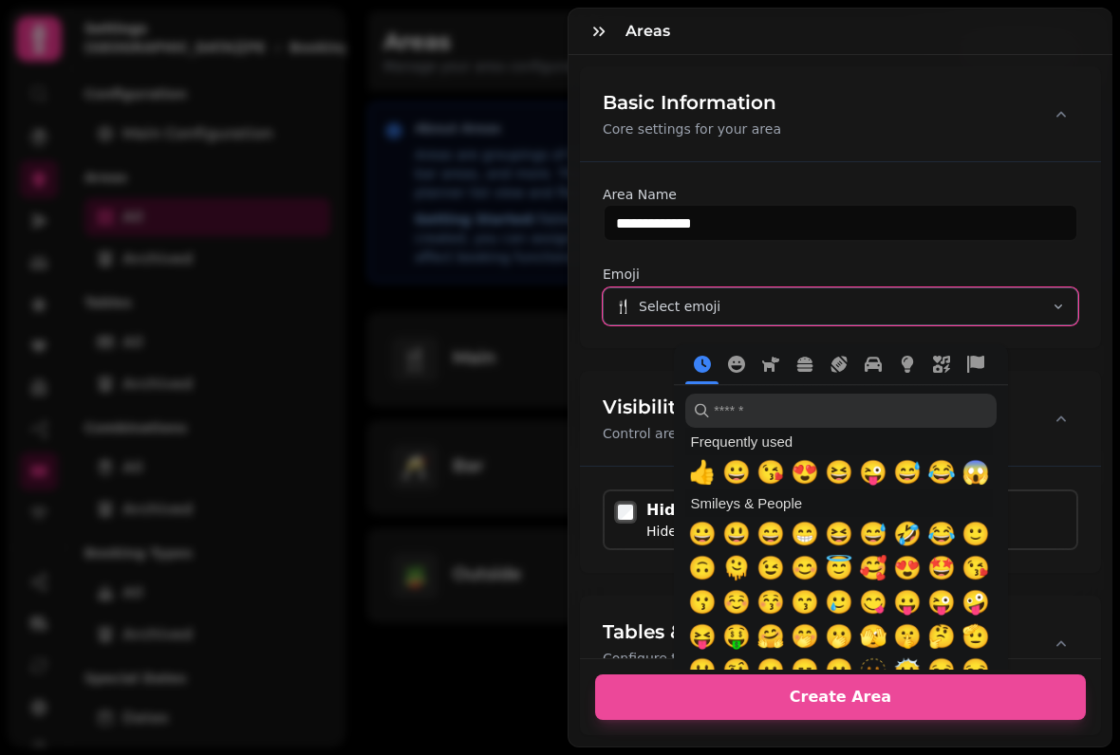
click at [988, 301] on button "🍴 Select emoji" at bounding box center [840, 307] width 475 height 38
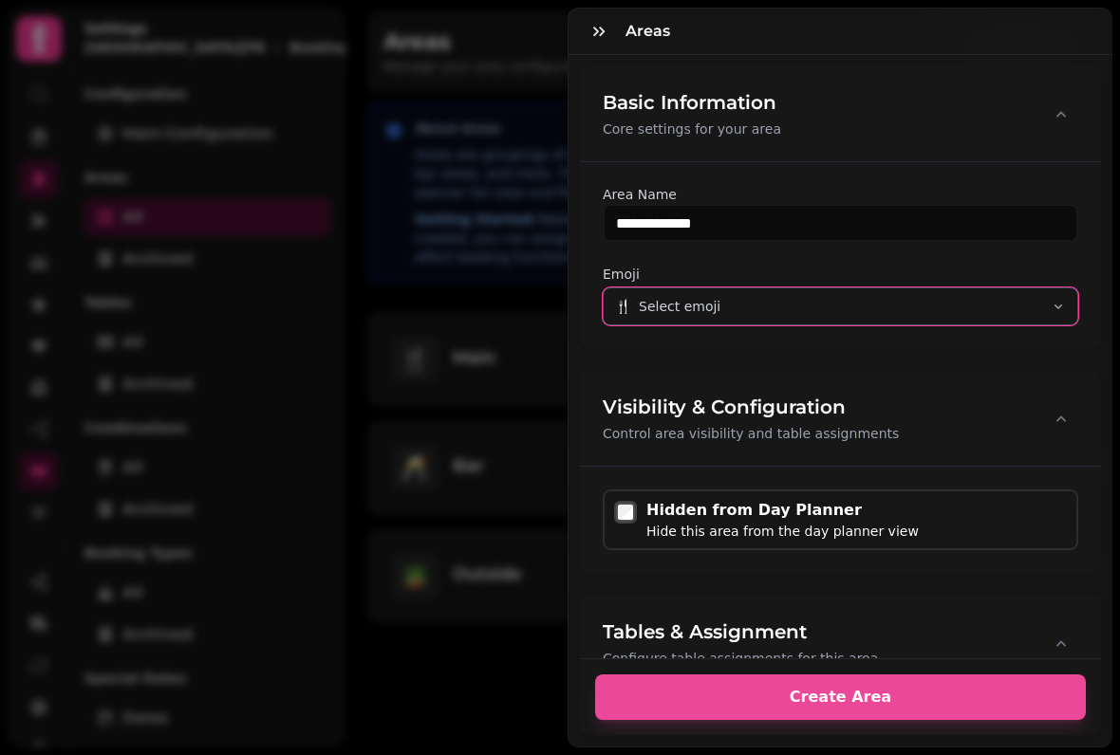
click at [1018, 308] on button "🍴 Select emoji" at bounding box center [840, 307] width 475 height 38
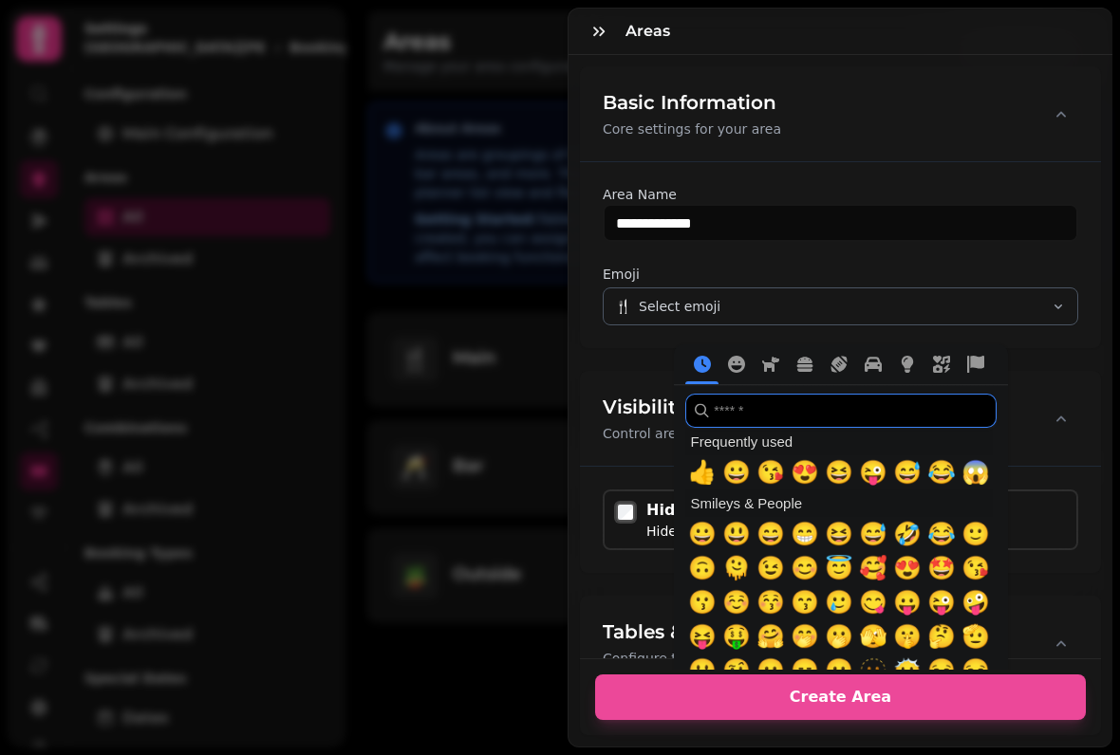
click at [836, 405] on input "search" at bounding box center [840, 411] width 311 height 34
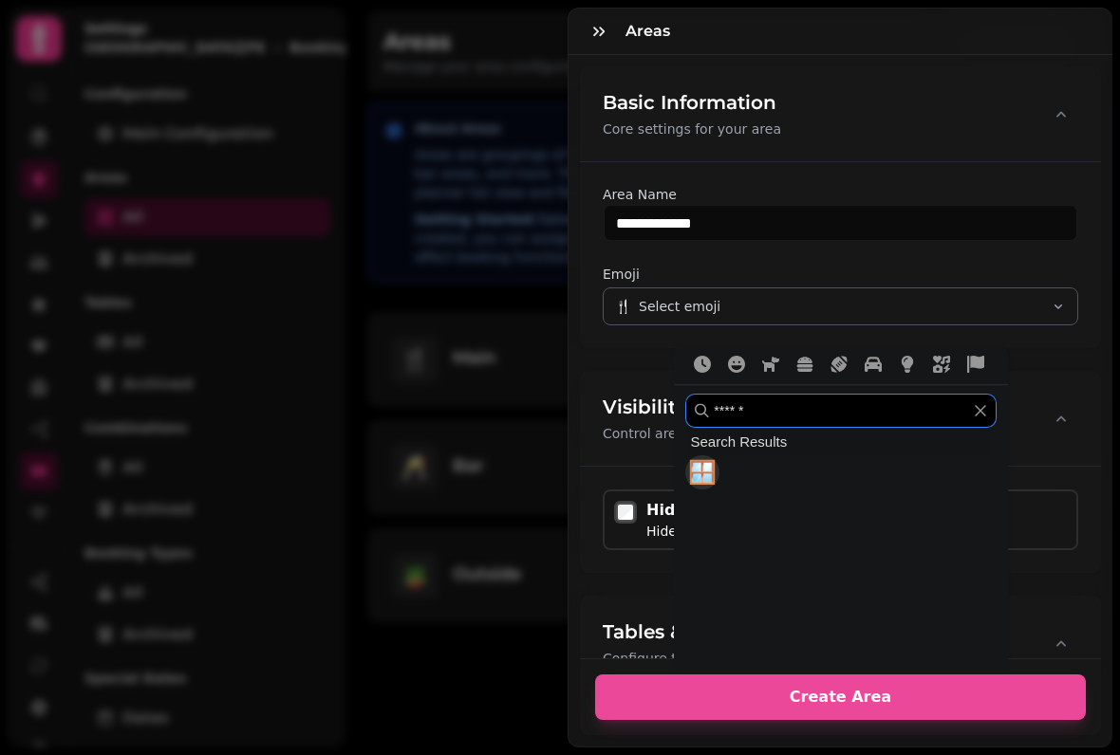
type input "******"
click at [698, 473] on span "🪟" at bounding box center [702, 472] width 28 height 27
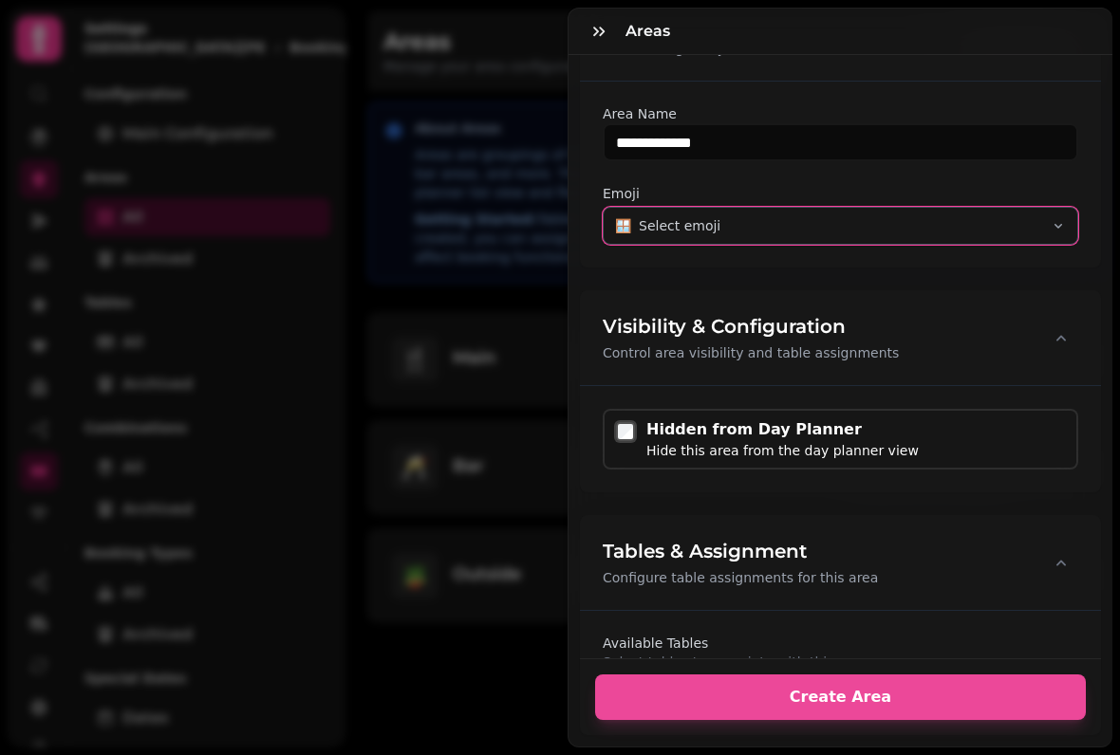
scroll to position [82, 0]
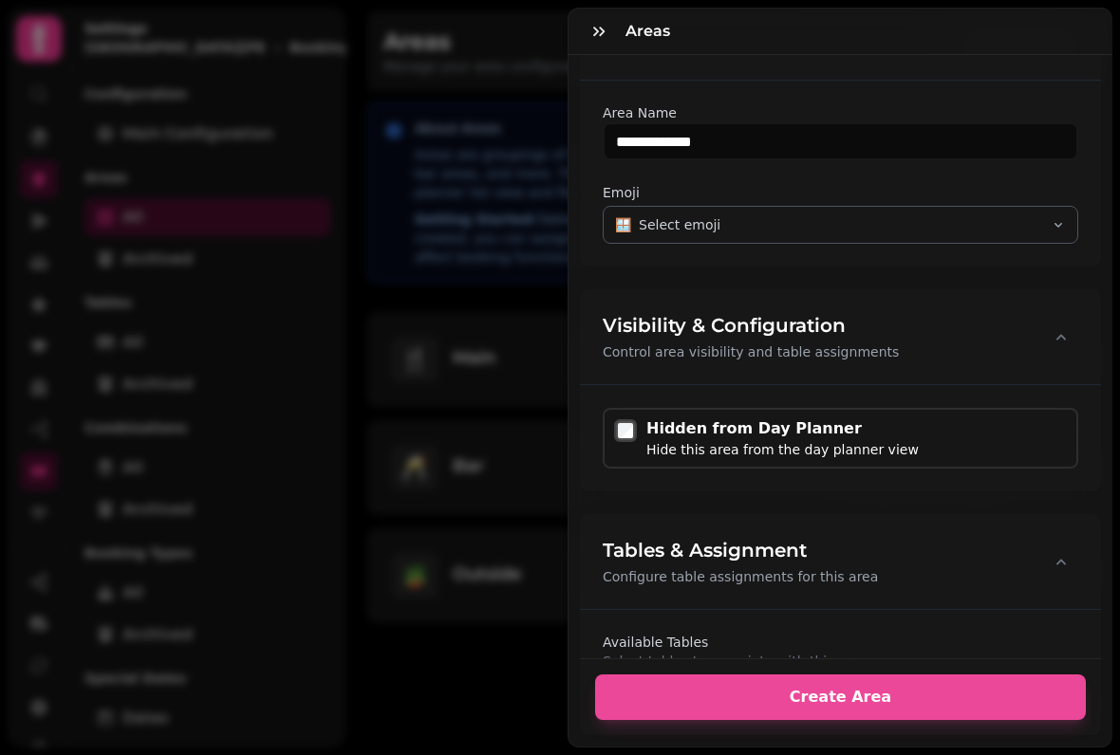
click at [1048, 340] on button "button" at bounding box center [1061, 337] width 34 height 38
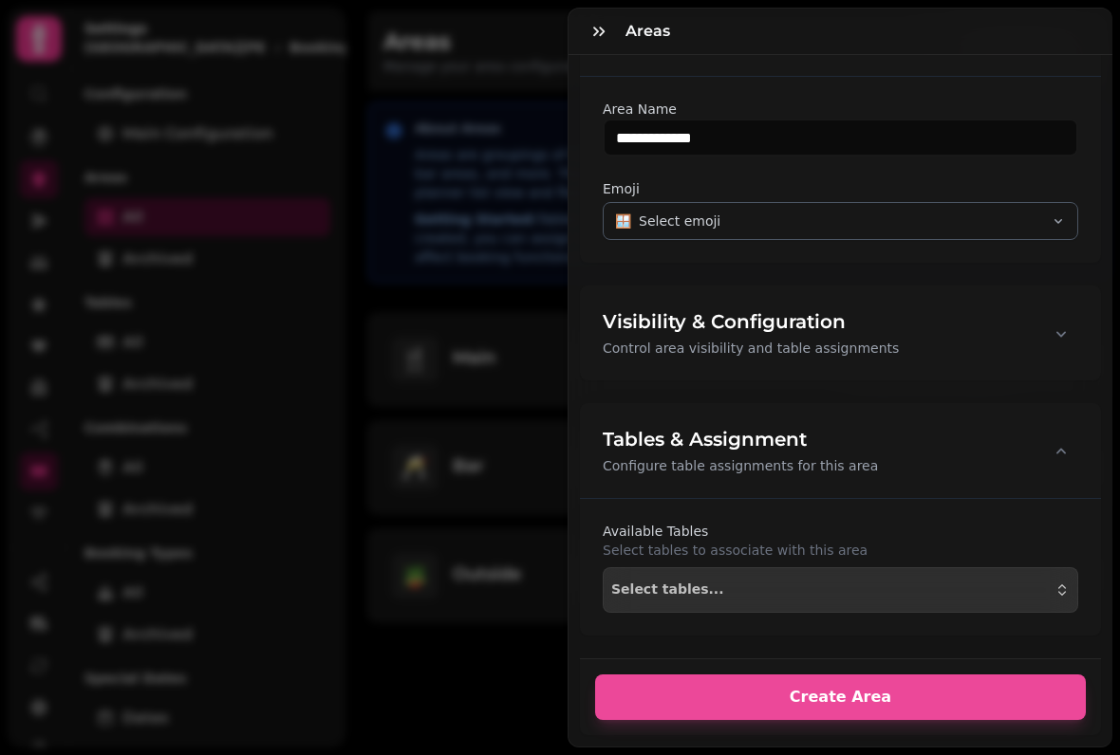
scroll to position [85, 0]
click at [1049, 585] on div "Select tables..." at bounding box center [840, 590] width 458 height 15
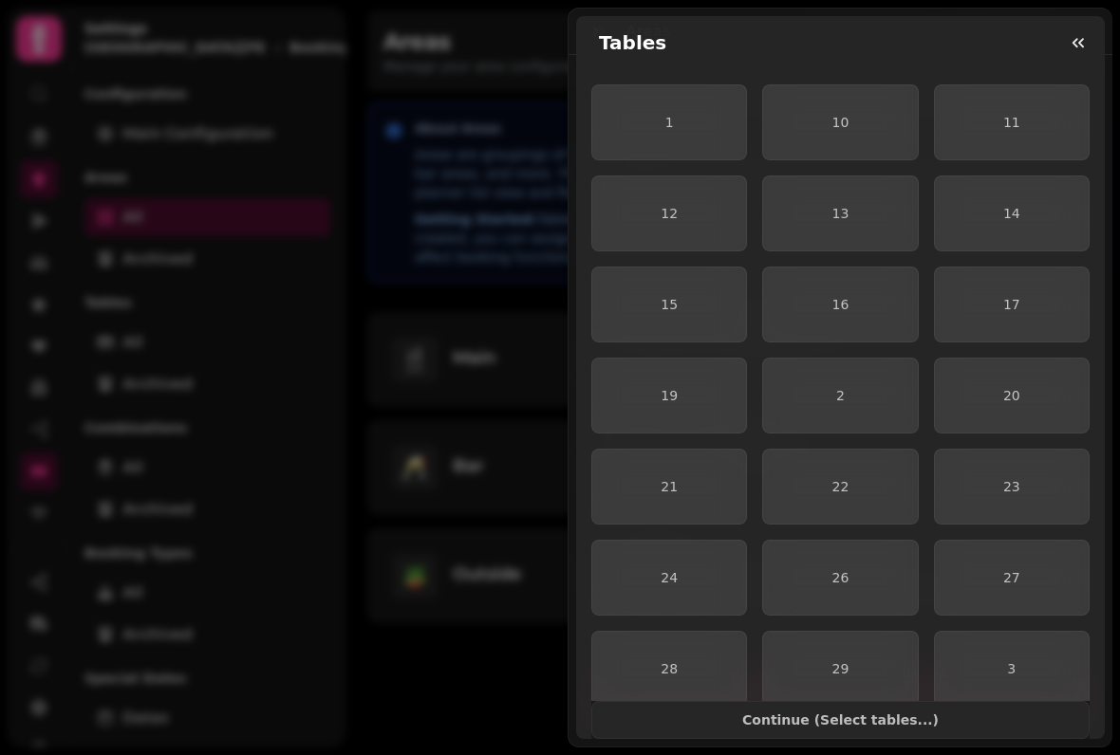
click at [668, 120] on span "1" at bounding box center [669, 122] width 9 height 15
click at [1019, 124] on span "11" at bounding box center [1011, 122] width 123 height 13
click at [833, 399] on span "2" at bounding box center [839, 395] width 123 height 13
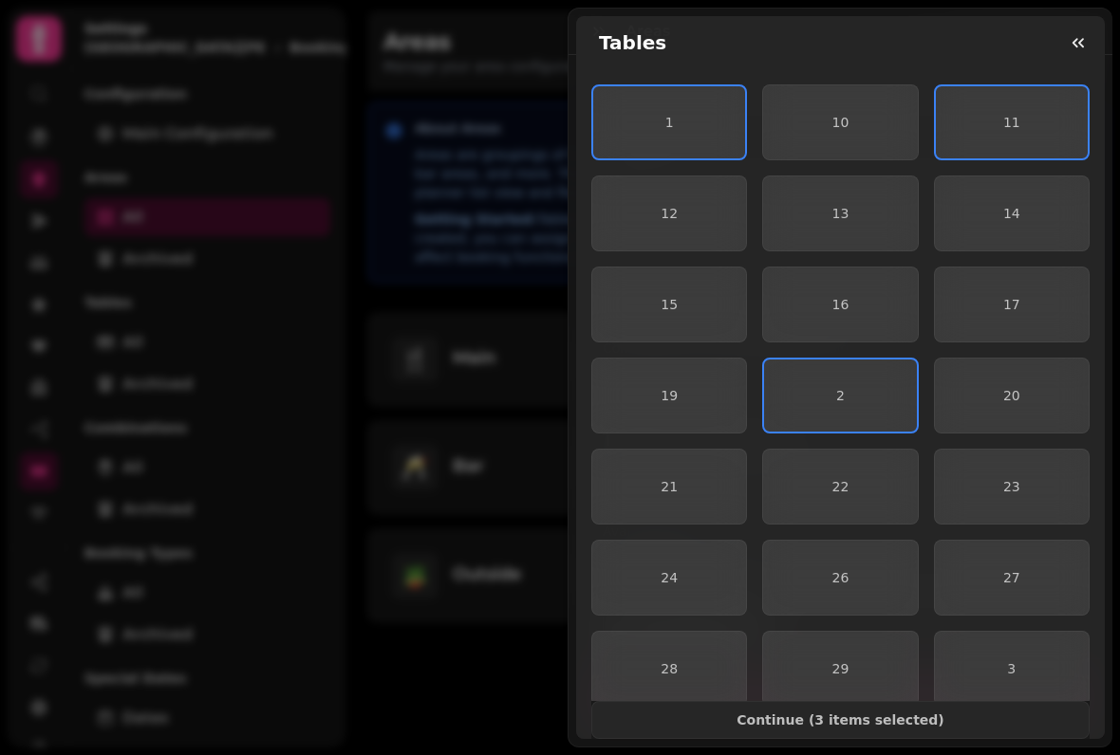
click at [999, 666] on span "3" at bounding box center [1011, 668] width 123 height 13
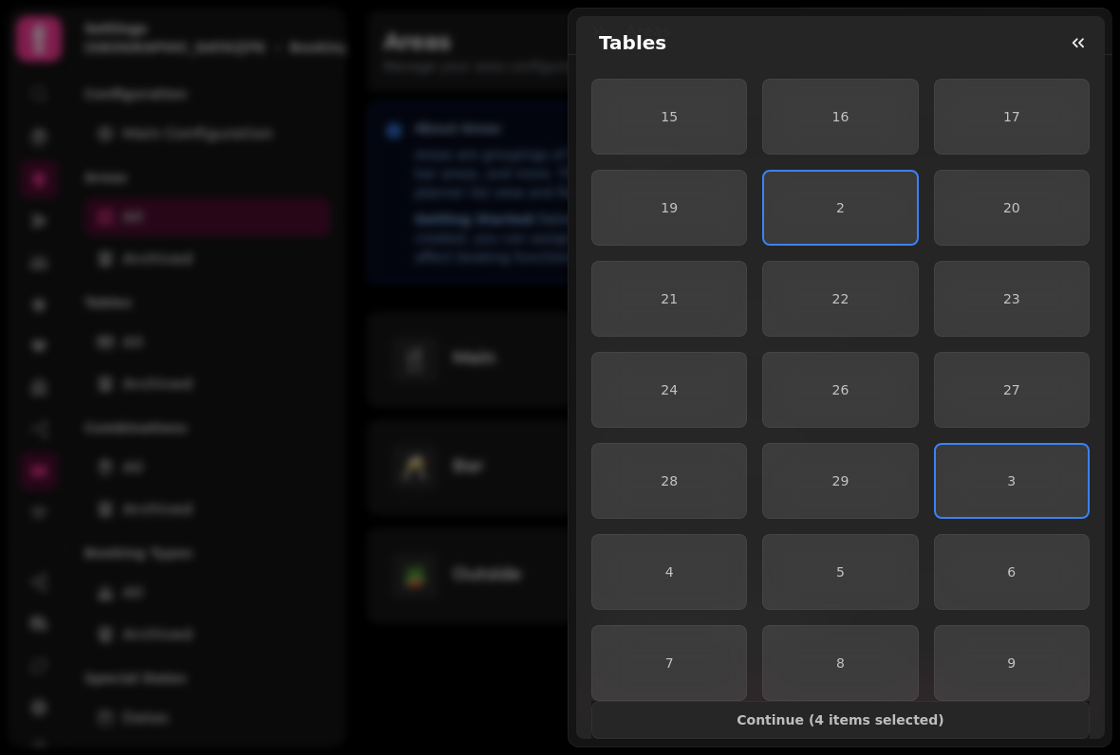
scroll to position [188, 0]
click at [790, 714] on span "Continue ( 4 items selected )" at bounding box center [840, 720] width 466 height 13
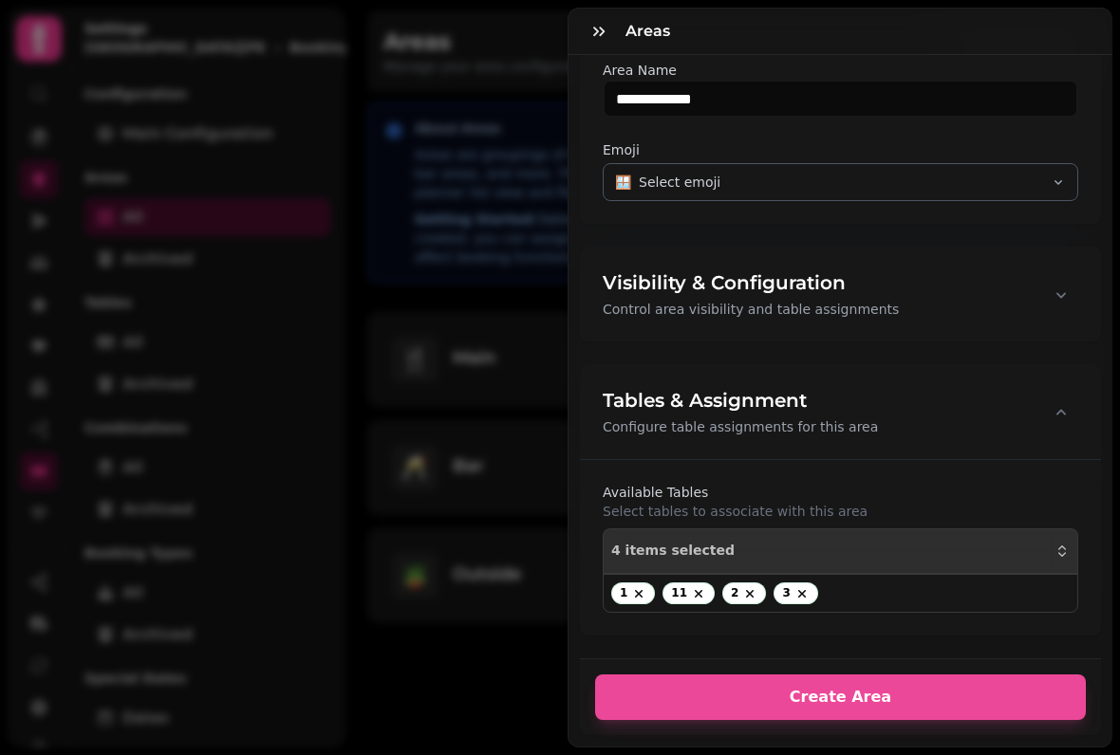
scroll to position [124, 0]
click at [894, 688] on button "Create Area" at bounding box center [840, 698] width 491 height 46
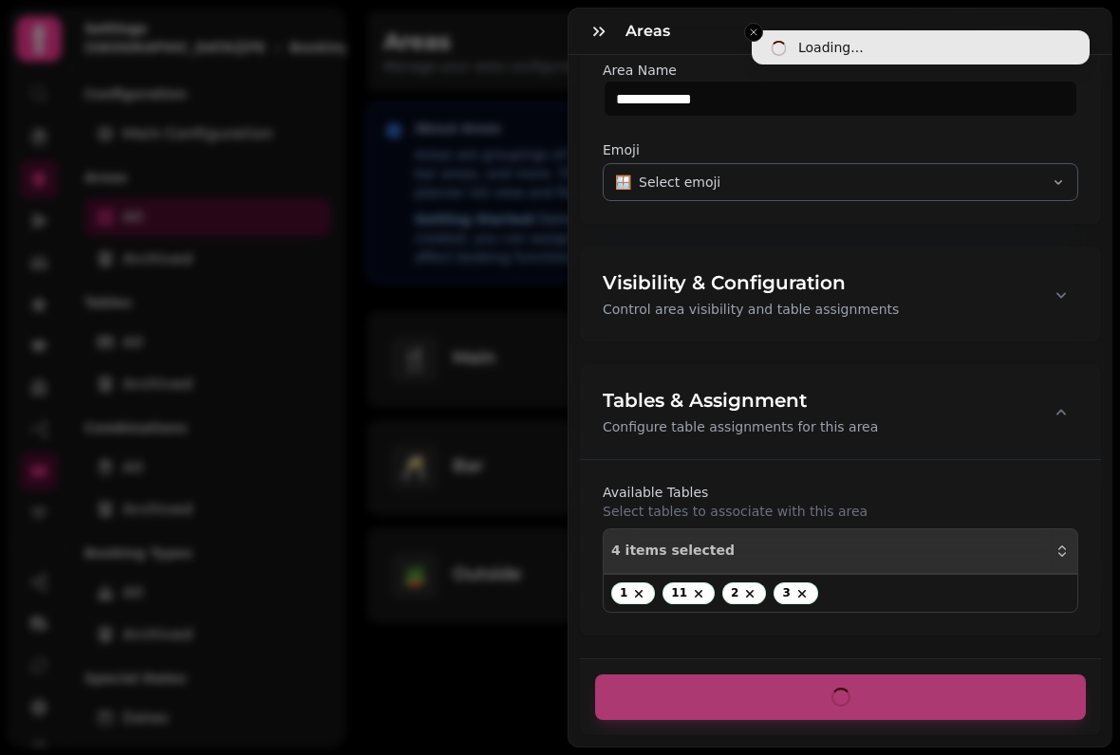
scroll to position [85, 0]
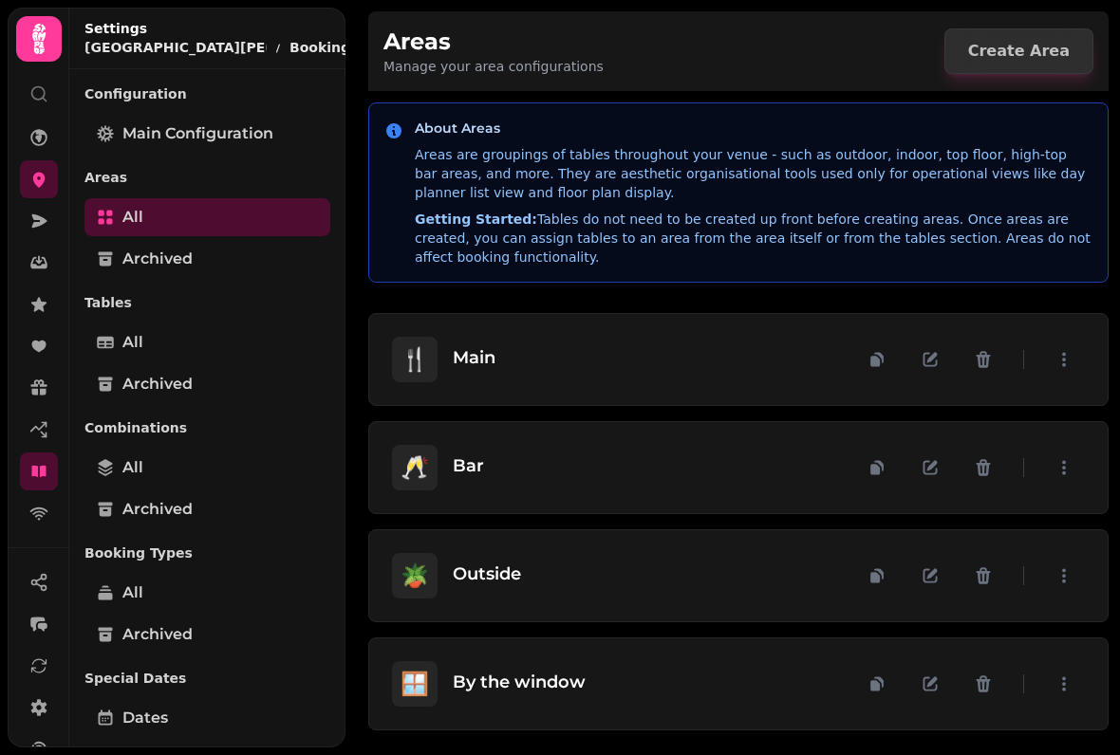
click at [917, 366] on button "button" at bounding box center [930, 360] width 42 height 42
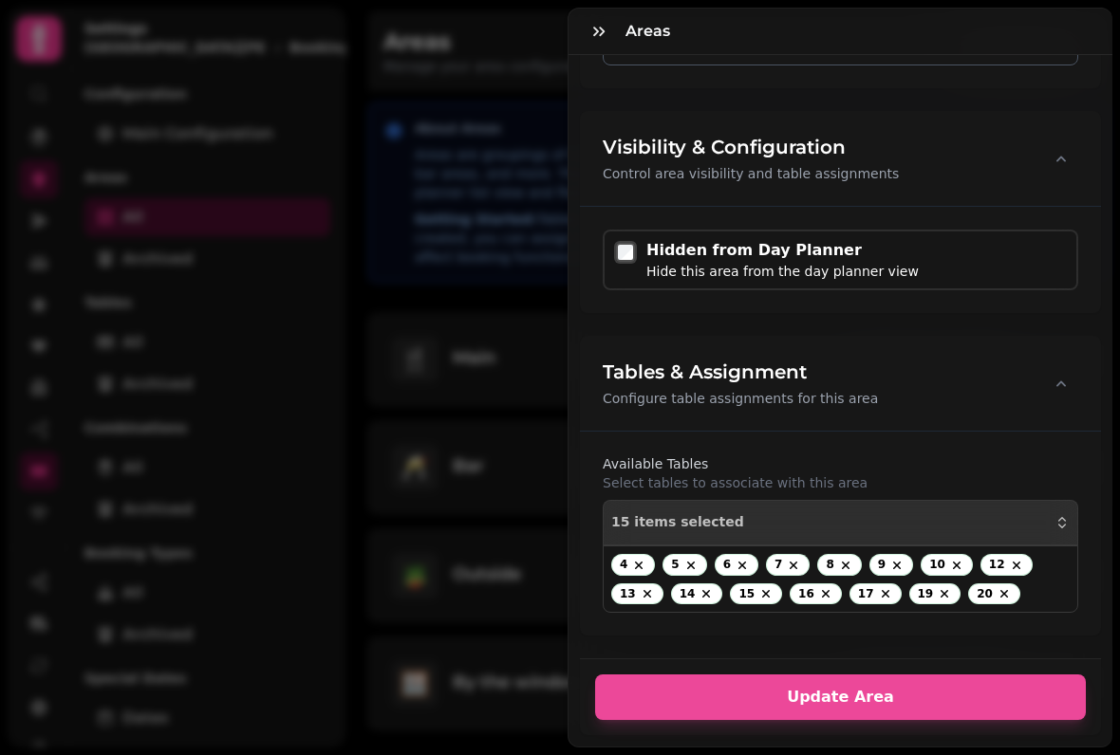
scroll to position [260, 0]
click at [596, 27] on icon "button" at bounding box center [598, 31] width 19 height 19
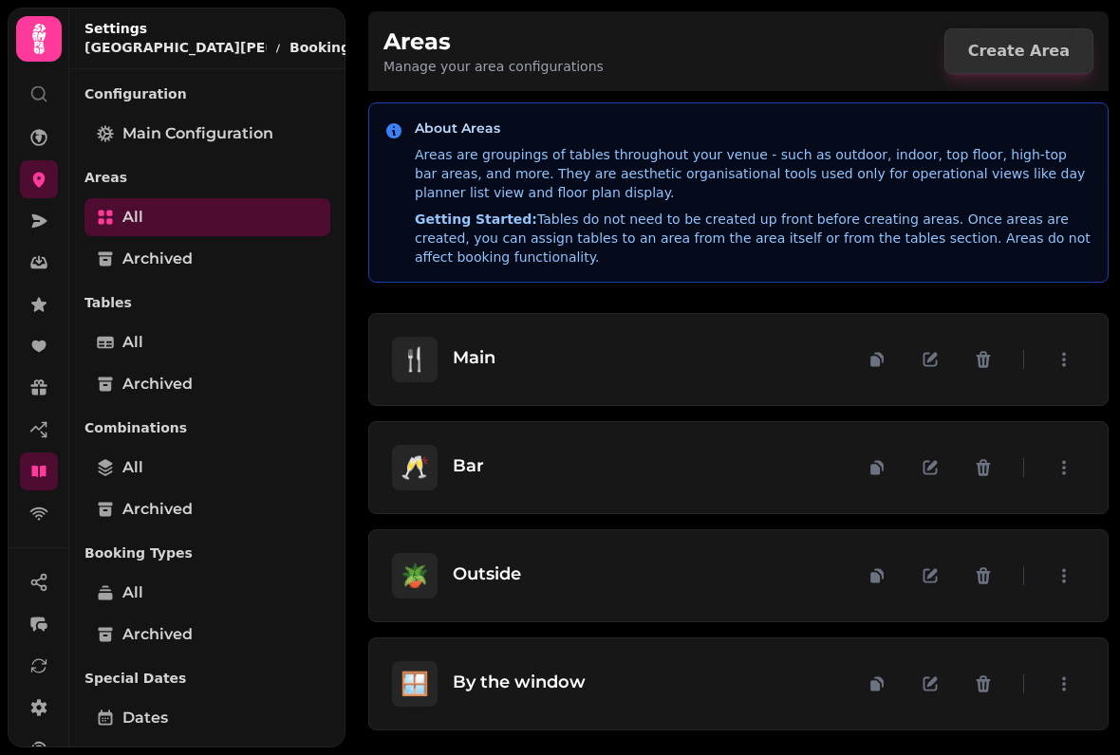
click at [1057, 677] on icon "button" at bounding box center [1063, 684] width 19 height 19
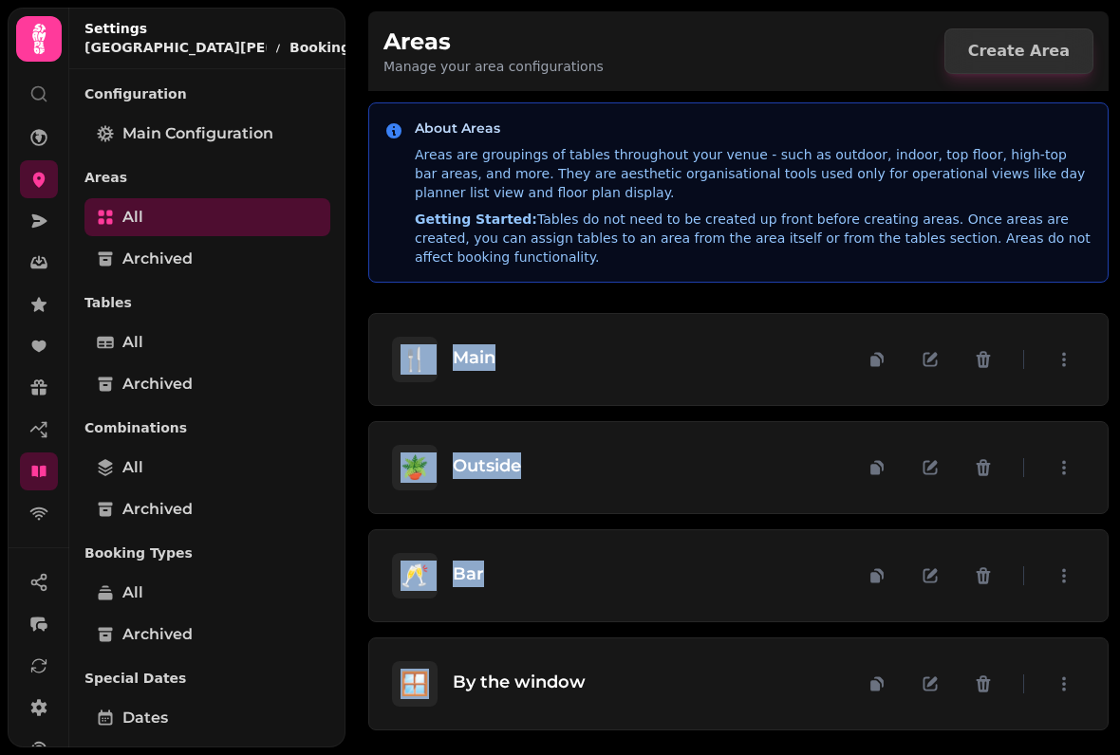
click at [1082, 660] on div "🪟 By the window" at bounding box center [738, 684] width 738 height 91
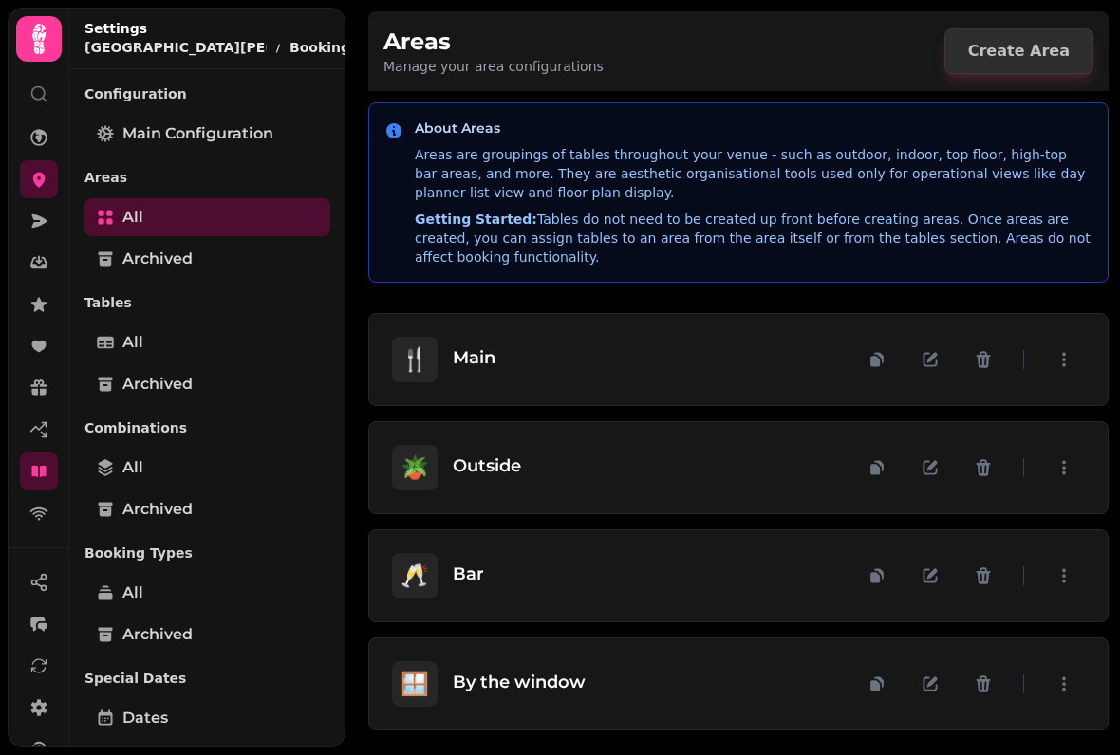
click at [1057, 678] on icon "button" at bounding box center [1063, 684] width 19 height 19
click at [376, 19] on button "button" at bounding box center [387, 29] width 23 height 23
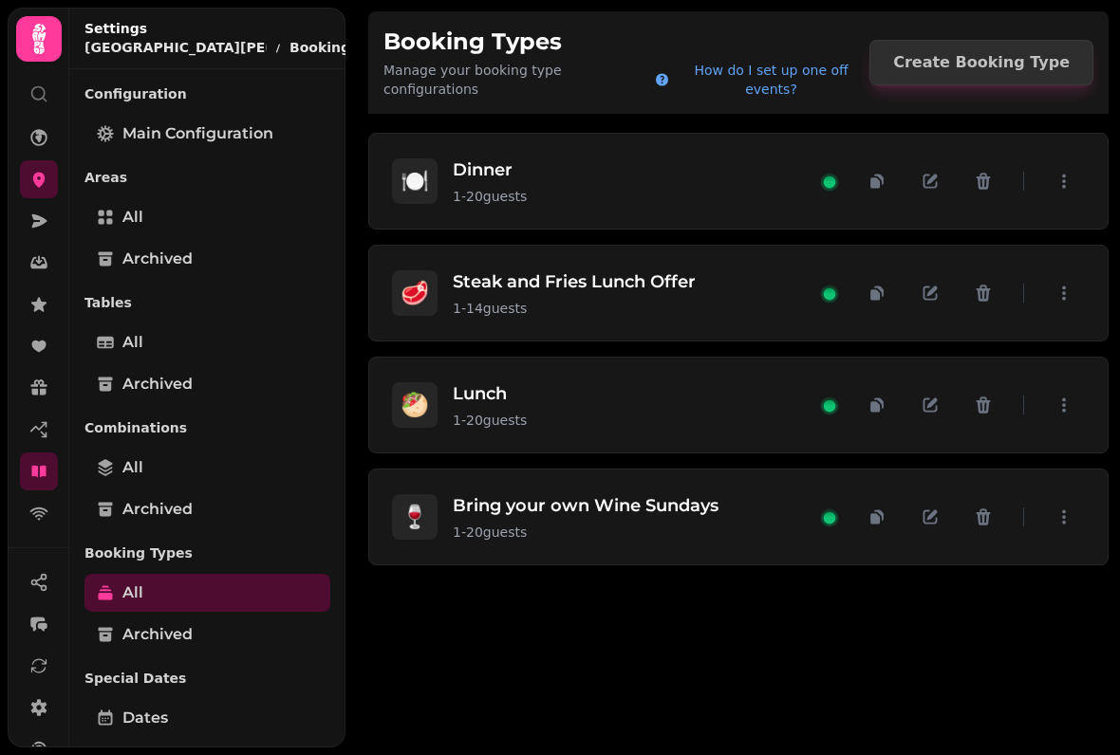
click at [381, 28] on icon "button" at bounding box center [386, 29] width 11 height 11
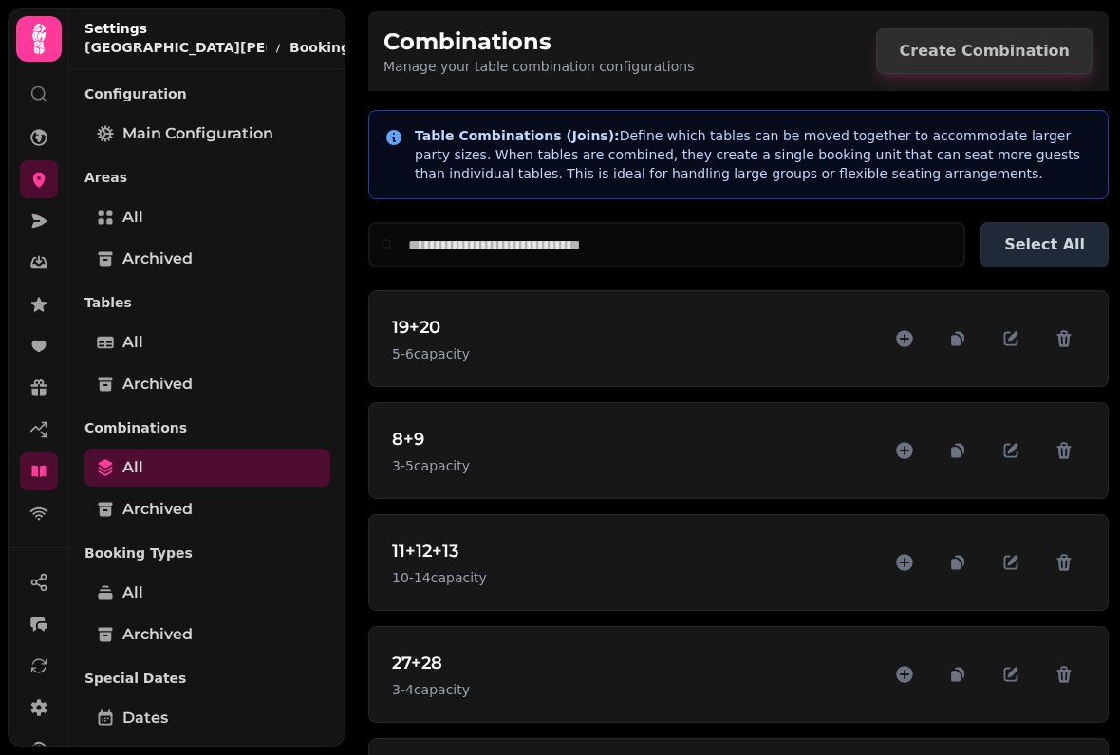
click at [381, 28] on icon "button" at bounding box center [386, 29] width 11 height 11
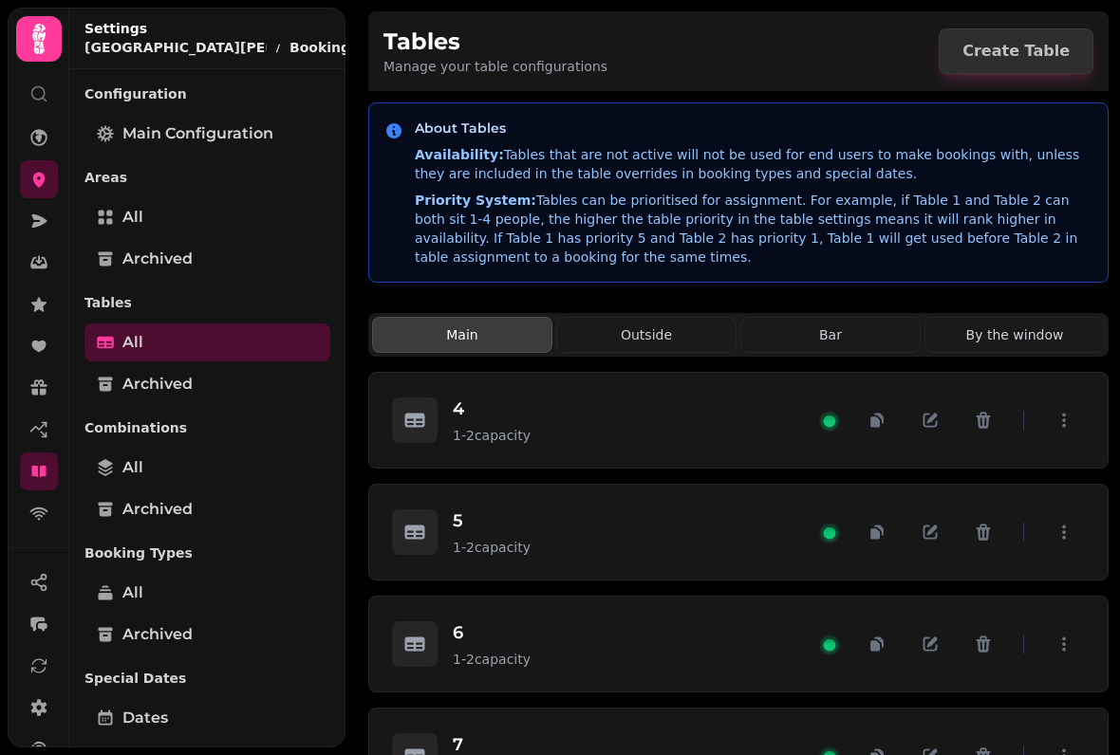
click at [376, 29] on button "button" at bounding box center [387, 29] width 23 height 23
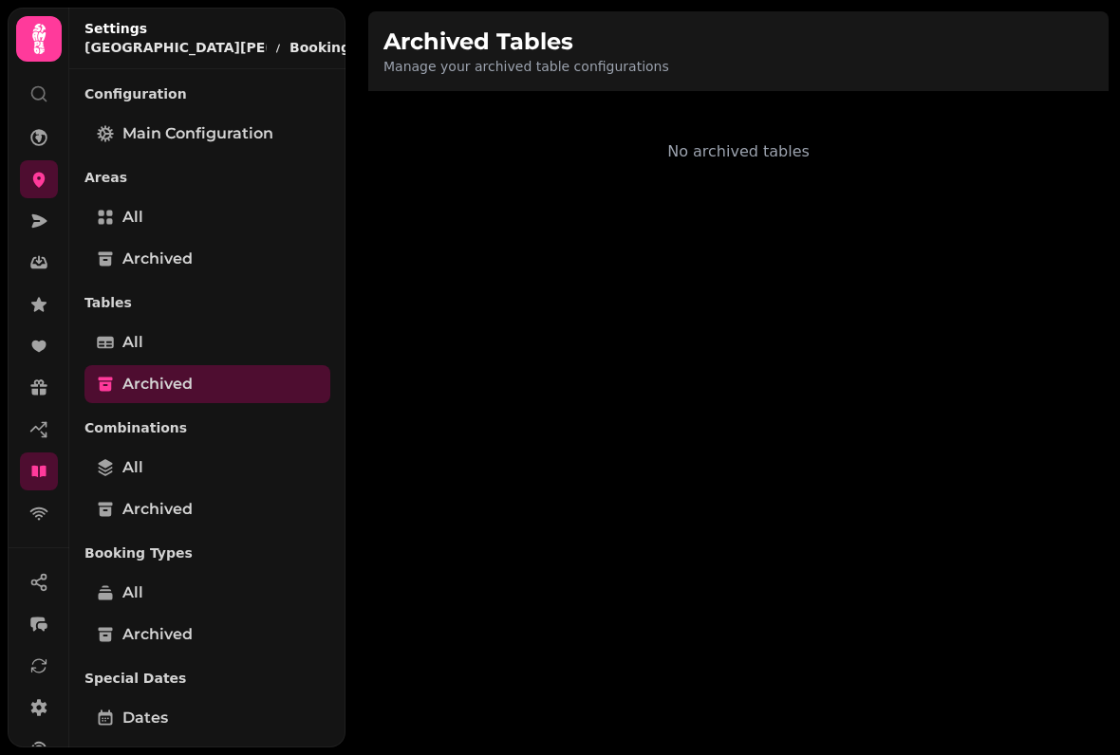
click at [376, 22] on button "button" at bounding box center [387, 29] width 23 height 23
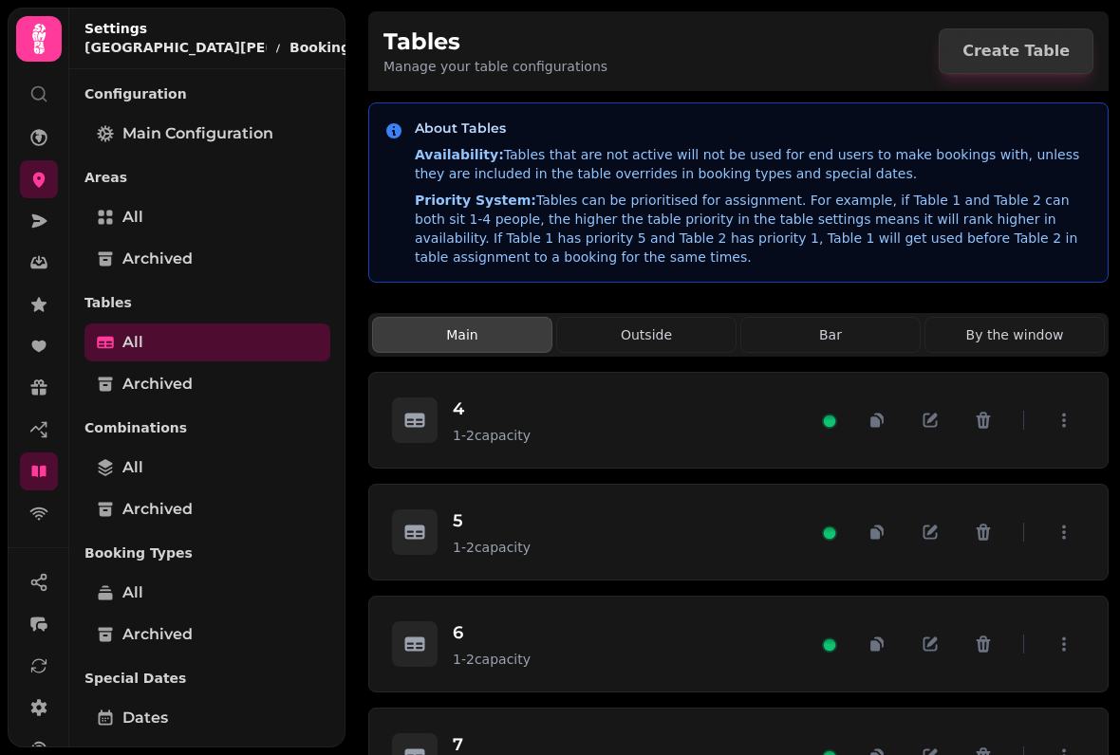
click at [381, 30] on icon "button" at bounding box center [386, 29] width 11 height 11
select select "**********"
select select "**"
select select "***"
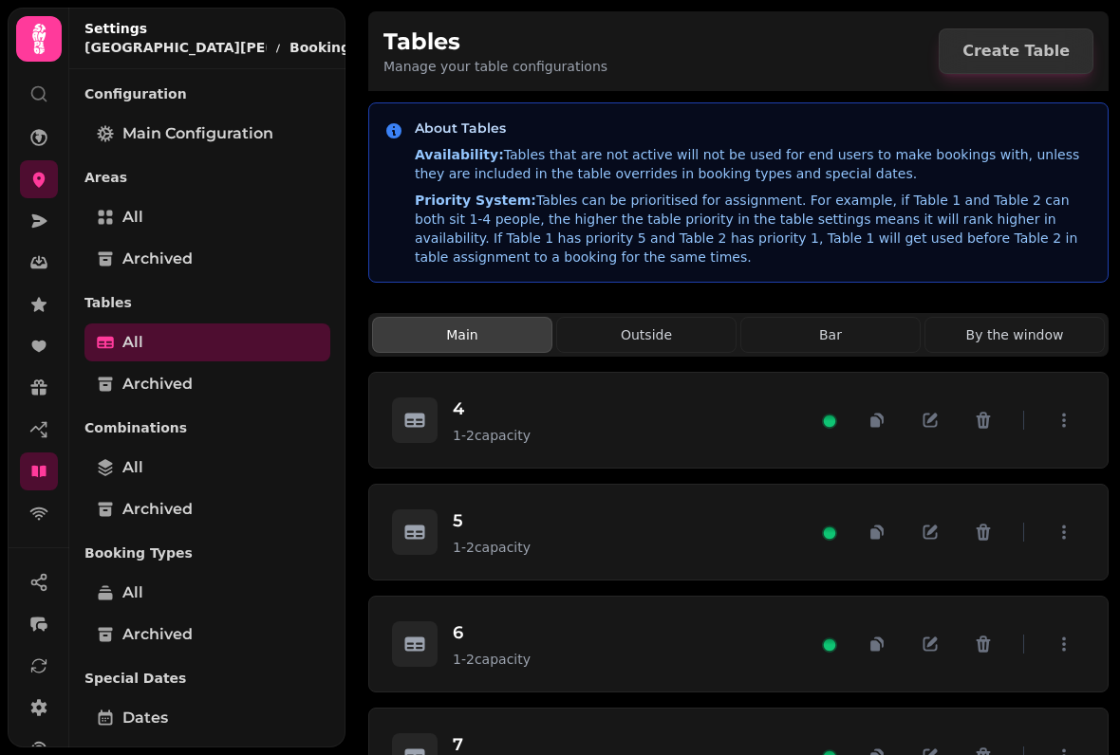
select select "**********"
